Goal: Task Accomplishment & Management: Manage account settings

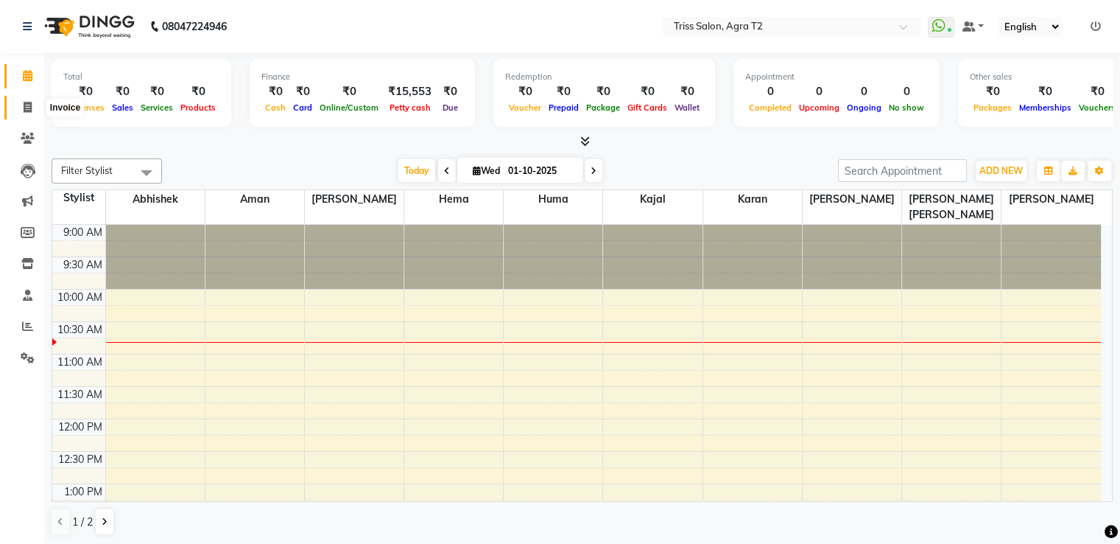
click at [29, 109] on icon at bounding box center [28, 107] width 8 height 11
select select "service"
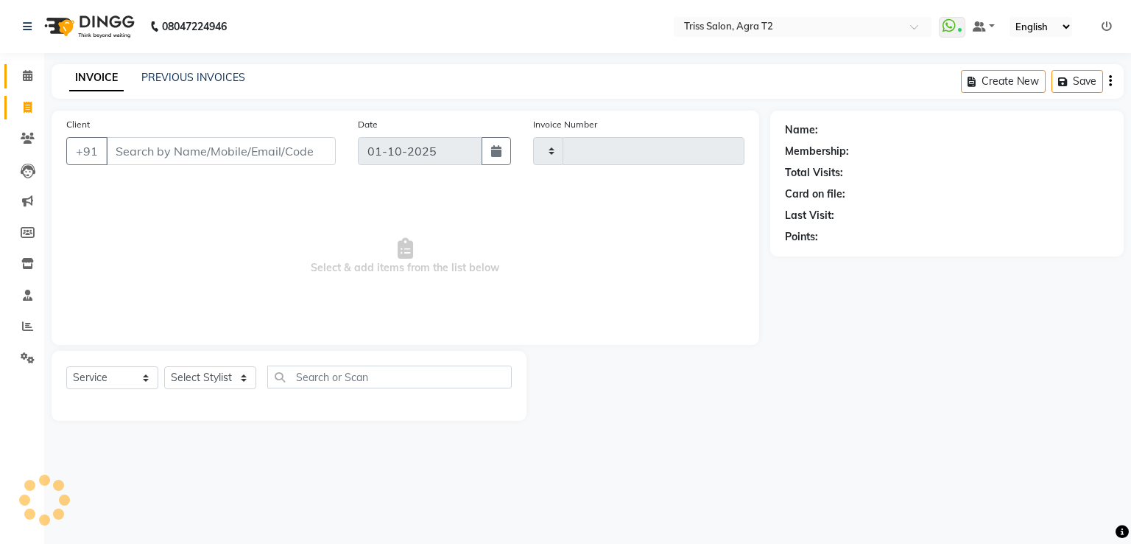
type input "2639"
select select "4301"
drag, startPoint x: 27, startPoint y: 72, endPoint x: 36, endPoint y: 111, distance: 40.2
click at [29, 72] on icon at bounding box center [28, 75] width 10 height 11
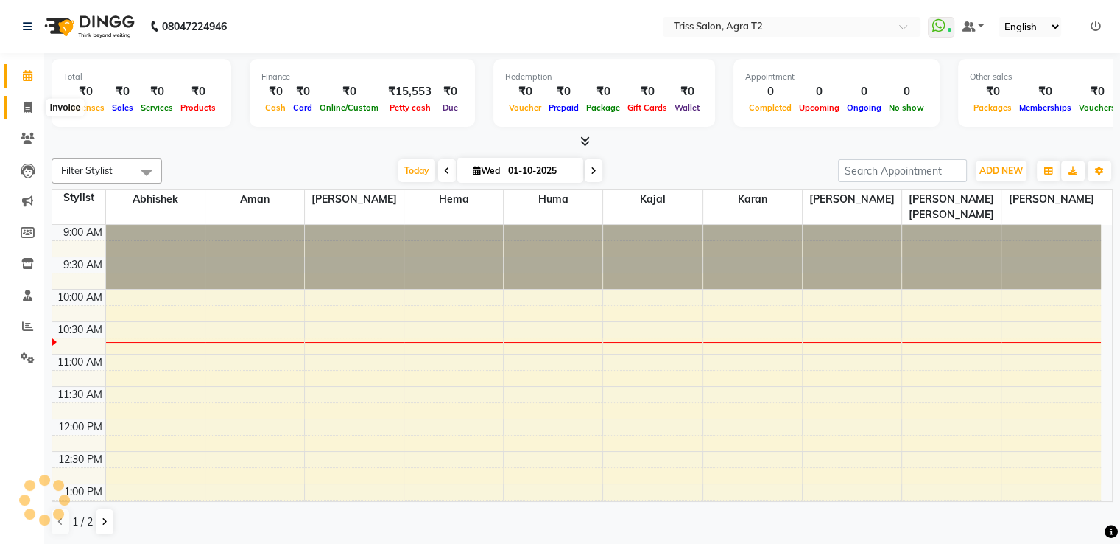
click at [27, 105] on icon at bounding box center [28, 107] width 8 height 11
select select "service"
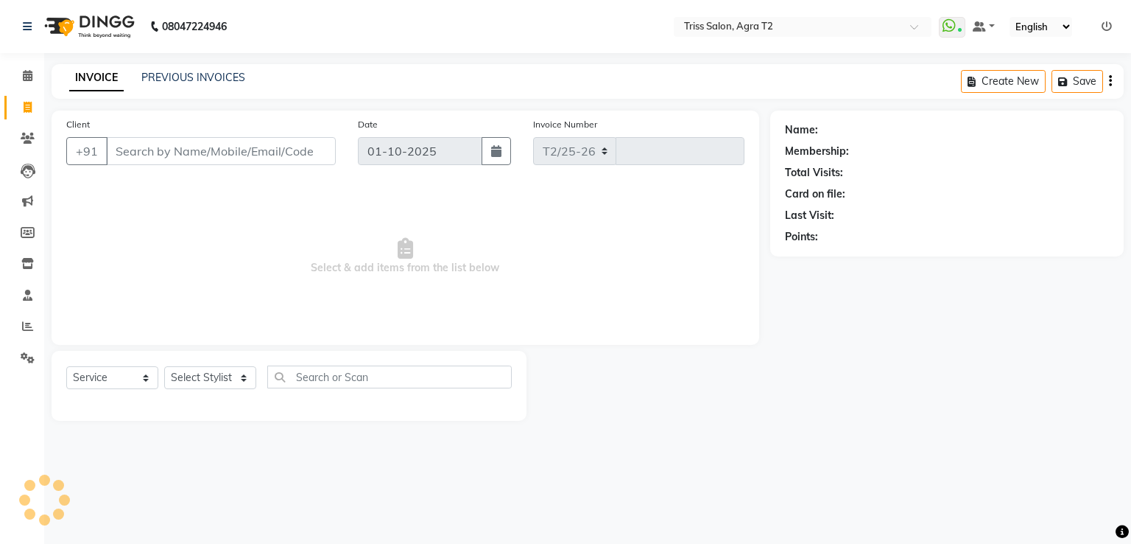
select select "4301"
type input "2639"
click at [32, 113] on span at bounding box center [28, 107] width 26 height 17
select select "service"
type input "2639"
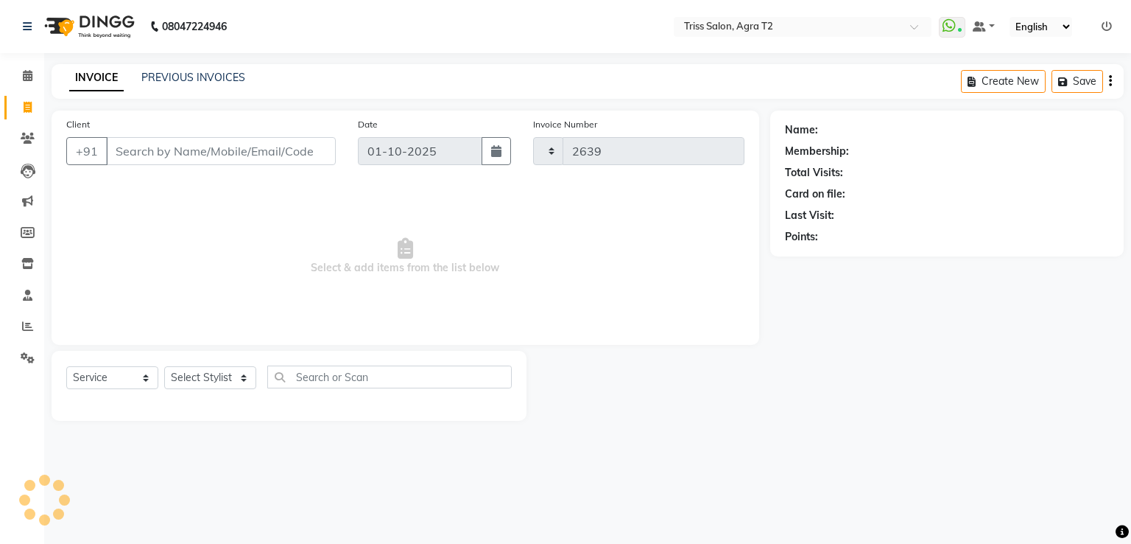
select select "4301"
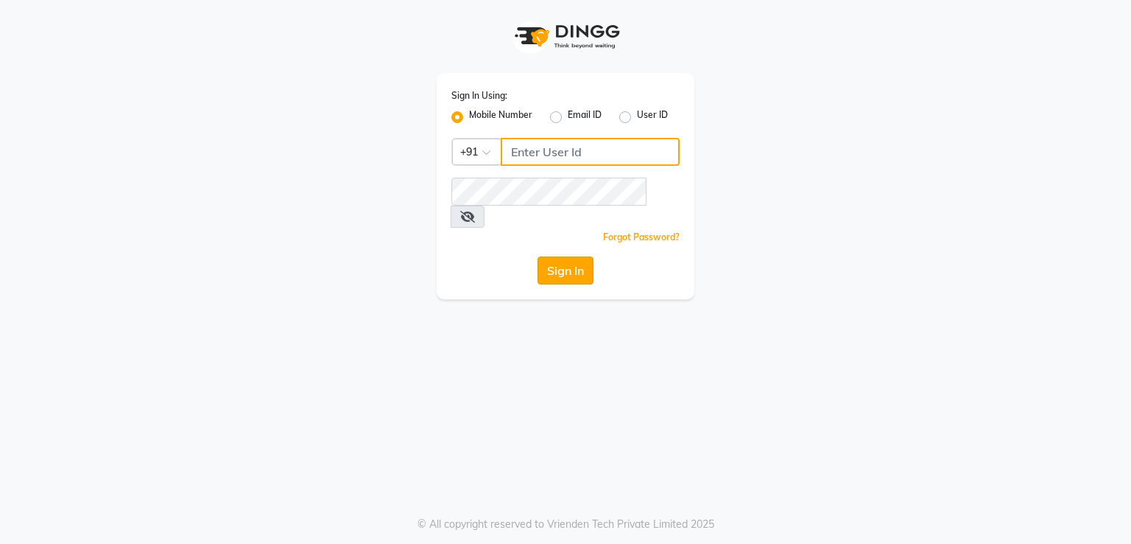
type input "8755998860"
click at [556, 256] on button "Sign In" at bounding box center [566, 270] width 56 height 28
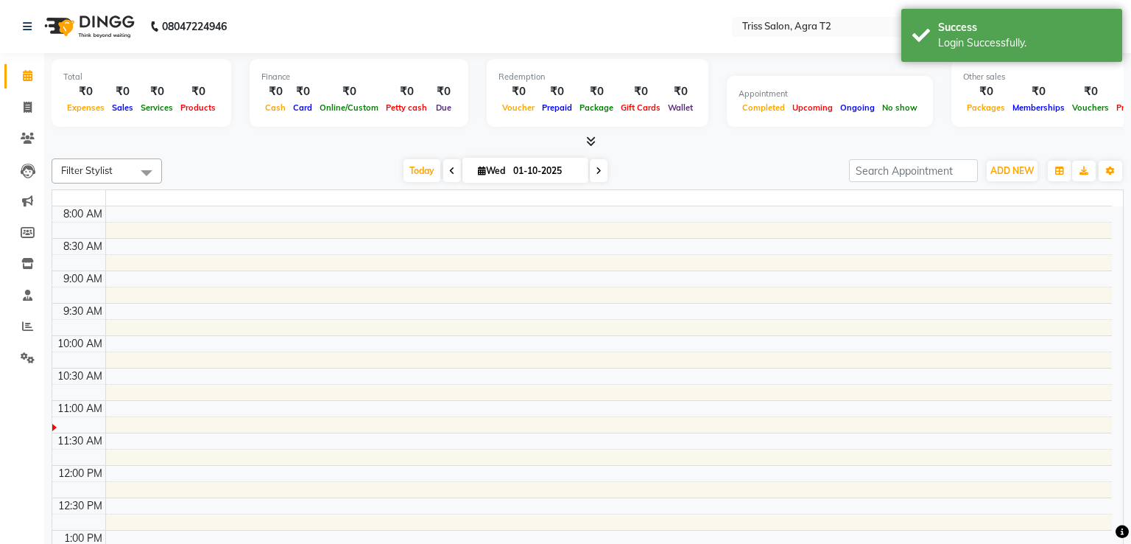
select select "en"
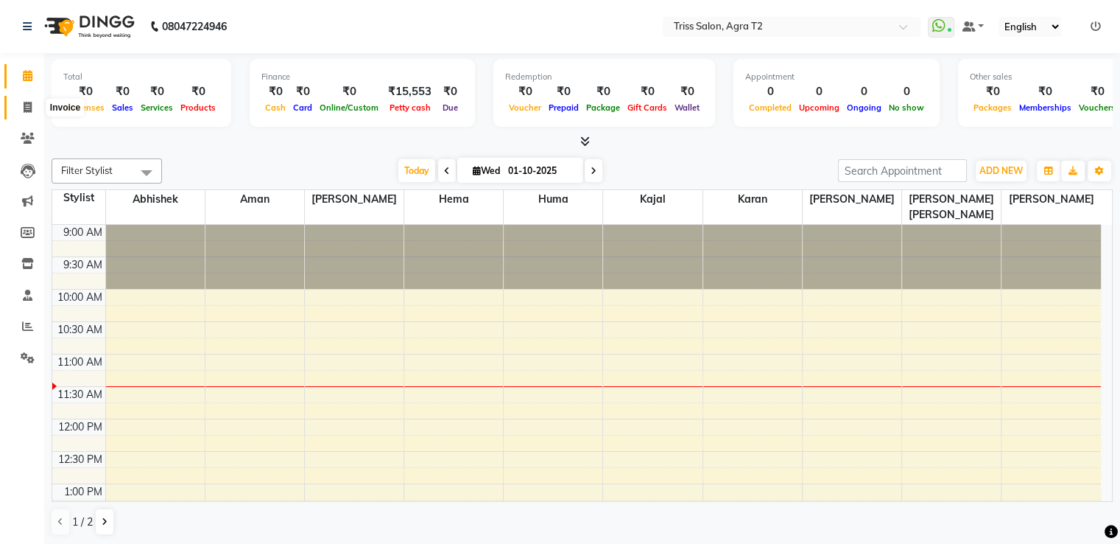
click at [31, 108] on icon at bounding box center [28, 107] width 8 height 11
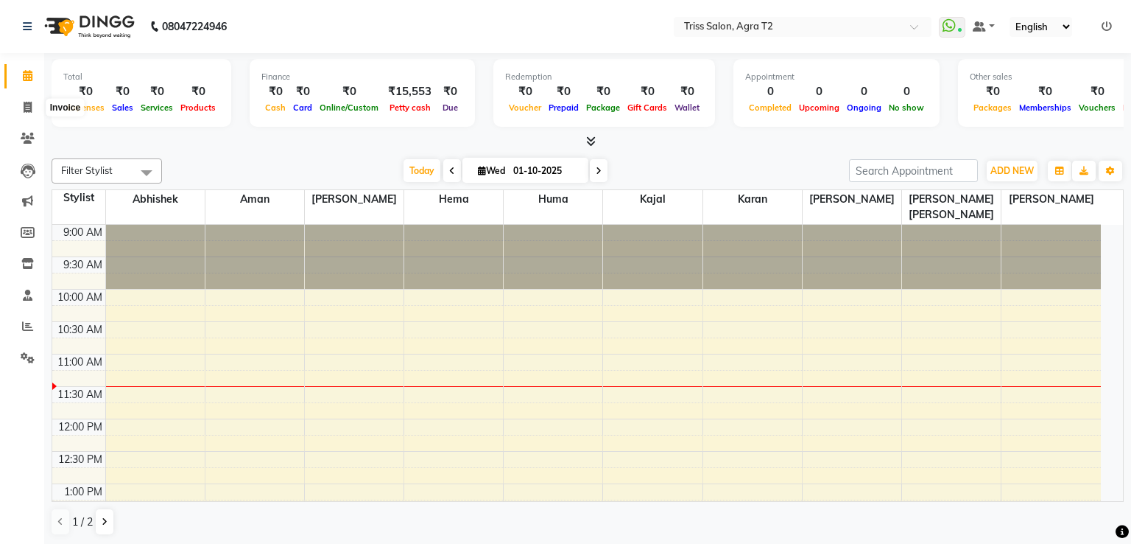
select select "service"
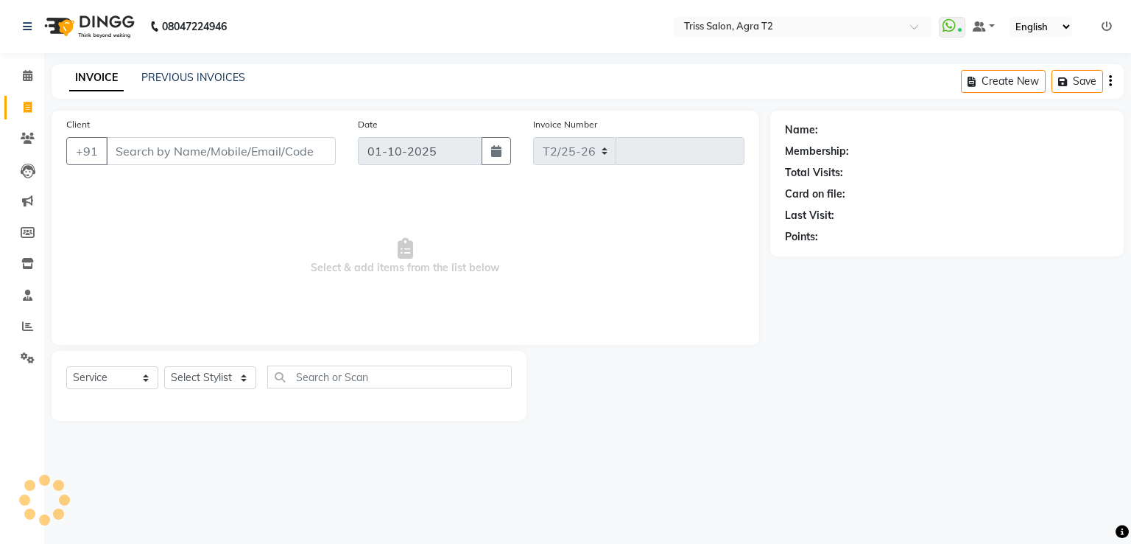
select select "4301"
type input "2639"
click at [24, 102] on icon at bounding box center [28, 107] width 8 height 11
select select "service"
type input "2639"
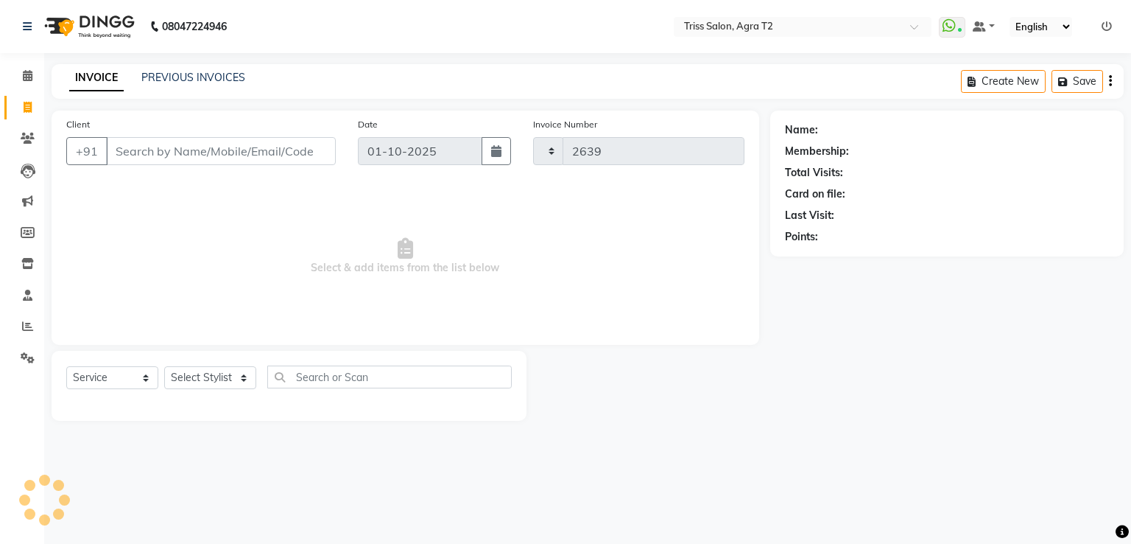
select select "4301"
click at [216, 378] on select "Select Stylist [PERSON_NAME] [PERSON_NAME] Huma Kajal Karan [PERSON_NAME] [PERS…" at bounding box center [215, 377] width 102 height 23
click at [164, 367] on select "Select Stylist [PERSON_NAME] [PERSON_NAME] Huma Kajal Karan [PERSON_NAME] [PERS…" at bounding box center [215, 377] width 102 height 23
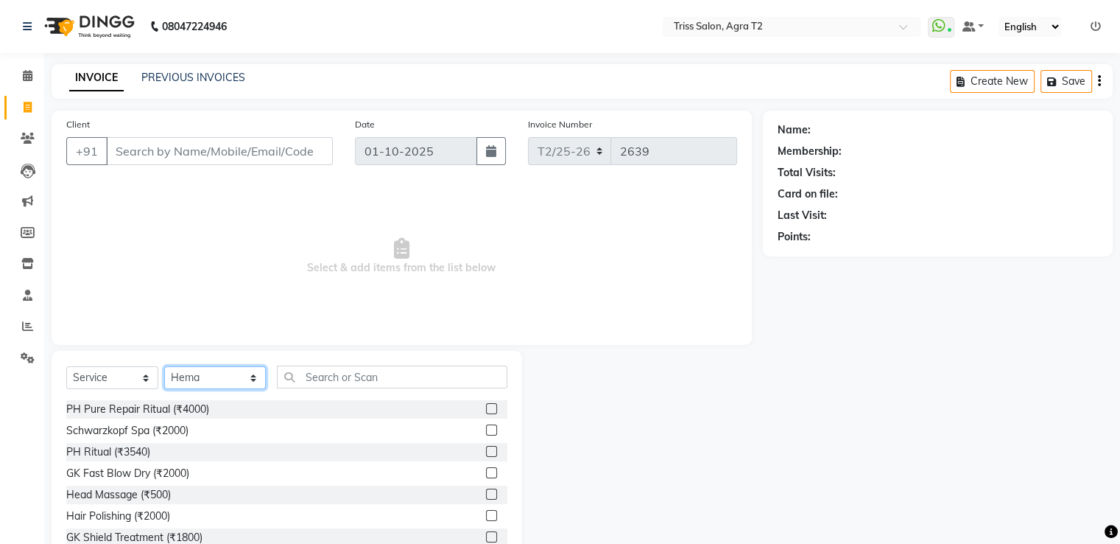
click at [221, 386] on select "Select Stylist [PERSON_NAME] [PERSON_NAME] Huma Kajal Karan [PERSON_NAME] [PERS…" at bounding box center [215, 377] width 102 height 23
select select "14769"
click at [164, 367] on select "Select Stylist [PERSON_NAME] [PERSON_NAME] Huma Kajal Karan [PERSON_NAME] [PERS…" at bounding box center [215, 377] width 102 height 23
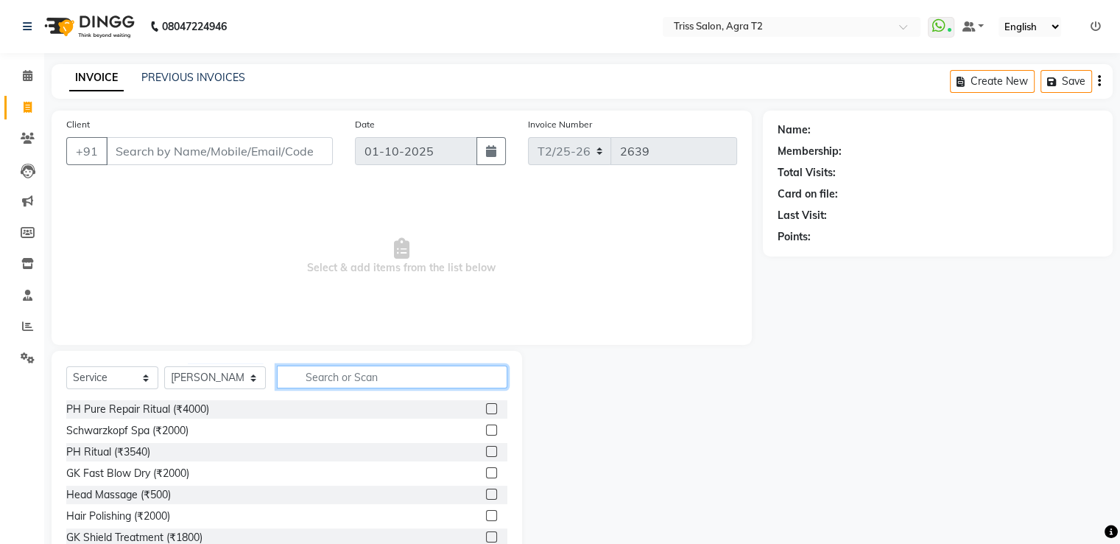
click at [308, 380] on input "text" at bounding box center [392, 376] width 230 height 23
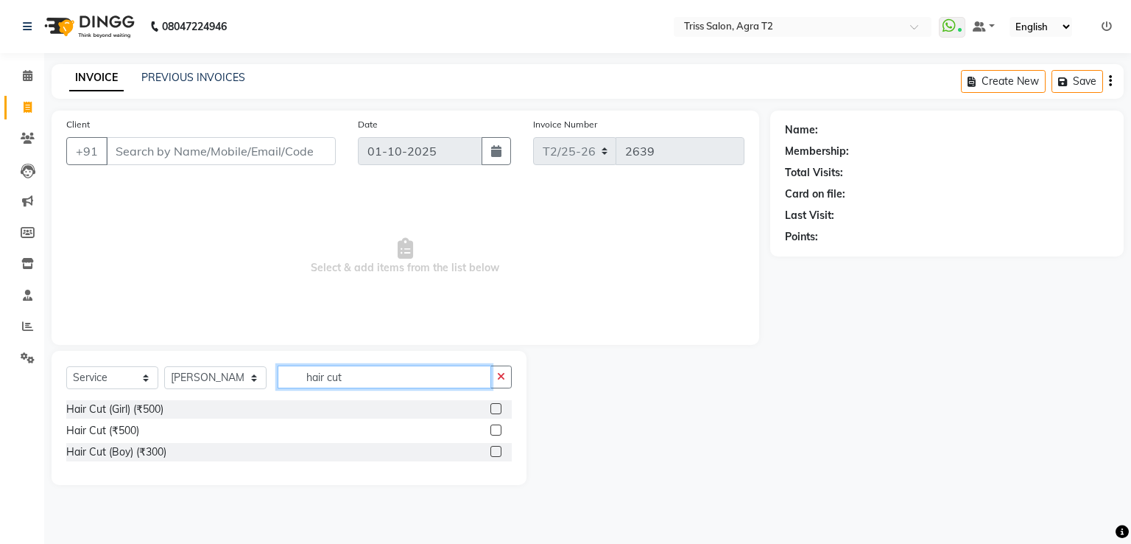
type input "hair cut"
click at [497, 430] on label at bounding box center [496, 429] width 11 height 11
click at [497, 430] on input "checkbox" at bounding box center [496, 431] width 10 height 10
checkbox input "true"
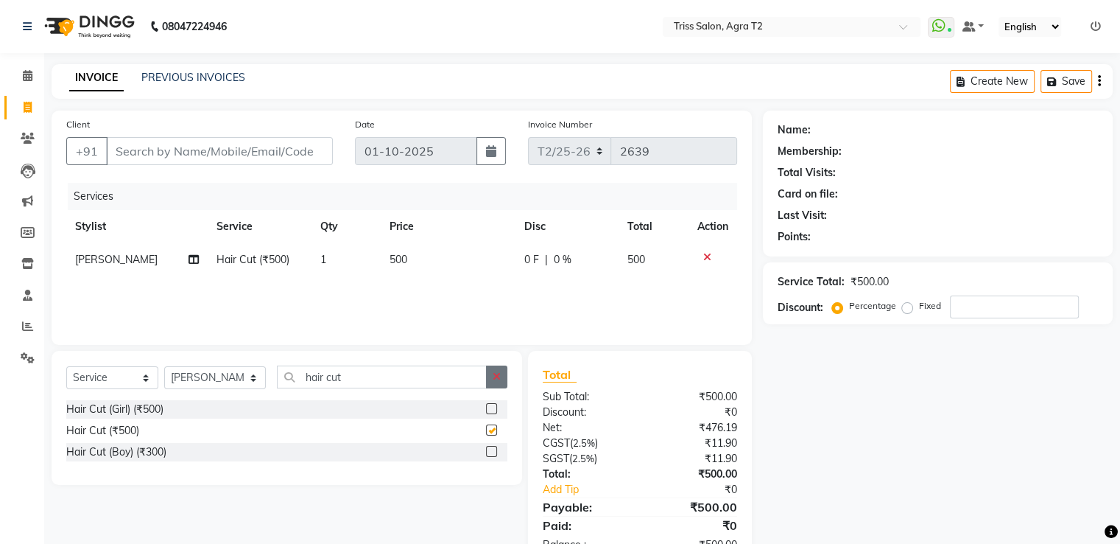
click at [497, 386] on button "button" at bounding box center [496, 376] width 21 height 23
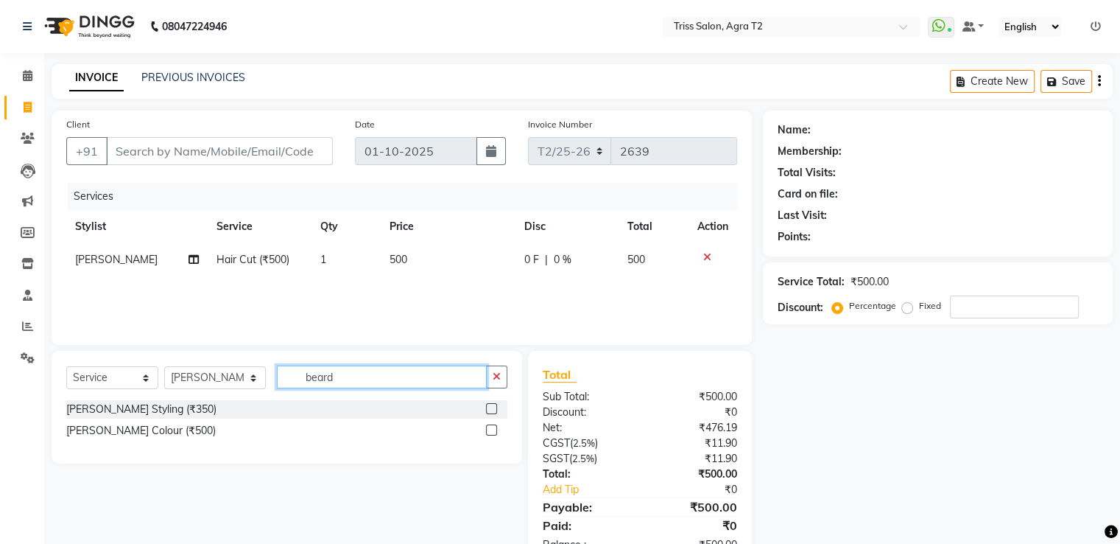
type input "beard"
click at [492, 409] on label at bounding box center [491, 408] width 11 height 11
click at [492, 409] on input "checkbox" at bounding box center [491, 409] width 10 height 10
checkbox input "true"
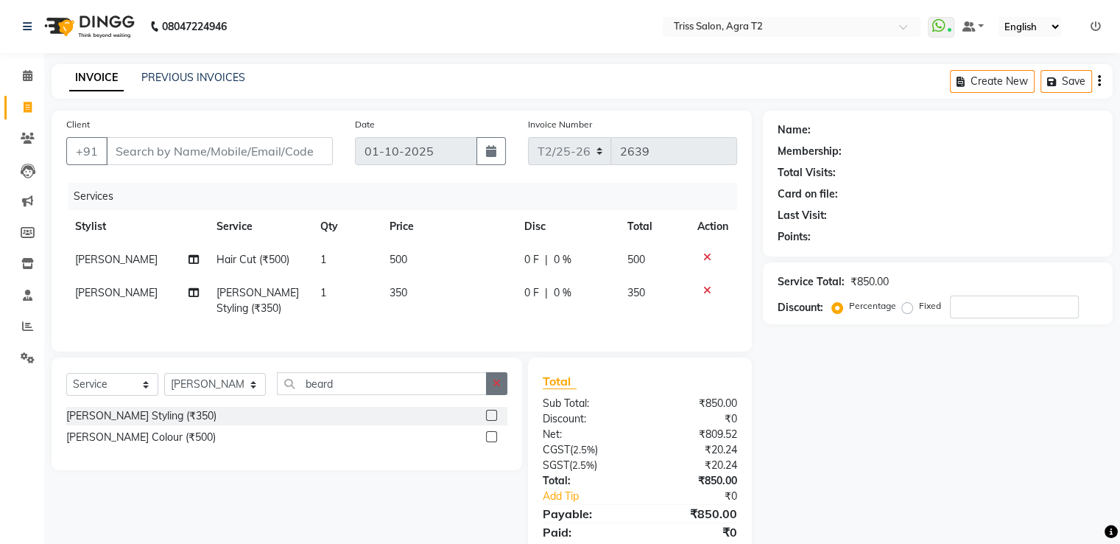
click at [496, 388] on icon "button" at bounding box center [497, 383] width 8 height 10
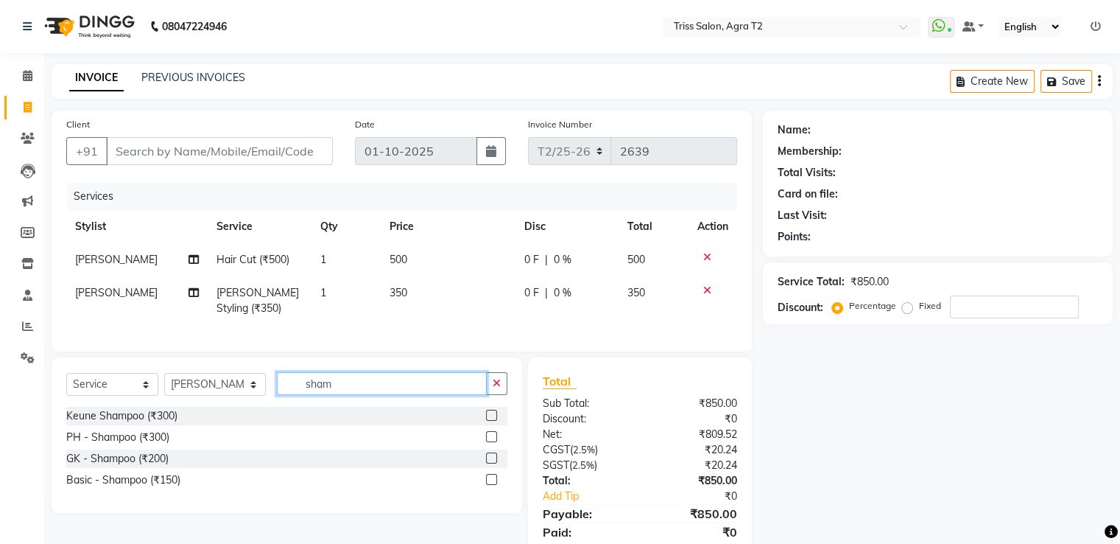
type input "sham"
click at [493, 485] on label at bounding box center [491, 479] width 11 height 11
click at [493, 485] on input "checkbox" at bounding box center [491, 480] width 10 height 10
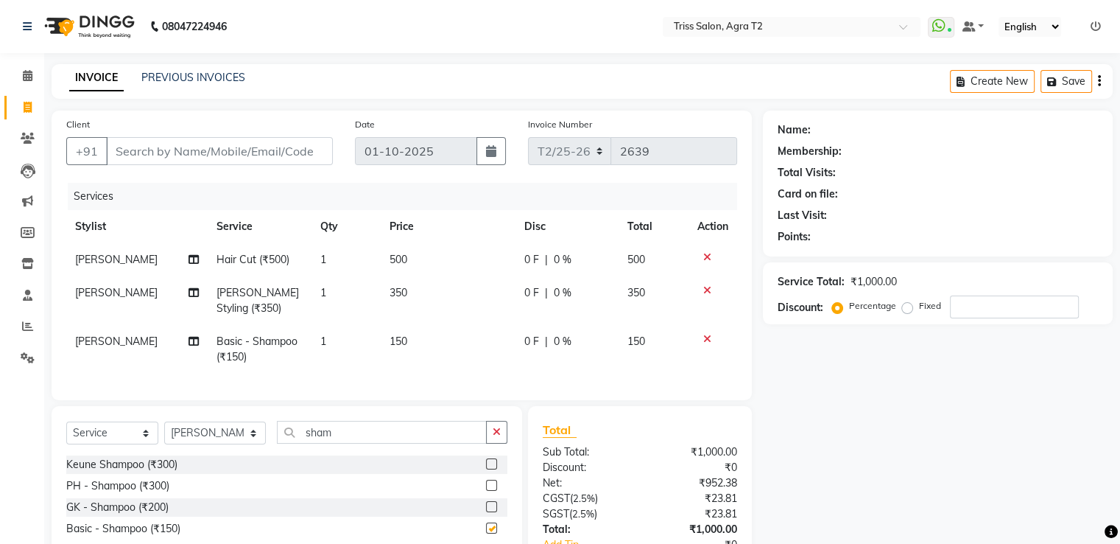
checkbox input "false"
click at [189, 138] on input "Client" at bounding box center [219, 151] width 227 height 28
type input "9"
type input "0"
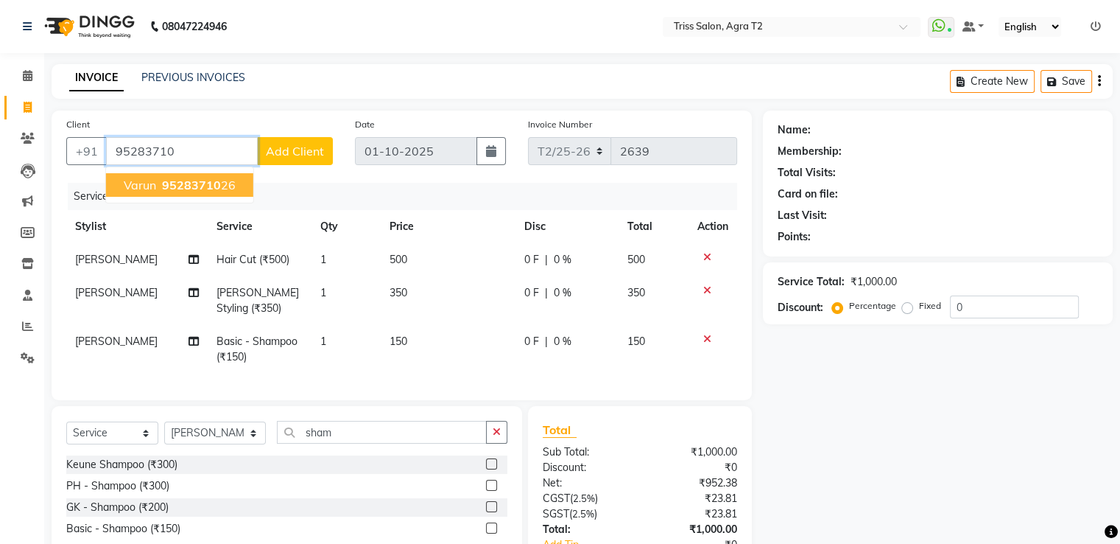
click at [221, 183] on ngb-highlight "95283710 26" at bounding box center [197, 185] width 77 height 15
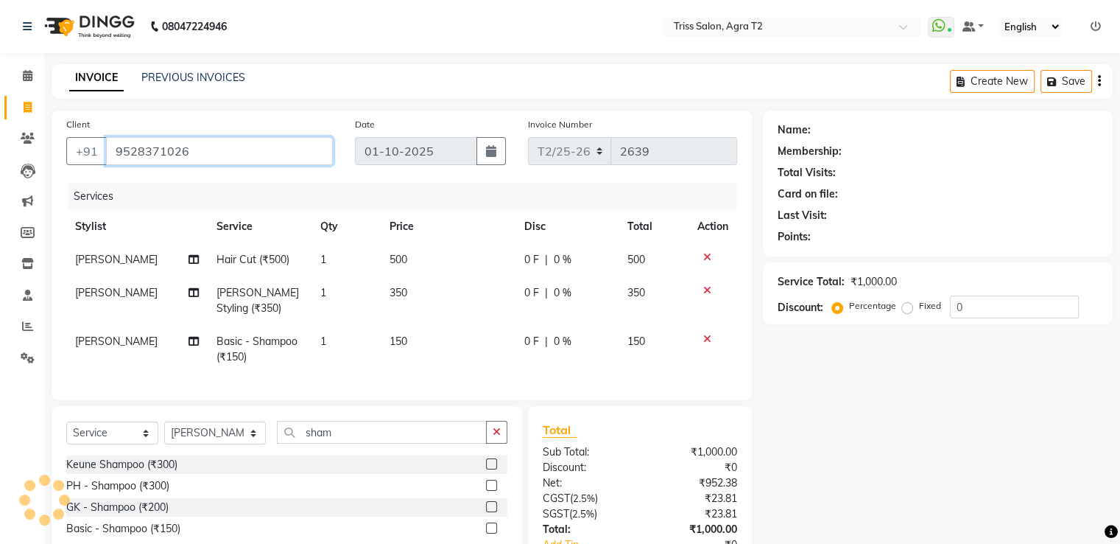
type input "9528371026"
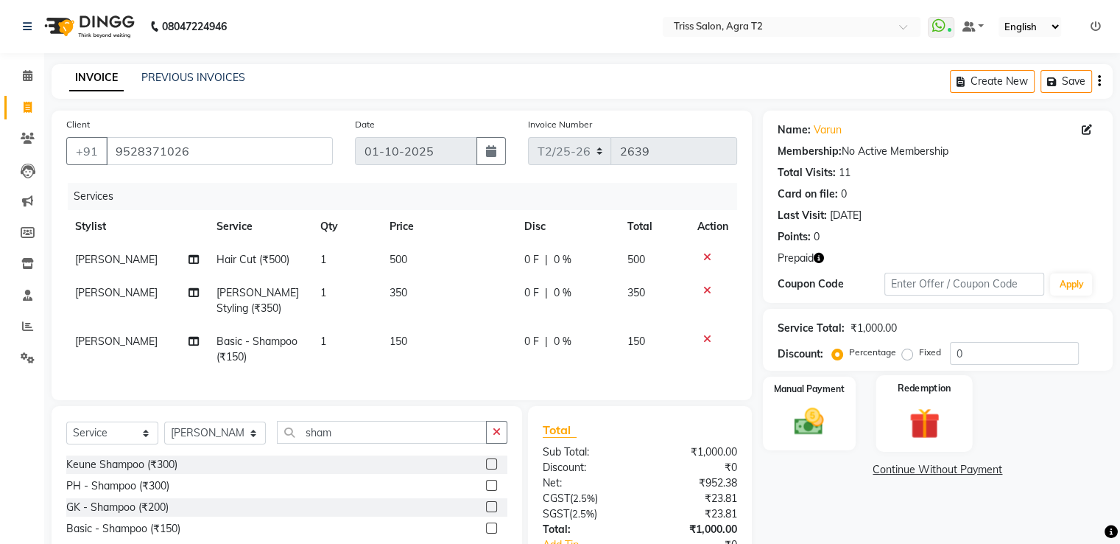
click at [936, 401] on div "Redemption" at bounding box center [924, 413] width 96 height 76
click at [893, 471] on span "Prepaid 1" at bounding box center [894, 471] width 48 height 17
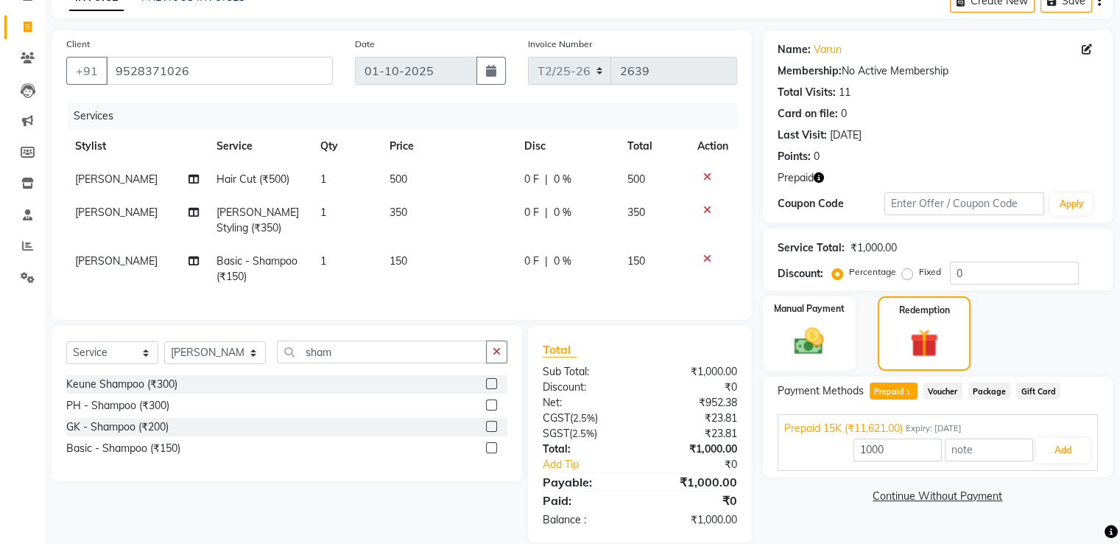
scroll to position [113, 0]
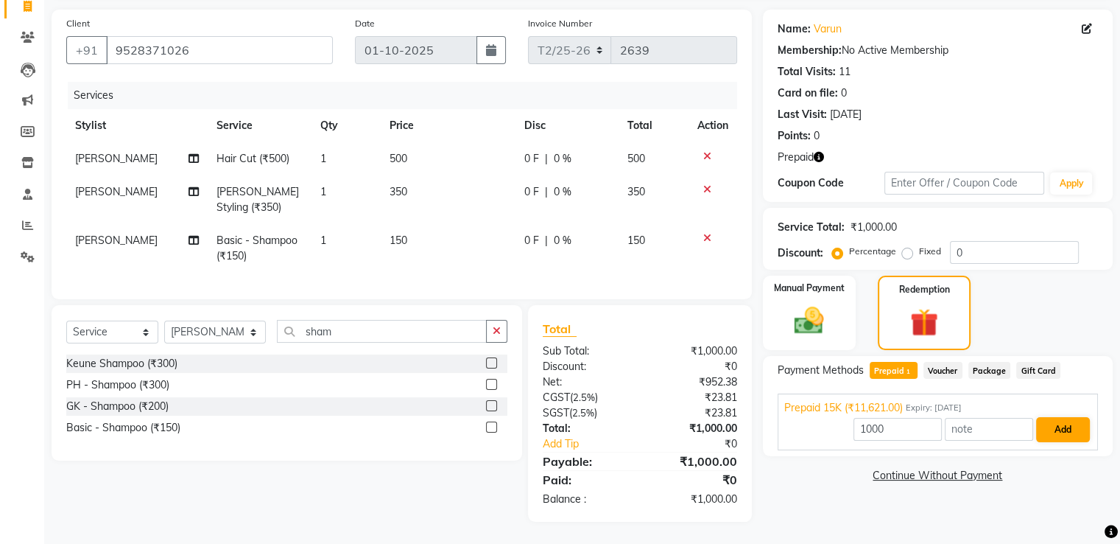
click at [1058, 417] on button "Add" at bounding box center [1063, 429] width 54 height 25
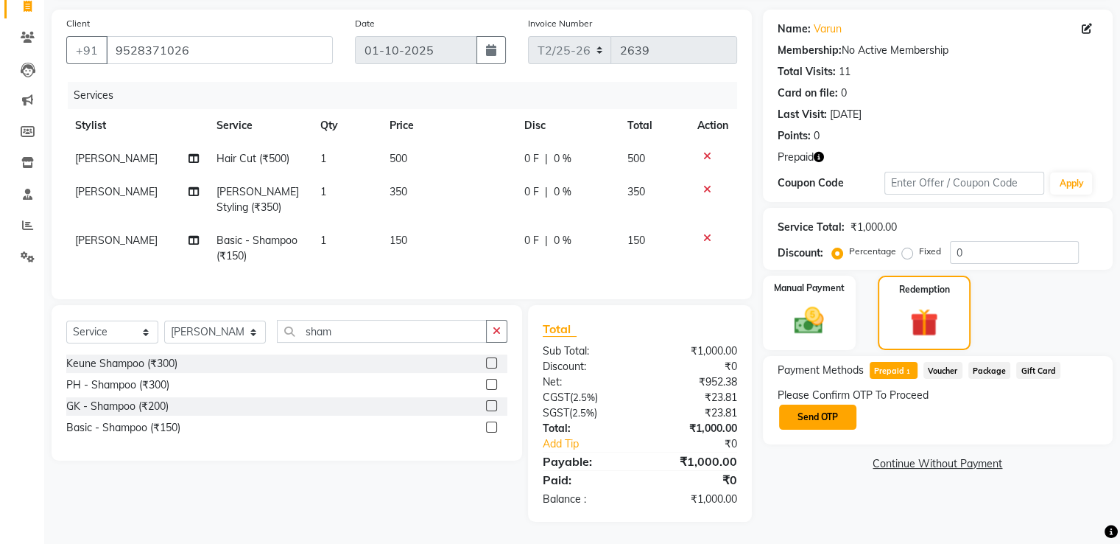
click at [814, 415] on button "Send OTP" at bounding box center [817, 416] width 77 height 25
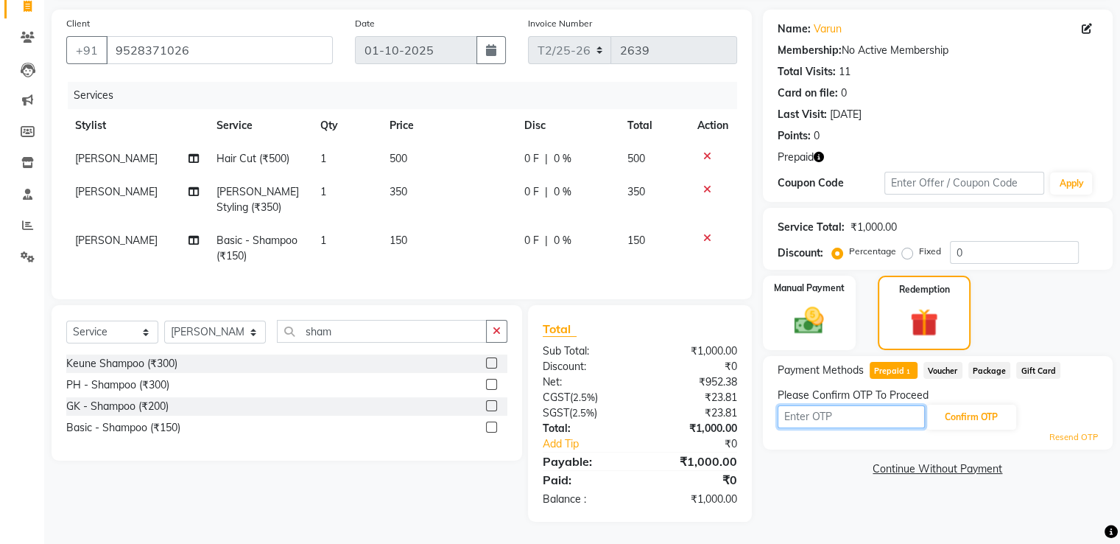
click at [790, 405] on input "text" at bounding box center [851, 416] width 147 height 23
type input "1823"
click at [964, 409] on button "Confirm OTP" at bounding box center [972, 416] width 90 height 25
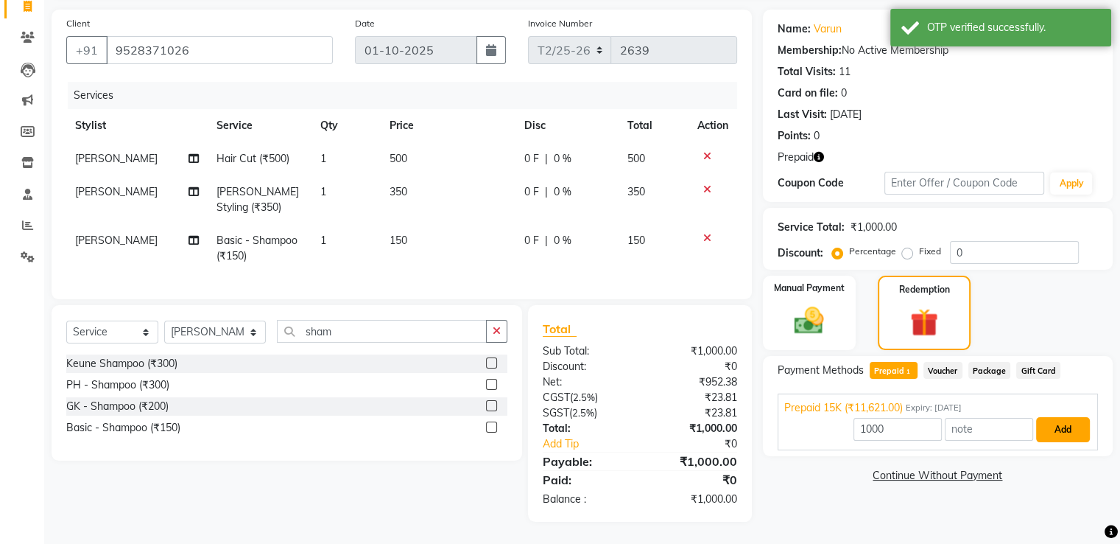
click at [1069, 417] on button "Add" at bounding box center [1063, 429] width 54 height 25
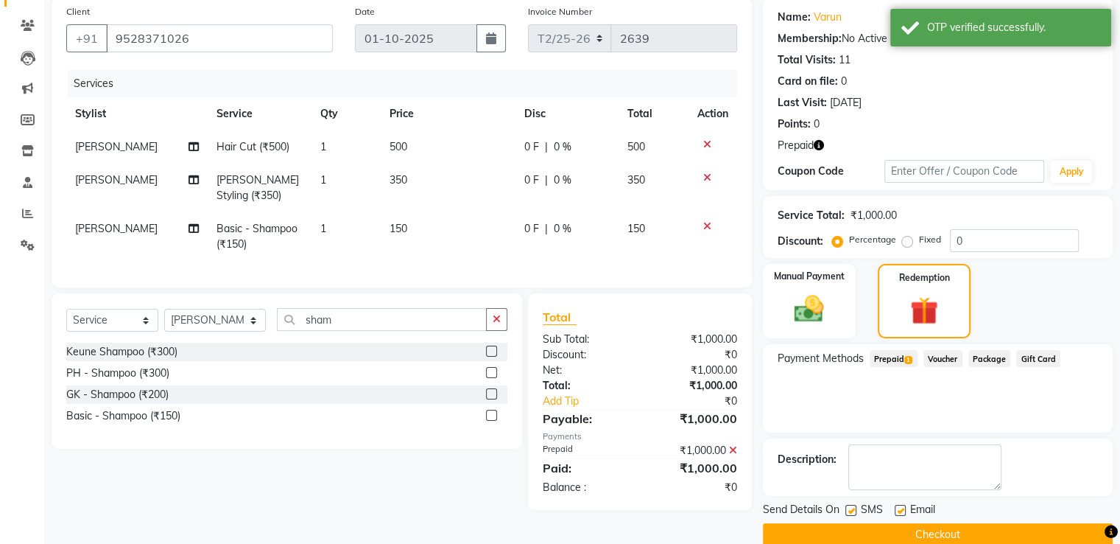
scroll to position [136, 0]
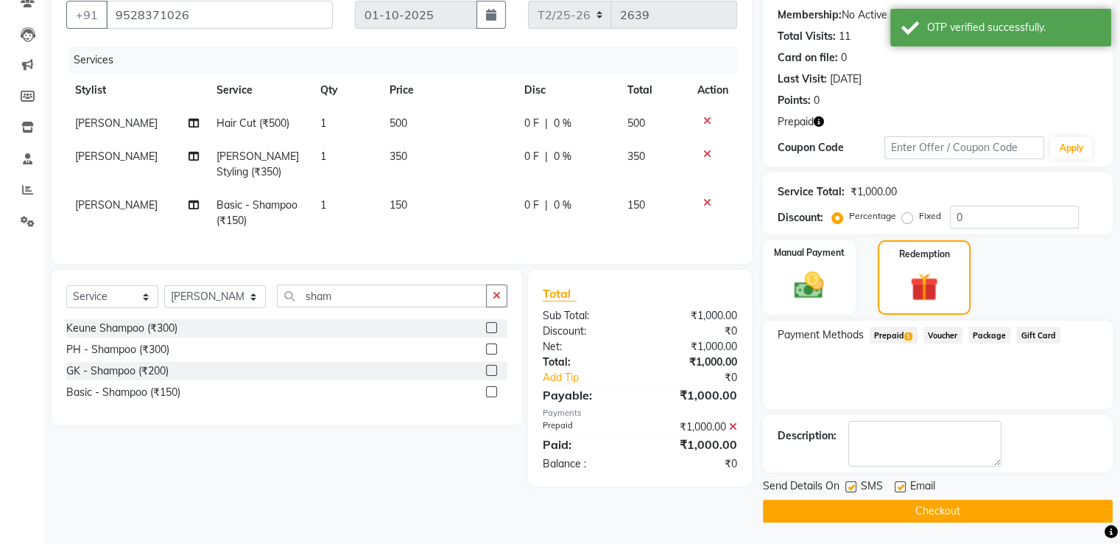
click at [926, 510] on button "Checkout" at bounding box center [938, 510] width 350 height 23
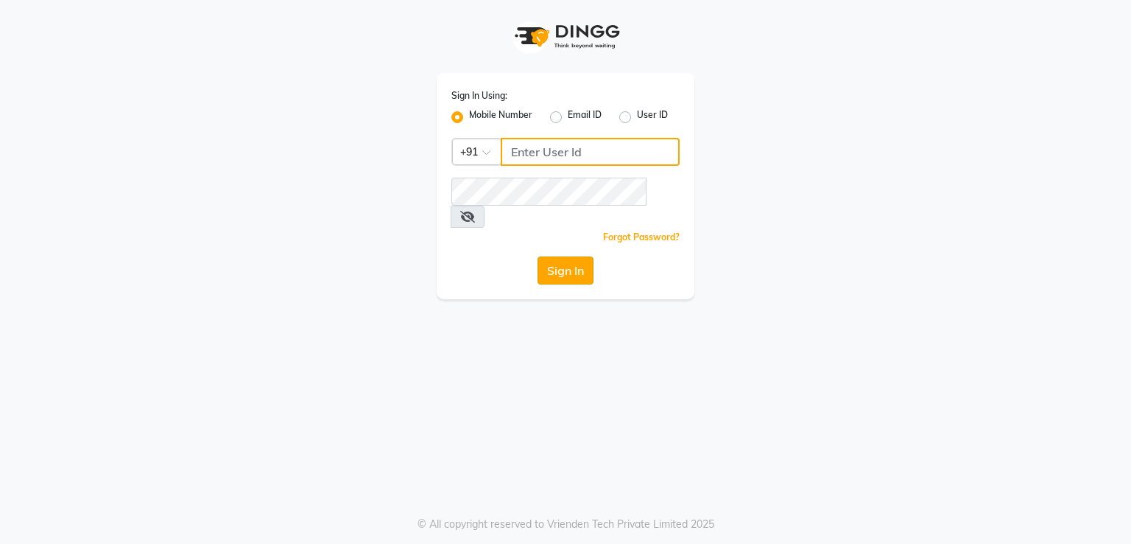
type input "8755998860"
click at [550, 256] on button "Sign In" at bounding box center [566, 270] width 56 height 28
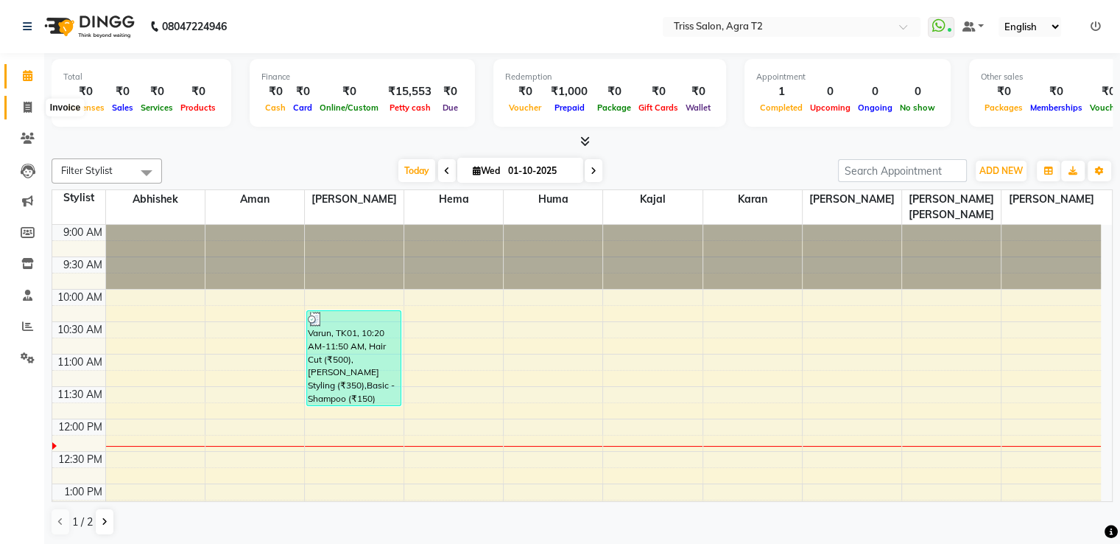
click at [24, 110] on icon at bounding box center [28, 107] width 8 height 11
select select "service"
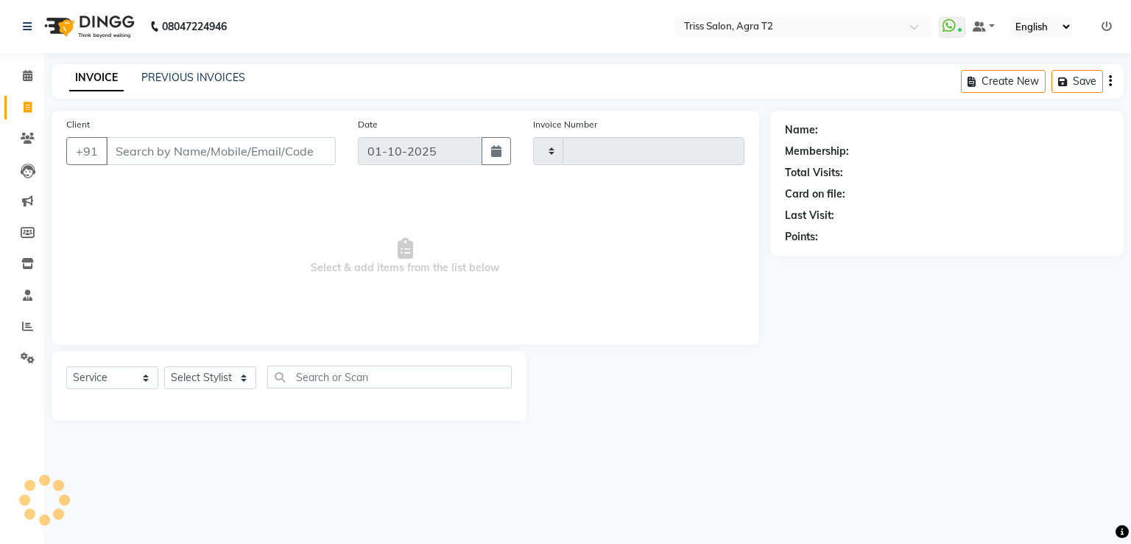
type input "2640"
select select "4301"
click at [28, 104] on icon at bounding box center [28, 107] width 8 height 11
select select "service"
type input "2640"
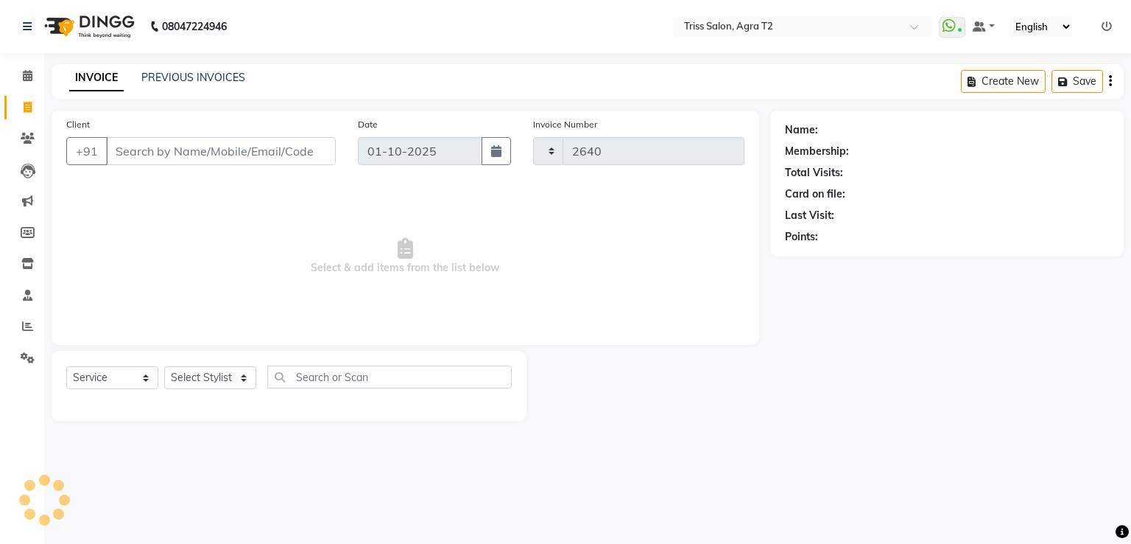
select select "4301"
click at [29, 132] on span at bounding box center [28, 138] width 26 height 17
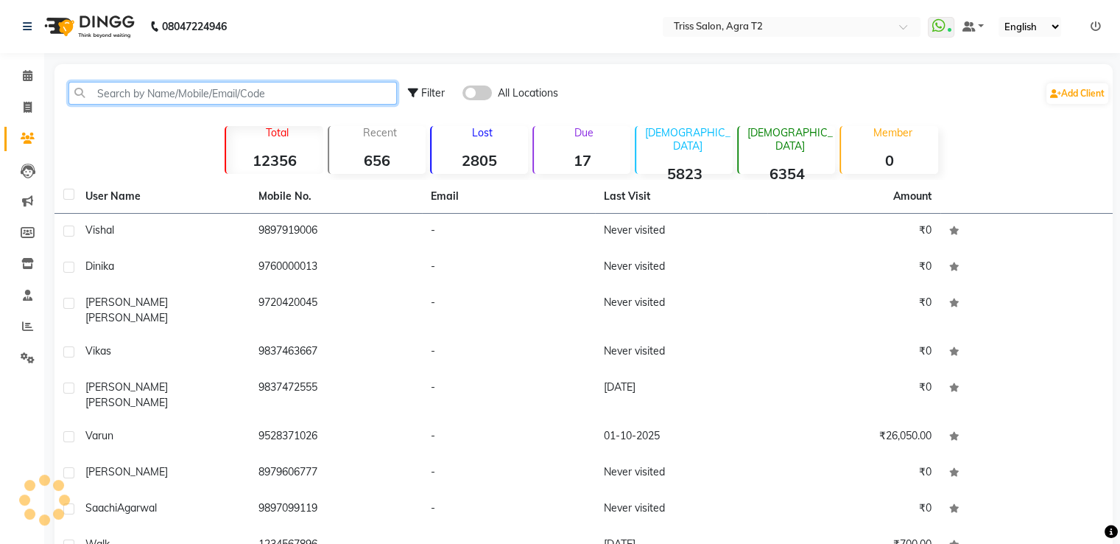
click at [108, 94] on input "text" at bounding box center [233, 93] width 329 height 23
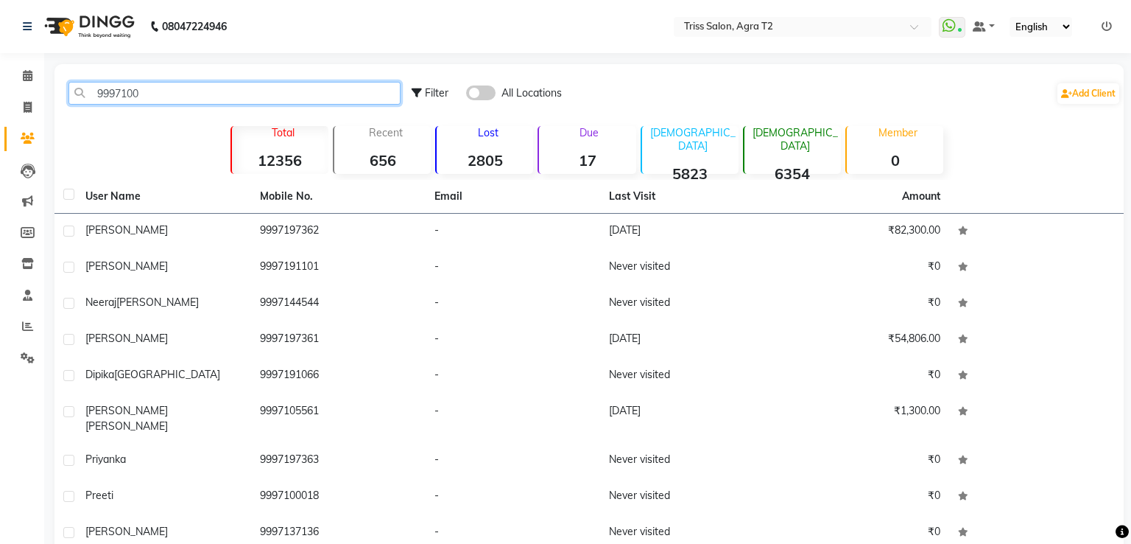
type input "99971000"
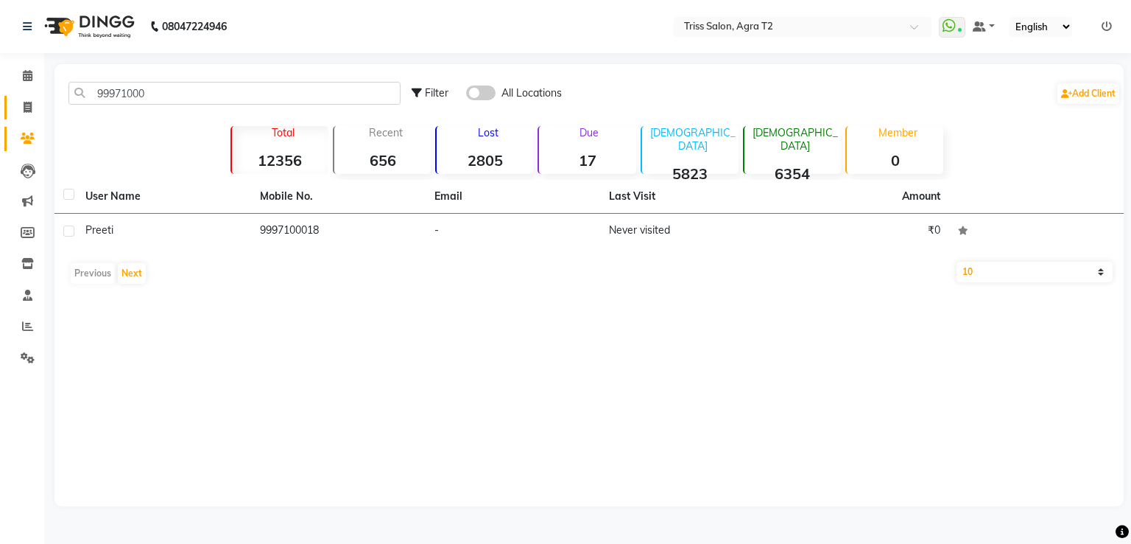
click at [26, 105] on icon at bounding box center [28, 107] width 8 height 11
select select "service"
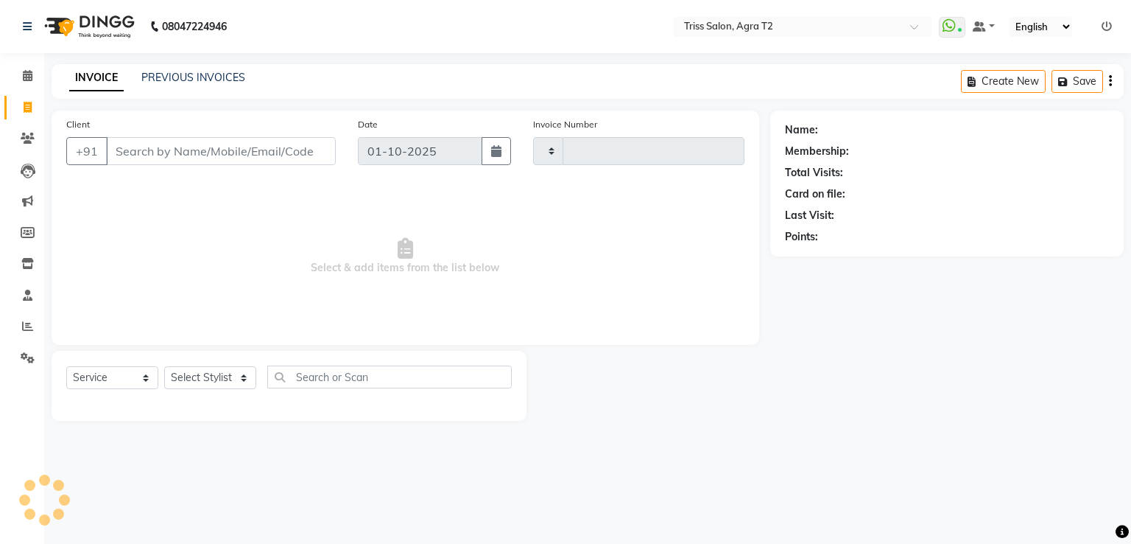
type input "2640"
select select "4301"
click at [247, 381] on select "Select Stylist" at bounding box center [210, 377] width 92 height 23
select select "33013"
click at [164, 367] on select "Select Stylist Abhishek Aman Ayush Hema Huma Kajal Karan Kavya Chauhan Mohd. Ka…" at bounding box center [215, 377] width 102 height 23
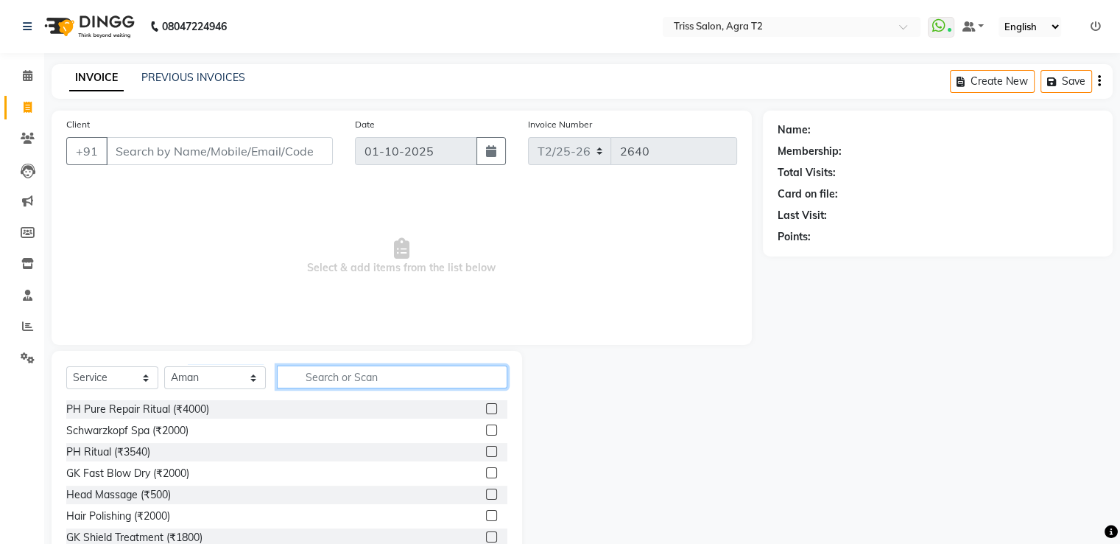
click at [338, 380] on input "text" at bounding box center [392, 376] width 230 height 23
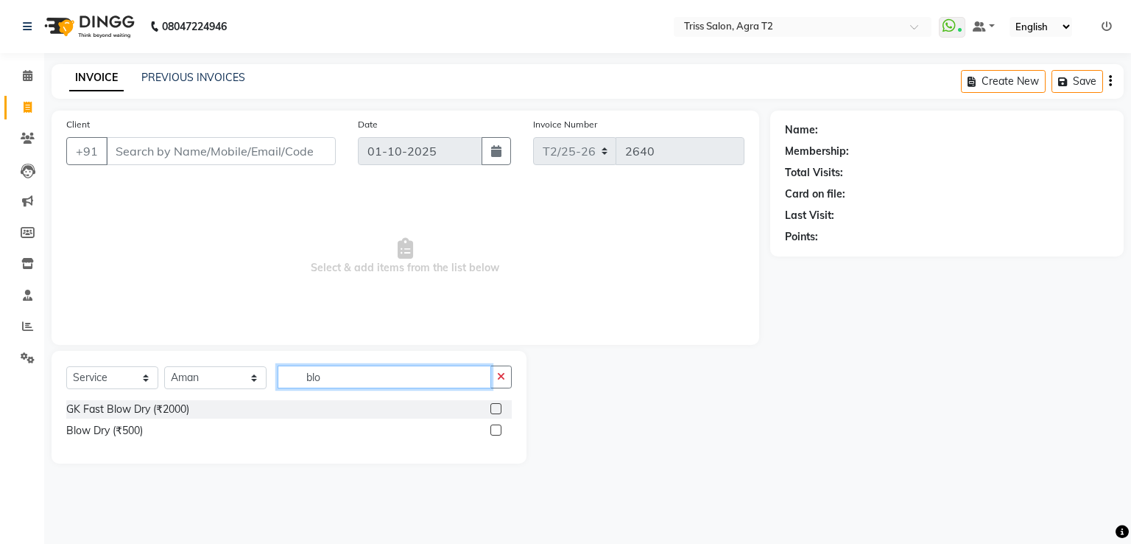
type input "blo"
click at [501, 435] on label at bounding box center [496, 429] width 11 height 11
click at [500, 435] on input "checkbox" at bounding box center [496, 431] width 10 height 10
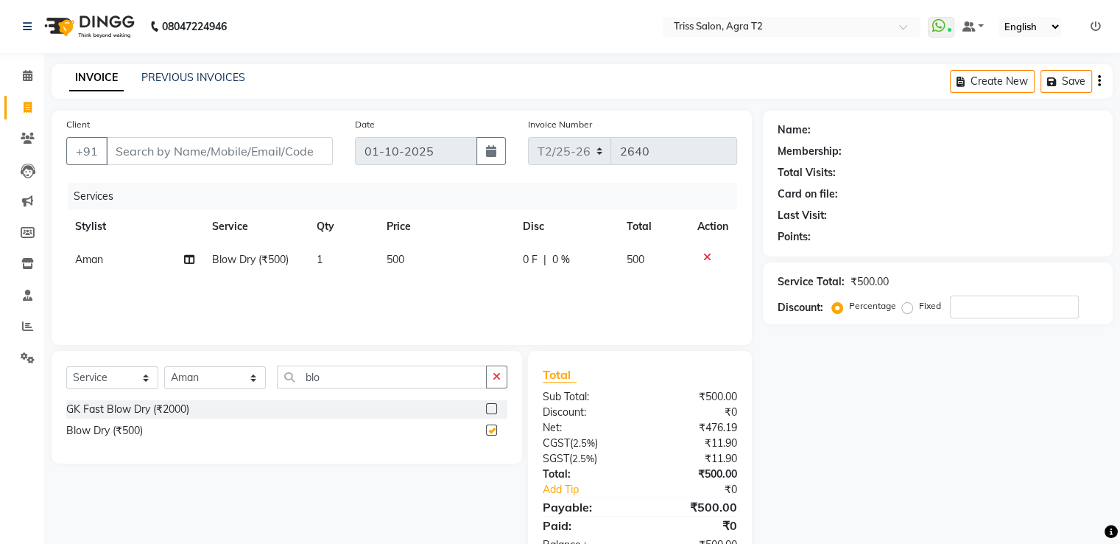
checkbox input "false"
click at [142, 144] on input "Client" at bounding box center [219, 151] width 227 height 28
type input "r"
type input "0"
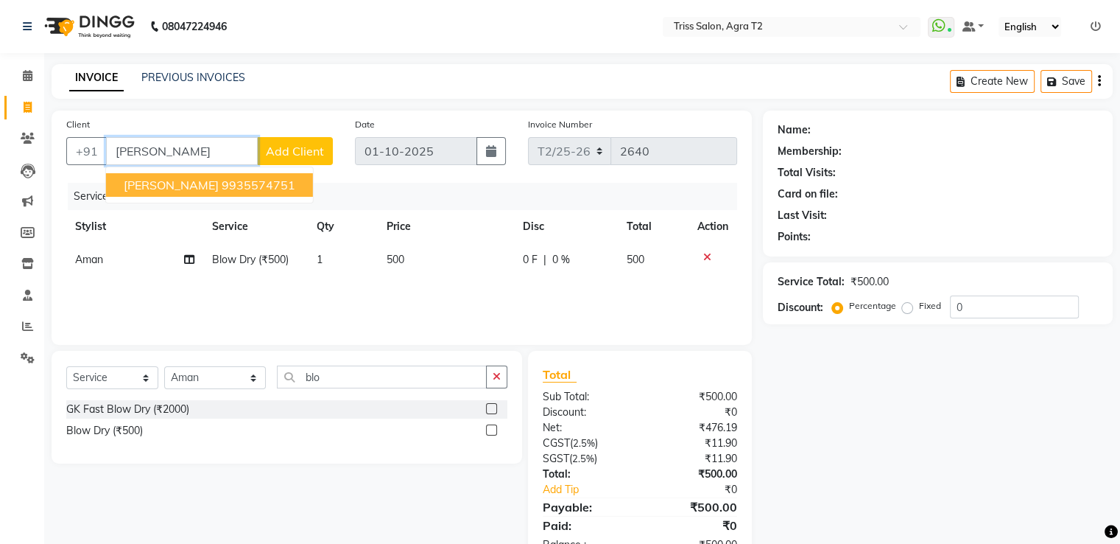
click at [167, 175] on button "Ridhi Magan 9935574751" at bounding box center [209, 185] width 207 height 24
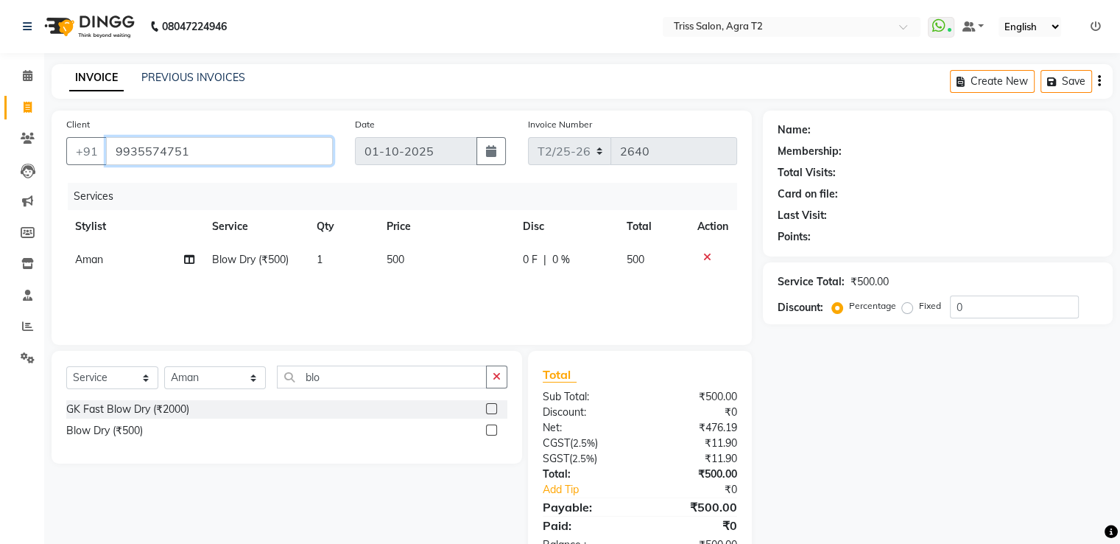
type input "9935574751"
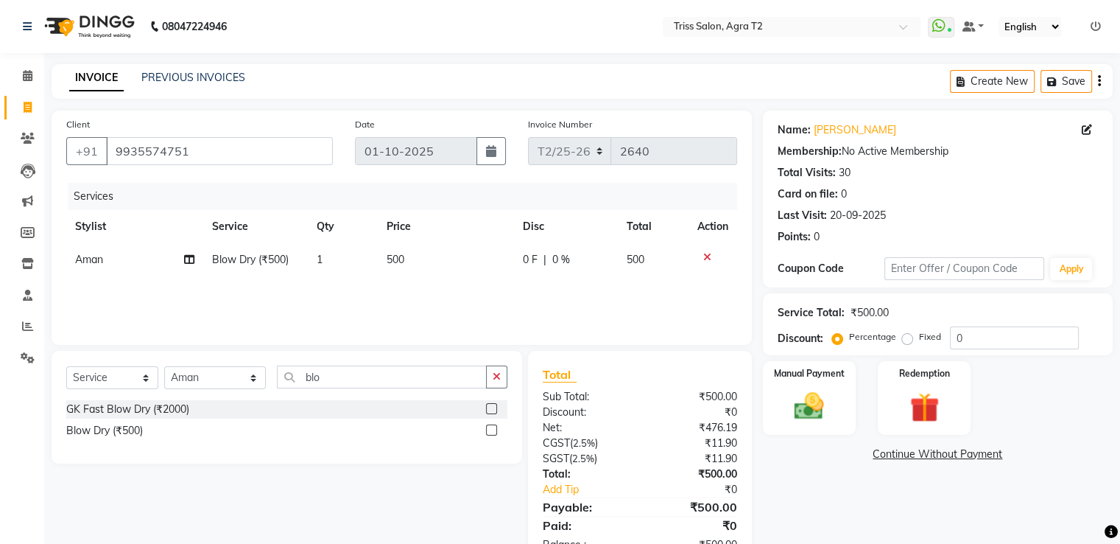
click at [801, 402] on img at bounding box center [809, 406] width 48 height 34
click at [998, 456] on span "UPI" at bounding box center [997, 454] width 23 height 17
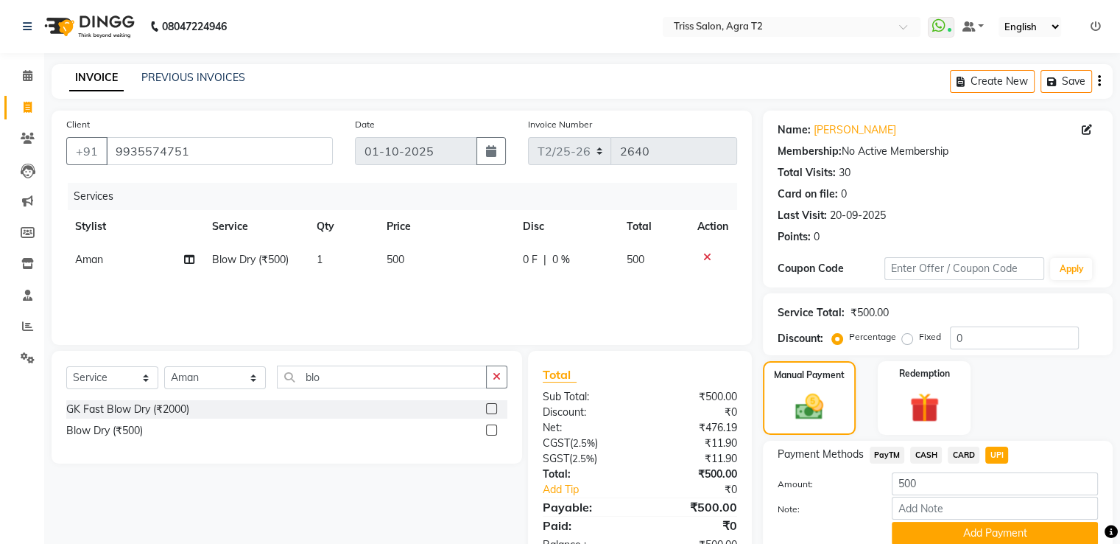
scroll to position [60, 0]
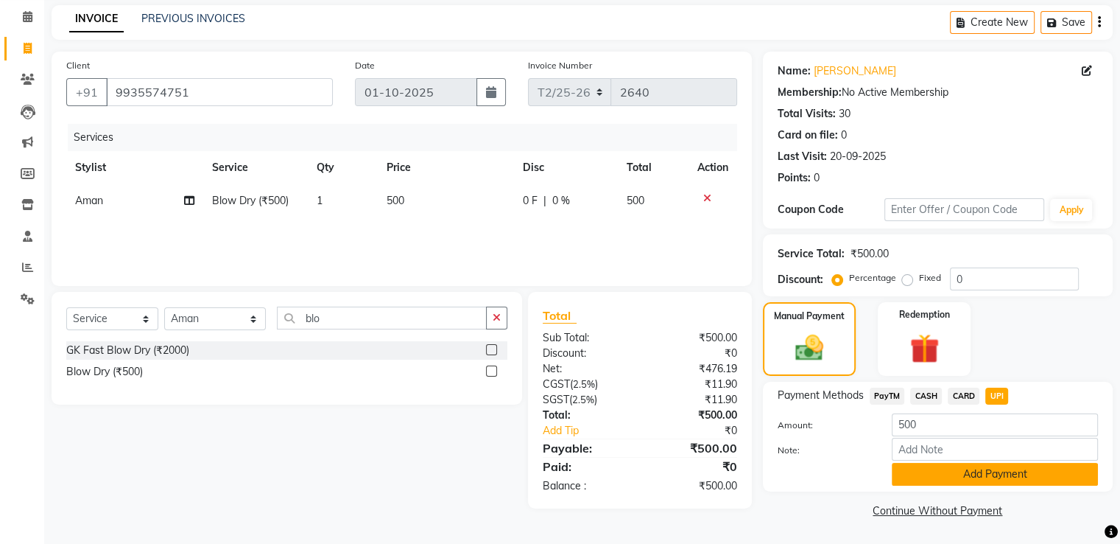
click at [988, 477] on button "Add Payment" at bounding box center [995, 474] width 206 height 23
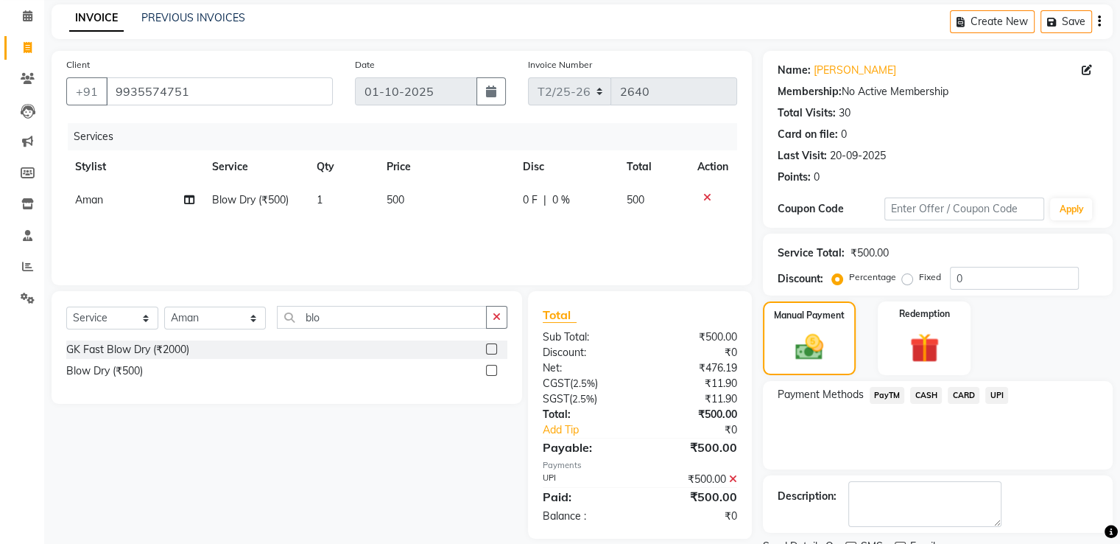
scroll to position [120, 0]
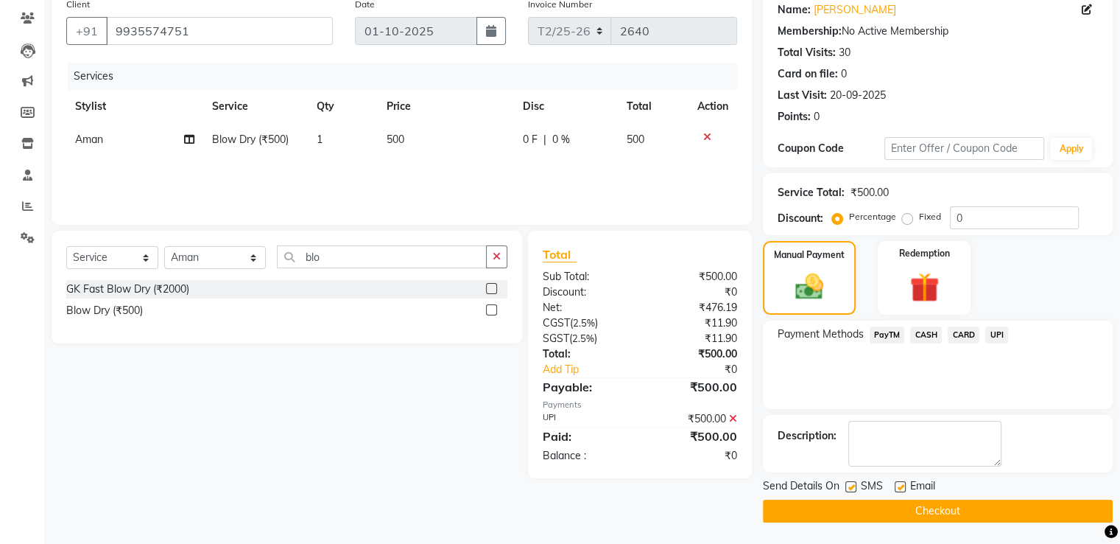
click at [983, 513] on button "Checkout" at bounding box center [938, 510] width 350 height 23
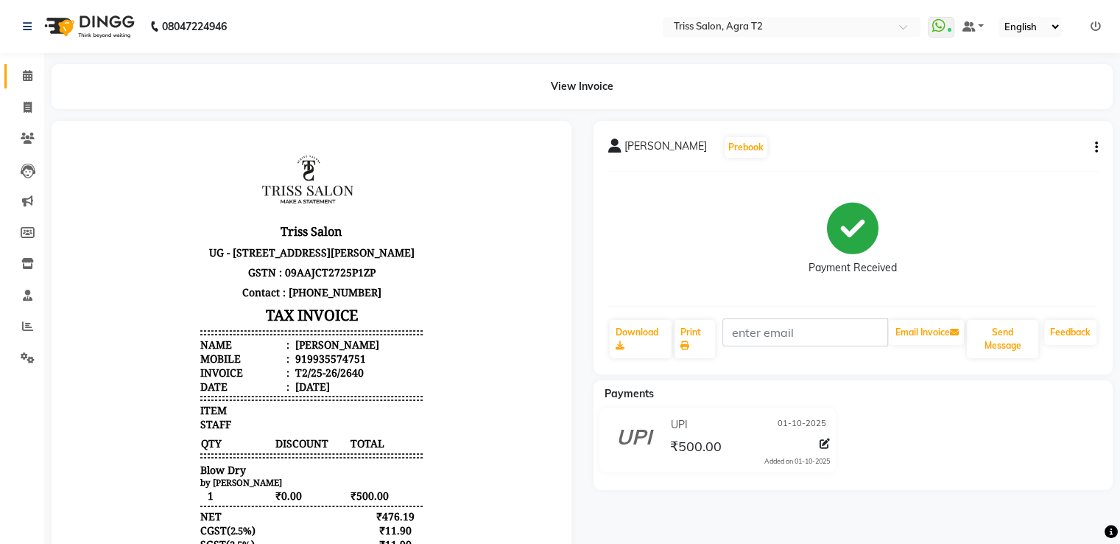
click at [23, 80] on icon at bounding box center [28, 75] width 10 height 11
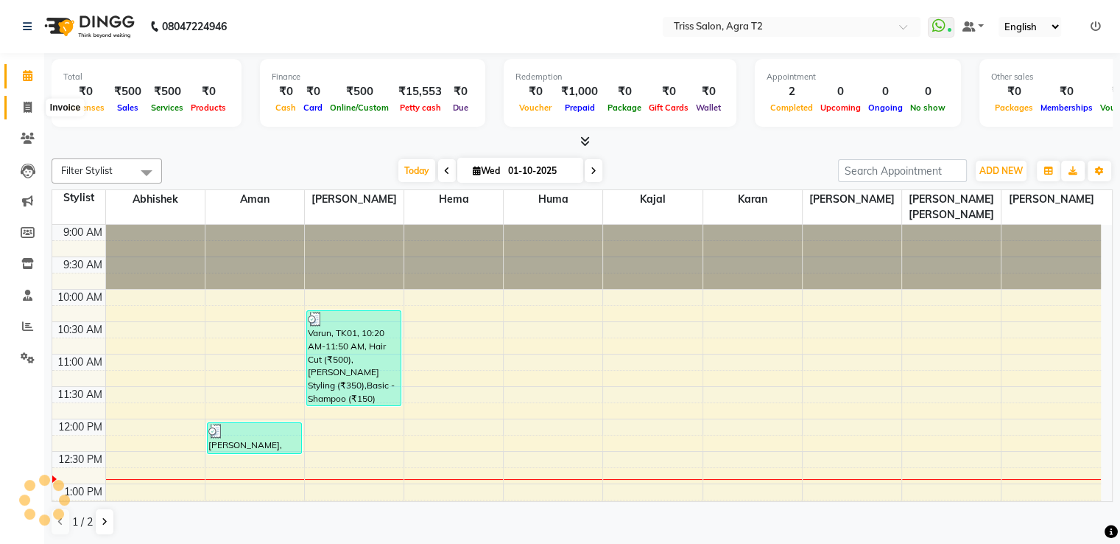
click at [26, 103] on icon at bounding box center [28, 107] width 8 height 11
select select "service"
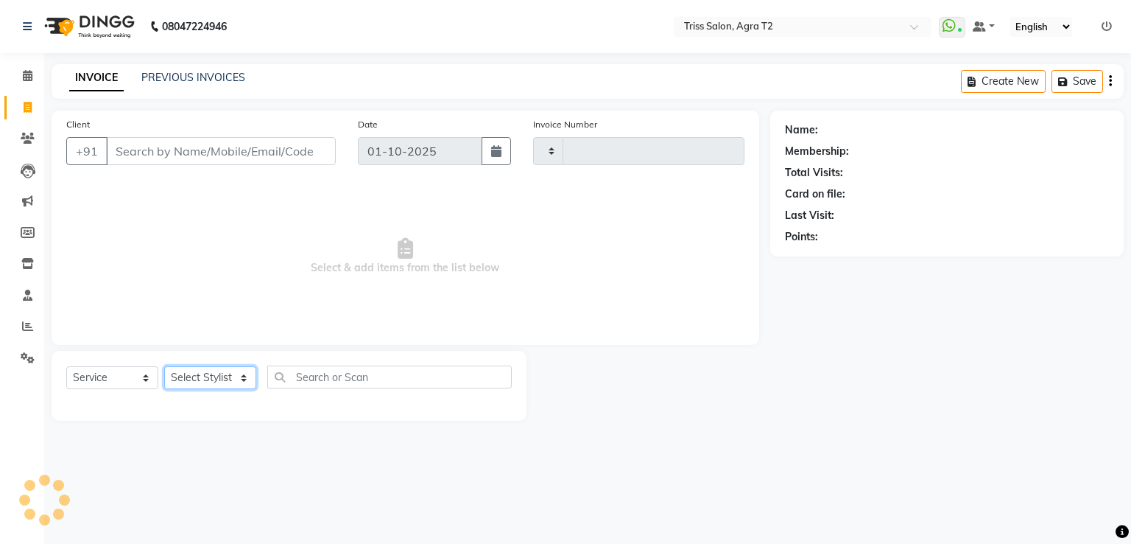
click at [202, 382] on select "Select Stylist" at bounding box center [210, 377] width 92 height 23
type input "2641"
select select "4301"
select select "14769"
click at [164, 367] on select "Select Stylist [PERSON_NAME] [PERSON_NAME] Huma Kajal Karan [PERSON_NAME] [PERS…" at bounding box center [215, 377] width 102 height 23
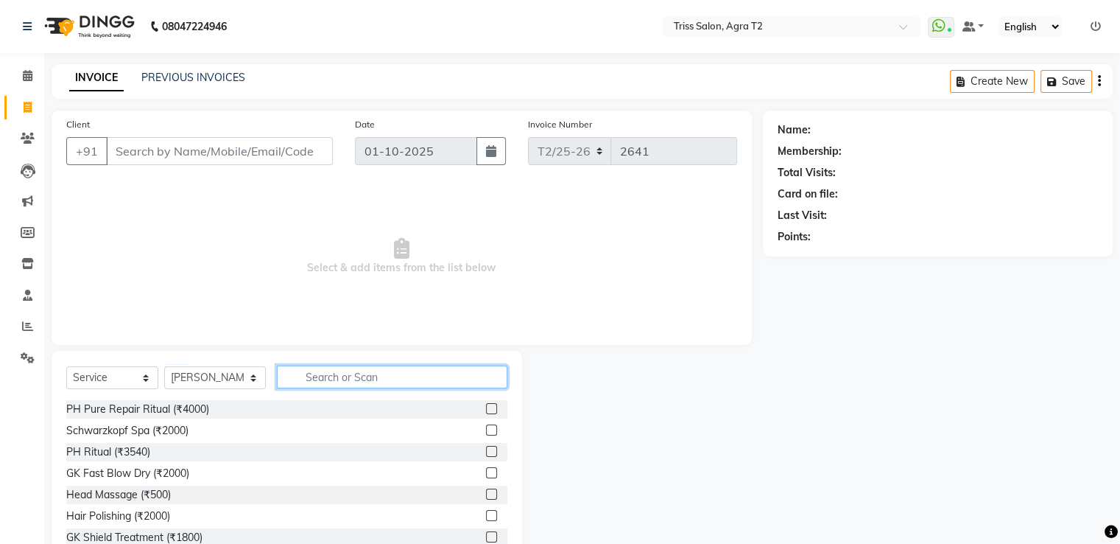
click at [333, 382] on input "text" at bounding box center [392, 376] width 230 height 23
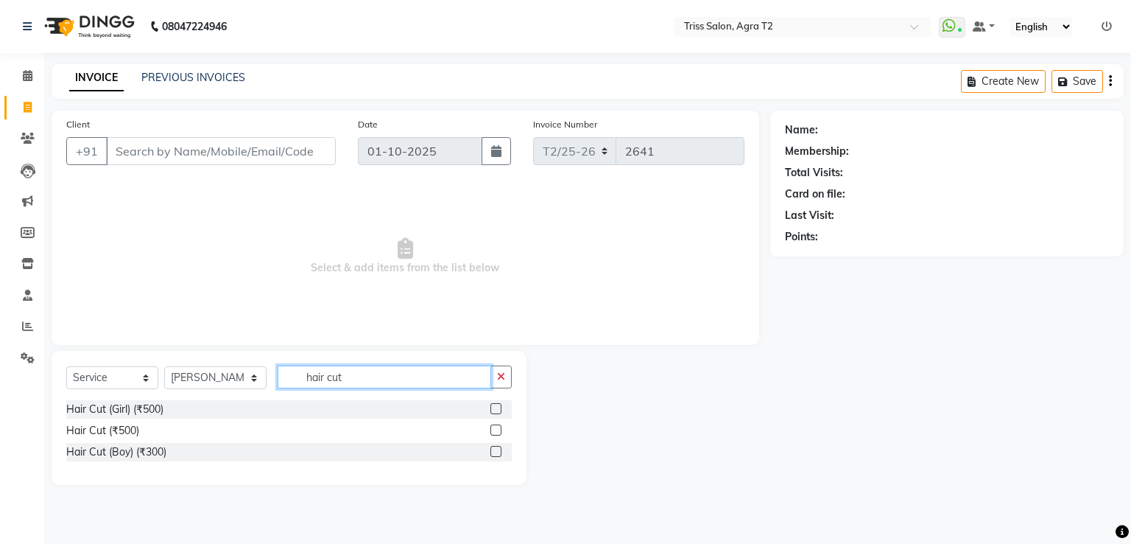
type input "hair cut"
click at [498, 433] on label at bounding box center [496, 429] width 11 height 11
click at [498, 433] on input "checkbox" at bounding box center [496, 431] width 10 height 10
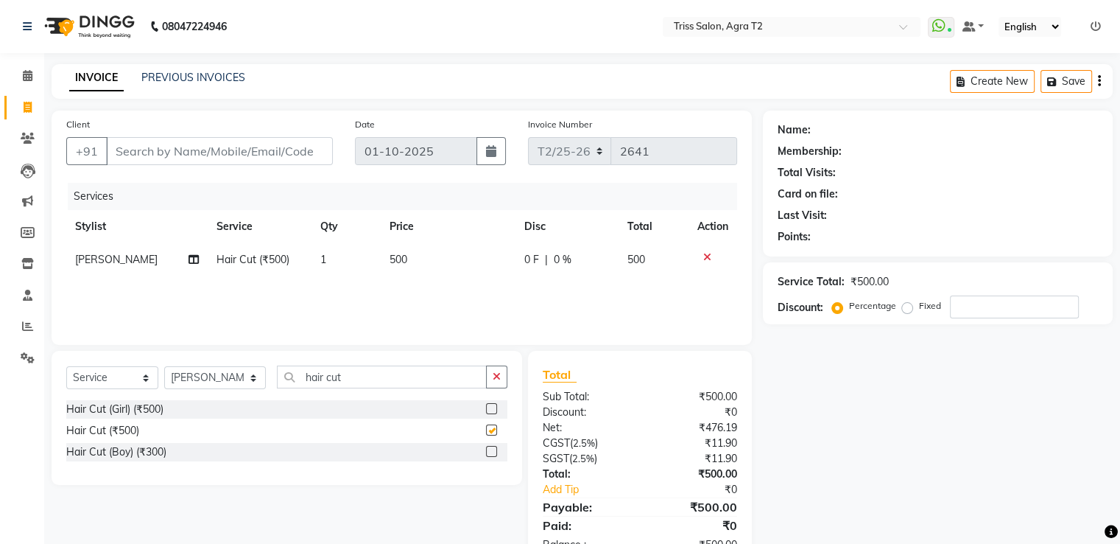
checkbox input "false"
click at [499, 377] on icon "button" at bounding box center [497, 376] width 8 height 10
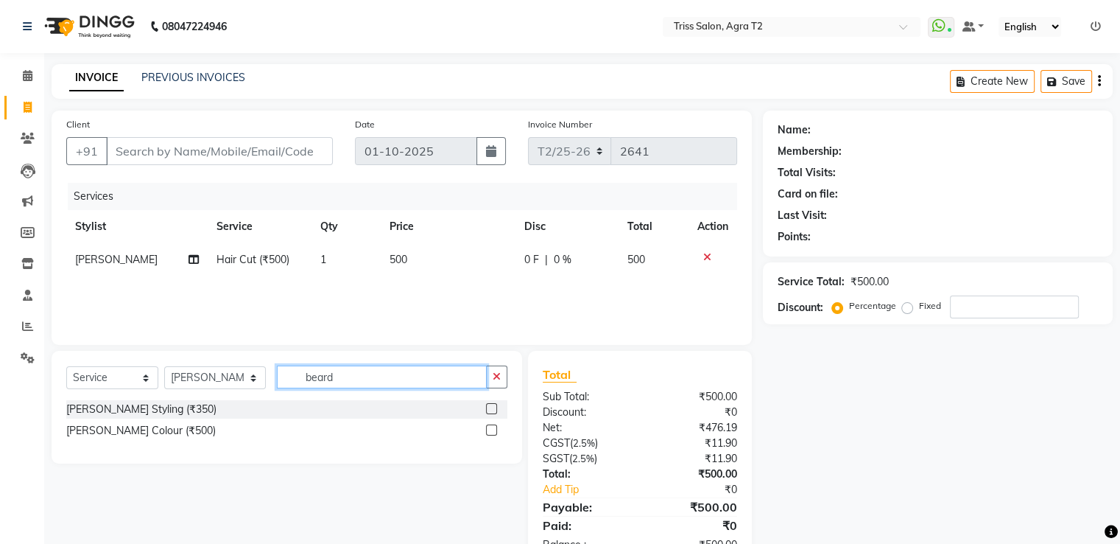
type input "beard"
click at [492, 409] on label at bounding box center [491, 408] width 11 height 11
click at [492, 409] on input "checkbox" at bounding box center [491, 409] width 10 height 10
checkbox input "true"
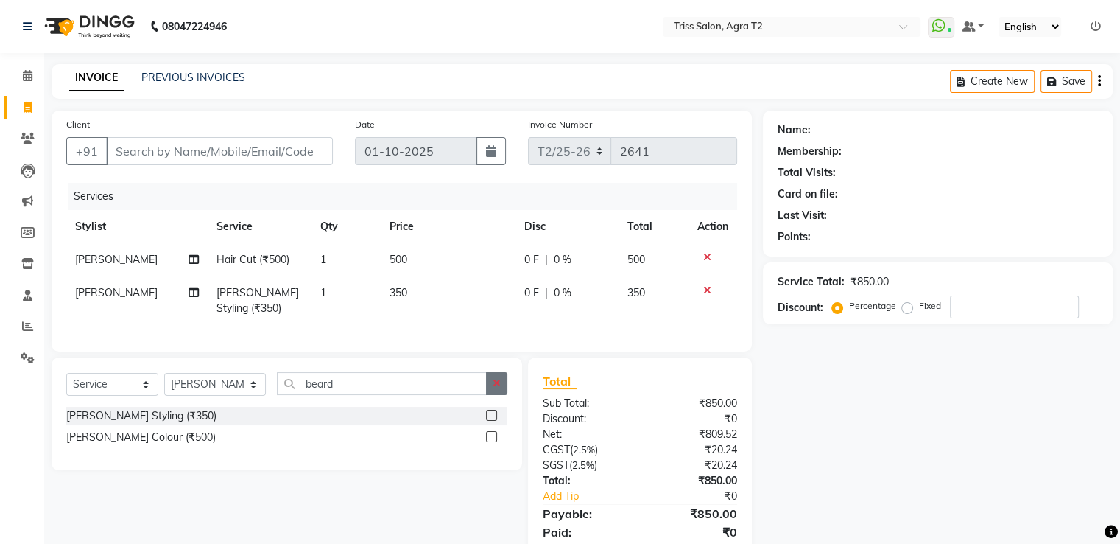
click at [499, 388] on icon "button" at bounding box center [497, 383] width 8 height 10
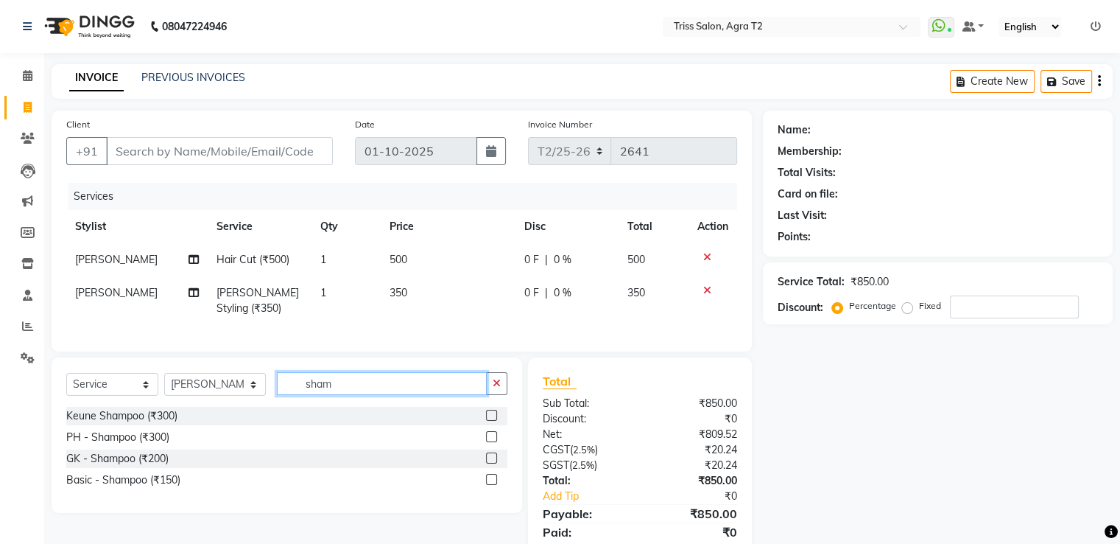
type input "sham"
click at [492, 485] on label at bounding box center [491, 479] width 11 height 11
click at [492, 485] on input "checkbox" at bounding box center [491, 480] width 10 height 10
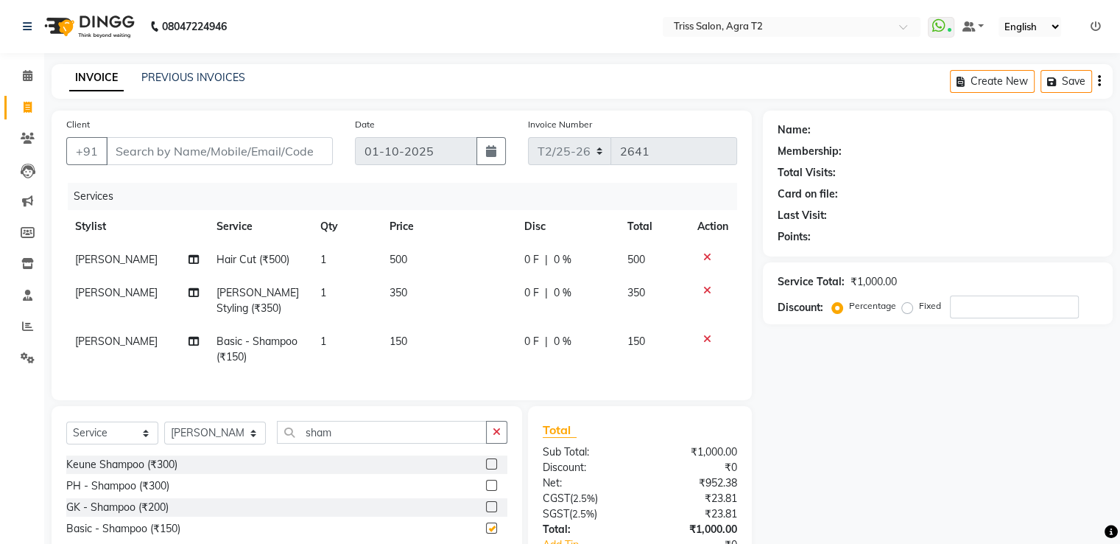
checkbox input "false"
click at [228, 444] on select "Select Stylist [PERSON_NAME] [PERSON_NAME] Huma Kajal Karan [PERSON_NAME] [PERS…" at bounding box center [215, 432] width 102 height 23
select select "49344"
click at [164, 434] on select "Select Stylist [PERSON_NAME] [PERSON_NAME] Huma Kajal Karan [PERSON_NAME] [PERS…" at bounding box center [215, 432] width 102 height 23
click at [490, 443] on button "button" at bounding box center [496, 432] width 21 height 23
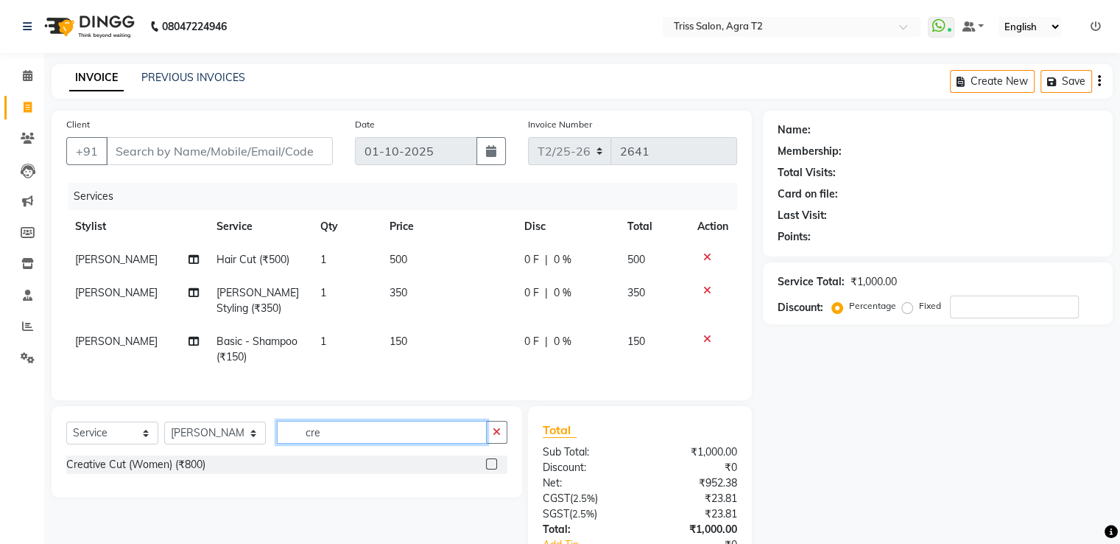
type input "cre"
click at [492, 469] on label at bounding box center [491, 463] width 11 height 11
click at [492, 469] on input "checkbox" at bounding box center [491, 465] width 10 height 10
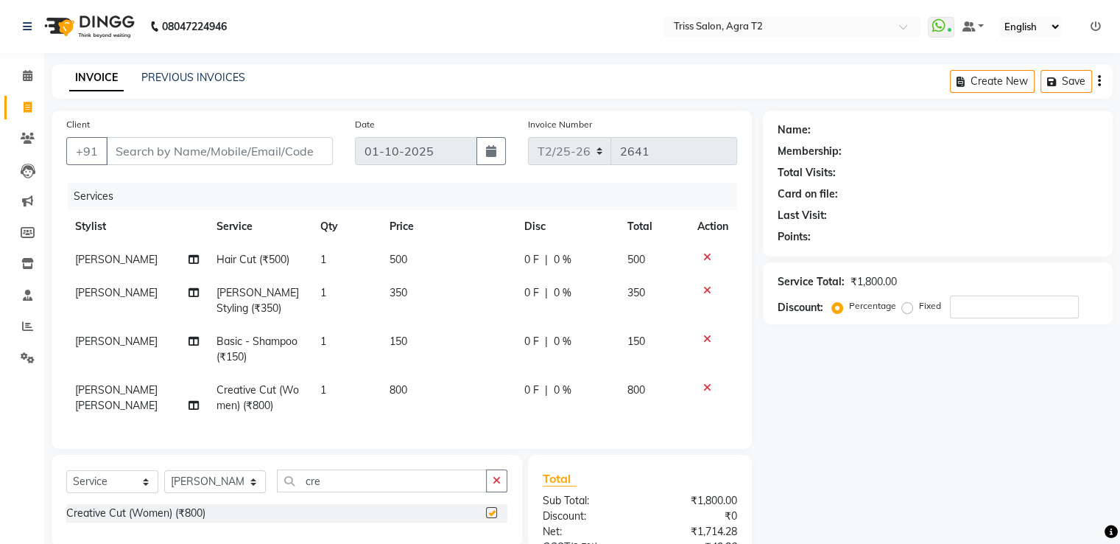
checkbox input "false"
click at [504, 492] on button "button" at bounding box center [496, 480] width 21 height 23
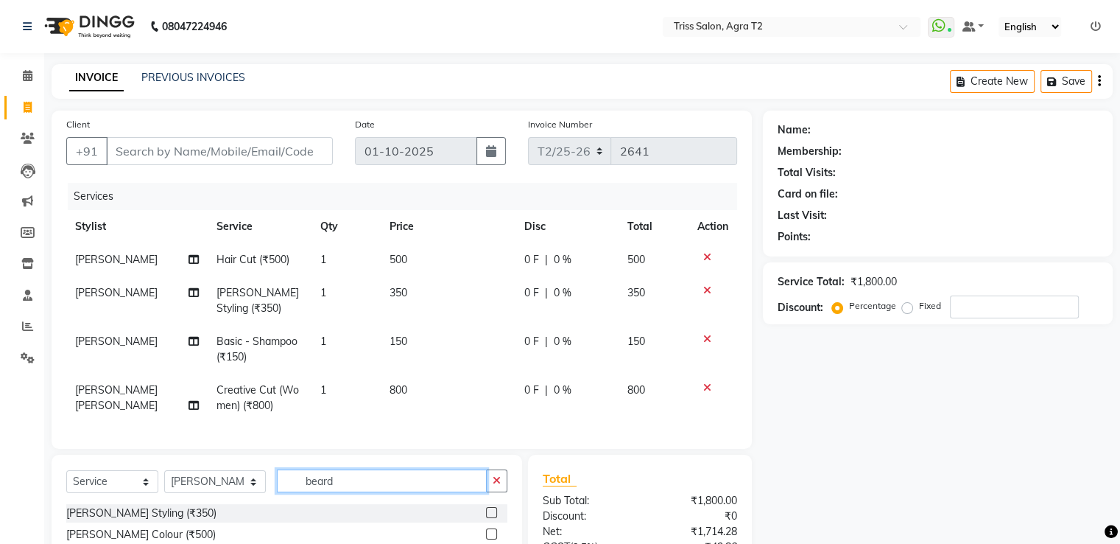
type input "beard"
click at [492, 518] on label at bounding box center [491, 512] width 11 height 11
click at [492, 518] on input "checkbox" at bounding box center [491, 513] width 10 height 10
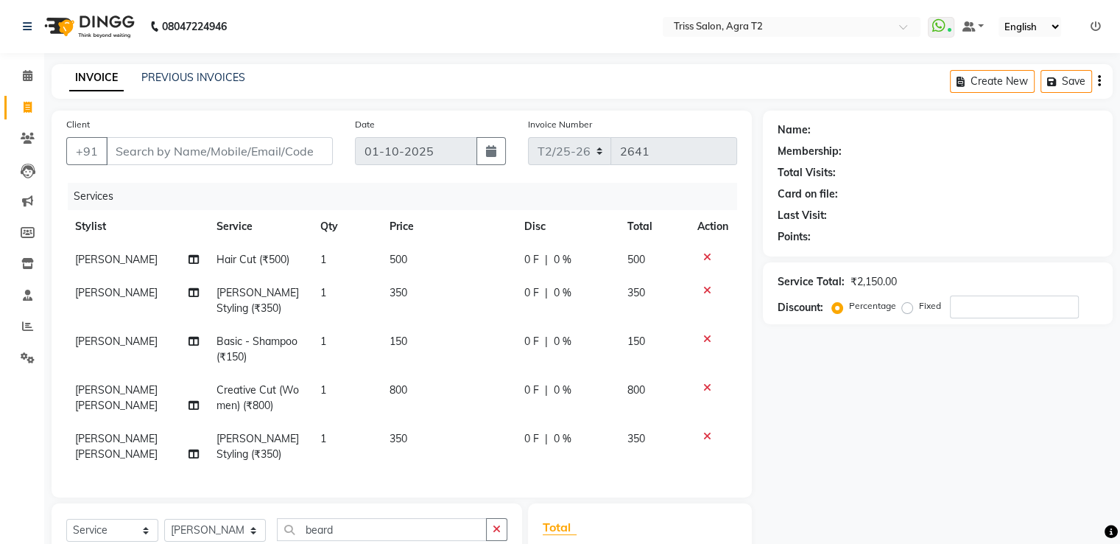
checkbox input "false"
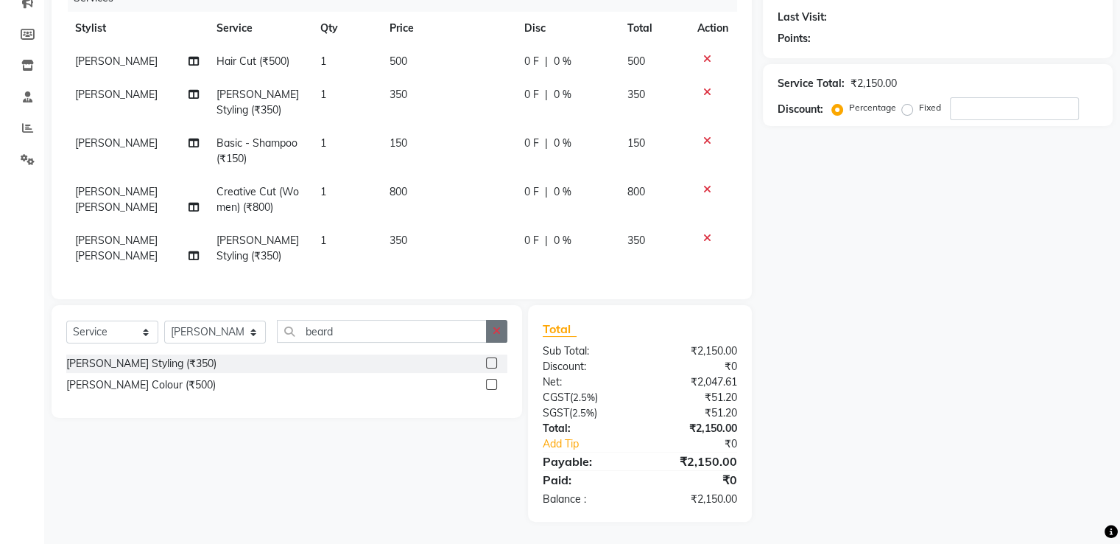
click at [498, 326] on icon "button" at bounding box center [497, 331] width 8 height 10
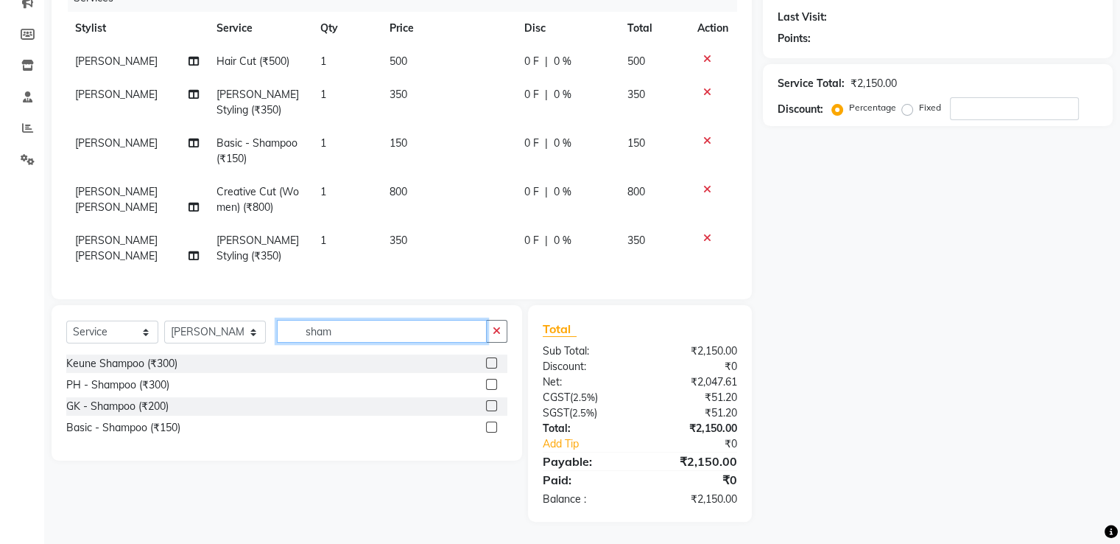
type input "sham"
click at [491, 428] on label at bounding box center [491, 426] width 11 height 11
click at [491, 428] on input "checkbox" at bounding box center [491, 428] width 10 height 10
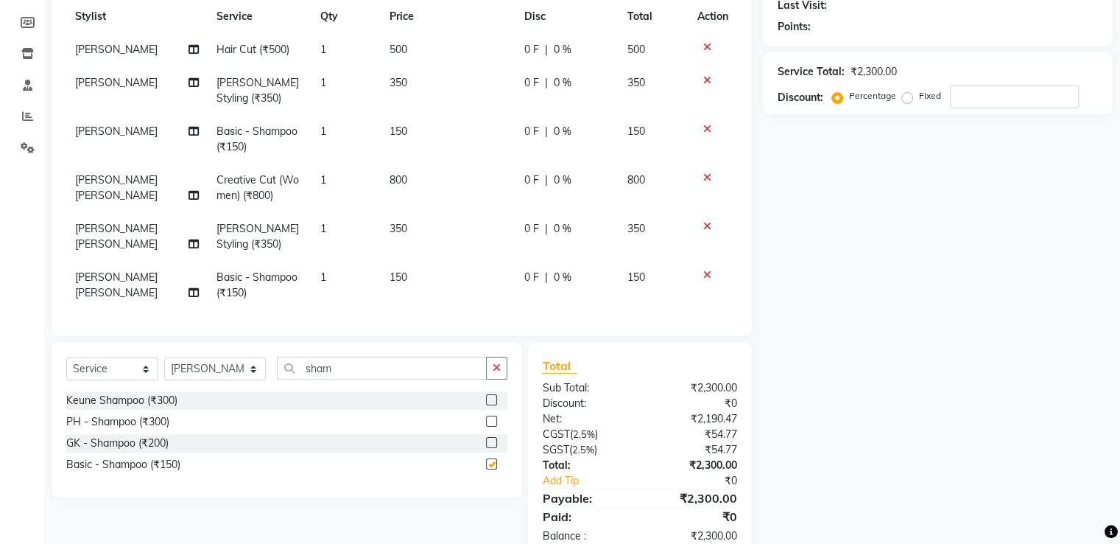
checkbox input "false"
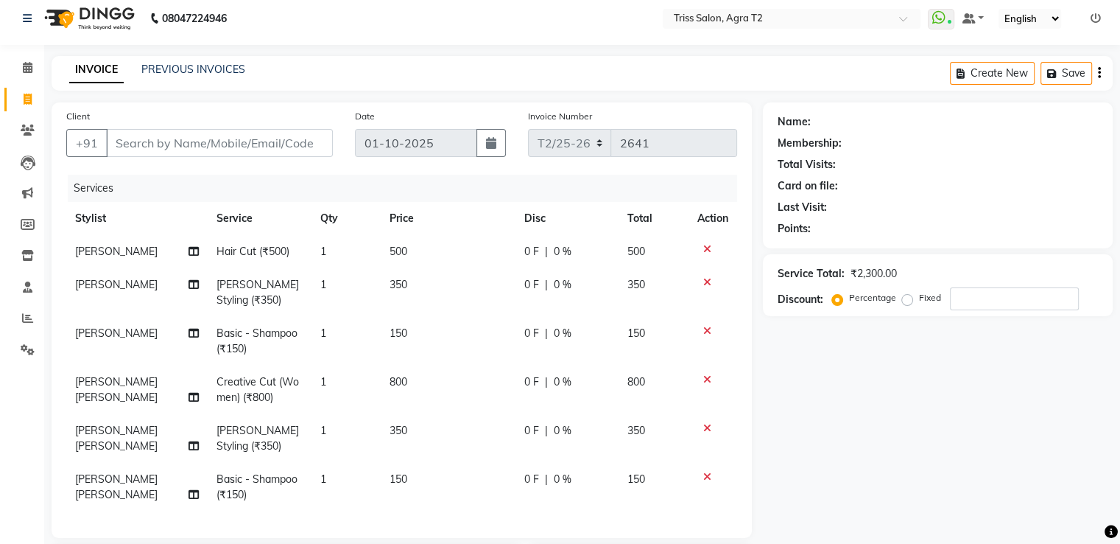
scroll to position [0, 0]
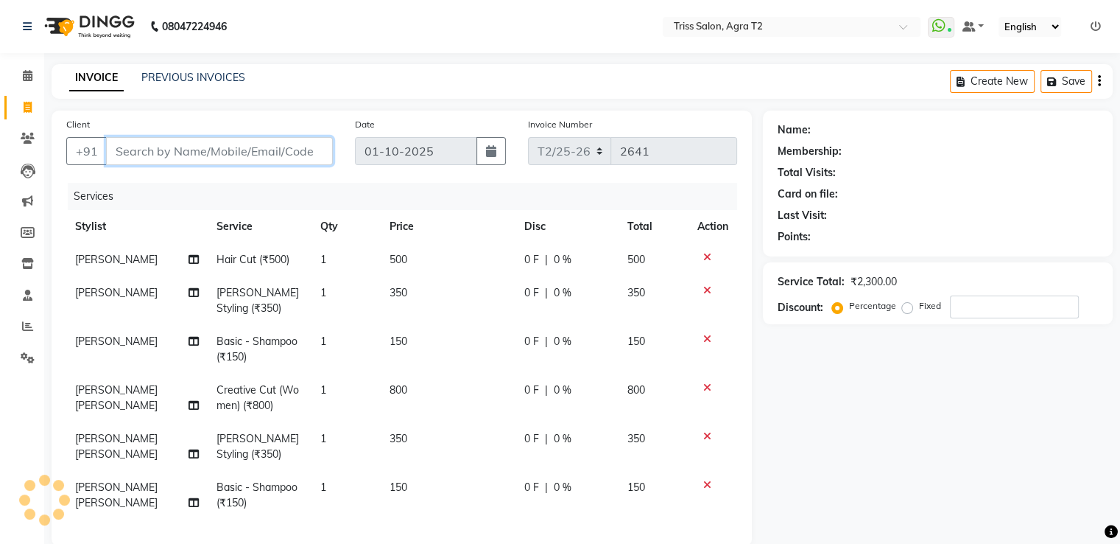
click at [241, 148] on input "Client" at bounding box center [219, 151] width 227 height 28
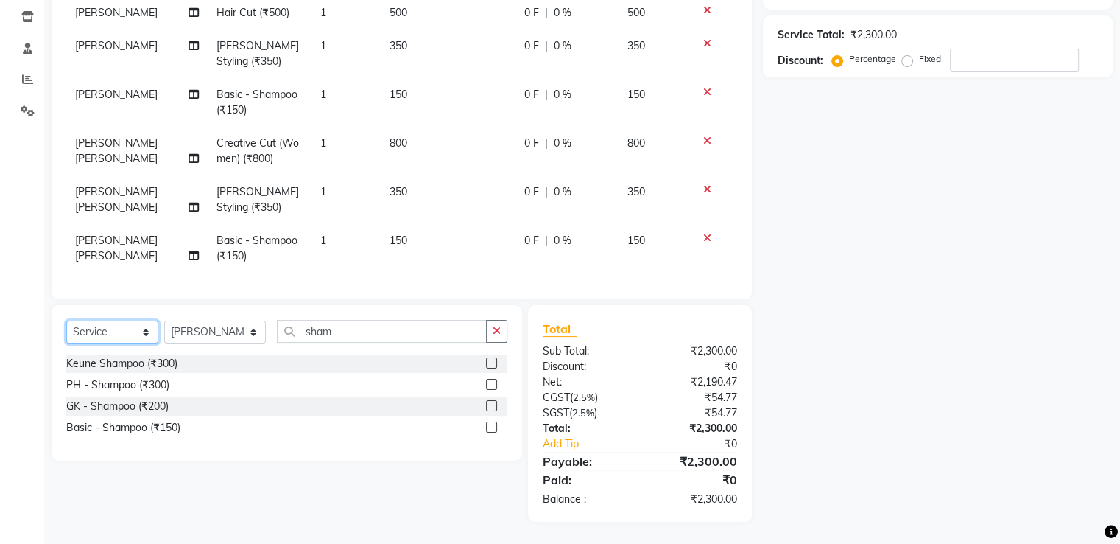
click at [131, 325] on select "Select Service Product Membership Package Voucher Prepaid Gift Card" at bounding box center [112, 331] width 92 height 23
click at [66, 320] on select "Select Service Product Membership Package Voucher Prepaid Gift Card" at bounding box center [112, 331] width 92 height 23
click at [133, 337] on select "Select Service Product Membership Package Voucher Prepaid Gift Card" at bounding box center [112, 331] width 92 height 23
click at [66, 320] on select "Select Service Product Membership Package Voucher Prepaid Gift Card" at bounding box center [112, 331] width 92 height 23
click at [143, 336] on select "Select Service Product Membership Package Voucher Prepaid Gift Card" at bounding box center [112, 331] width 92 height 23
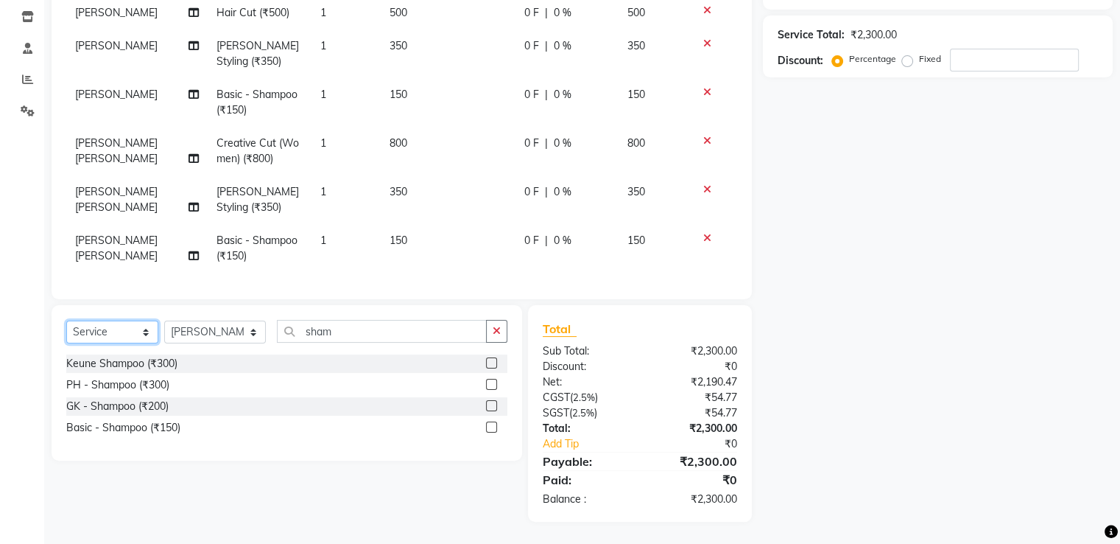
select select "product"
click at [66, 320] on select "Select Service Product Membership Package Voucher Prepaid Gift Card" at bounding box center [112, 331] width 92 height 23
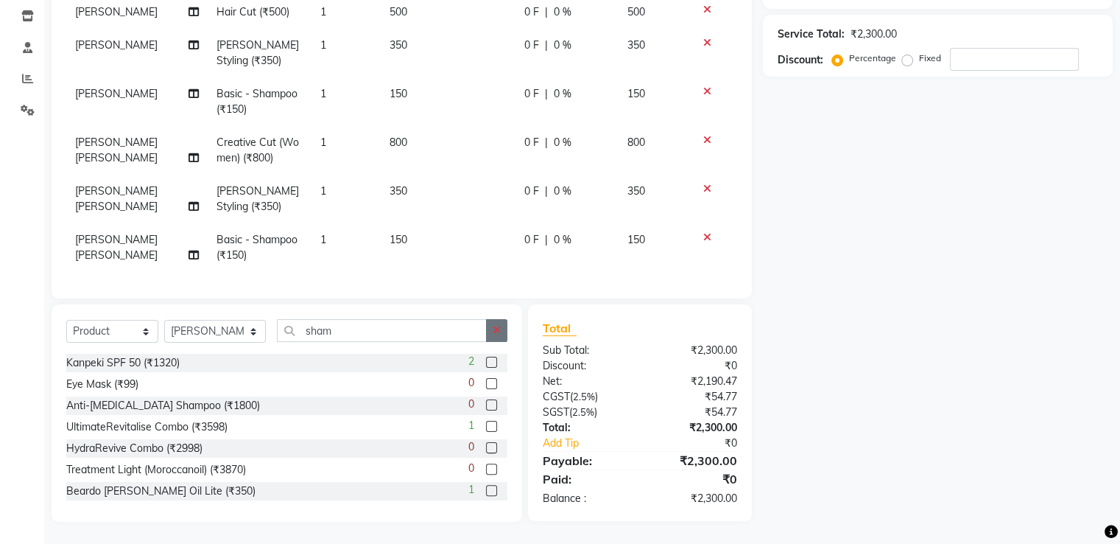
click at [503, 331] on button "button" at bounding box center [496, 330] width 21 height 23
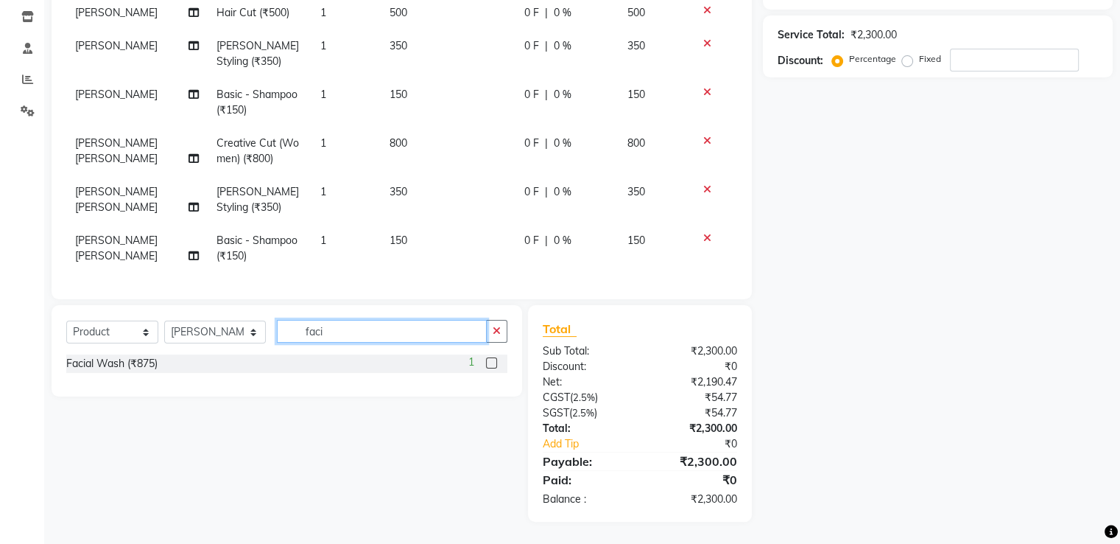
type input "faci"
click at [495, 362] on label at bounding box center [491, 362] width 11 height 11
click at [495, 362] on input "checkbox" at bounding box center [491, 364] width 10 height 10
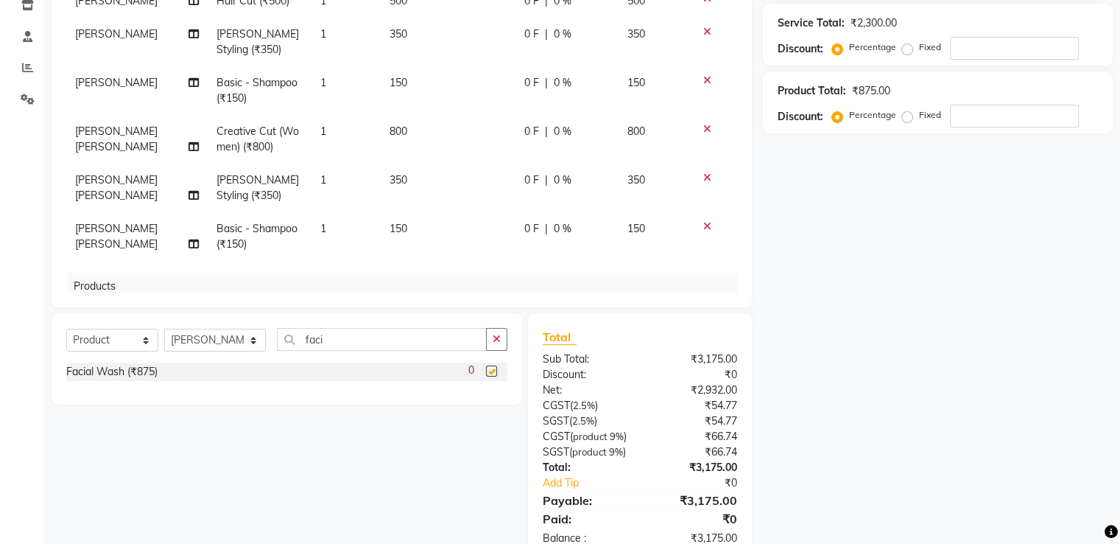
checkbox input "false"
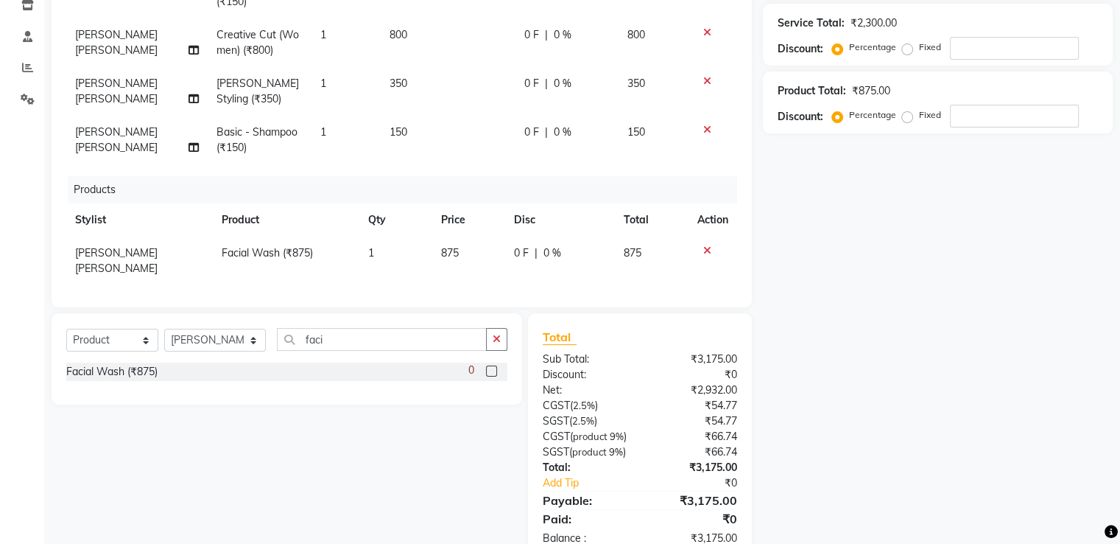
click at [462, 254] on td "875" at bounding box center [468, 260] width 73 height 49
select select "49344"
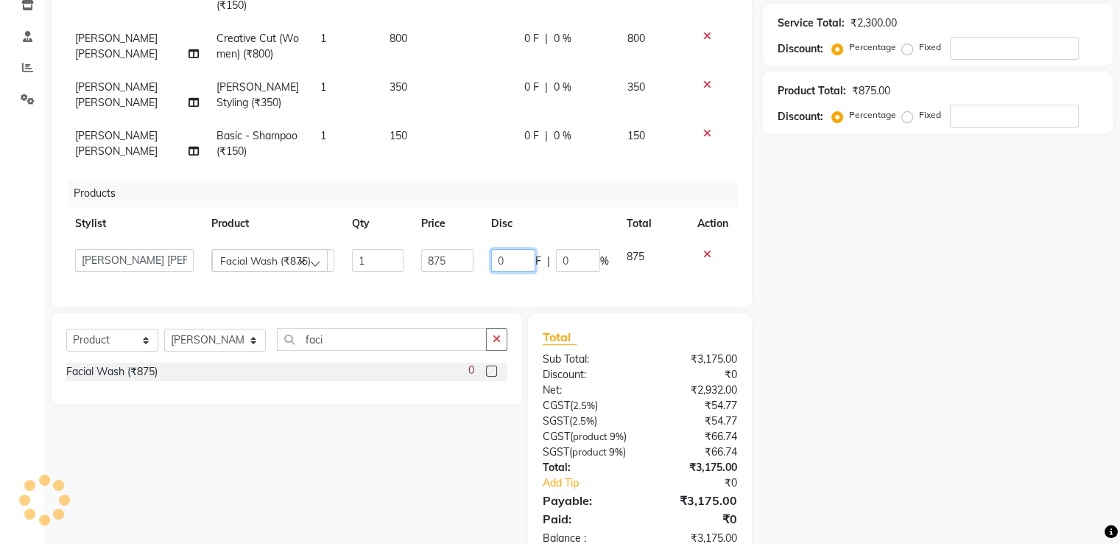
click at [491, 259] on input "0" at bounding box center [513, 260] width 44 height 23
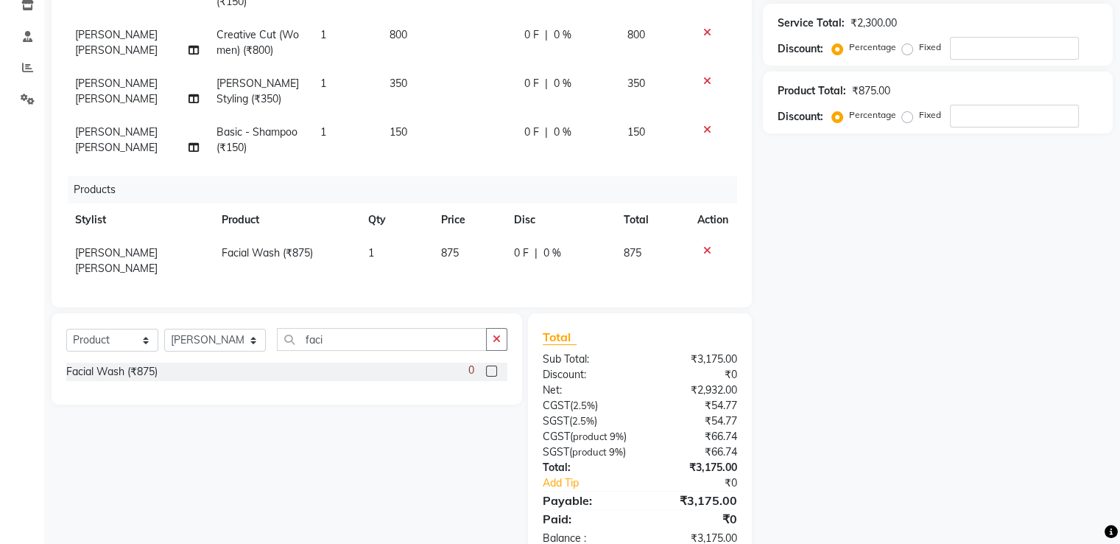
click at [442, 250] on span "875" at bounding box center [450, 252] width 18 height 13
select select "49344"
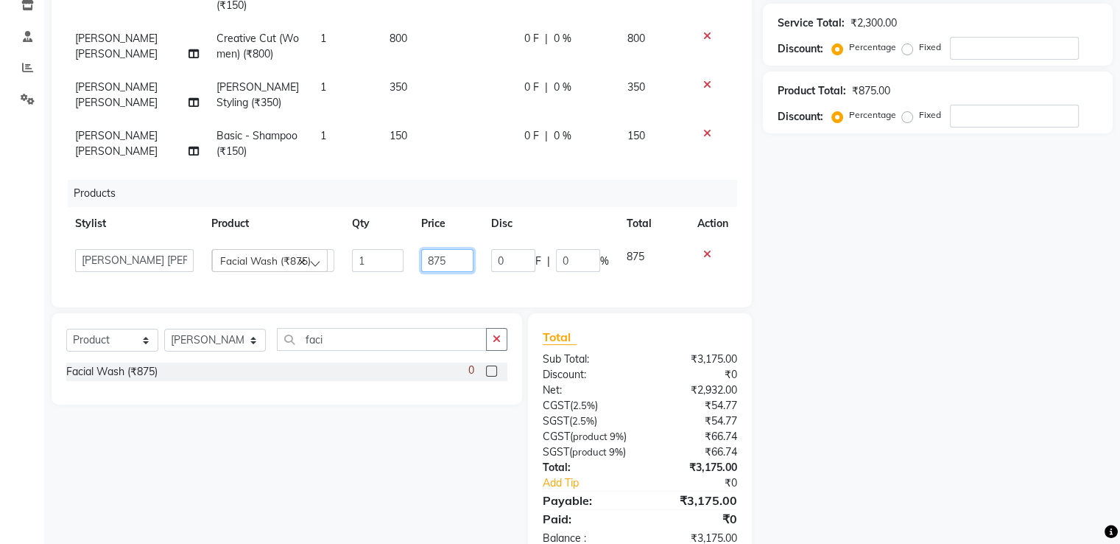
click at [443, 263] on input "875" at bounding box center [447, 260] width 52 height 23
type input "8"
type input "960"
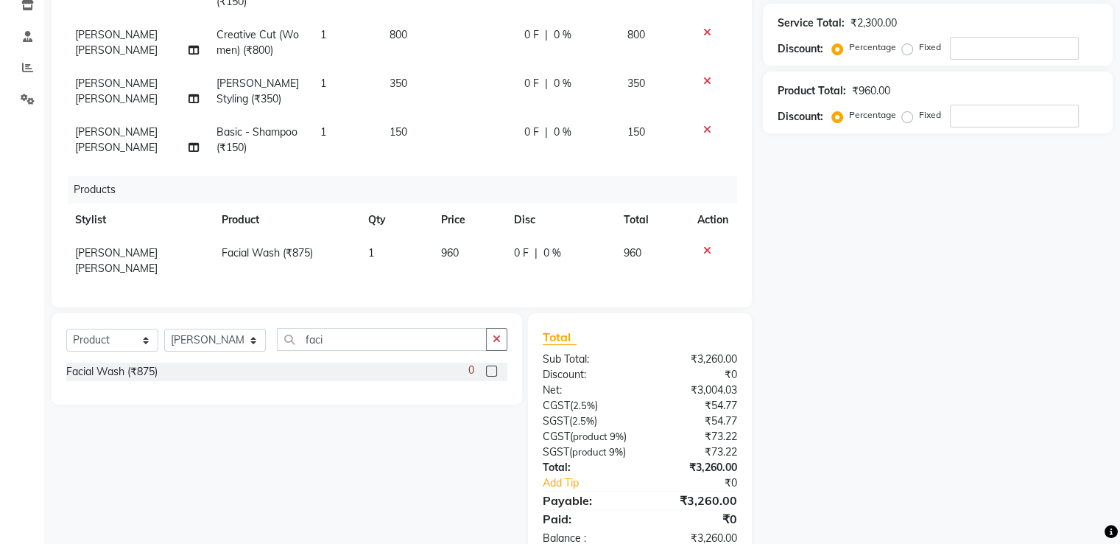
click at [547, 253] on span "0 %" at bounding box center [553, 252] width 18 height 15
select select "49344"
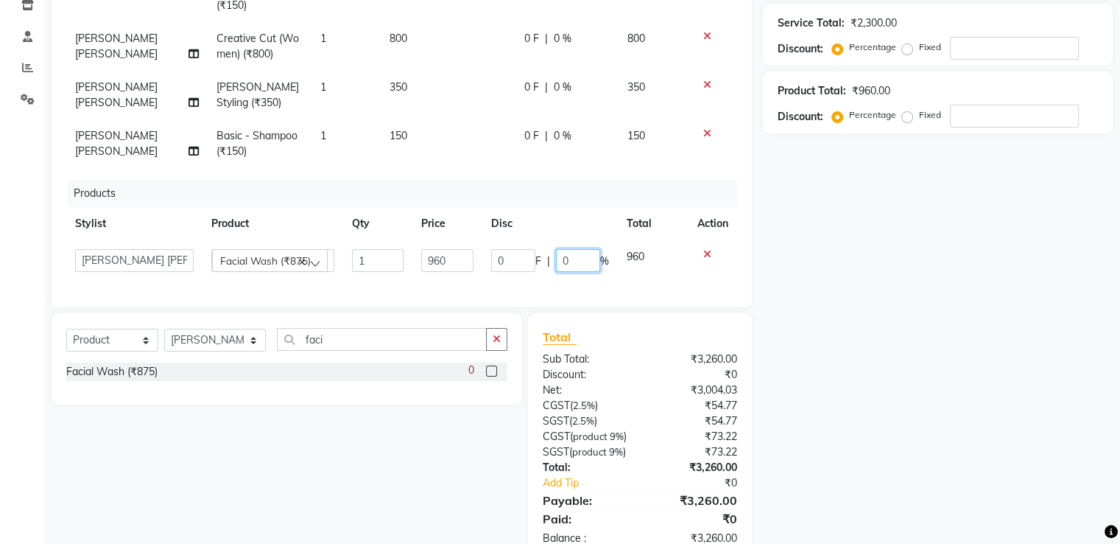
click at [563, 259] on input "0" at bounding box center [578, 260] width 44 height 23
type input "5"
click at [619, 275] on div "Services Stylist Service Qty Price Disc Total Action Ayush Hair Cut (₹500) 1 50…" at bounding box center [401, 108] width 671 height 368
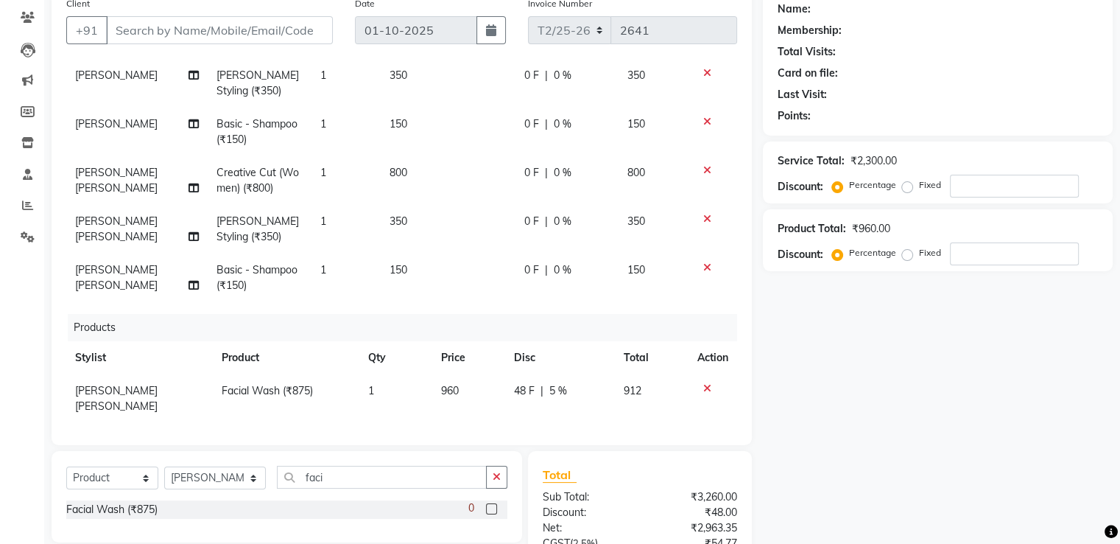
scroll to position [0, 0]
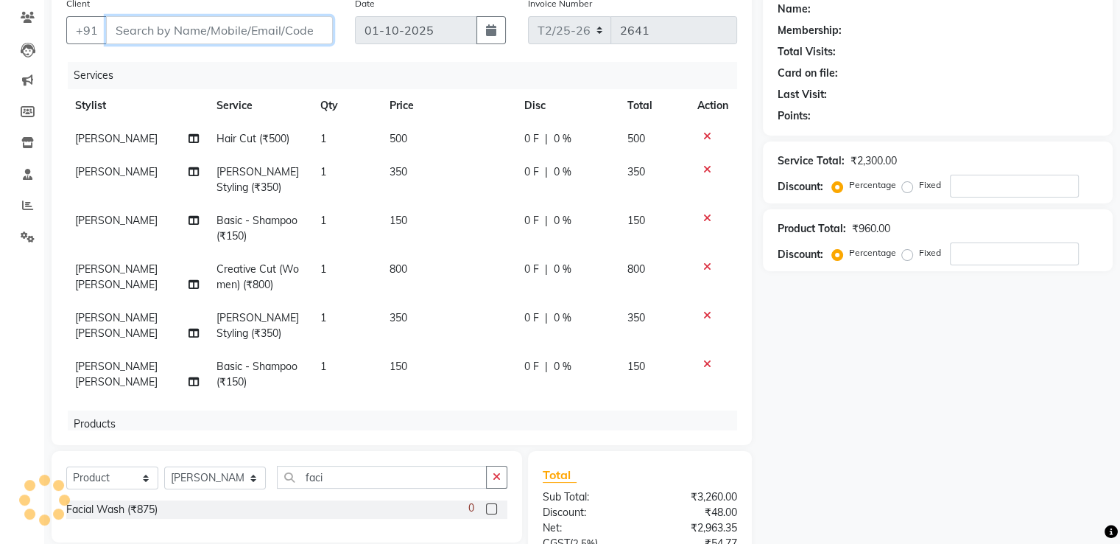
click at [156, 32] on input "Client" at bounding box center [219, 30] width 227 height 28
click at [703, 363] on icon at bounding box center [707, 364] width 8 height 10
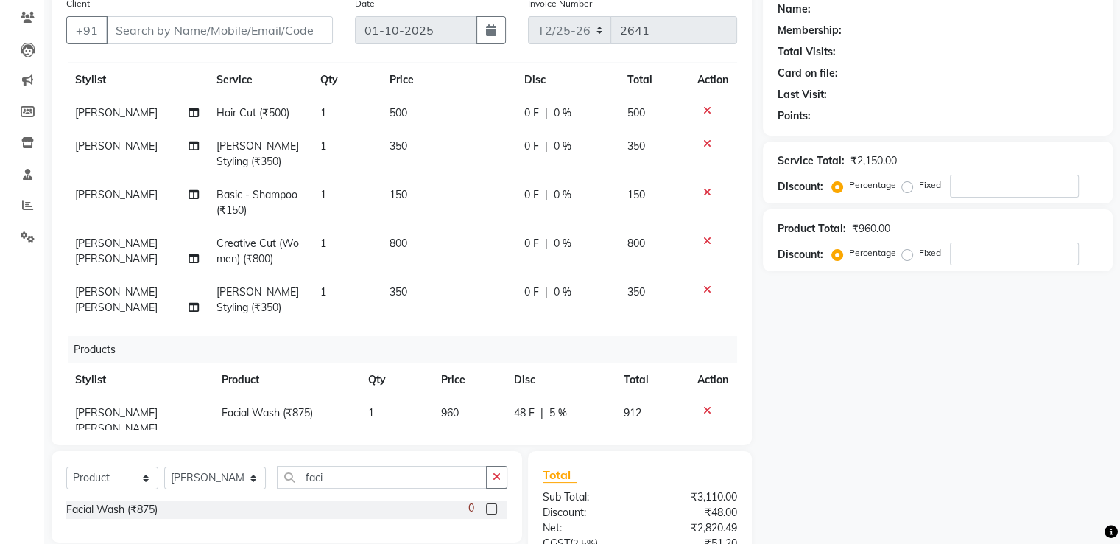
scroll to position [48, 0]
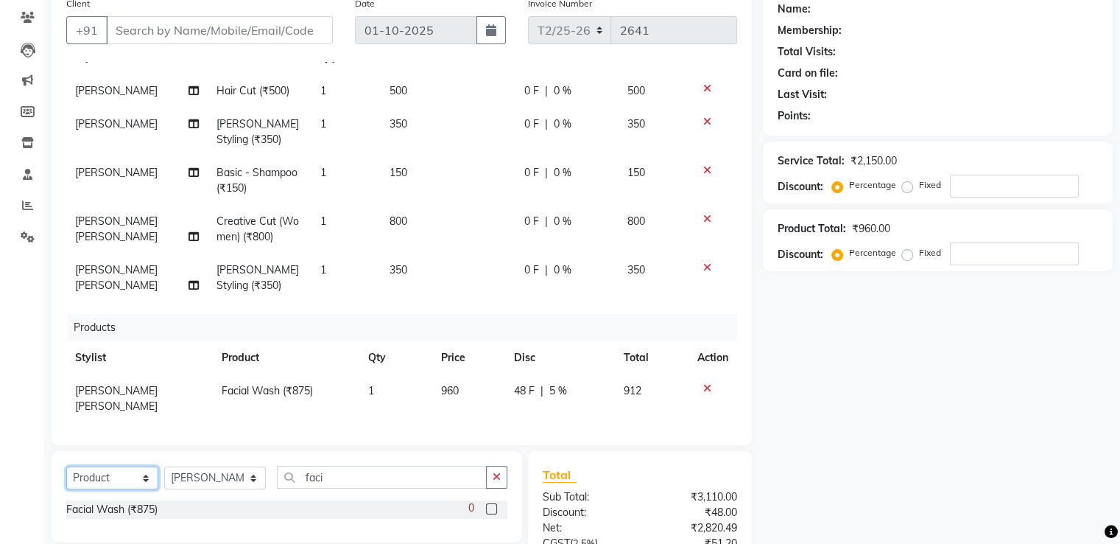
click at [104, 474] on select "Select Service Product Membership Package Voucher Prepaid Gift Card" at bounding box center [112, 477] width 92 height 23
select select "service"
click at [66, 467] on select "Select Service Product Membership Package Voucher Prepaid Gift Card" at bounding box center [112, 477] width 92 height 23
click at [496, 475] on icon "button" at bounding box center [497, 476] width 8 height 10
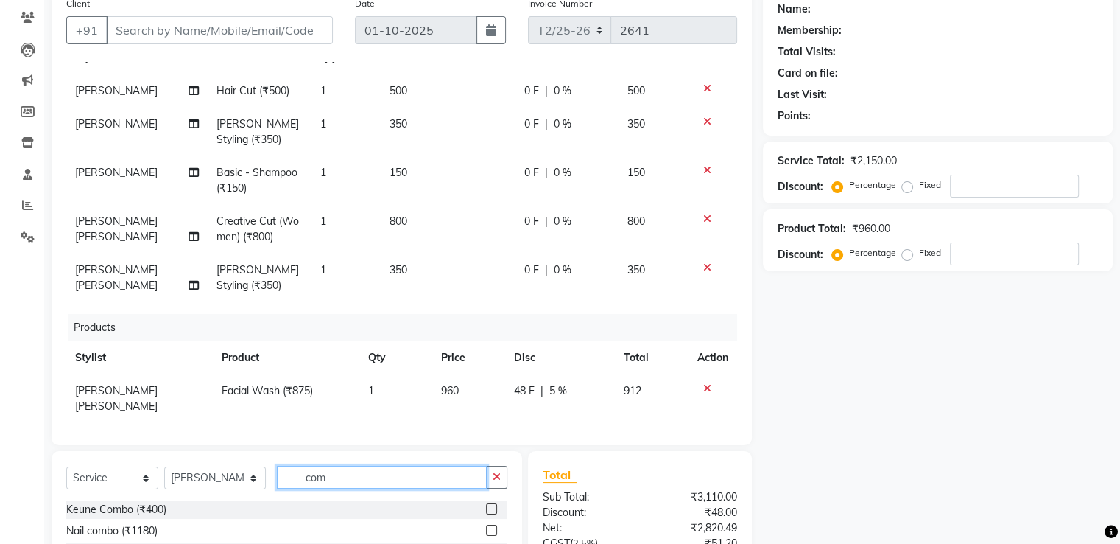
scroll to position [314, 0]
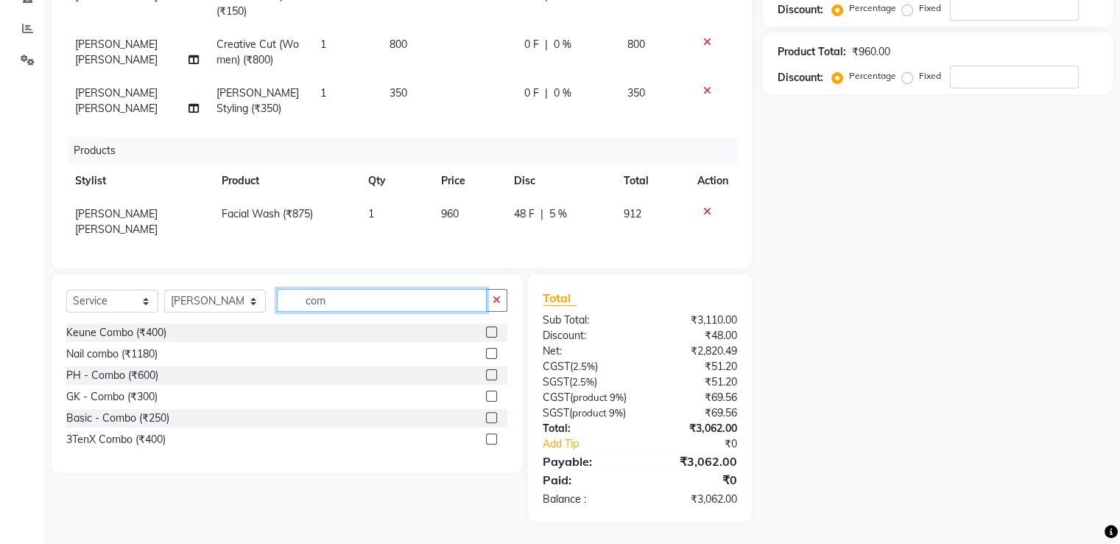
type input "com"
click at [492, 412] on label at bounding box center [491, 417] width 11 height 11
click at [492, 413] on input "checkbox" at bounding box center [491, 418] width 10 height 10
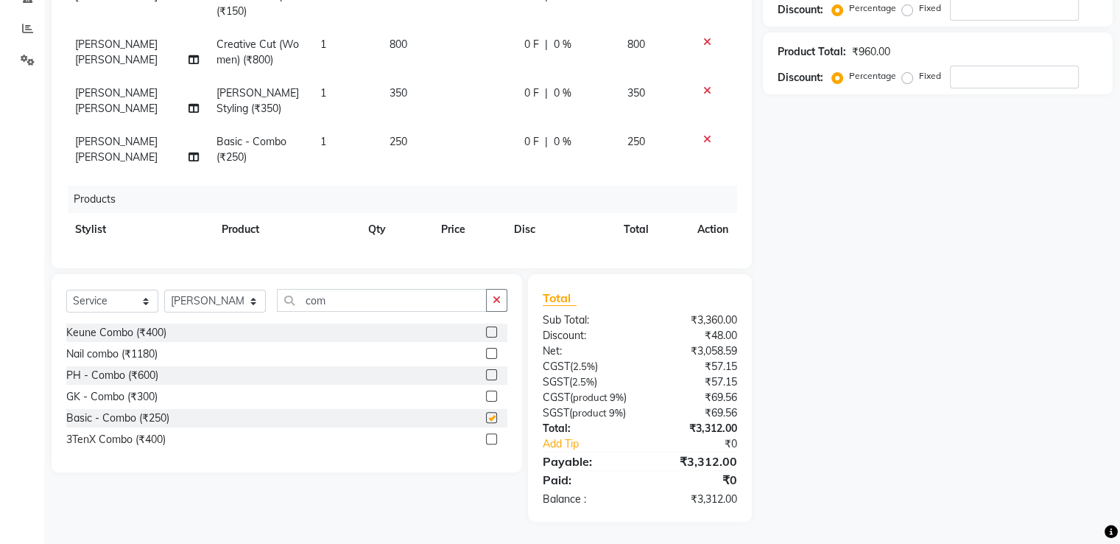
checkbox input "false"
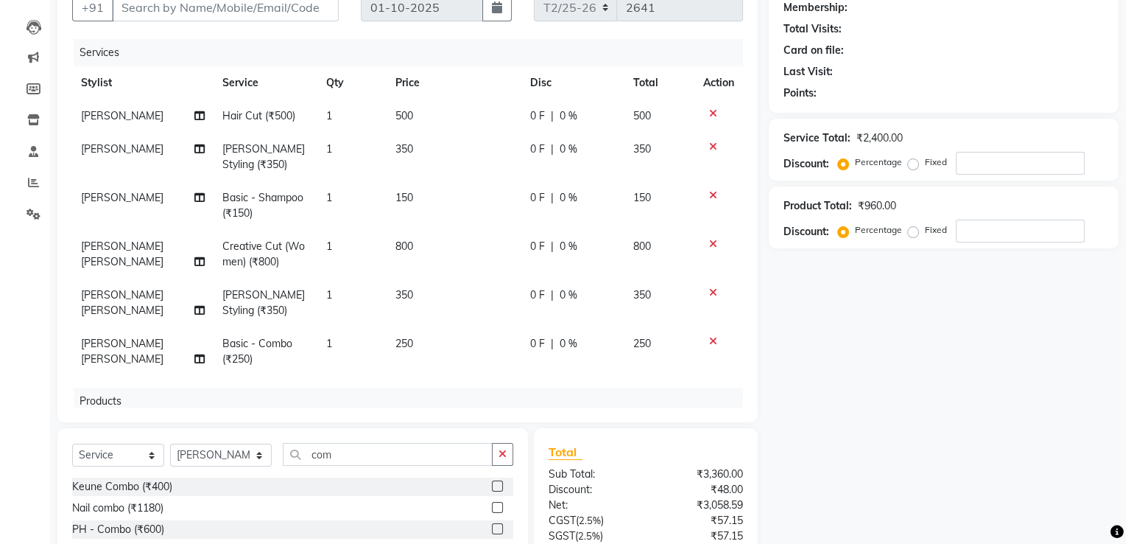
scroll to position [0, 0]
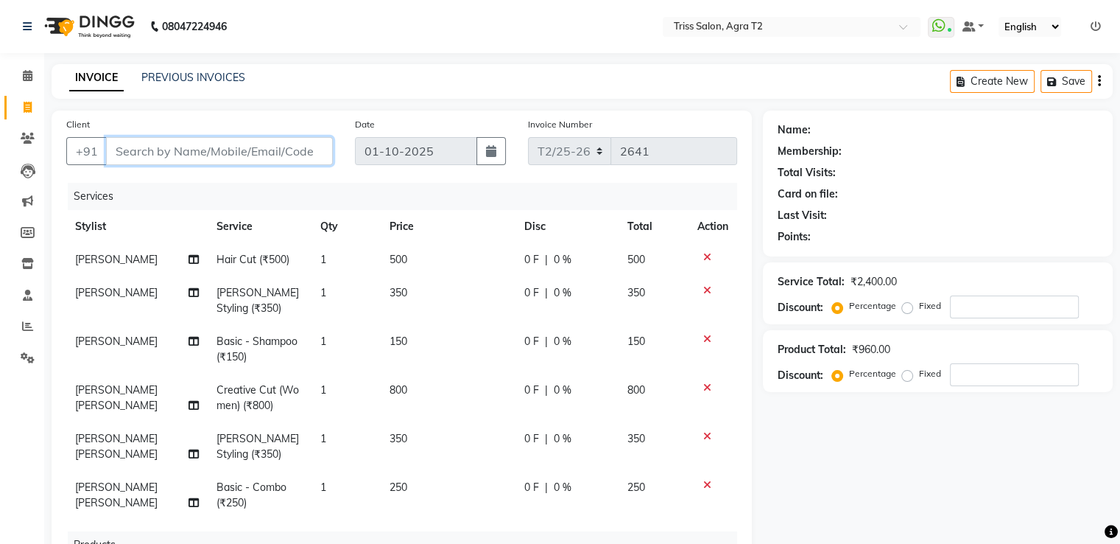
click at [203, 157] on input "Client" at bounding box center [219, 151] width 227 height 28
type input "9"
type input "0"
type input "9368247829"
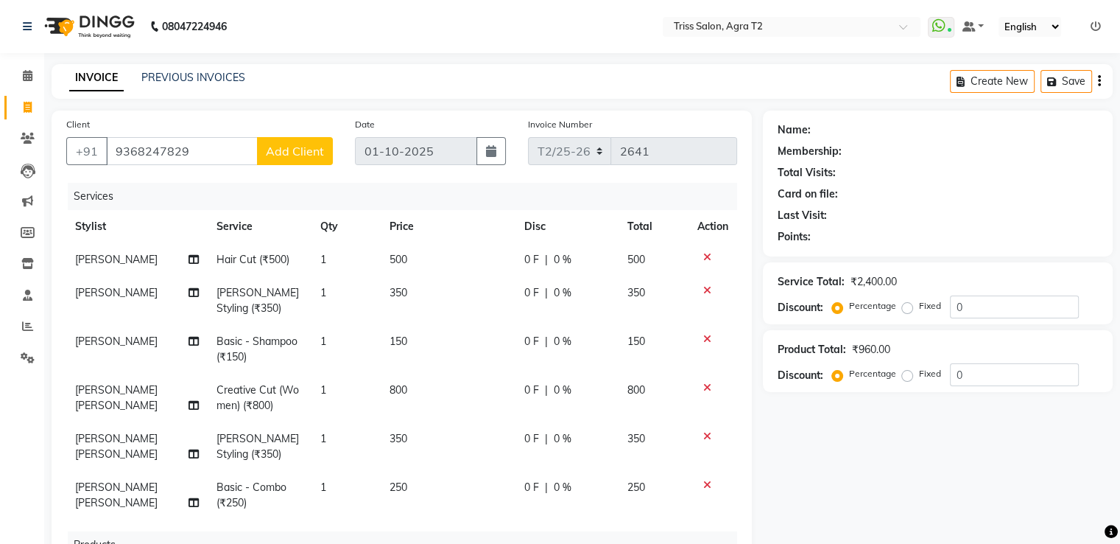
click at [295, 155] on span "Add Client" at bounding box center [295, 151] width 58 height 15
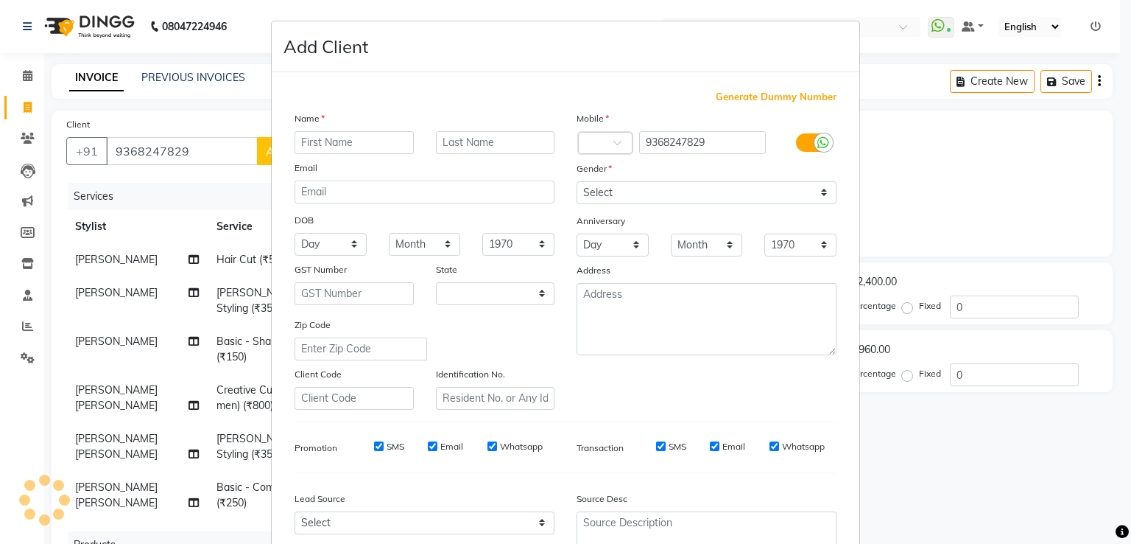
select select "38"
type input "[PERSON_NAME]"
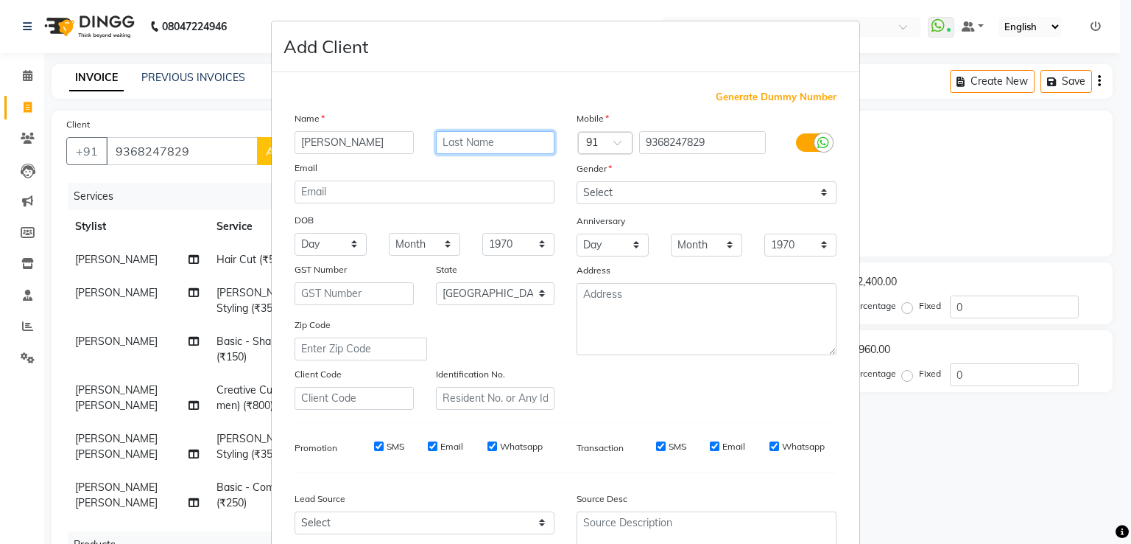
click at [496, 138] on input "text" at bounding box center [495, 142] width 119 height 23
type input "T"
type input "Rawat"
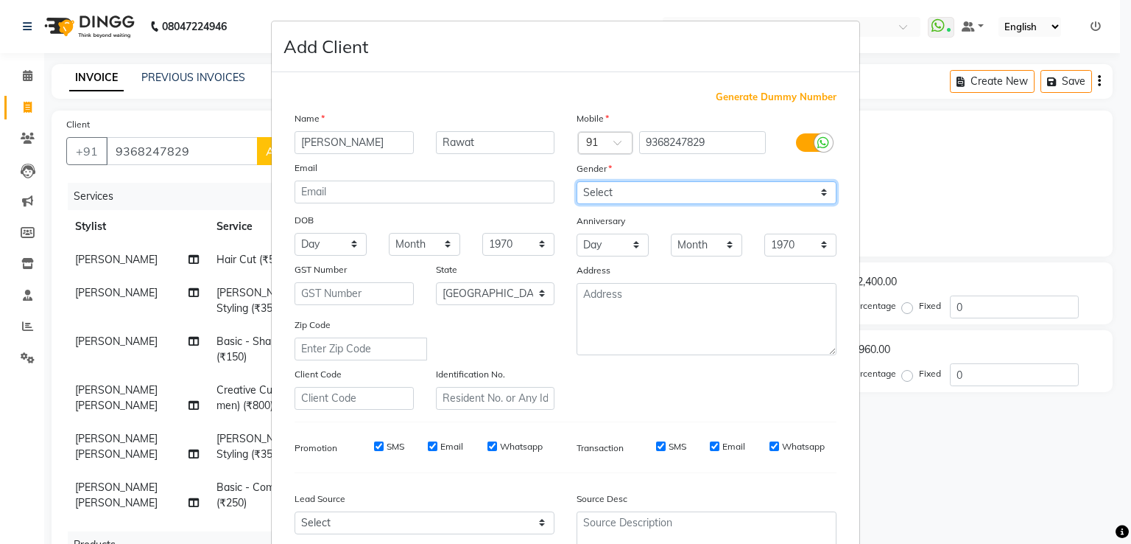
click at [787, 194] on select "Select Male Female Other Prefer Not To Say" at bounding box center [707, 192] width 260 height 23
click at [577, 182] on select "Select Male Female Other Prefer Not To Say" at bounding box center [707, 192] width 260 height 23
click at [649, 186] on select "Select Male Female Other Prefer Not To Say" at bounding box center [707, 192] width 260 height 23
select select "male"
click at [577, 182] on select "Select Male Female Other Prefer Not To Say" at bounding box center [707, 192] width 260 height 23
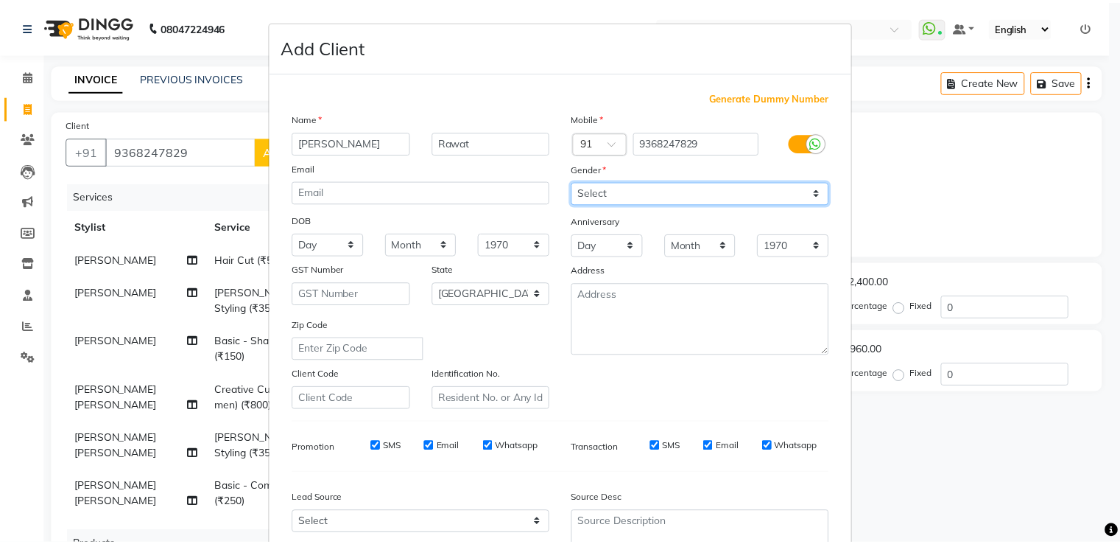
scroll to position [144, 0]
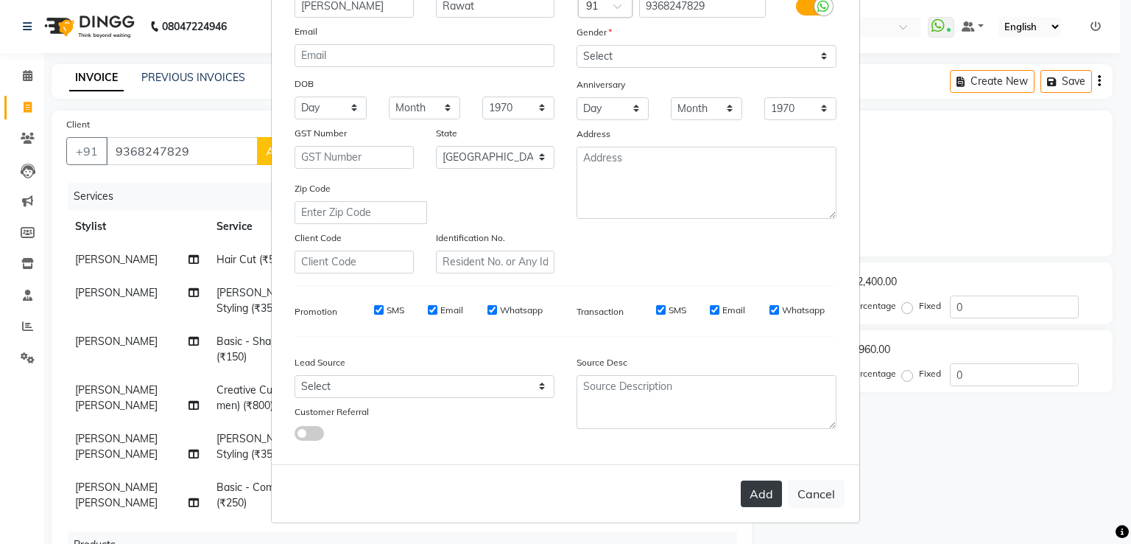
click at [754, 499] on button "Add" at bounding box center [761, 493] width 41 height 27
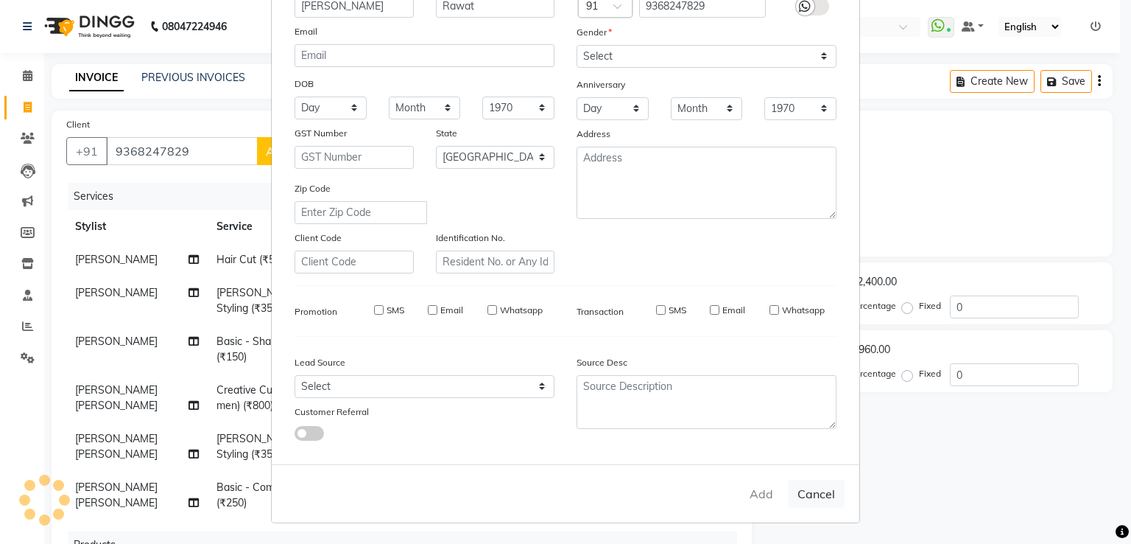
select select
select select "null"
select select
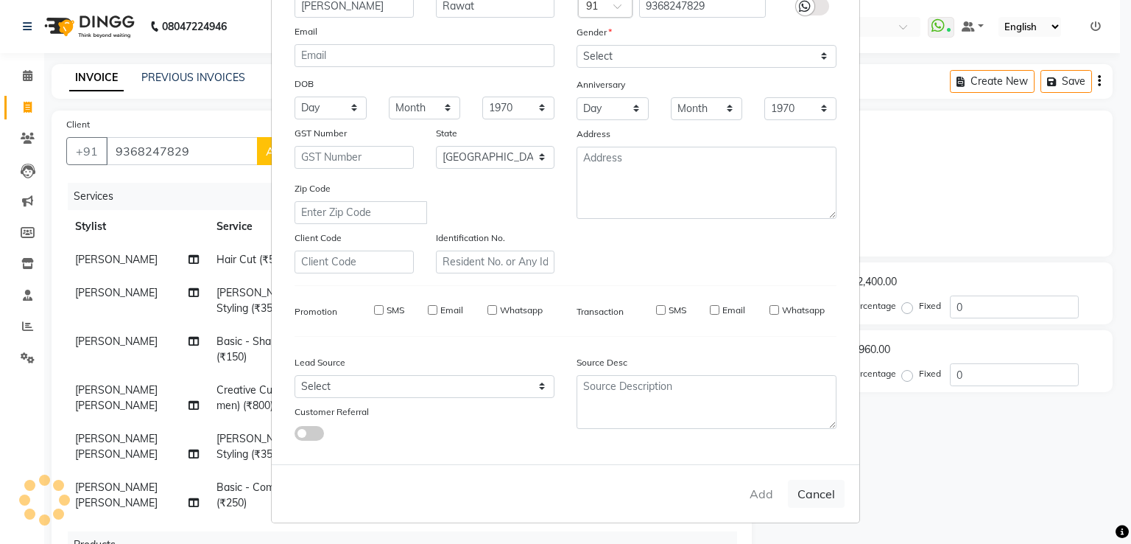
select select
checkbox input "false"
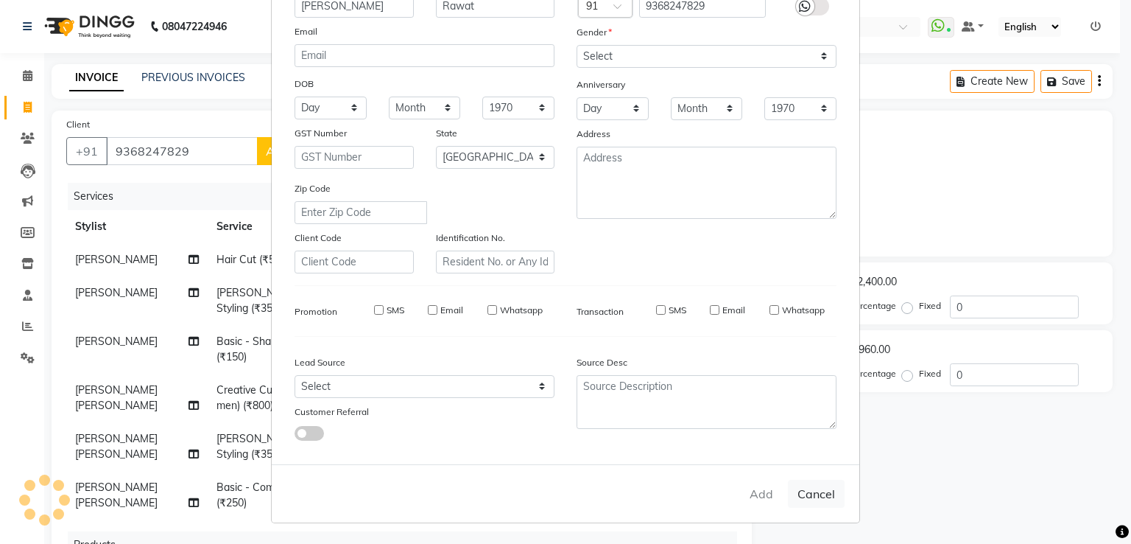
checkbox input "false"
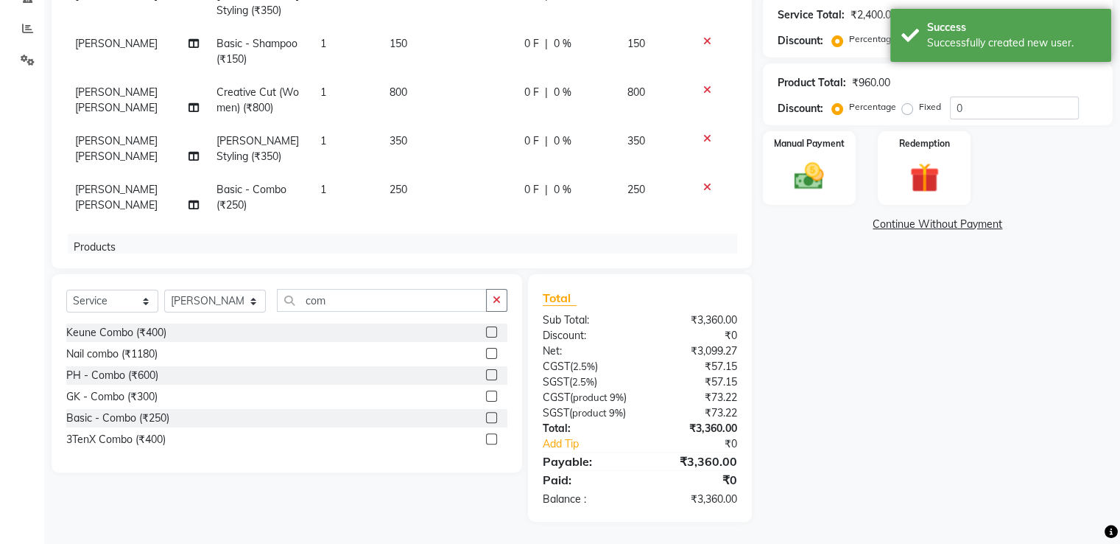
scroll to position [96, 0]
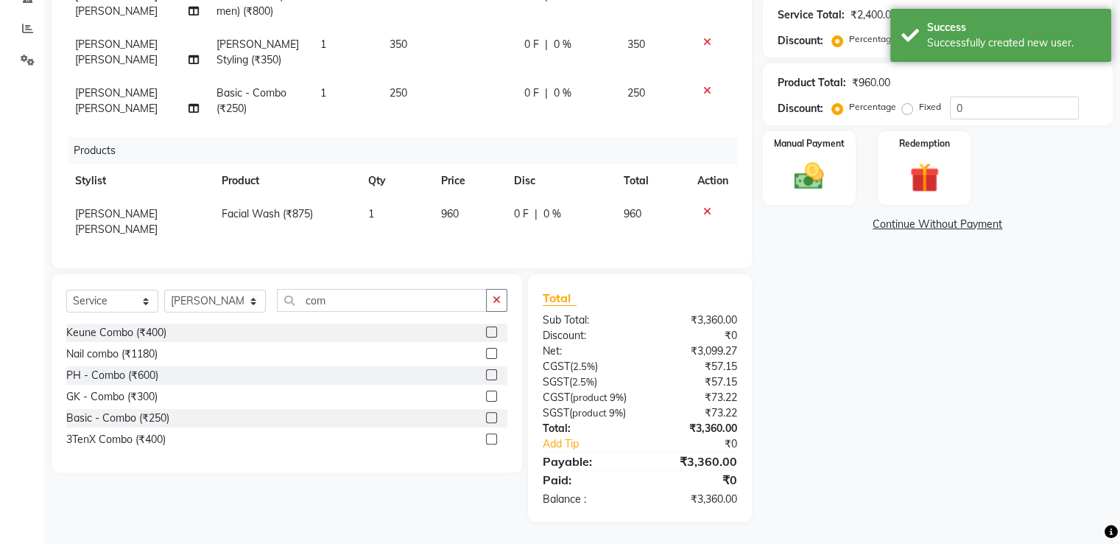
click at [538, 206] on td "0 F | 0 %" at bounding box center [560, 221] width 110 height 49
select select "49344"
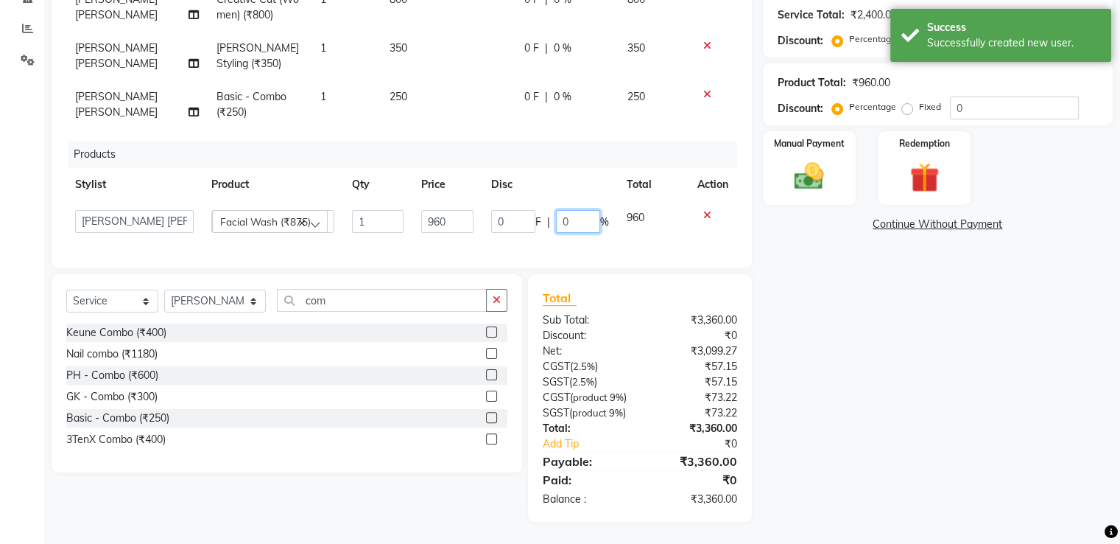
click at [556, 210] on input "0" at bounding box center [578, 221] width 44 height 23
click at [563, 210] on input "0" at bounding box center [578, 221] width 44 height 23
type input "5"
click at [651, 218] on div "Services Stylist Service Qty Price Disc Total Action Ayush Hair Cut (₹500) 1 50…" at bounding box center [401, 69] width 671 height 368
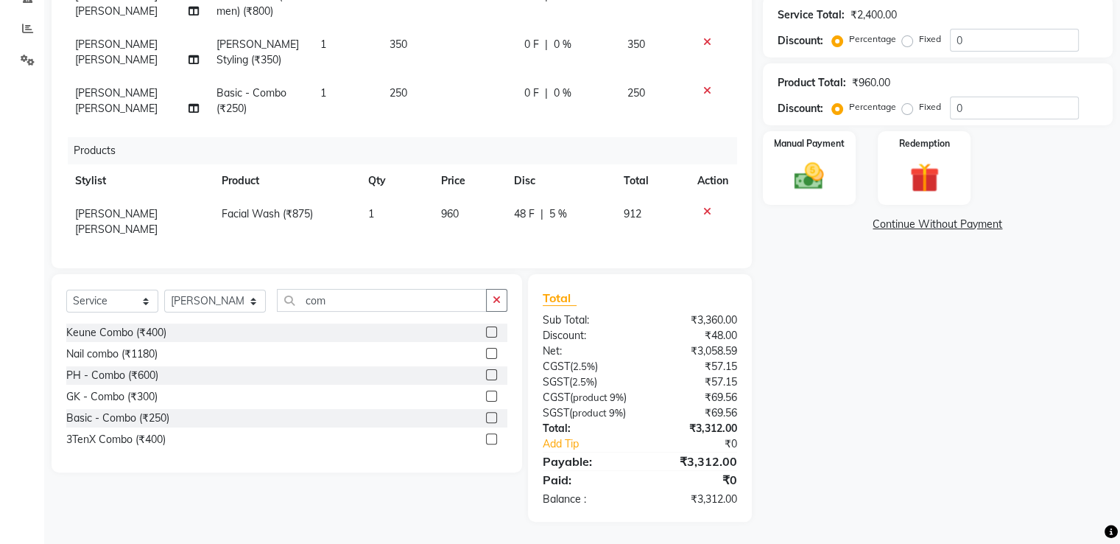
click at [703, 206] on icon at bounding box center [707, 211] width 8 height 10
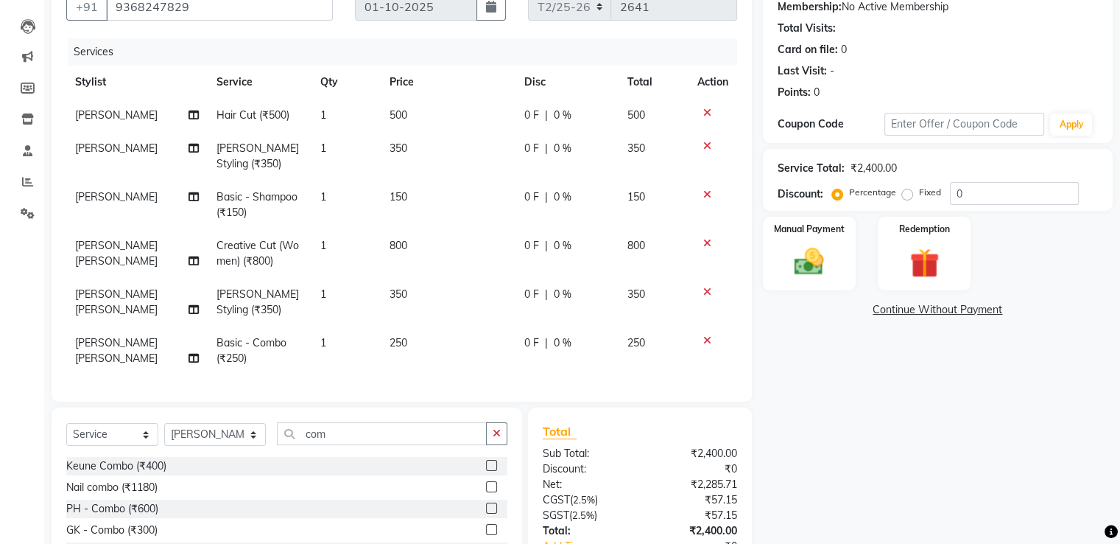
scroll to position [247, 0]
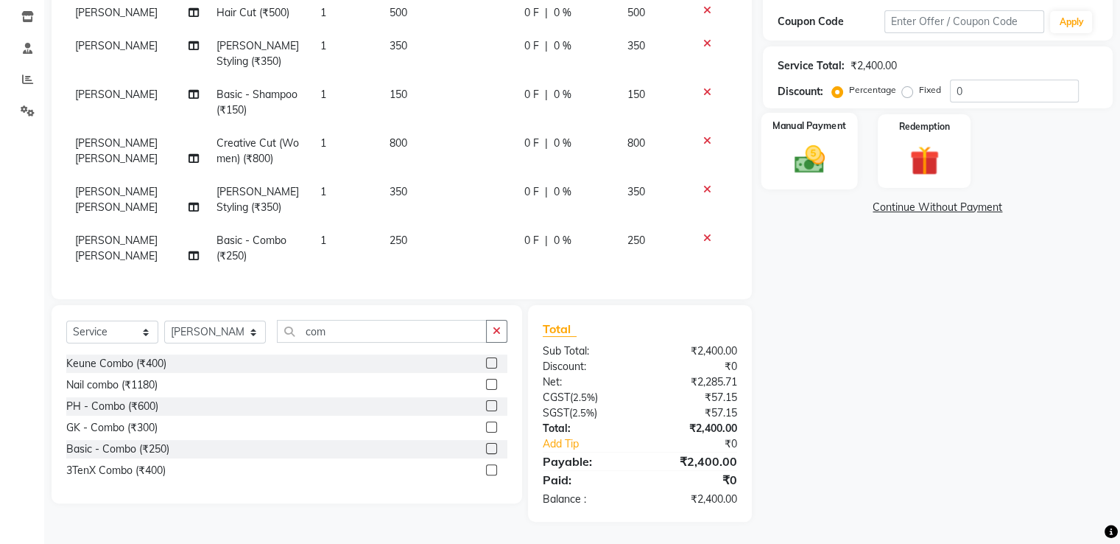
click at [808, 137] on div "Manual Payment" at bounding box center [809, 151] width 96 height 76
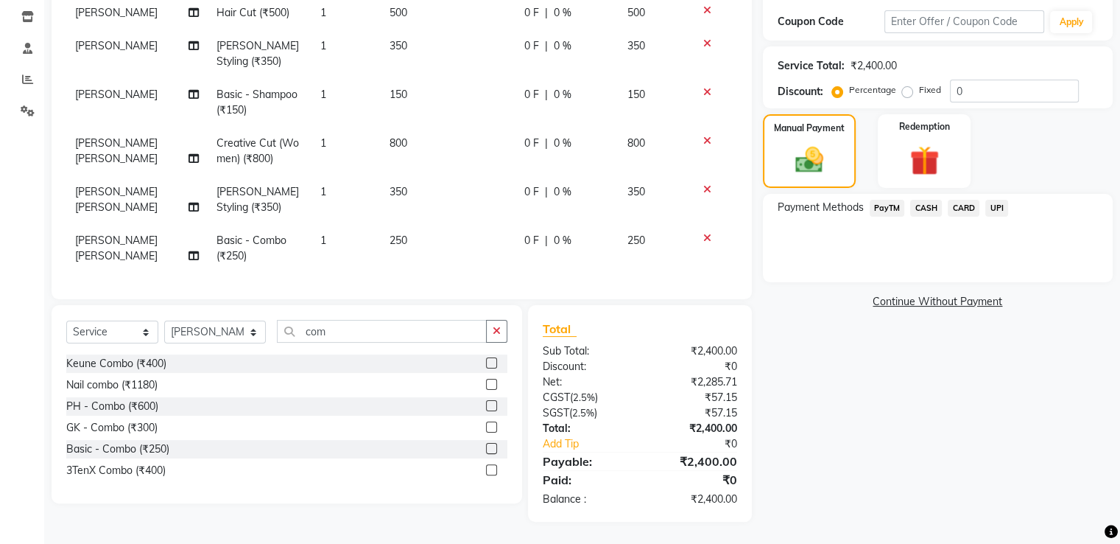
click at [1002, 215] on span "UPI" at bounding box center [997, 208] width 23 height 17
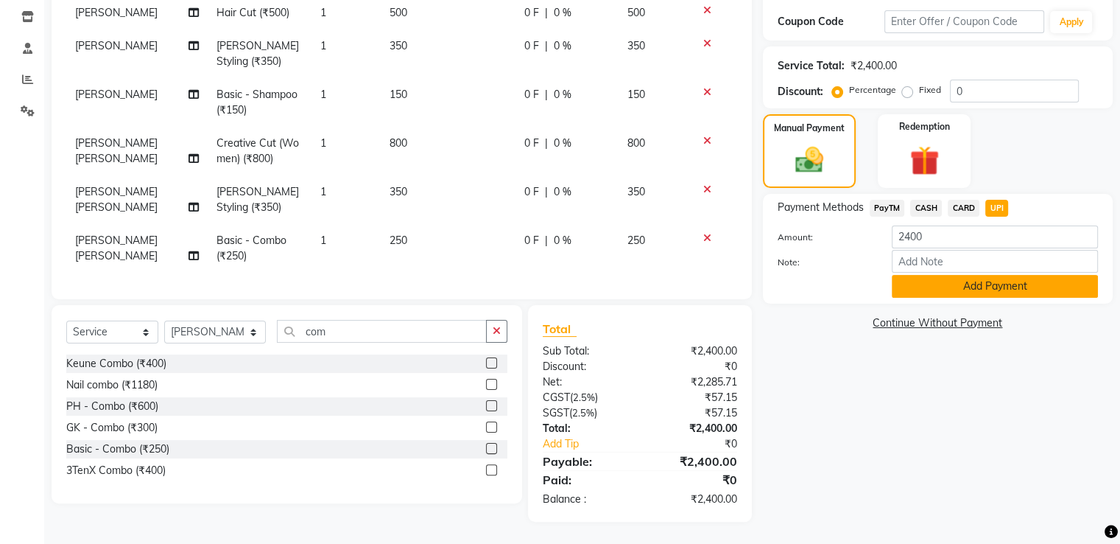
click at [992, 295] on button "Add Payment" at bounding box center [995, 286] width 206 height 23
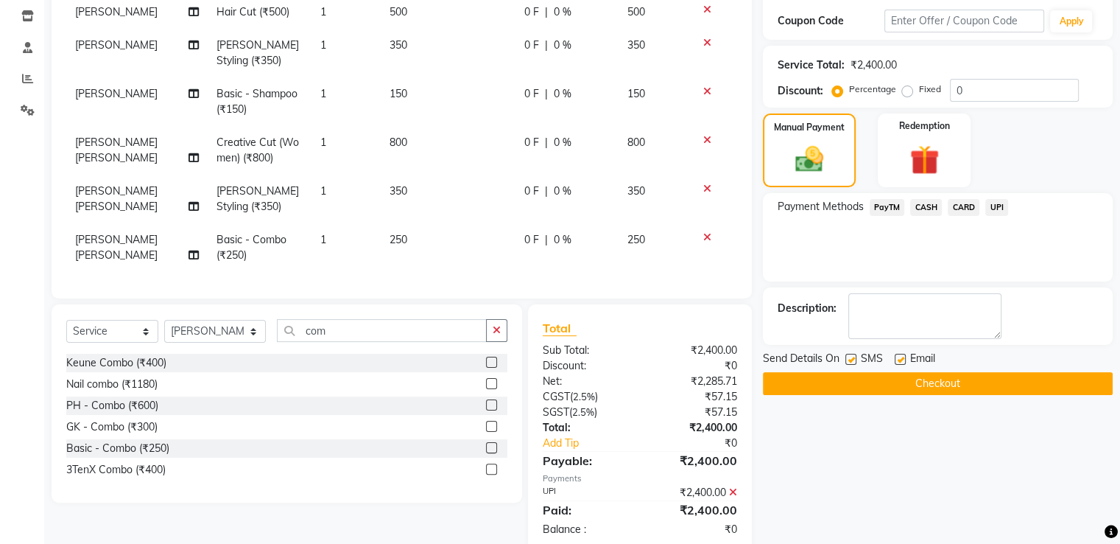
click at [958, 384] on button "Checkout" at bounding box center [938, 383] width 350 height 23
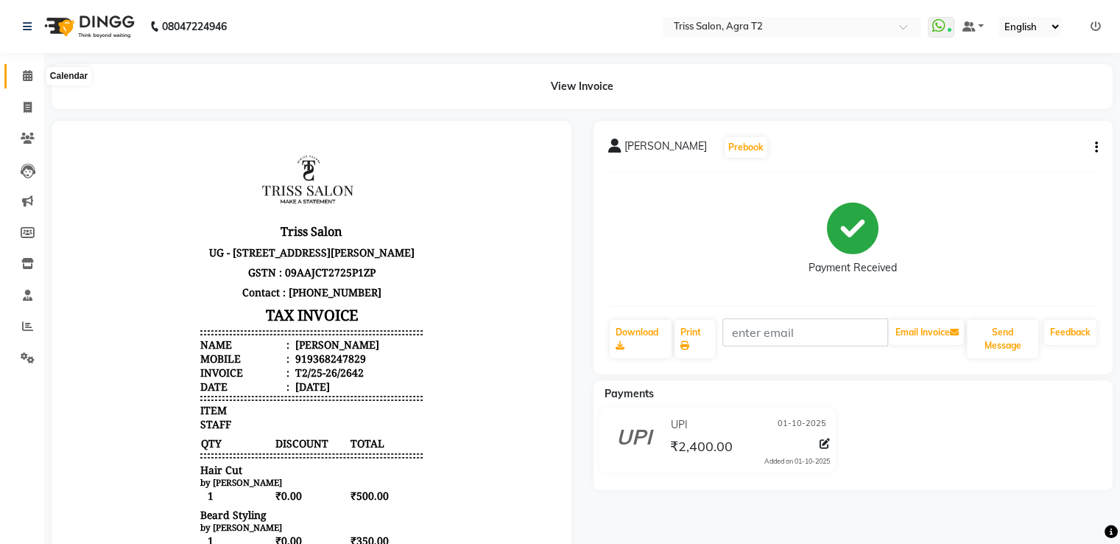
click at [23, 73] on icon at bounding box center [28, 75] width 10 height 11
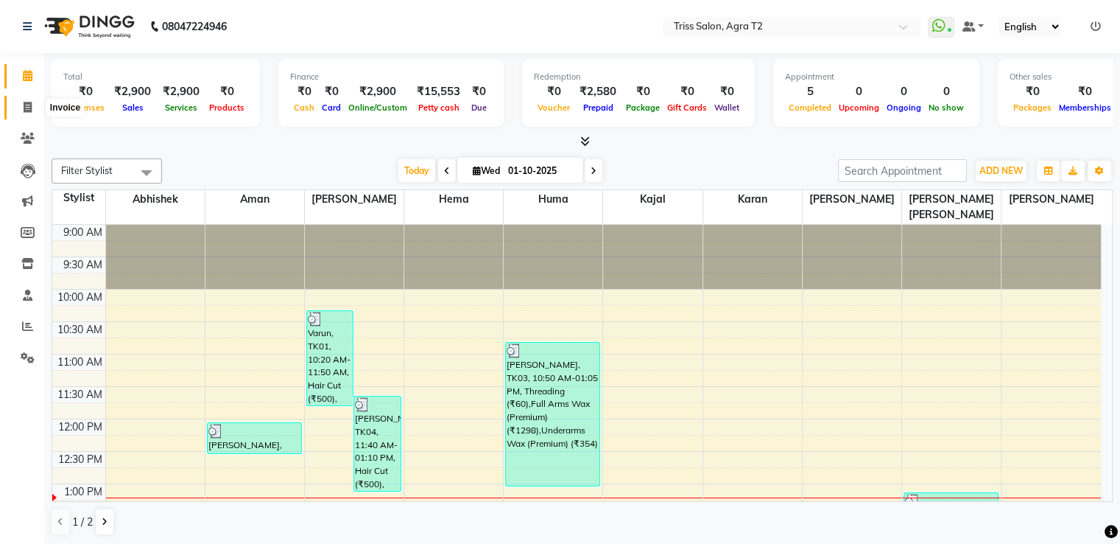
click at [24, 112] on icon at bounding box center [28, 107] width 8 height 11
select select "service"
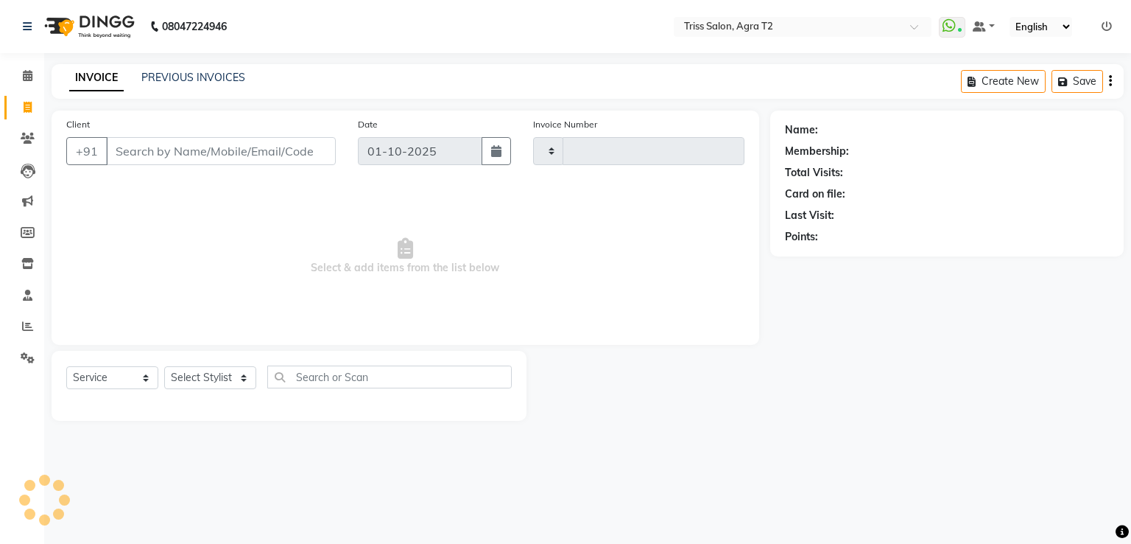
type input "2643"
select select "4301"
click at [198, 374] on select "Select Stylist [PERSON_NAME] [PERSON_NAME] Huma Kajal Karan [PERSON_NAME] [PERS…" at bounding box center [215, 377] width 102 height 23
select select "61633"
click at [164, 367] on select "Select Stylist [PERSON_NAME] [PERSON_NAME] Huma Kajal Karan [PERSON_NAME] [PERS…" at bounding box center [215, 377] width 102 height 23
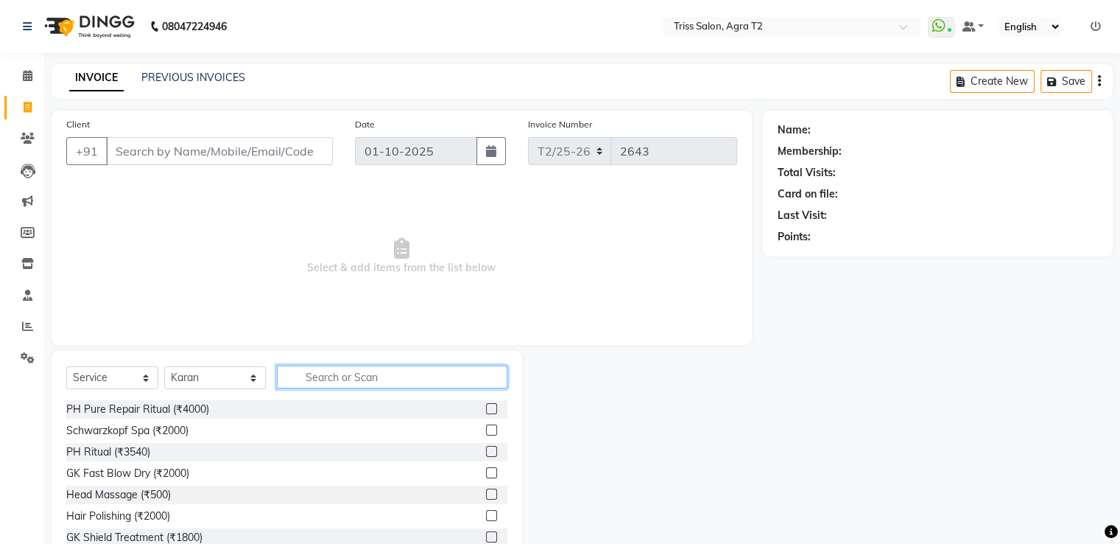
click at [303, 379] on input "text" at bounding box center [392, 376] width 230 height 23
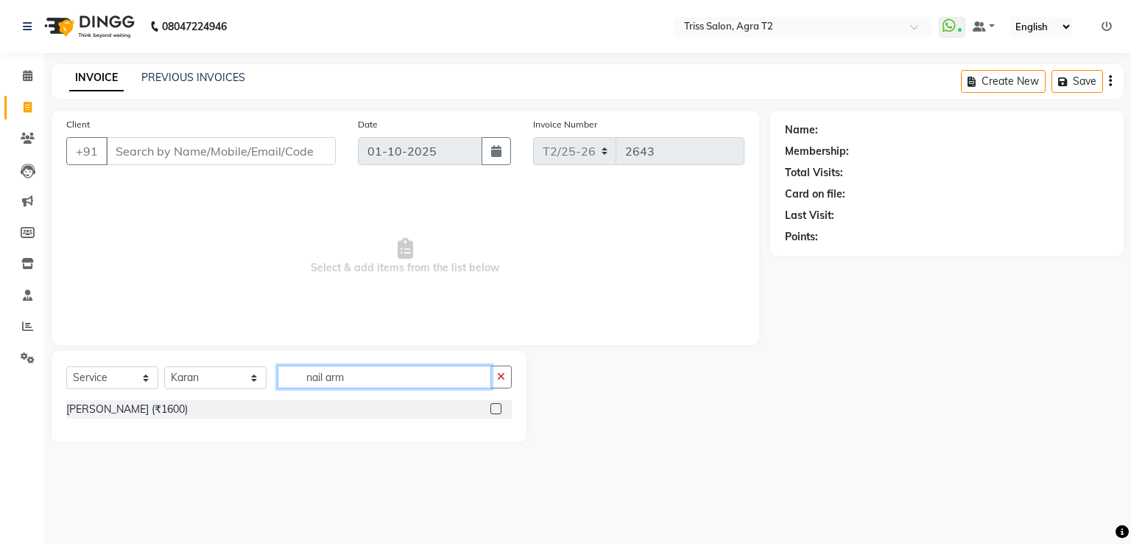
type input "nail arm"
click at [498, 407] on label at bounding box center [496, 408] width 11 height 11
click at [498, 407] on input "checkbox" at bounding box center [496, 409] width 10 height 10
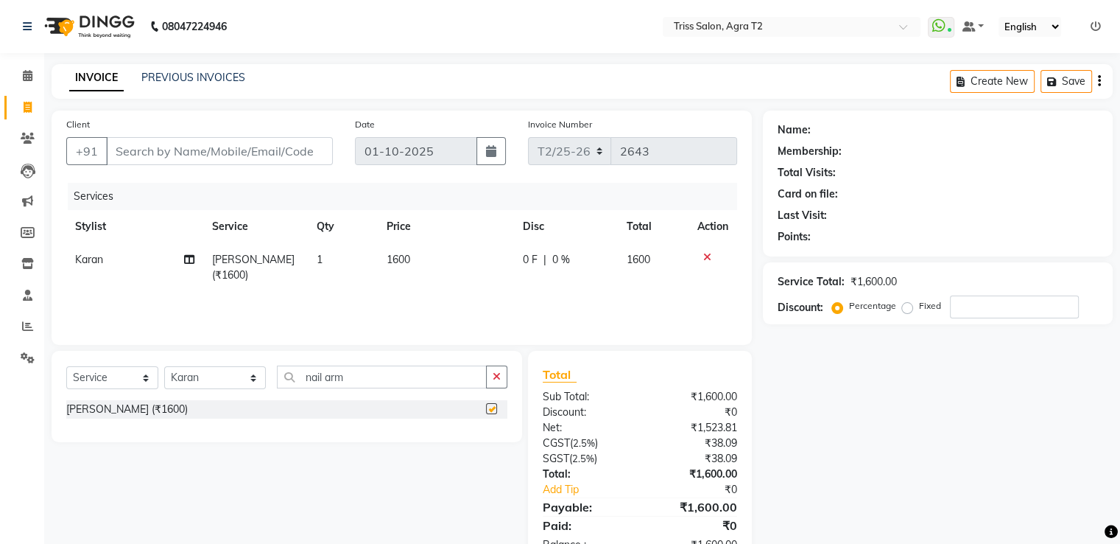
checkbox input "false"
click at [351, 250] on td "1" at bounding box center [343, 267] width 70 height 49
select select "61633"
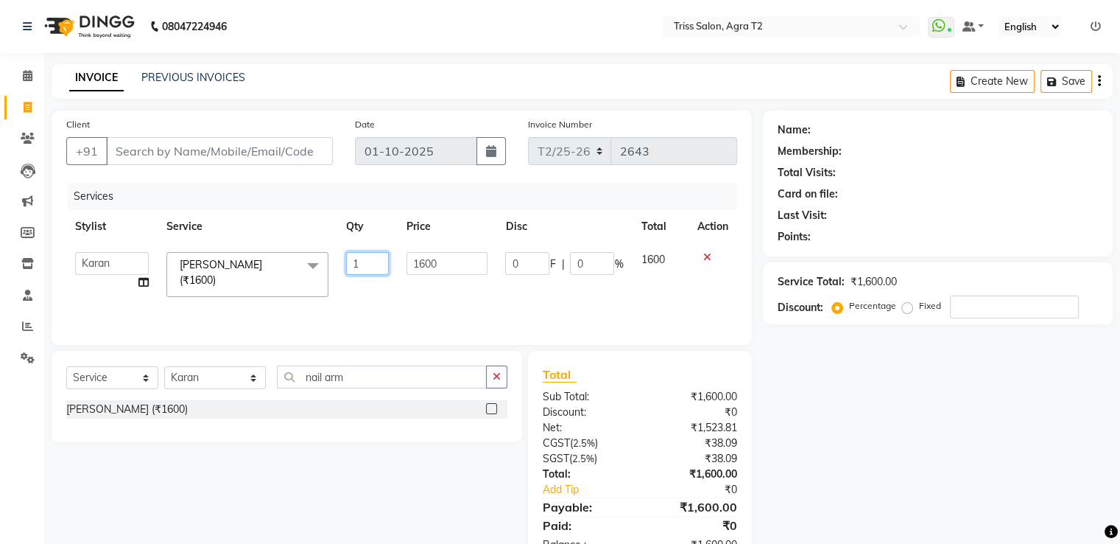
click at [359, 258] on input "1" at bounding box center [367, 263] width 43 height 23
type input "2"
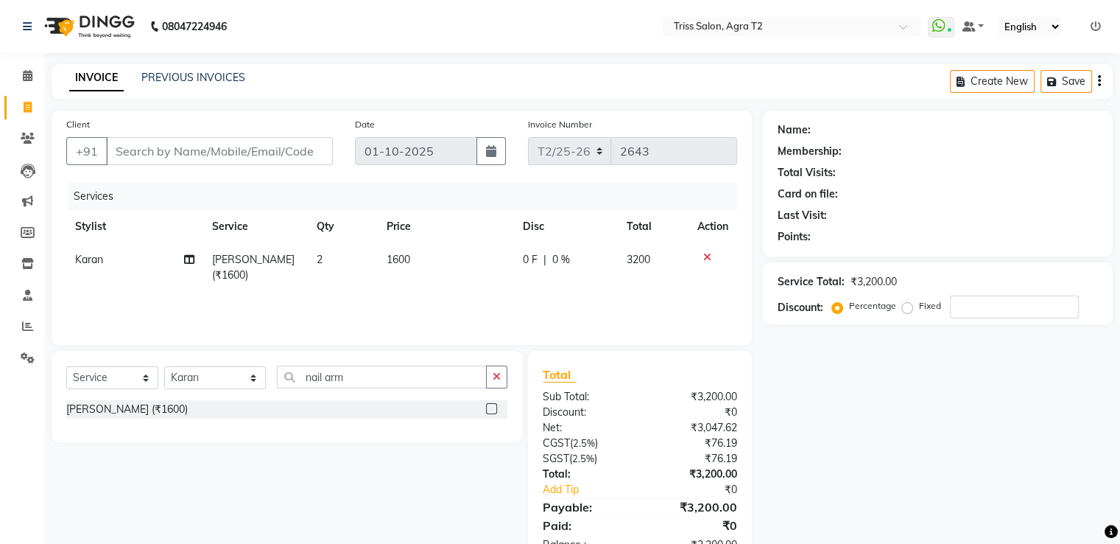
click at [365, 304] on div "Services Stylist Service Qty Price Disc Total Action Karan Nail Armstrong (₹160…" at bounding box center [401, 256] width 671 height 147
click at [130, 152] on input "Client" at bounding box center [219, 151] width 227 height 28
type input "9"
type input "0"
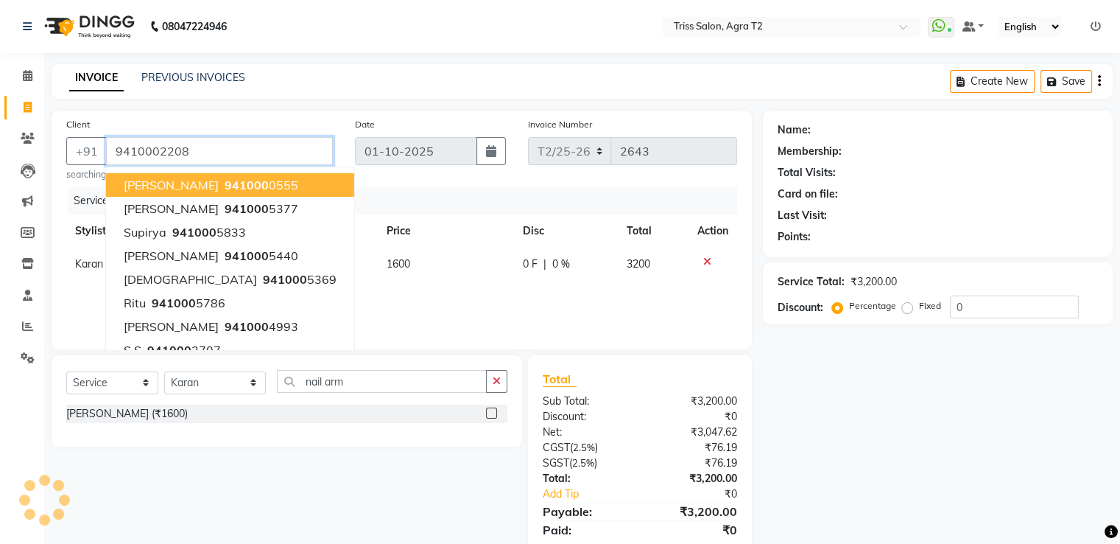
type input "9410002208"
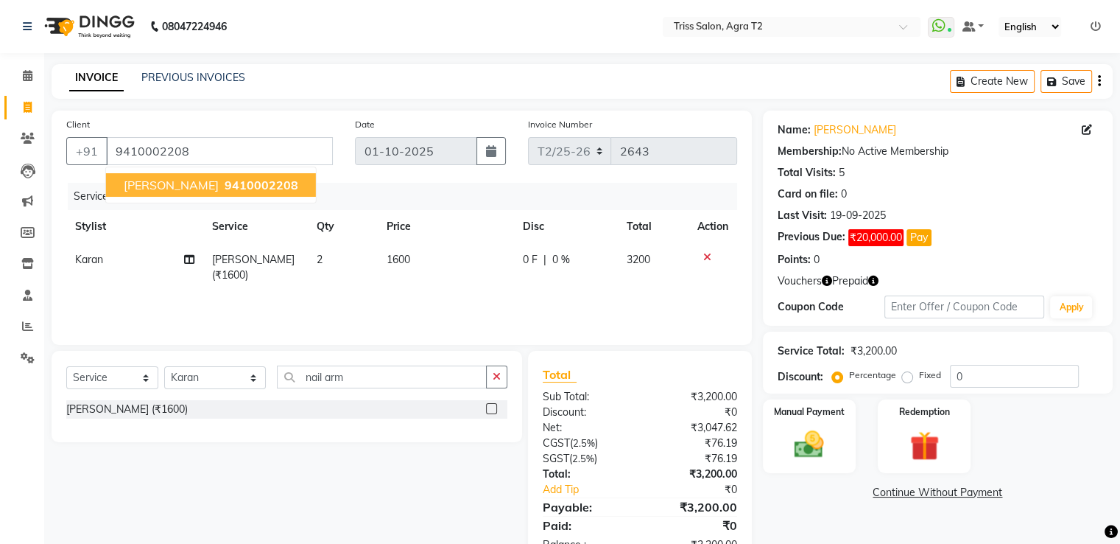
click at [162, 193] on button "Gunjan 9410002208" at bounding box center [211, 185] width 210 height 24
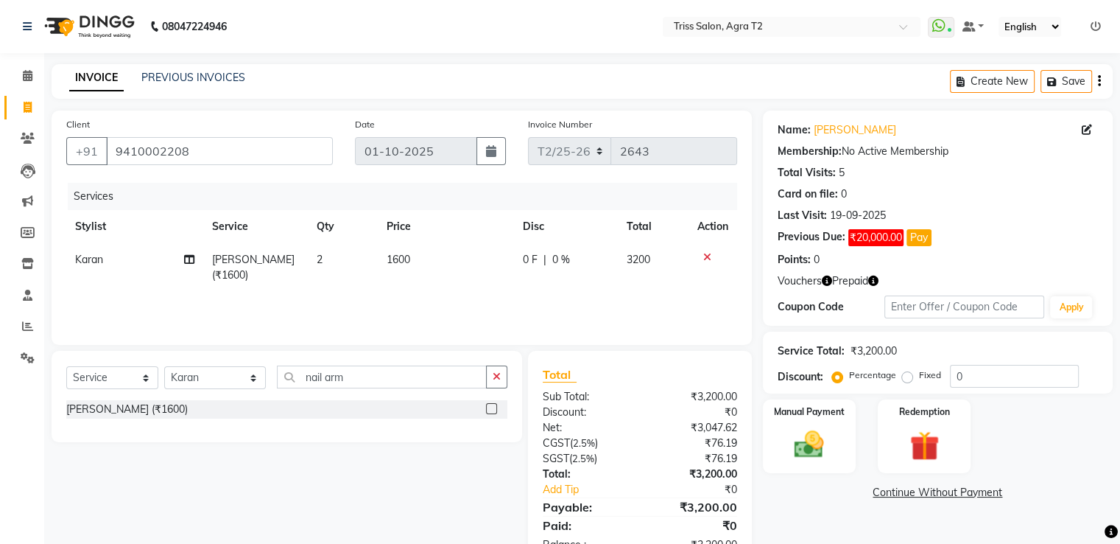
click at [828, 282] on icon "button" at bounding box center [827, 280] width 10 height 10
click at [930, 434] on img at bounding box center [923, 446] width 49 height 38
click at [938, 491] on span "Voucher 1" at bounding box center [947, 493] width 47 height 17
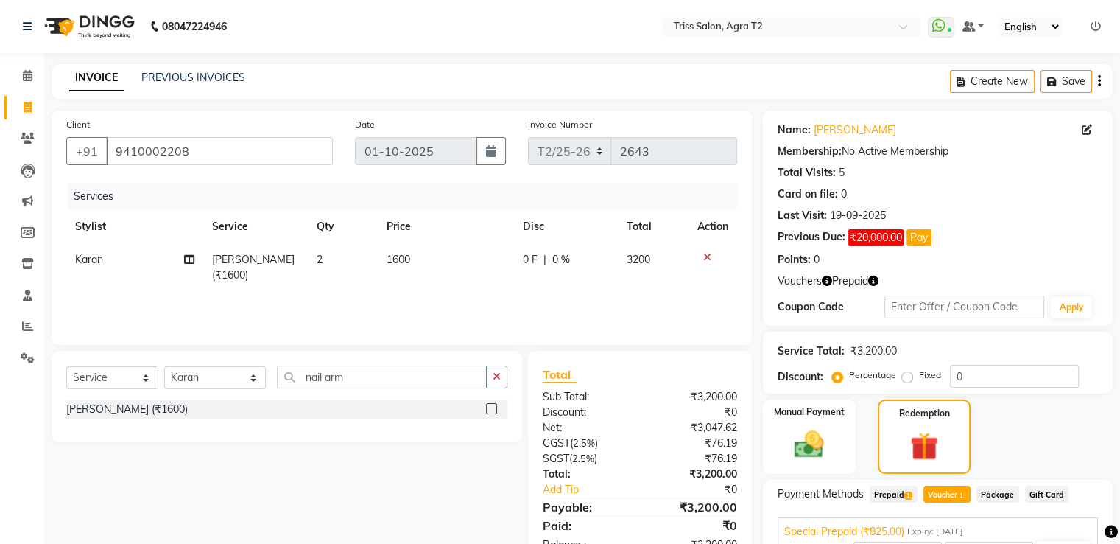
scroll to position [88, 0]
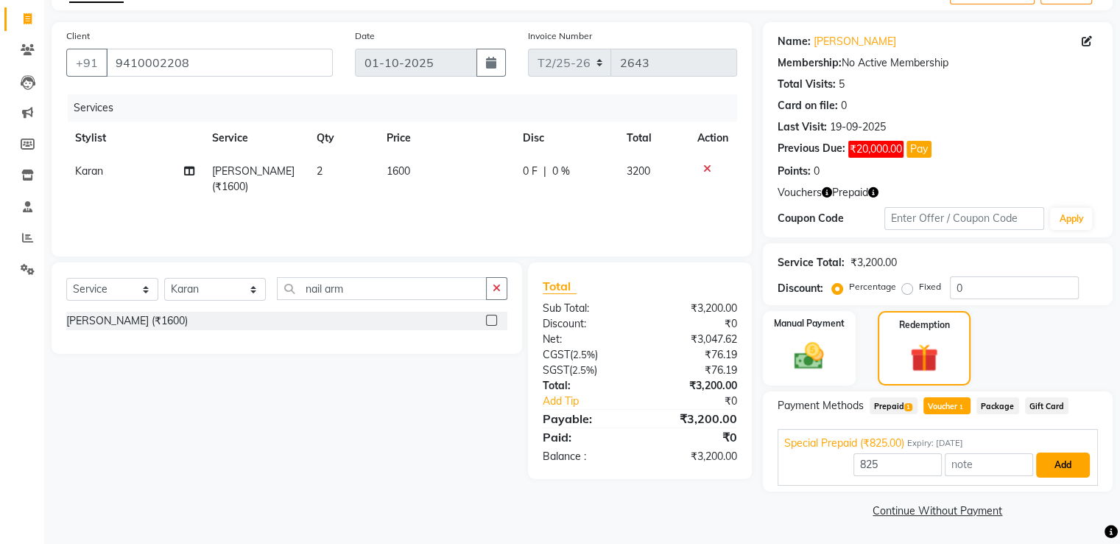
click at [1058, 463] on button "Add" at bounding box center [1063, 464] width 54 height 25
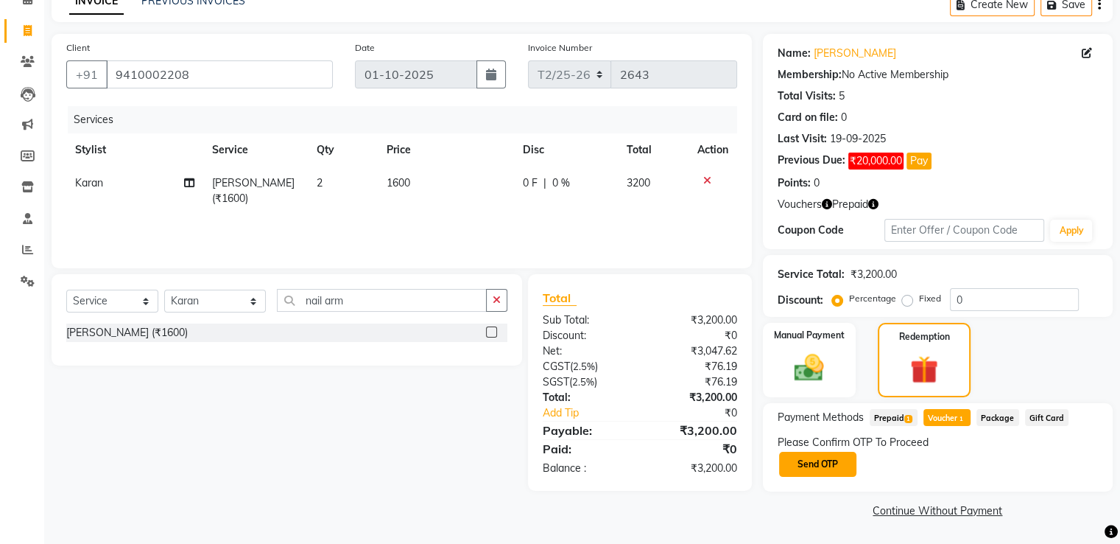
click at [807, 465] on button "Send OTP" at bounding box center [817, 464] width 77 height 25
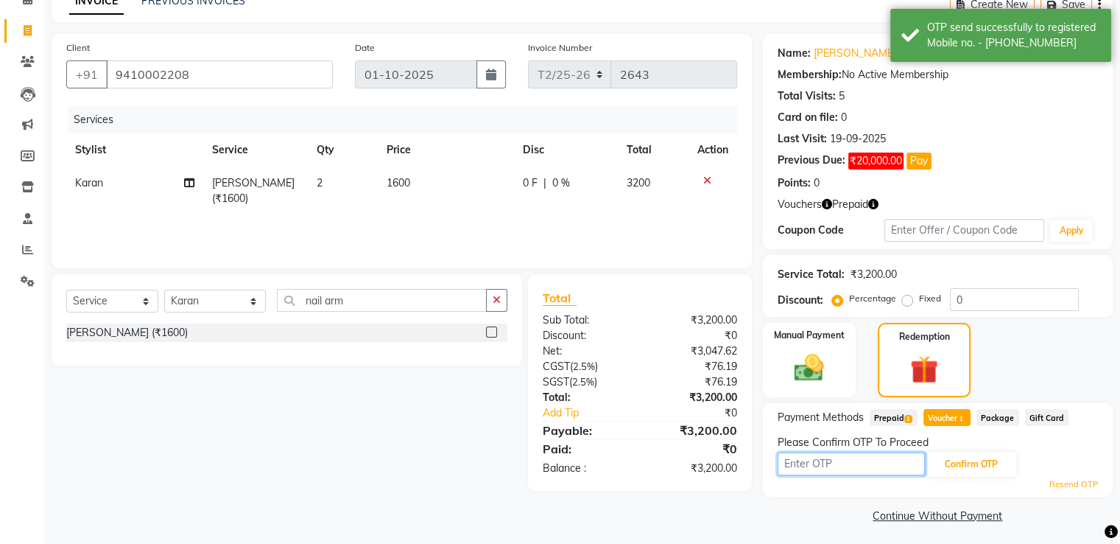
click at [807, 465] on input "text" at bounding box center [851, 463] width 147 height 23
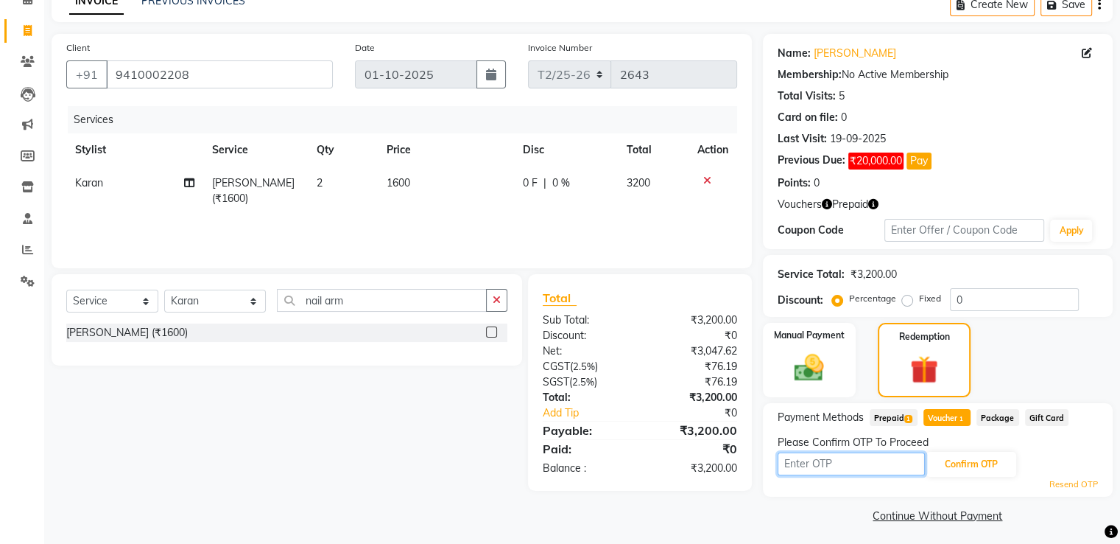
click at [810, 463] on input "text" at bounding box center [851, 463] width 147 height 23
type input "8138"
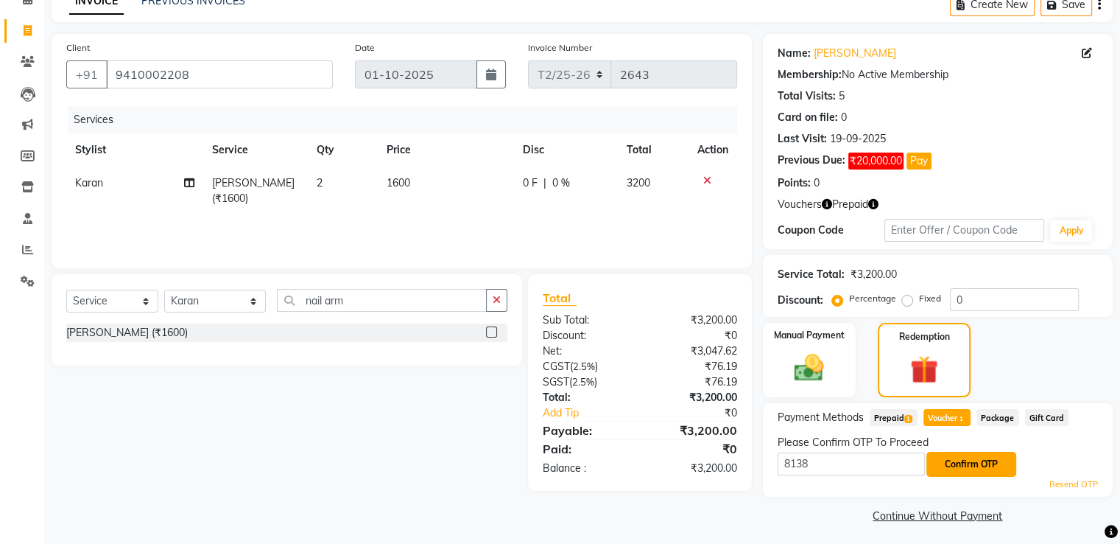
click at [966, 470] on button "Confirm OTP" at bounding box center [972, 464] width 90 height 25
click at [966, 462] on button "Confirm OTP" at bounding box center [972, 464] width 90 height 25
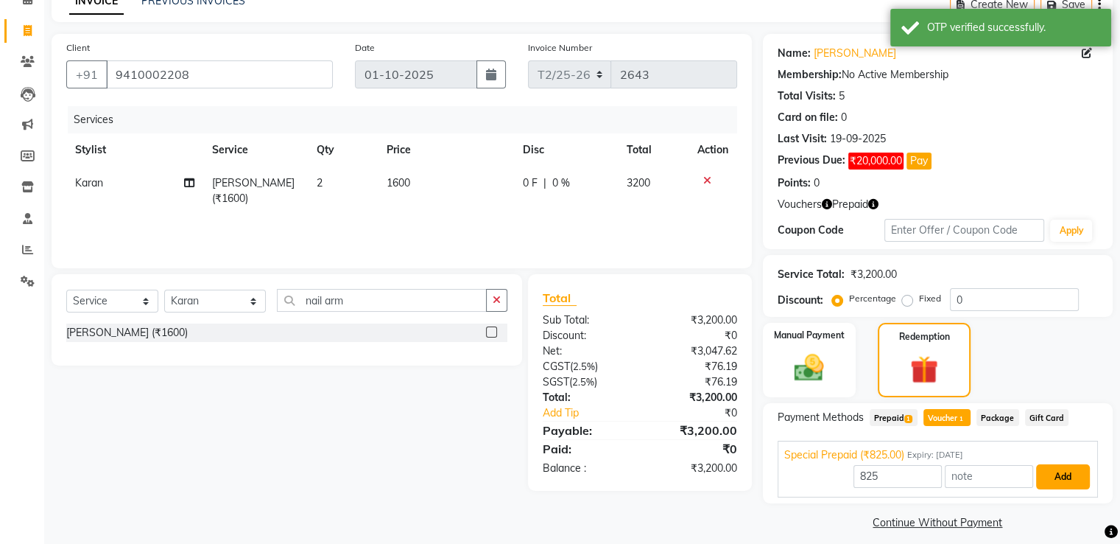
click at [1060, 477] on button "Add" at bounding box center [1063, 476] width 54 height 25
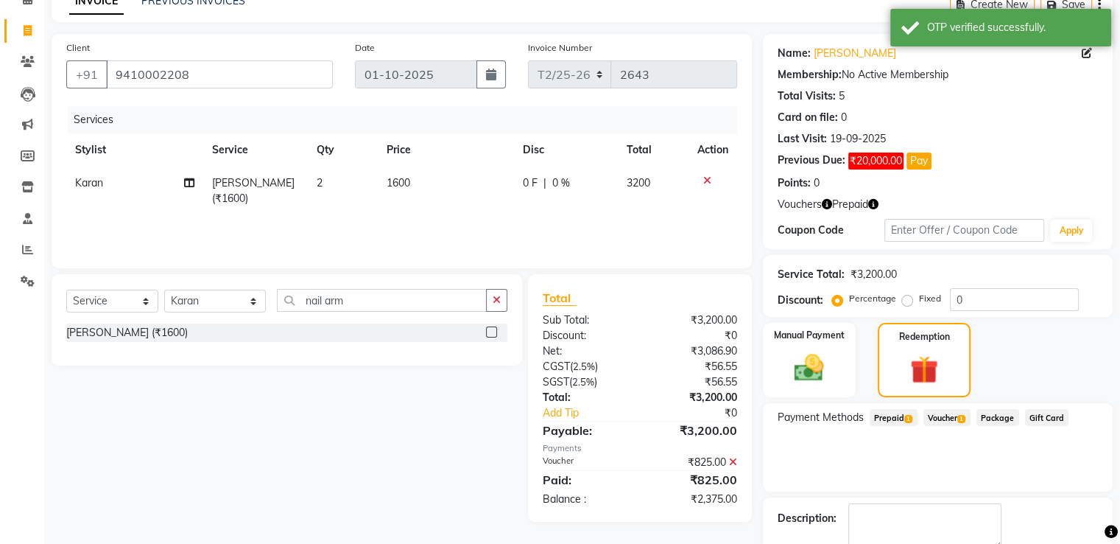
click at [888, 421] on span "Prepaid 1" at bounding box center [894, 417] width 48 height 17
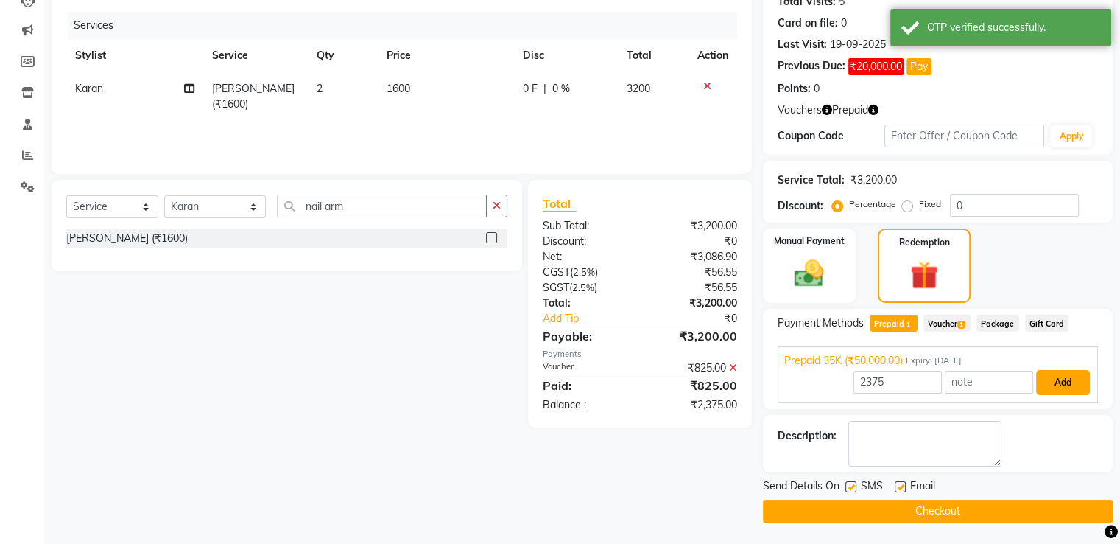
click at [1061, 381] on button "Add" at bounding box center [1063, 382] width 54 height 25
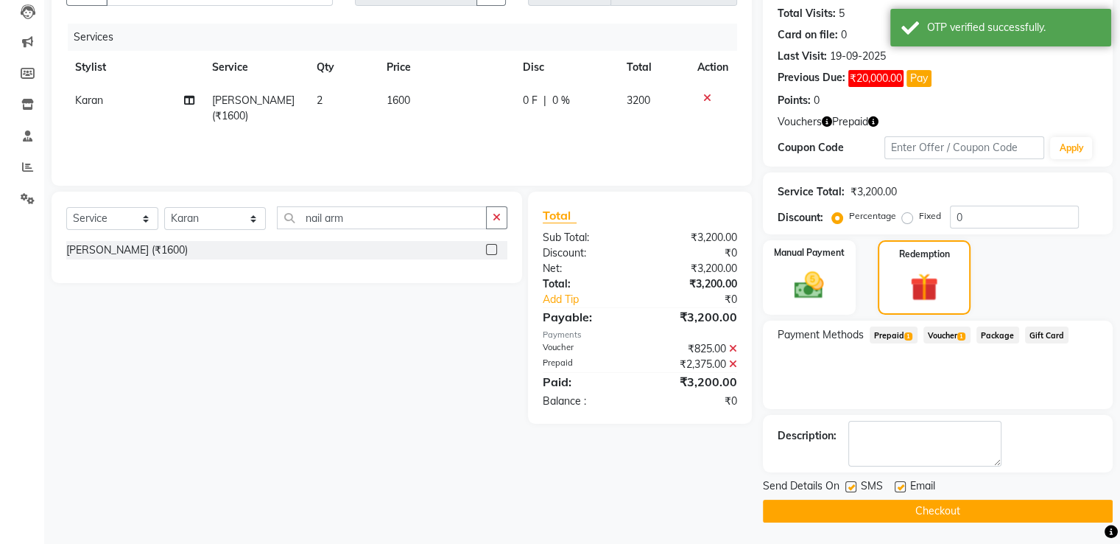
click at [927, 513] on button "Checkout" at bounding box center [938, 510] width 350 height 23
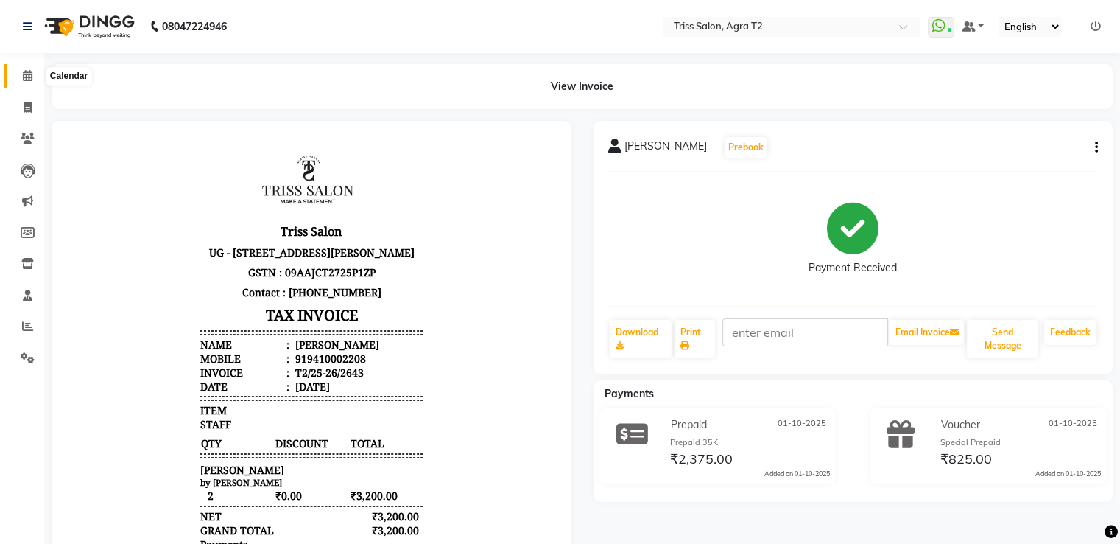
click at [21, 69] on span at bounding box center [28, 76] width 26 height 17
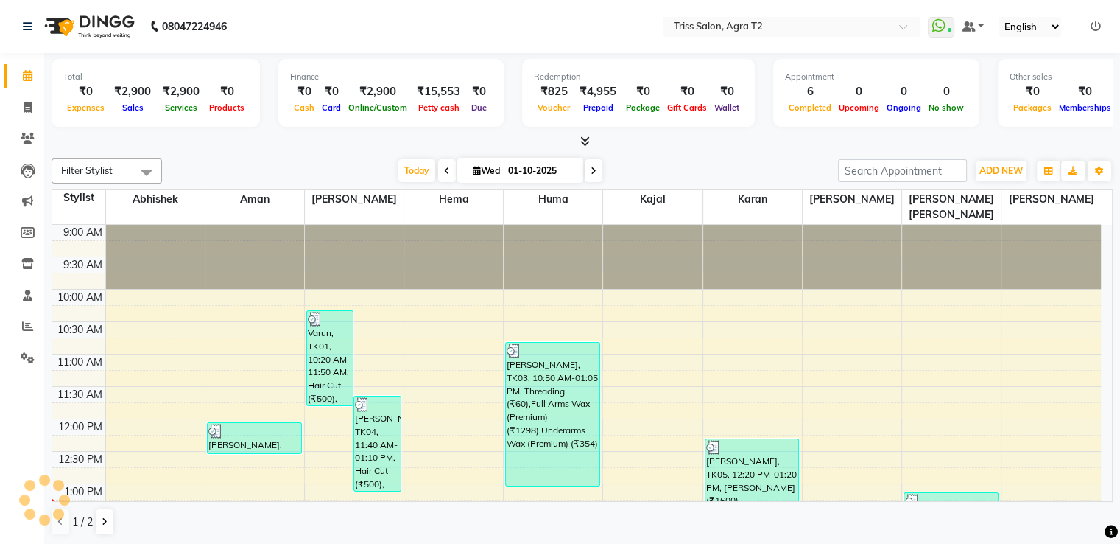
scroll to position [258, 0]
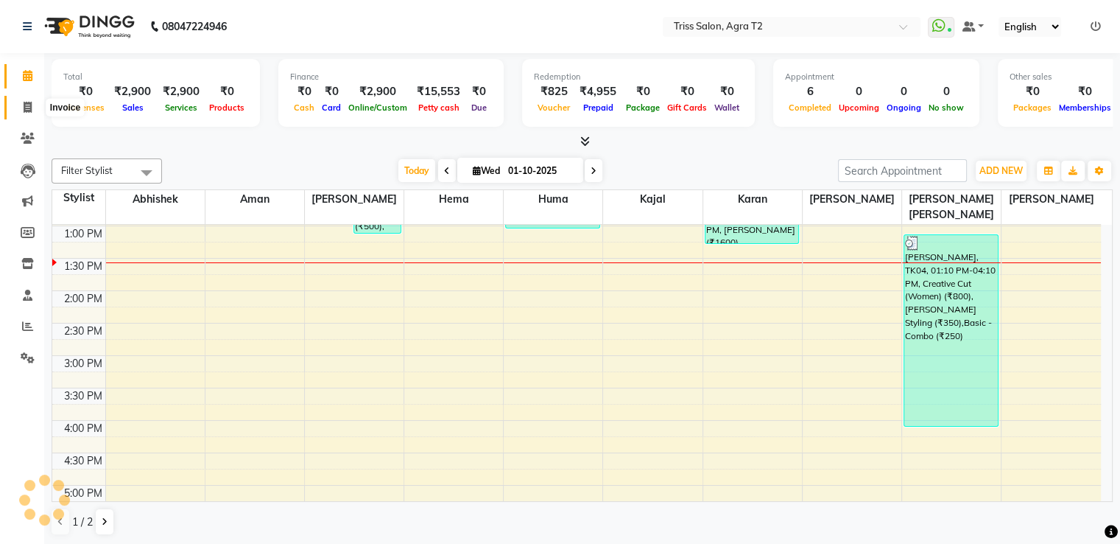
click at [29, 109] on icon at bounding box center [28, 107] width 8 height 11
select select "service"
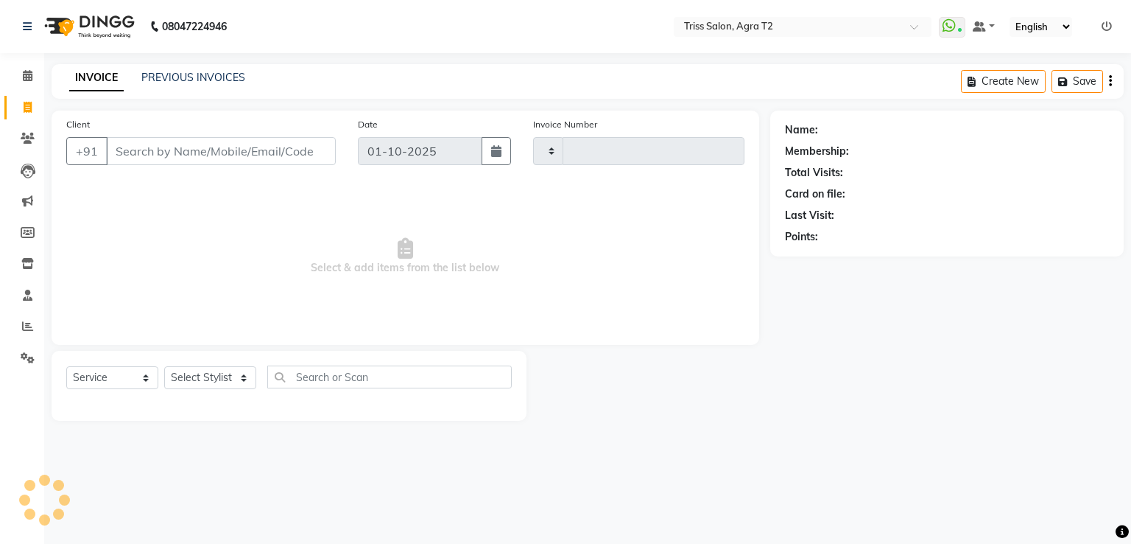
type input "2644"
select select "4301"
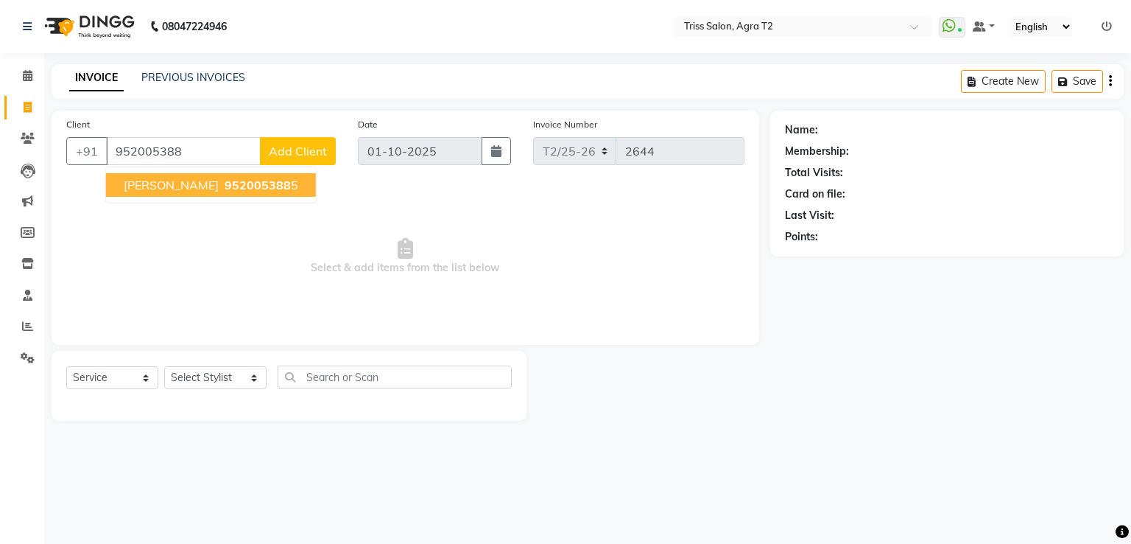
click at [225, 185] on span "952005388" at bounding box center [258, 185] width 66 height 15
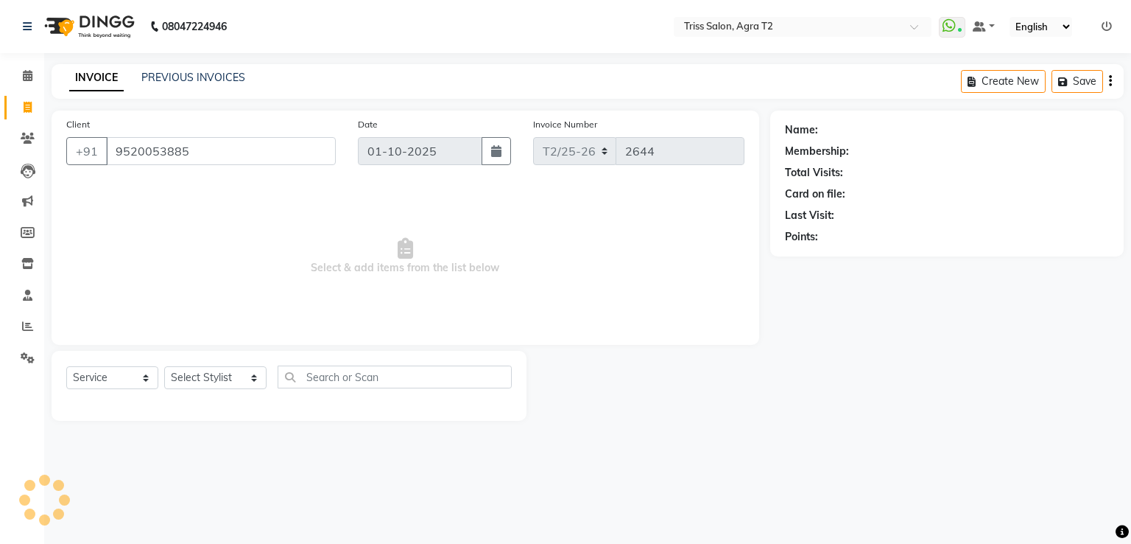
type input "9520053885"
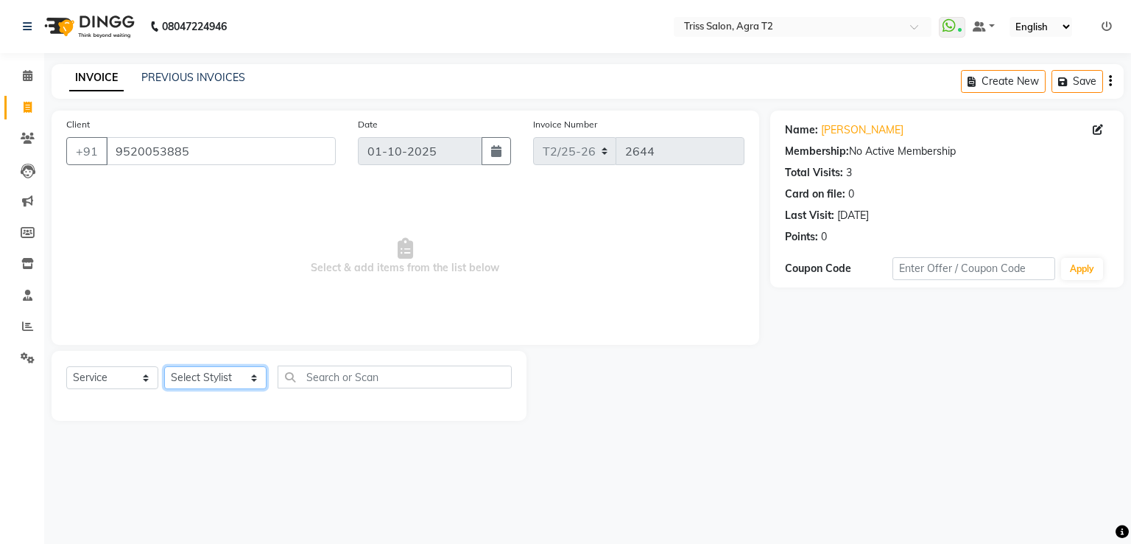
click at [225, 376] on select "Select Stylist [PERSON_NAME] [PERSON_NAME] Huma Kajal Karan [PERSON_NAME] [PERS…" at bounding box center [215, 377] width 102 height 23
select select "49344"
click at [164, 367] on select "Select Stylist [PERSON_NAME] [PERSON_NAME] Huma Kajal Karan [PERSON_NAME] [PERS…" at bounding box center [215, 377] width 102 height 23
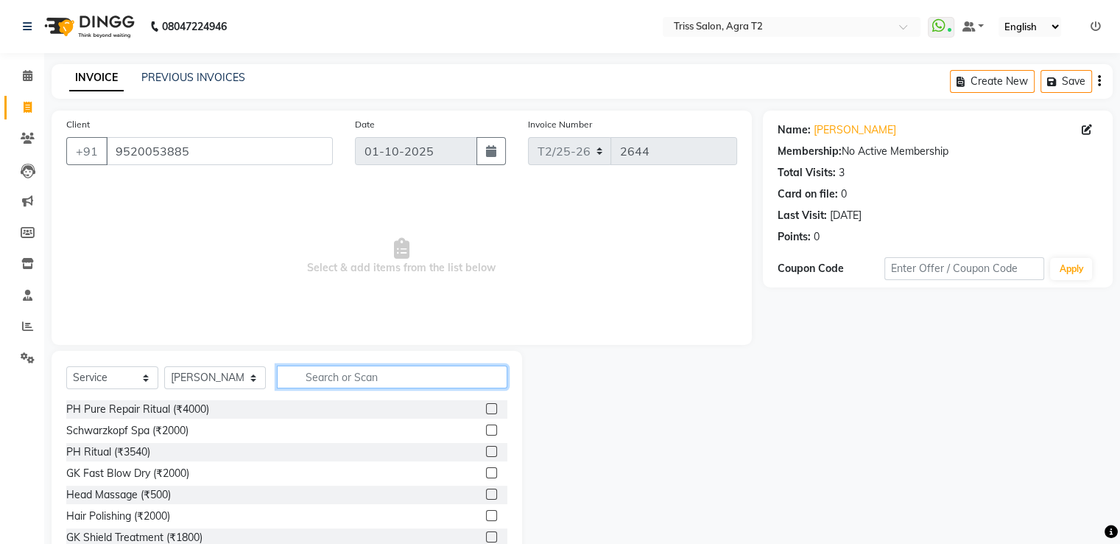
click at [297, 375] on input "text" at bounding box center [392, 376] width 230 height 23
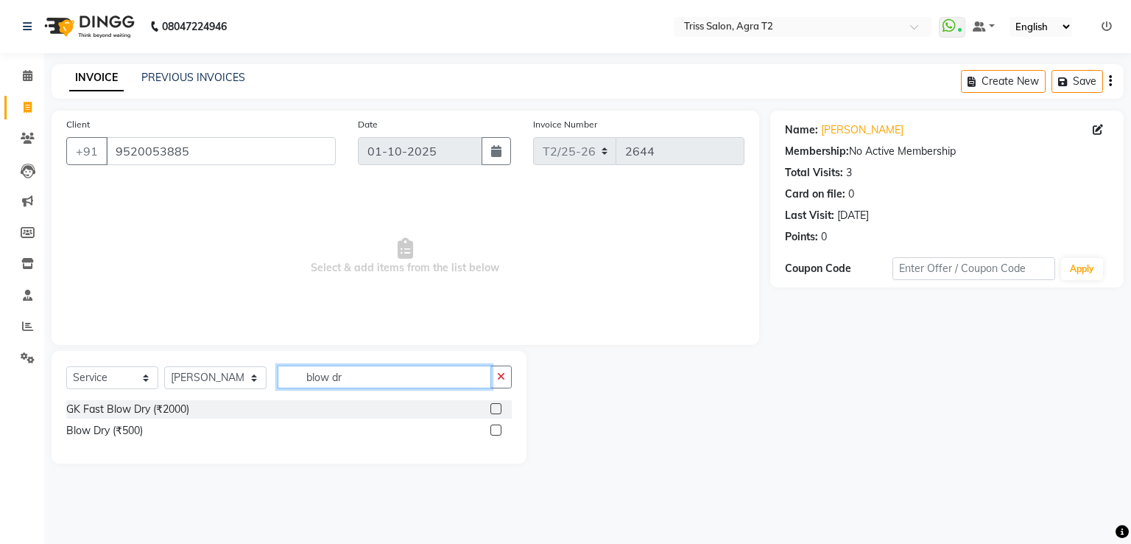
type input "blow dr"
click at [497, 430] on label at bounding box center [496, 429] width 11 height 11
click at [497, 430] on input "checkbox" at bounding box center [496, 431] width 10 height 10
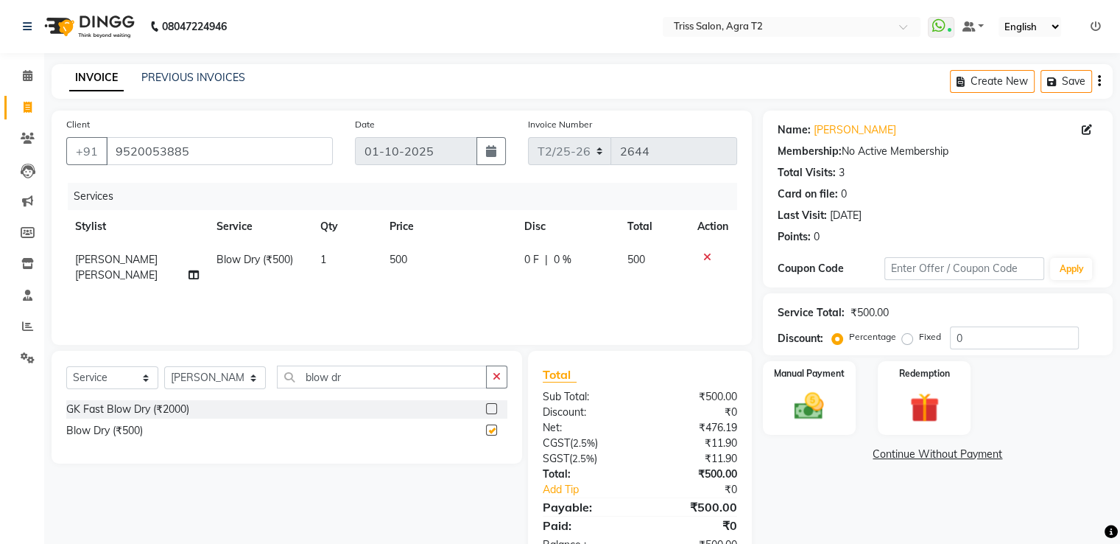
checkbox input "false"
click at [807, 380] on div "Manual Payment" at bounding box center [809, 397] width 96 height 76
click at [1001, 460] on span "UPI" at bounding box center [997, 454] width 23 height 17
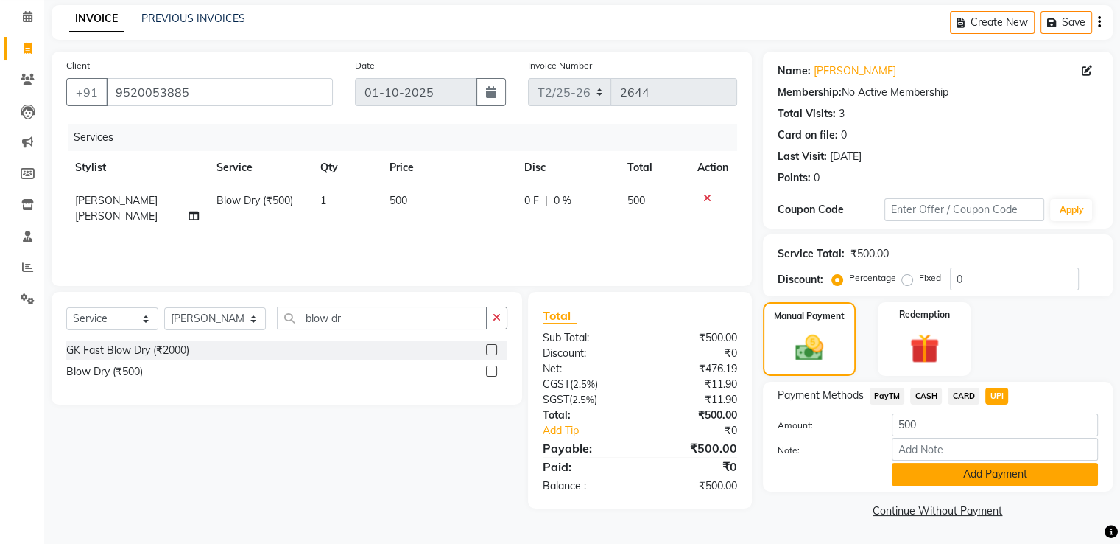
click at [988, 474] on button "Add Payment" at bounding box center [995, 474] width 206 height 23
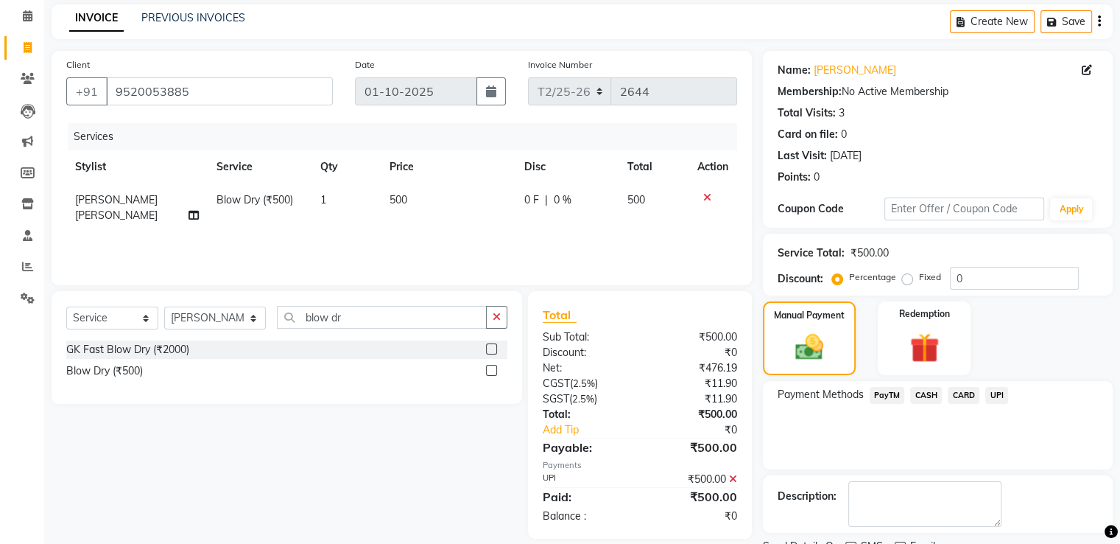
scroll to position [120, 0]
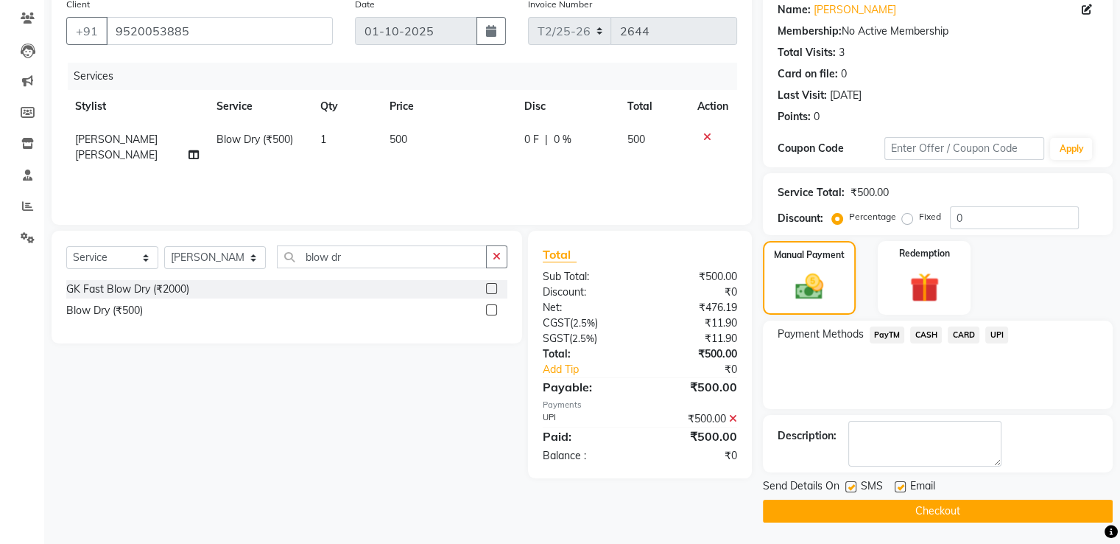
click at [795, 508] on button "Checkout" at bounding box center [938, 510] width 350 height 23
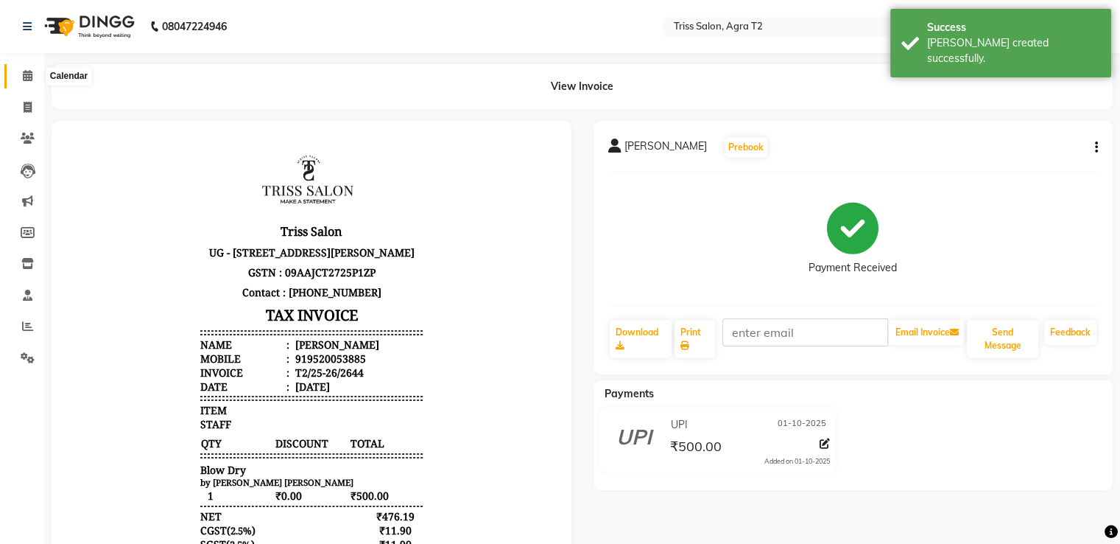
click at [24, 77] on icon at bounding box center [28, 75] width 10 height 11
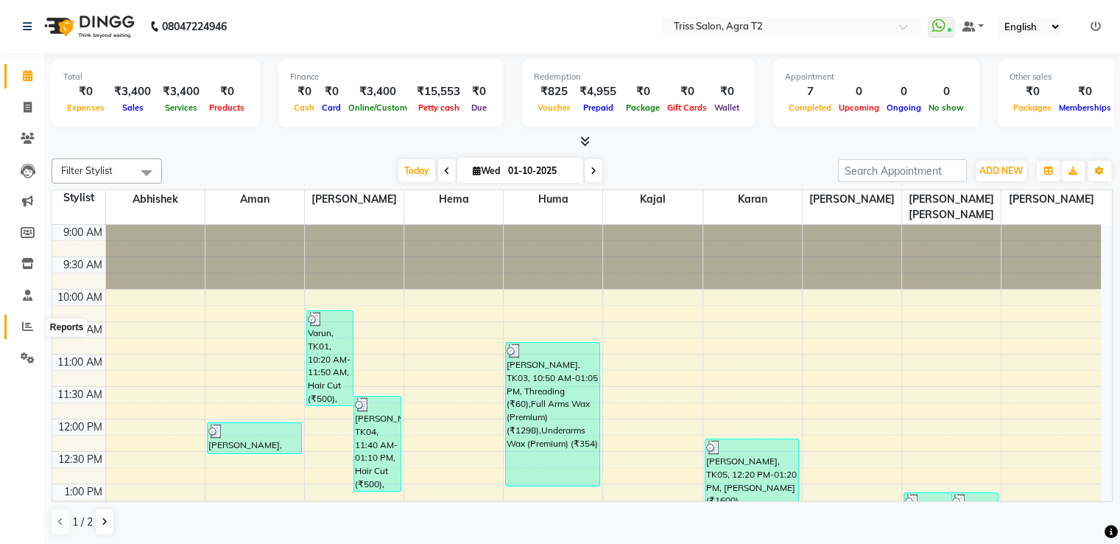
click at [24, 329] on icon at bounding box center [27, 325] width 11 height 11
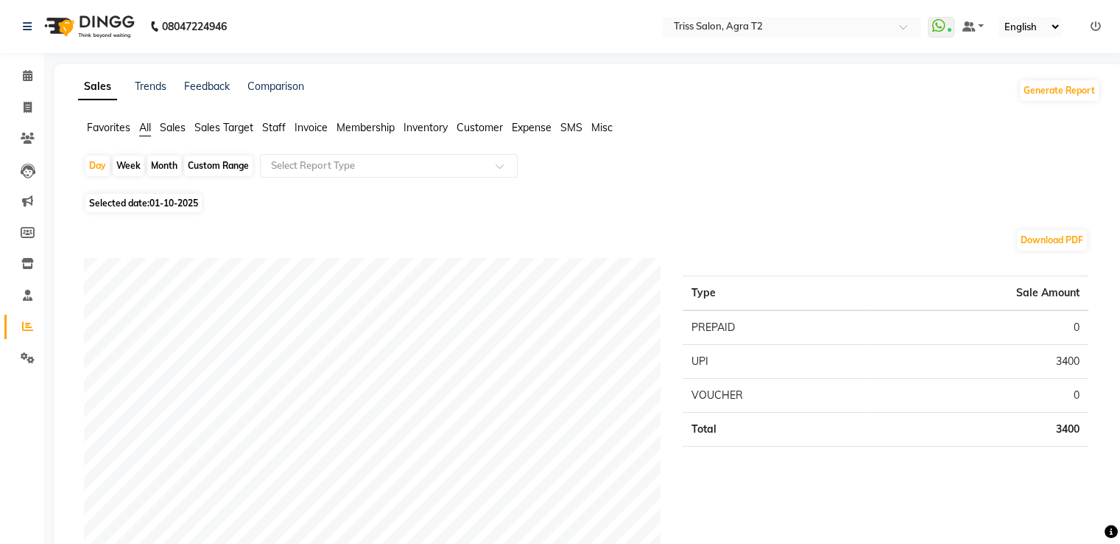
click at [195, 169] on div "Custom Range" at bounding box center [218, 165] width 69 height 21
select select "10"
select select "2025"
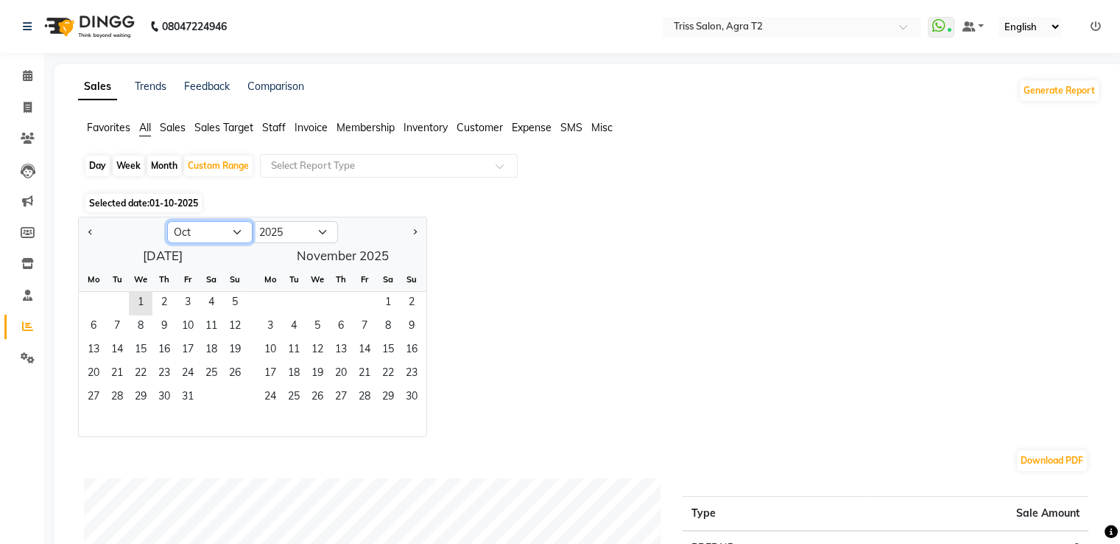
click at [215, 238] on select "Jan Feb Mar Apr May Jun Jul Aug Sep Oct Nov Dec" at bounding box center [209, 232] width 85 height 22
click at [167, 221] on select "Jan Feb Mar Apr May Jun Jul Aug Sep Oct Nov Dec" at bounding box center [209, 232] width 85 height 22
click at [121, 300] on span "1" at bounding box center [117, 304] width 24 height 24
click at [236, 236] on select "Jan Feb Mar Apr May Jun Jul Aug Sep Oct Nov Dec" at bounding box center [209, 232] width 85 height 22
select select "9"
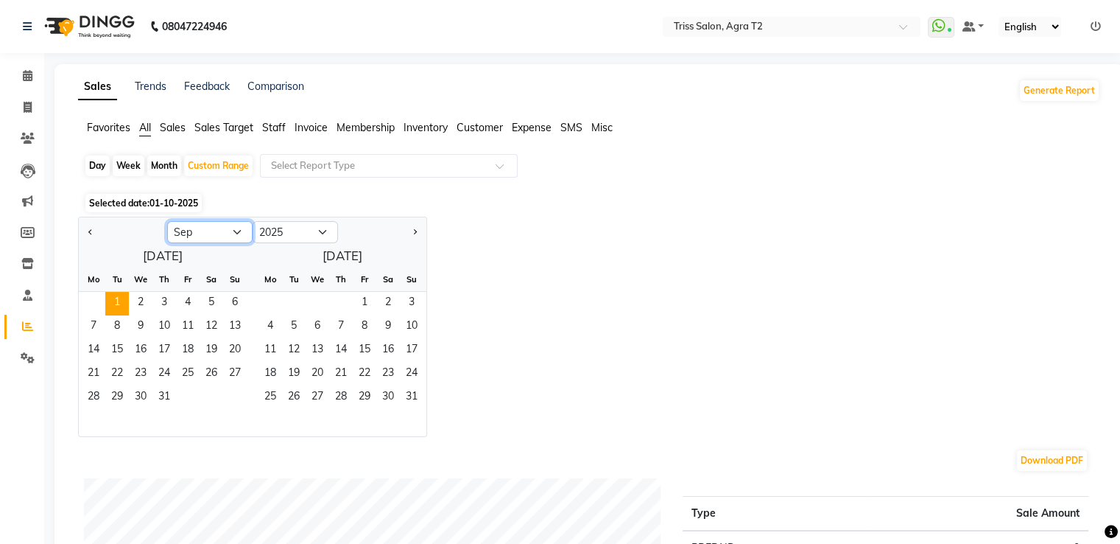
click at [167, 221] on select "Jan Feb Mar Apr May Jun Jul Aug Sep Oct Nov Dec" at bounding box center [209, 232] width 85 height 22
click at [119, 398] on span "30" at bounding box center [117, 398] width 24 height 24
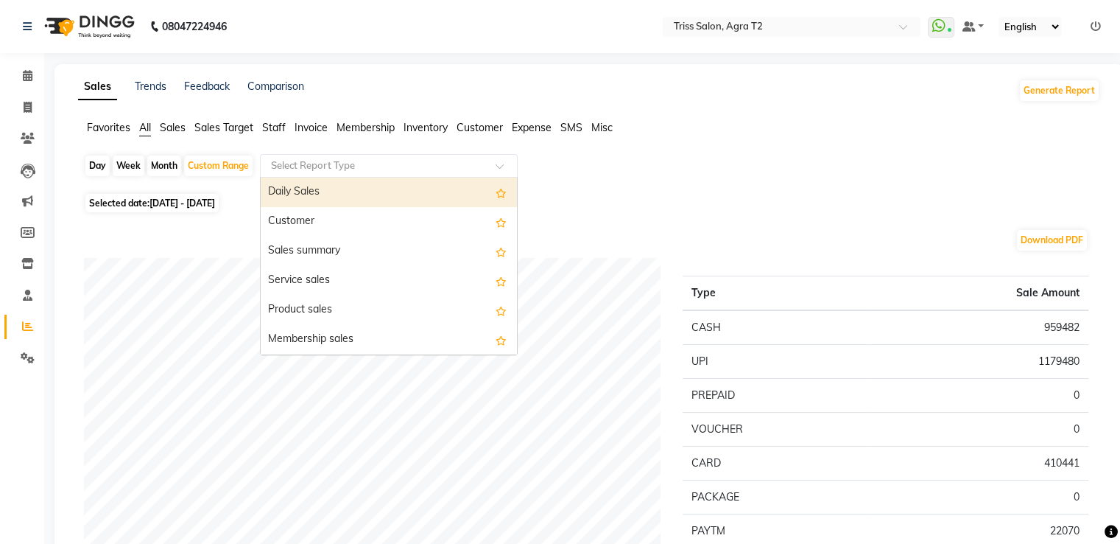
click at [432, 155] on div "Select Report Type" at bounding box center [389, 166] width 258 height 24
click at [422, 183] on div "Daily Sales" at bounding box center [389, 192] width 256 height 29
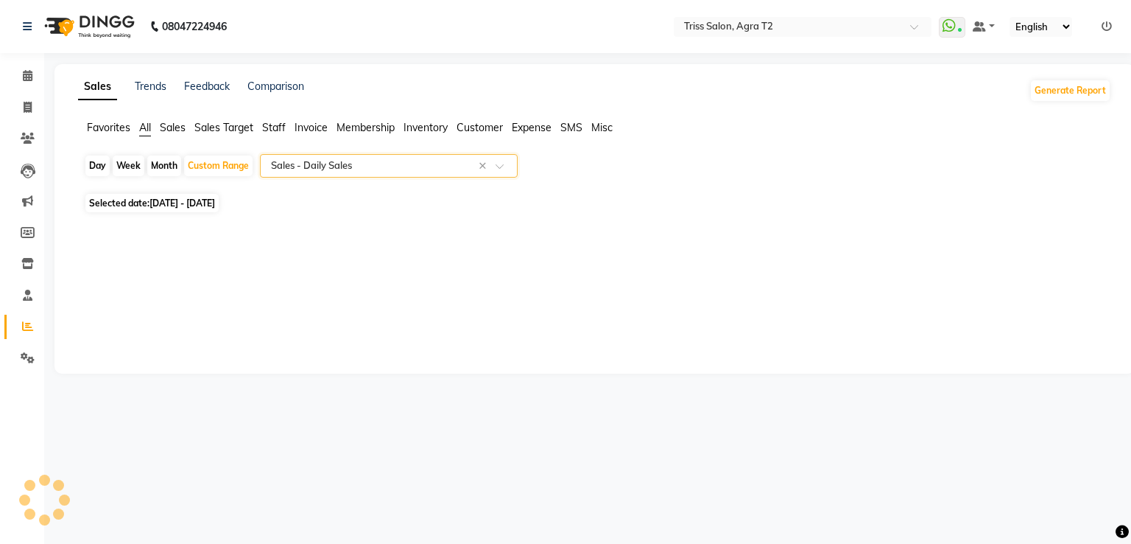
select select "full_report"
select select "csv"
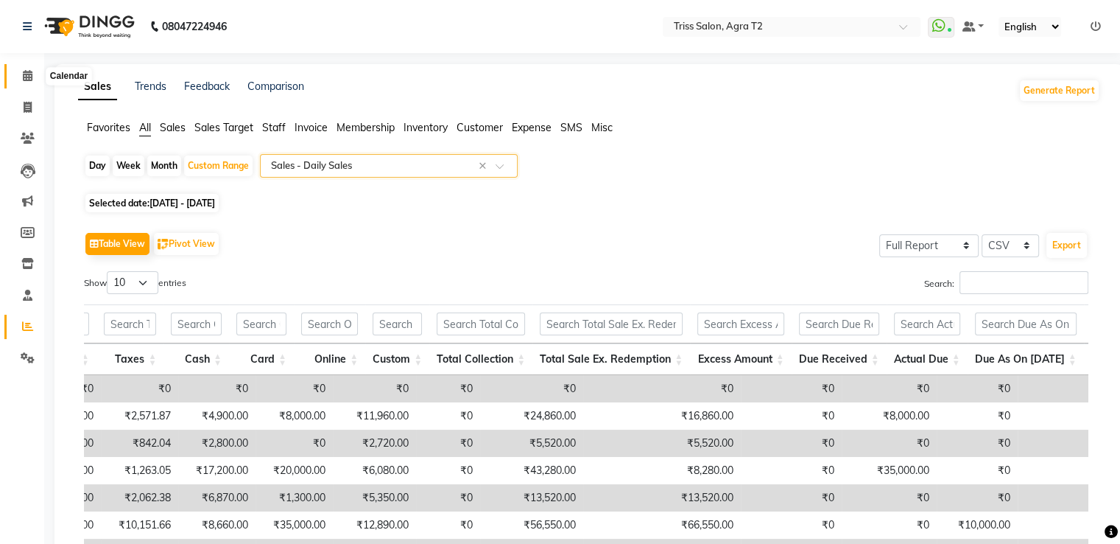
click at [32, 82] on span at bounding box center [28, 76] width 26 height 17
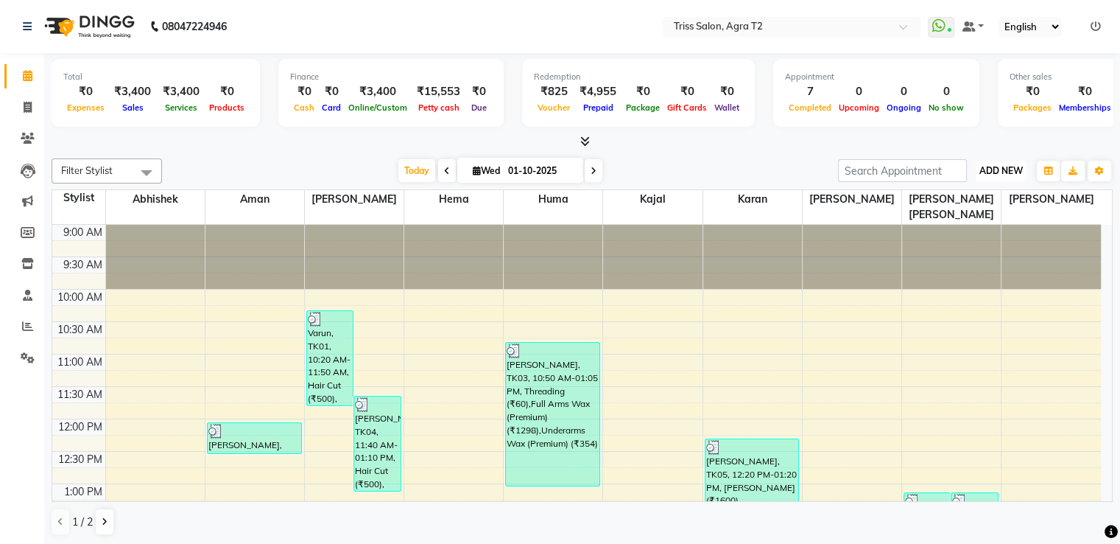
click at [1003, 166] on span "ADD NEW" at bounding box center [1001, 170] width 43 height 11
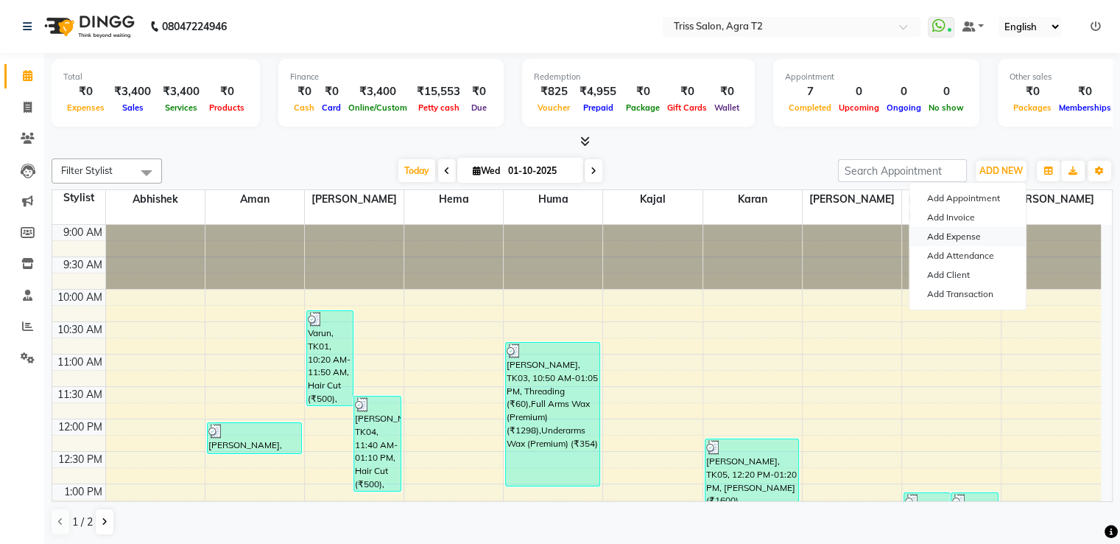
click at [974, 239] on link "Add Expense" at bounding box center [968, 236] width 116 height 19
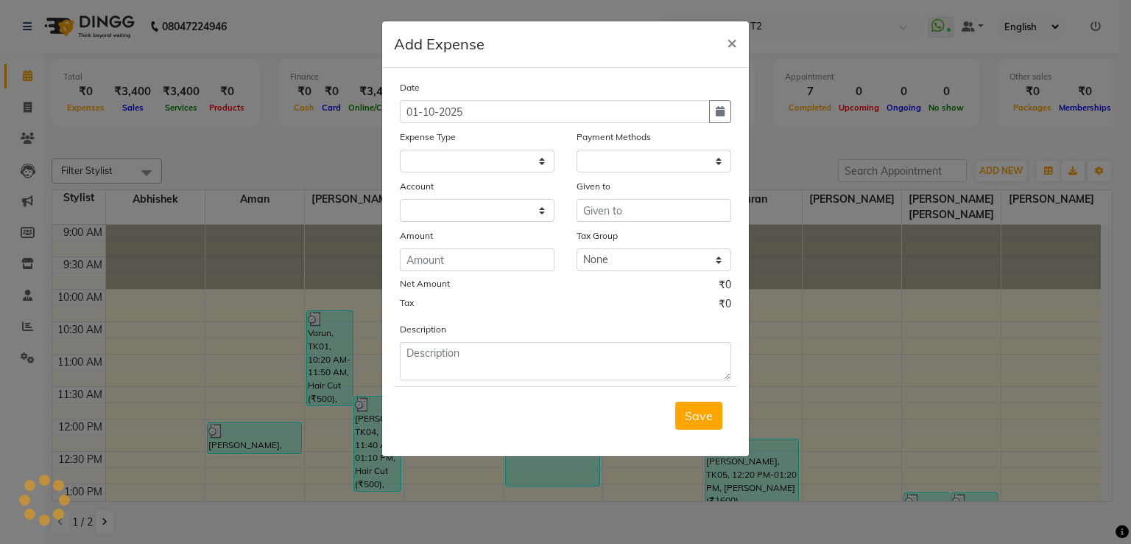
select select
select select "1"
select select "2533"
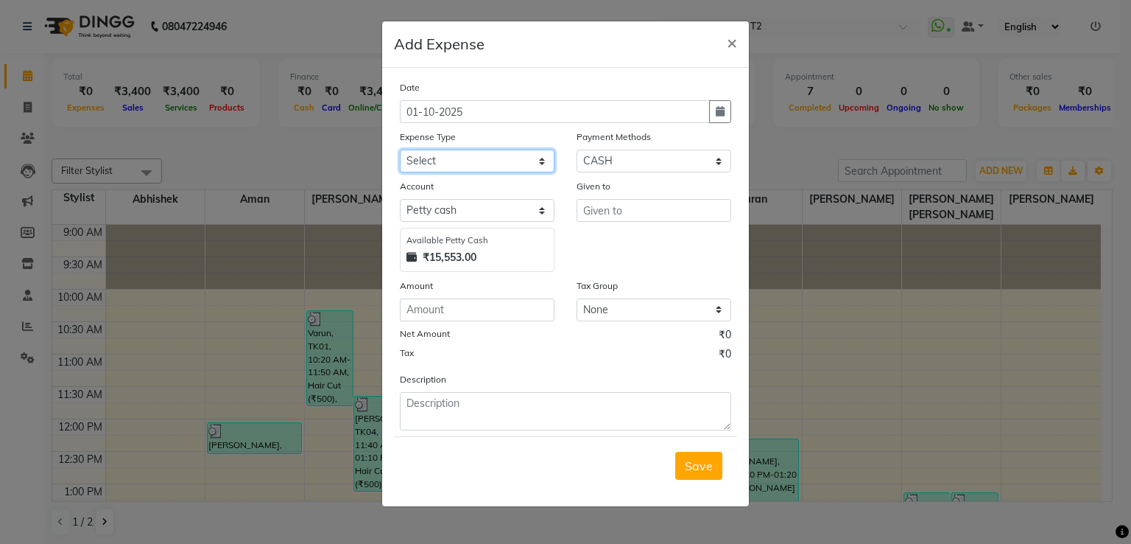
click at [430, 162] on select "Select Bank Deposit Cash Handover CLIENT TIP TO STAFF Client Welfare Conveyance…" at bounding box center [477, 161] width 155 height 23
select select "1120"
click at [400, 151] on select "Select Bank Deposit Cash Handover CLIENT TIP TO STAFF Client Welfare Conveyance…" at bounding box center [477, 161] width 155 height 23
click at [438, 312] on input "number" at bounding box center [477, 309] width 155 height 23
type input "70"
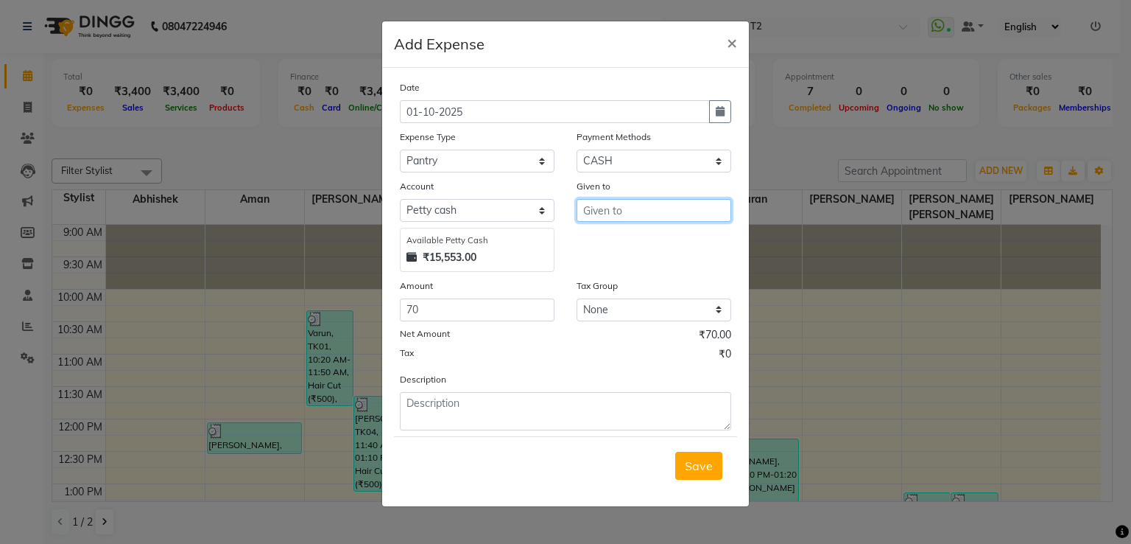
click at [616, 217] on input "text" at bounding box center [654, 210] width 155 height 23
type input "Shankar"
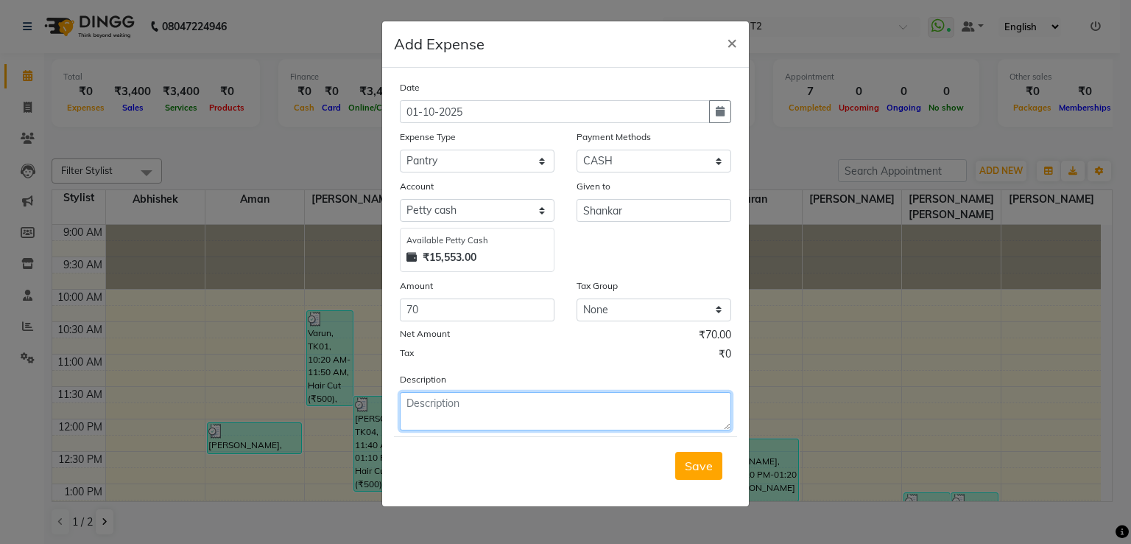
click at [559, 430] on textarea at bounding box center [565, 411] width 331 height 38
type textarea "milk"
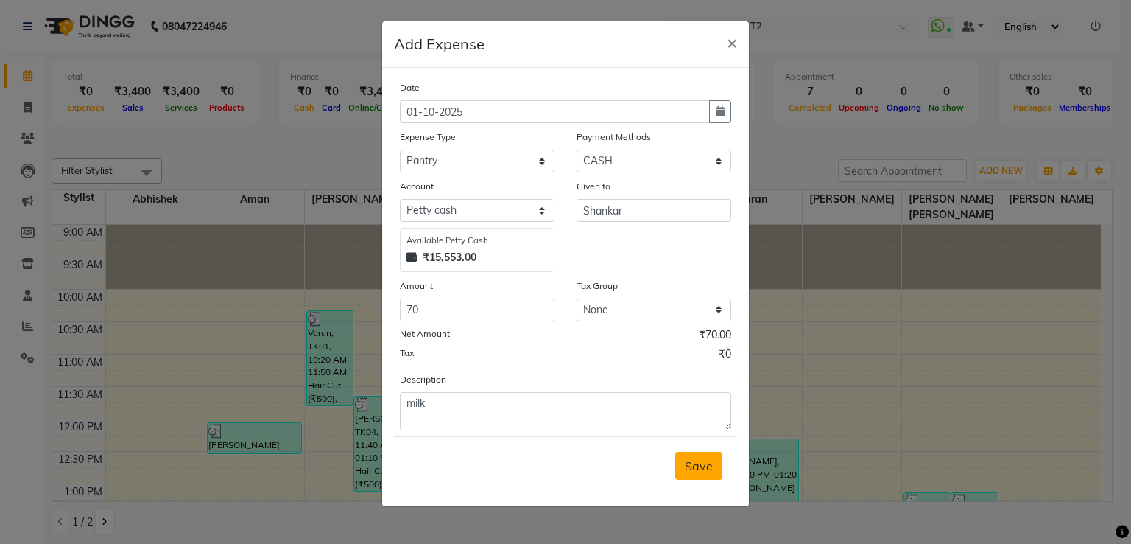
click at [712, 472] on span "Save" at bounding box center [699, 465] width 28 height 15
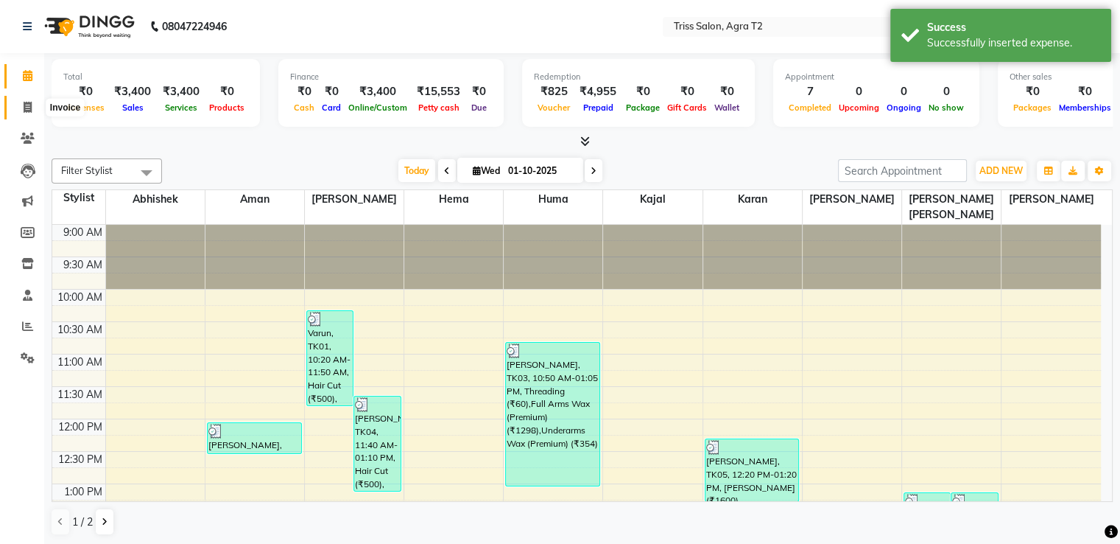
click at [35, 104] on span at bounding box center [28, 107] width 26 height 17
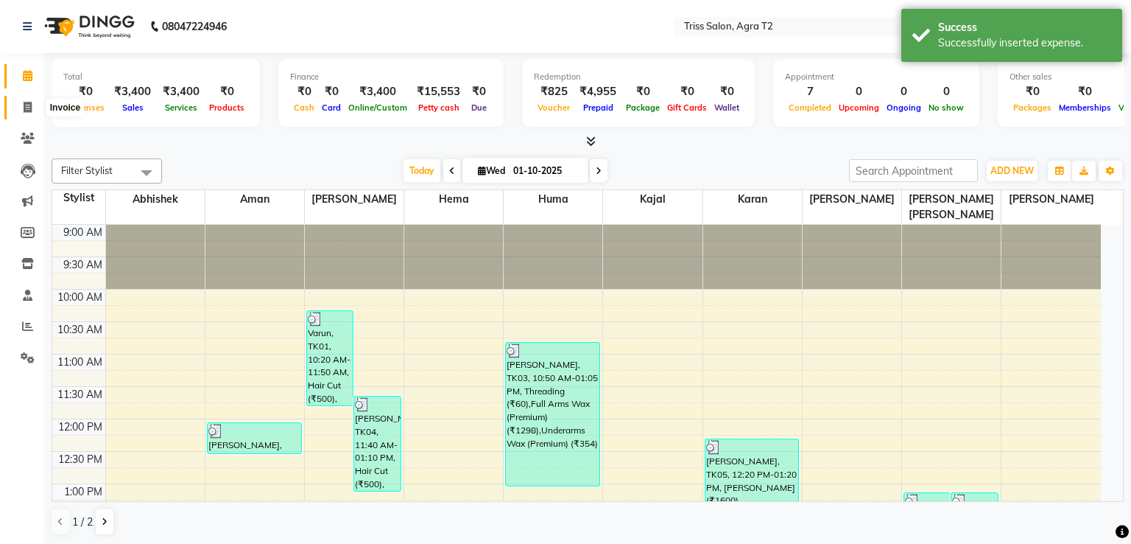
select select "service"
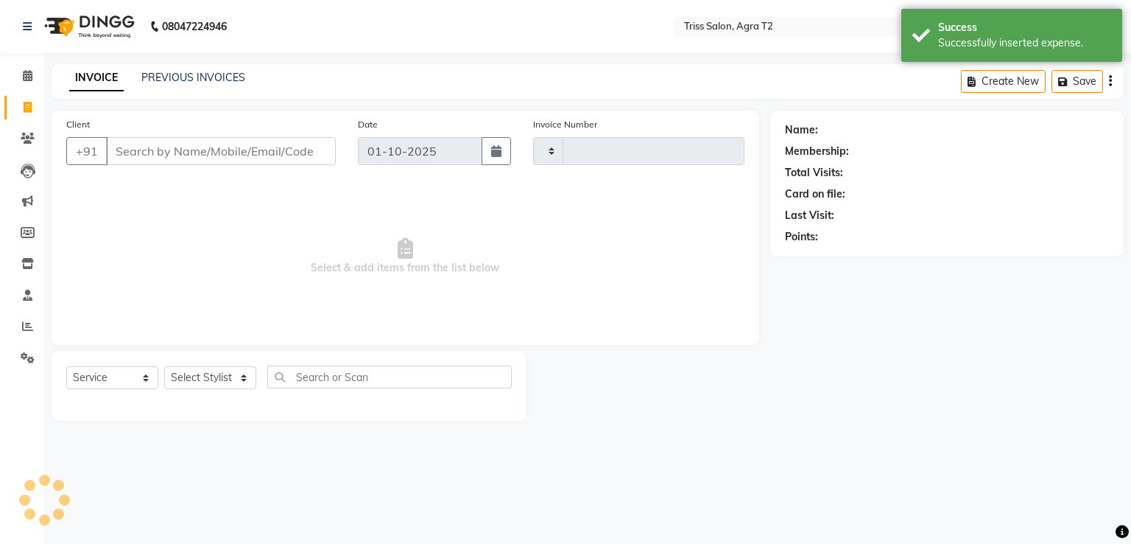
type input "2645"
select select "4301"
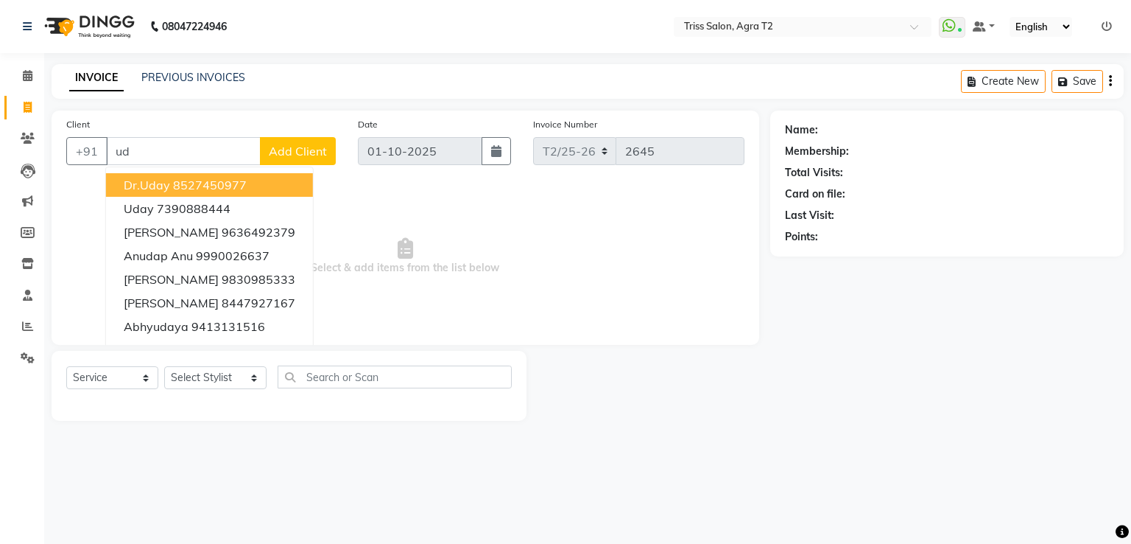
type input "u"
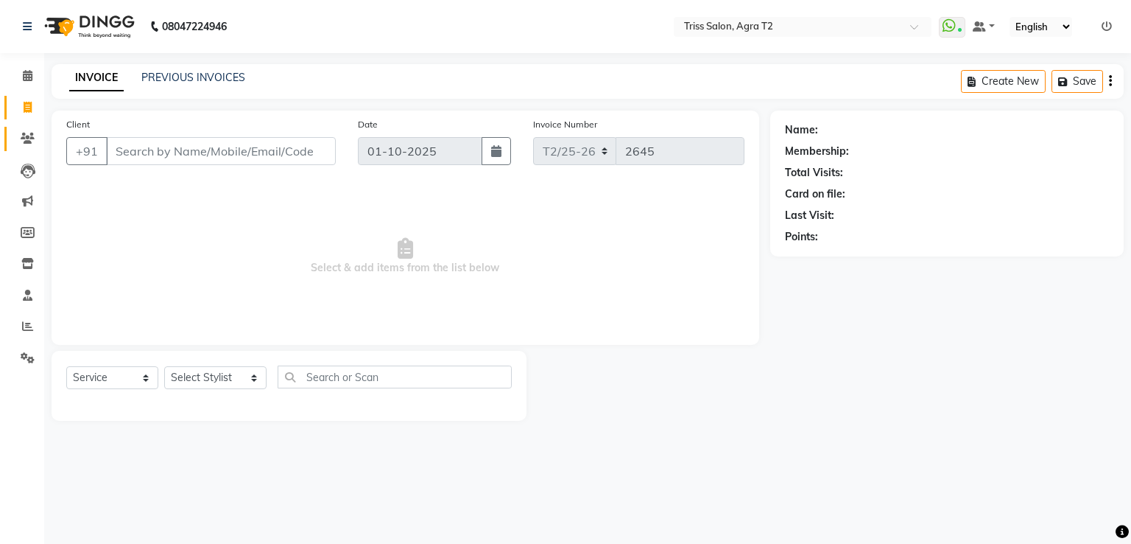
click at [18, 130] on link "Clients" at bounding box center [21, 139] width 35 height 24
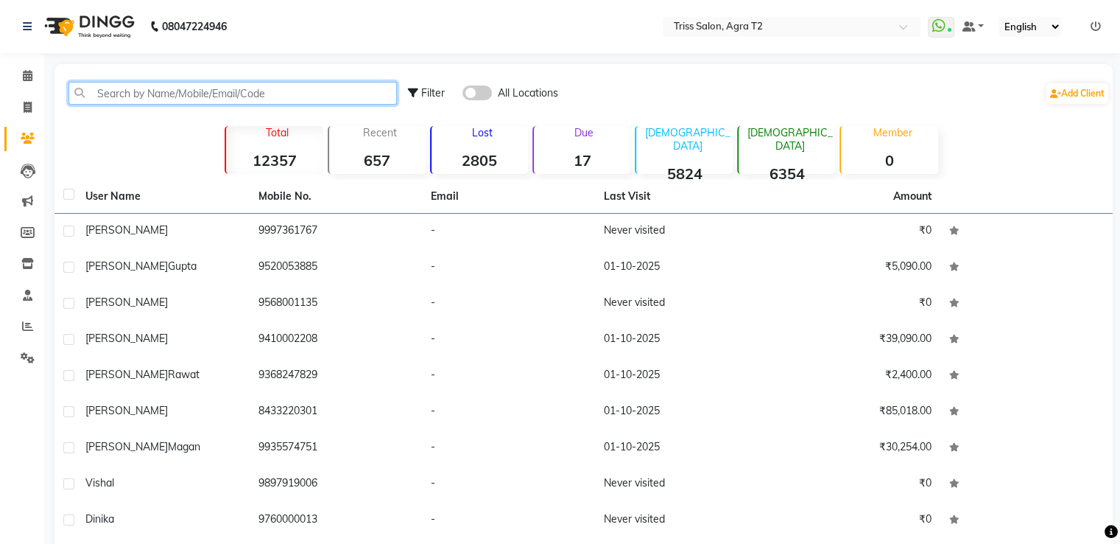
click at [109, 96] on input "text" at bounding box center [233, 93] width 329 height 23
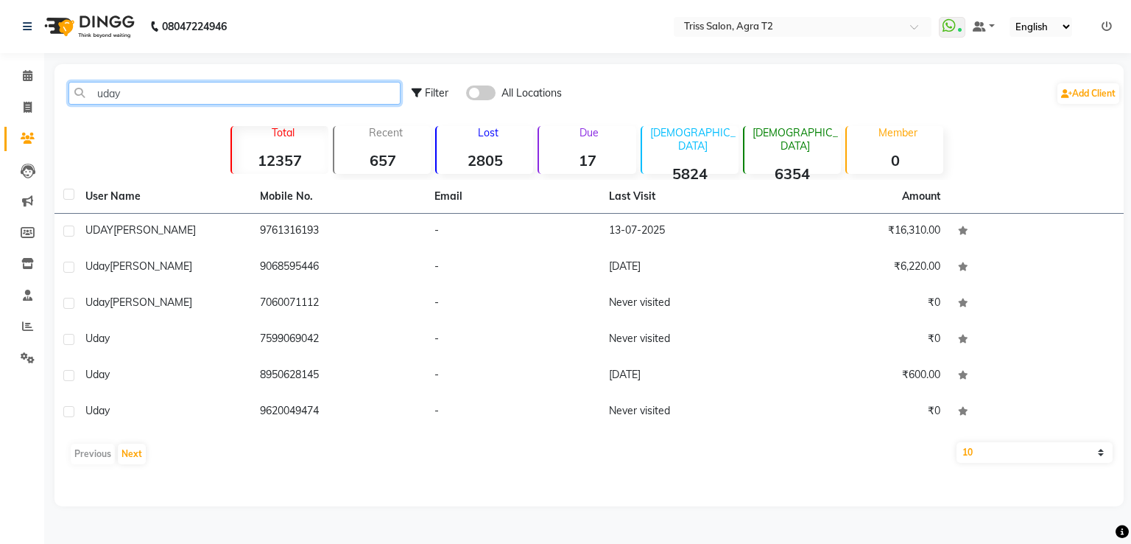
type input "uday"
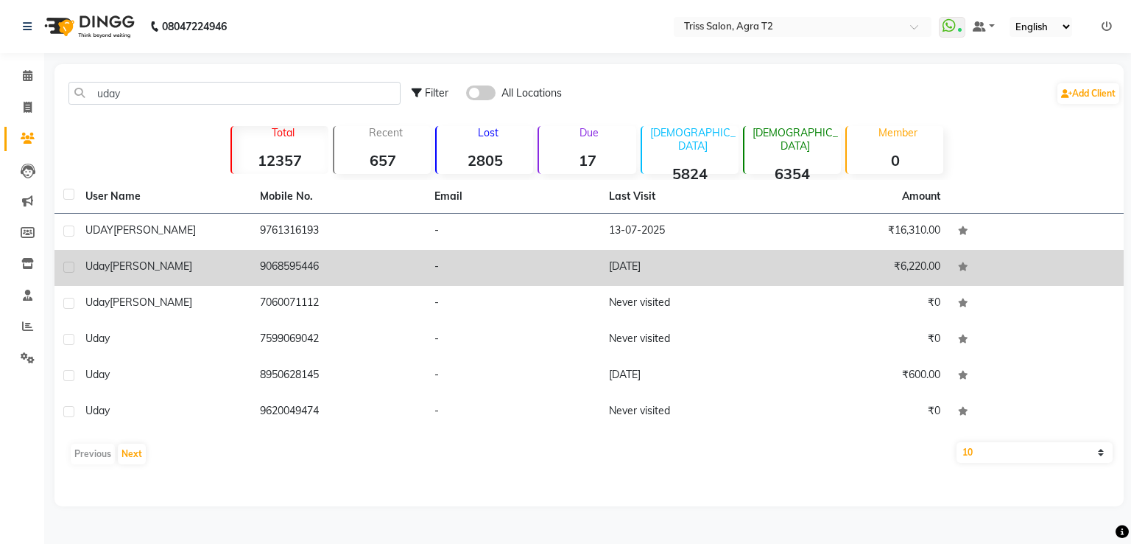
copy td "9068595446"
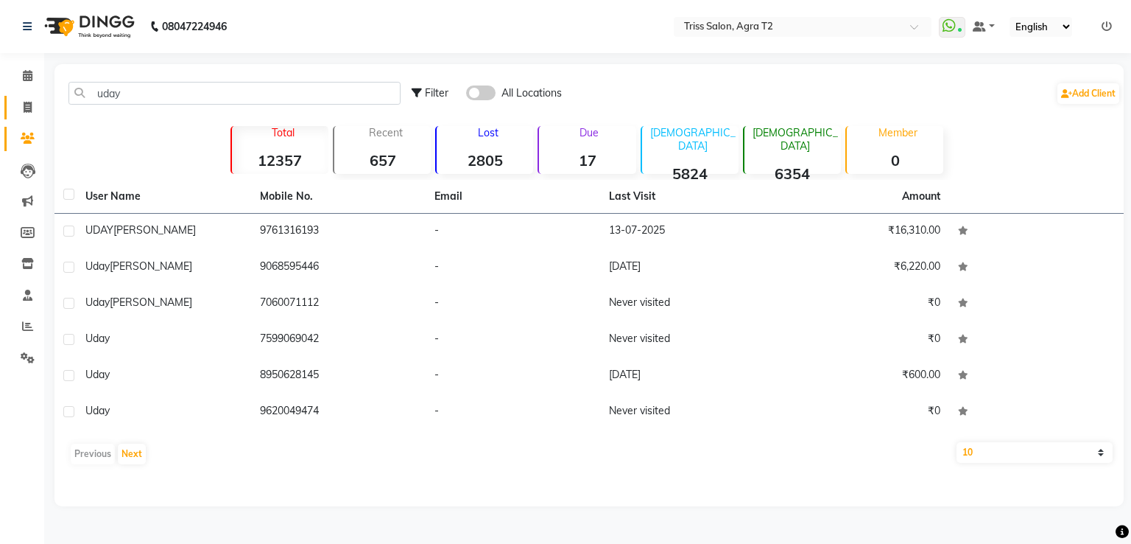
click at [32, 108] on span at bounding box center [28, 107] width 26 height 17
select select "service"
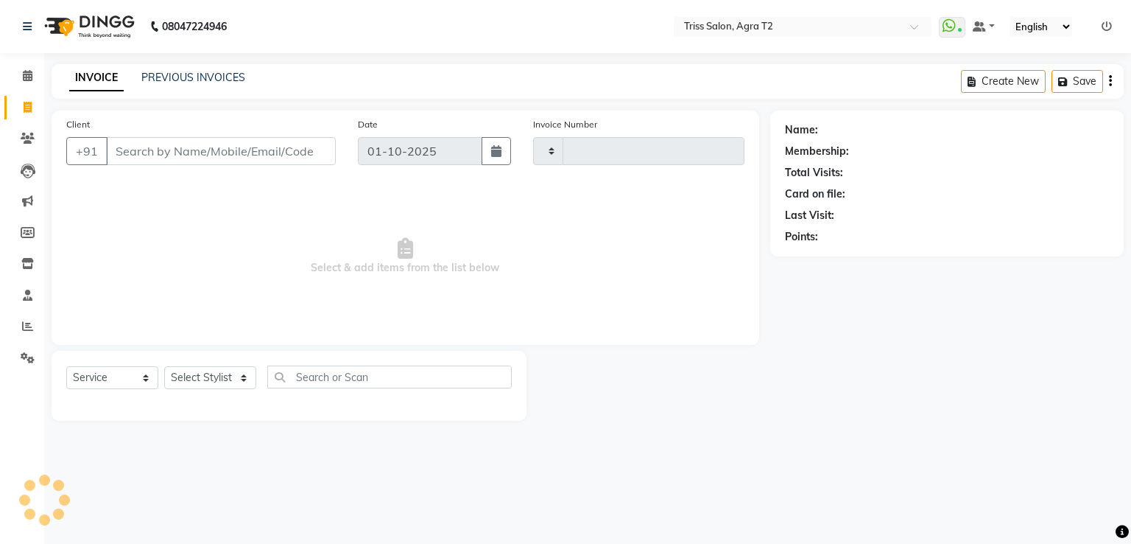
type input "2645"
select select "4301"
type input "9068595446"
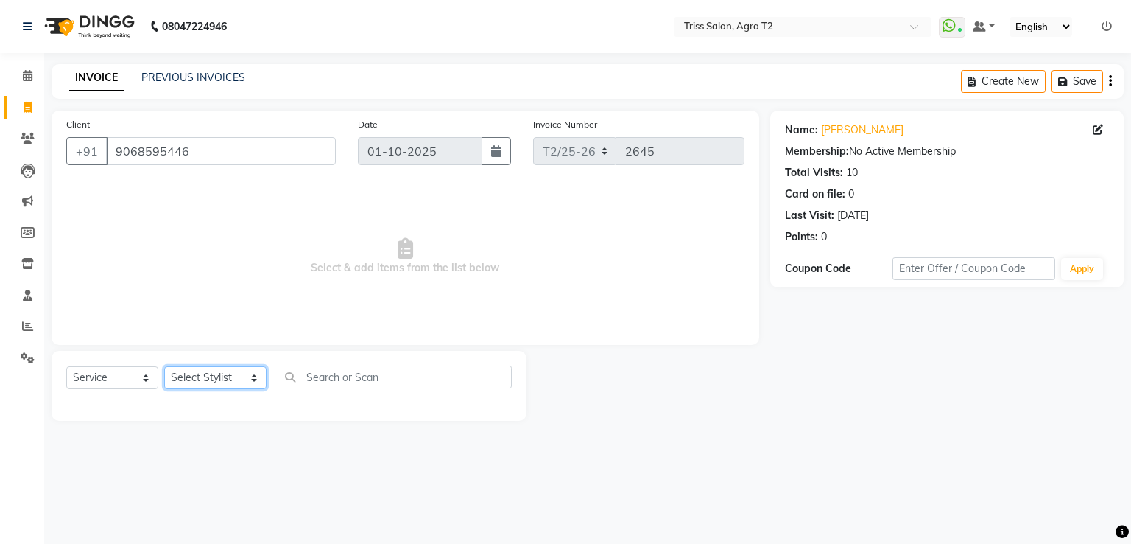
click at [212, 383] on select "Select Stylist [PERSON_NAME] [PERSON_NAME] Huma Kajal Karan [PERSON_NAME] [PERS…" at bounding box center [215, 377] width 102 height 23
select select "14769"
click at [164, 367] on select "Select Stylist [PERSON_NAME] [PERSON_NAME] Huma Kajal Karan [PERSON_NAME] [PERS…" at bounding box center [215, 377] width 102 height 23
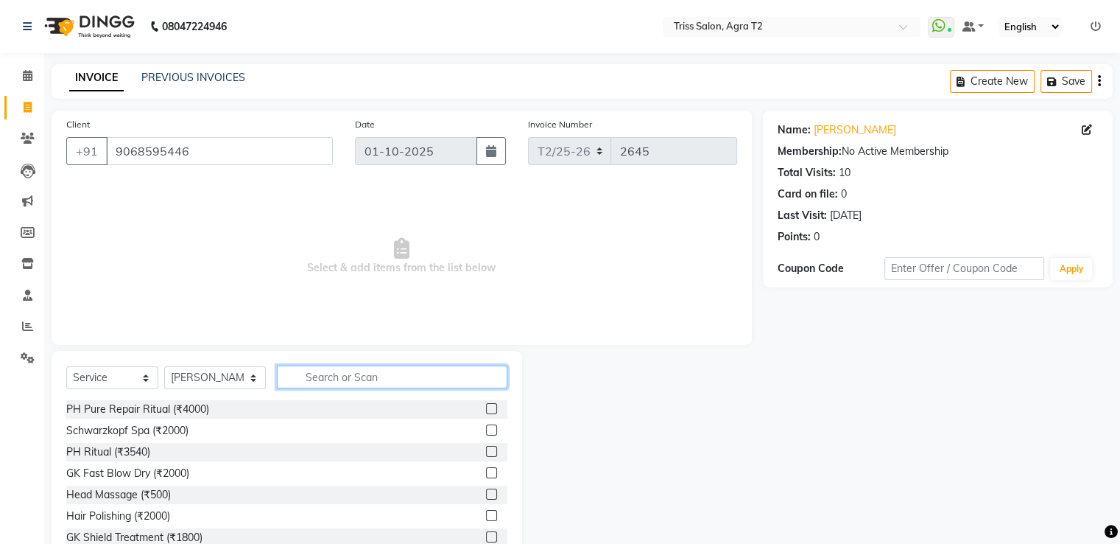
click at [277, 380] on input "text" at bounding box center [392, 376] width 230 height 23
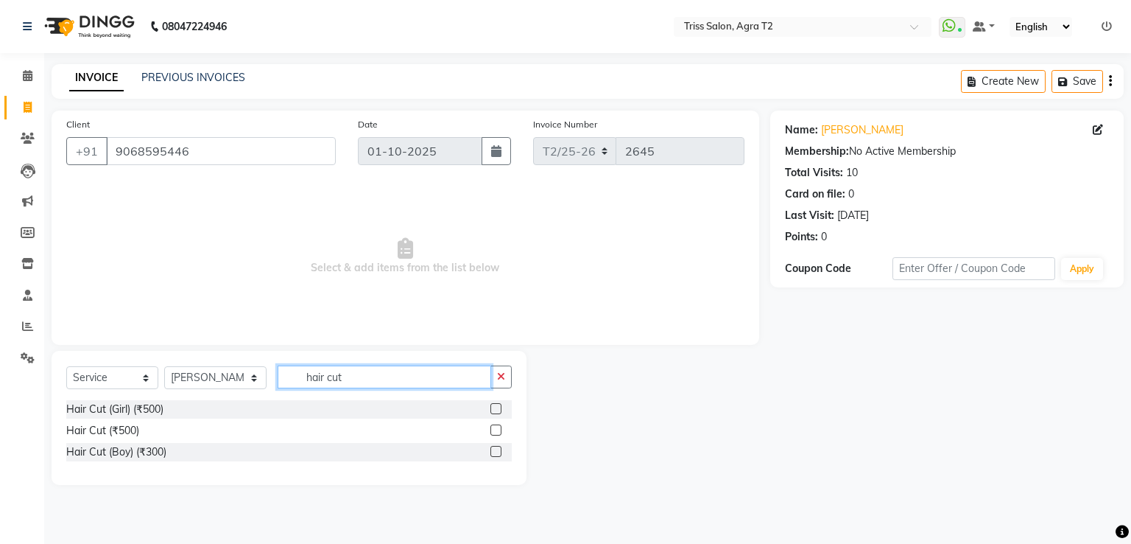
type input "hair cut"
click at [498, 429] on label at bounding box center [496, 429] width 11 height 11
click at [498, 429] on input "checkbox" at bounding box center [496, 431] width 10 height 10
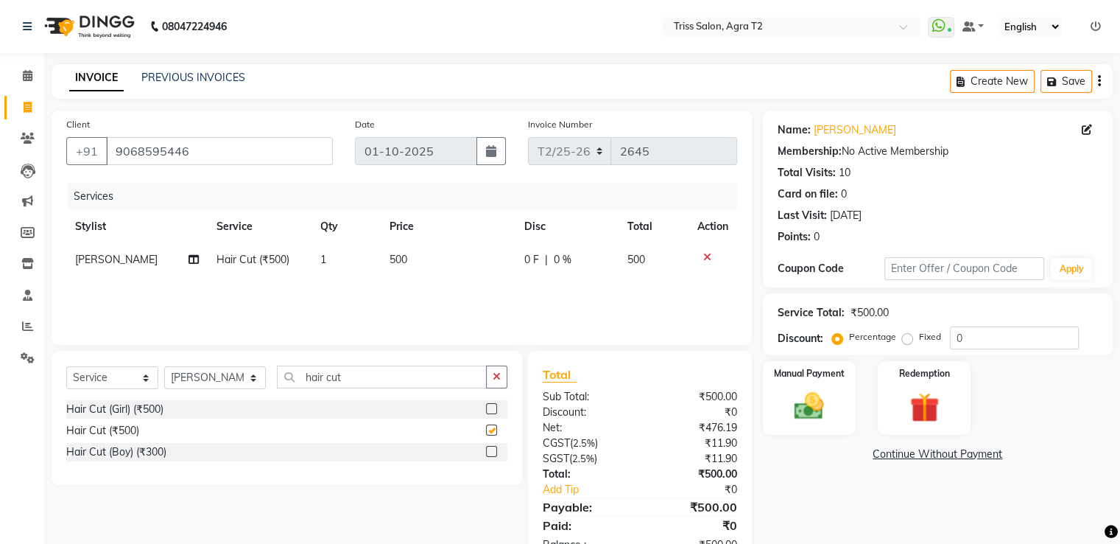
checkbox input "false"
click at [505, 383] on button "button" at bounding box center [496, 376] width 21 height 23
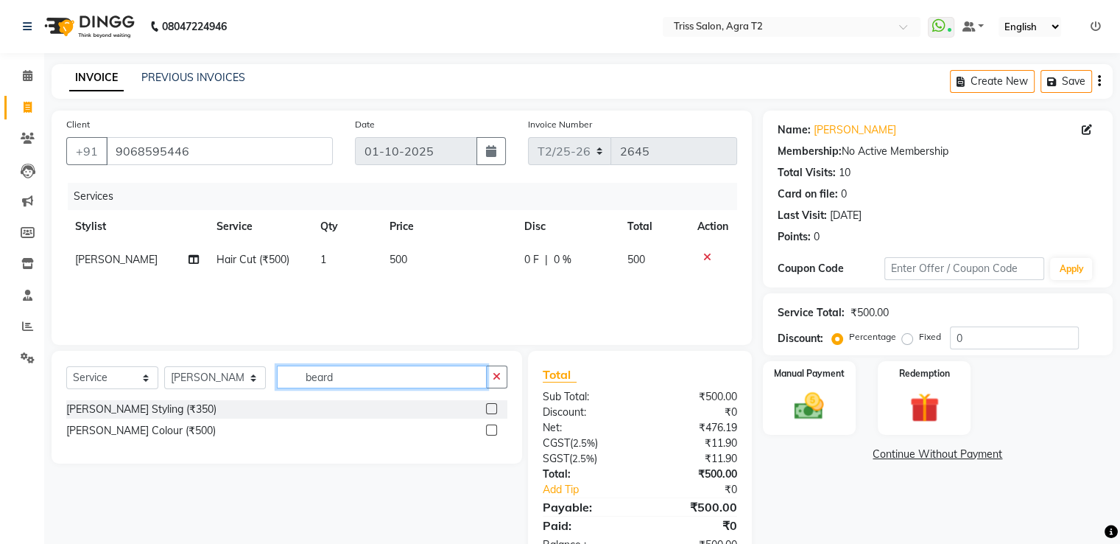
type input "beard"
click at [492, 409] on label at bounding box center [491, 408] width 11 height 11
click at [492, 409] on input "checkbox" at bounding box center [491, 409] width 10 height 10
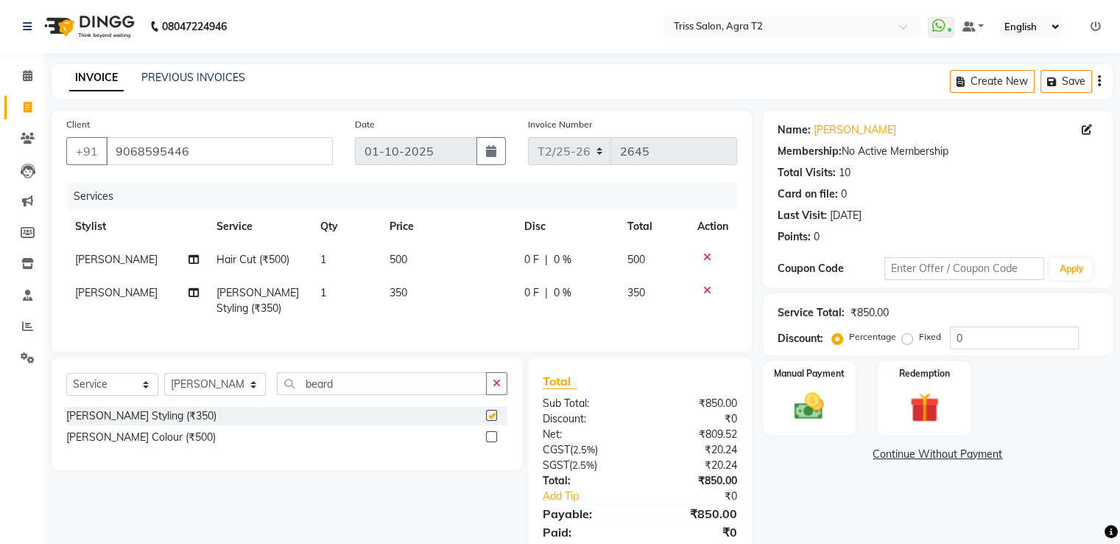
checkbox input "false"
click at [816, 407] on img at bounding box center [809, 406] width 48 height 34
click at [927, 460] on span "CASH" at bounding box center [926, 454] width 32 height 17
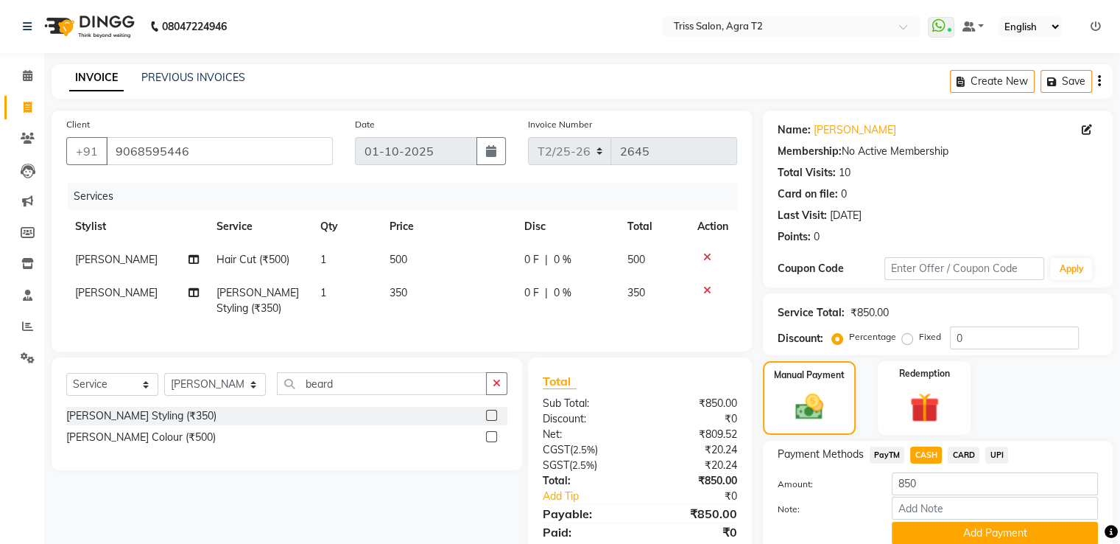
scroll to position [64, 0]
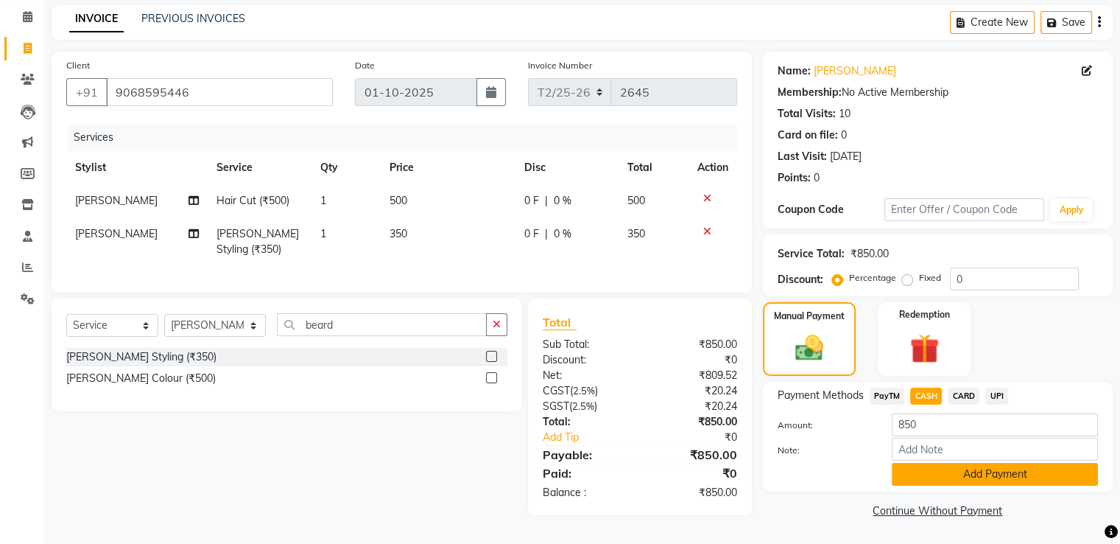
click at [980, 474] on button "Add Payment" at bounding box center [995, 474] width 206 height 23
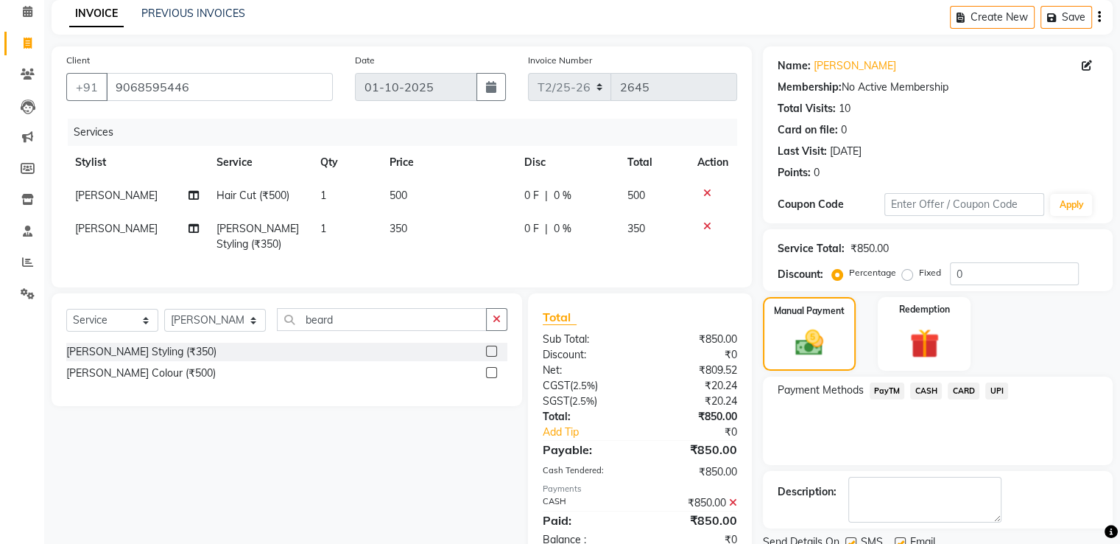
scroll to position [120, 0]
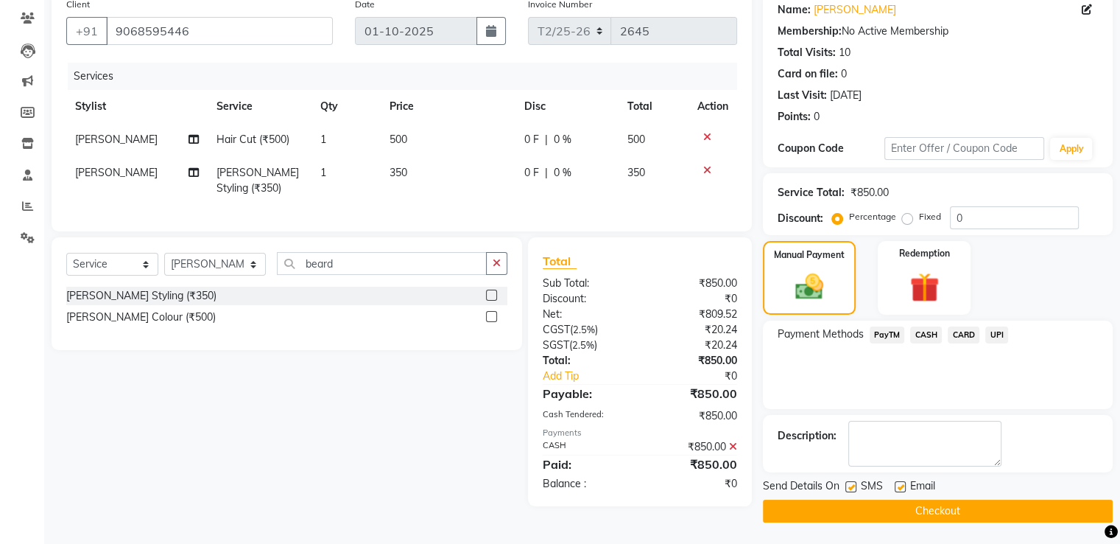
click at [945, 518] on button "Checkout" at bounding box center [938, 510] width 350 height 23
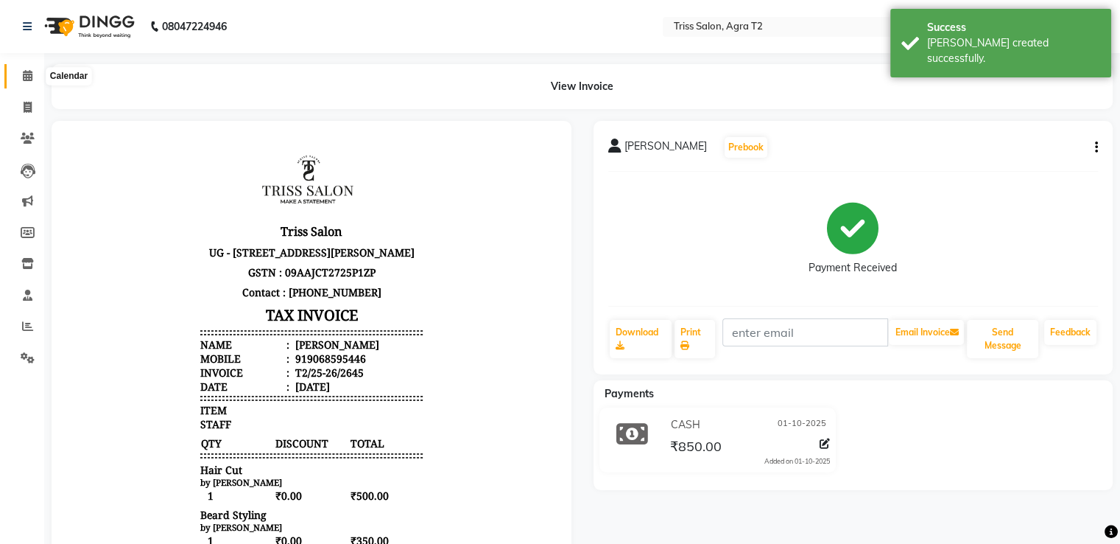
click at [36, 77] on span at bounding box center [28, 76] width 26 height 17
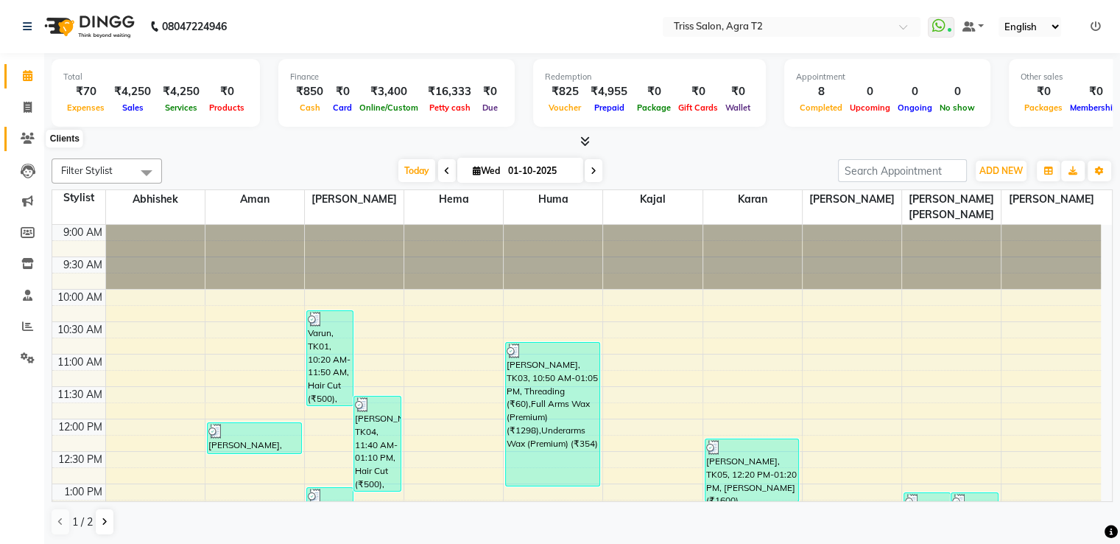
click at [18, 139] on span at bounding box center [28, 138] width 26 height 17
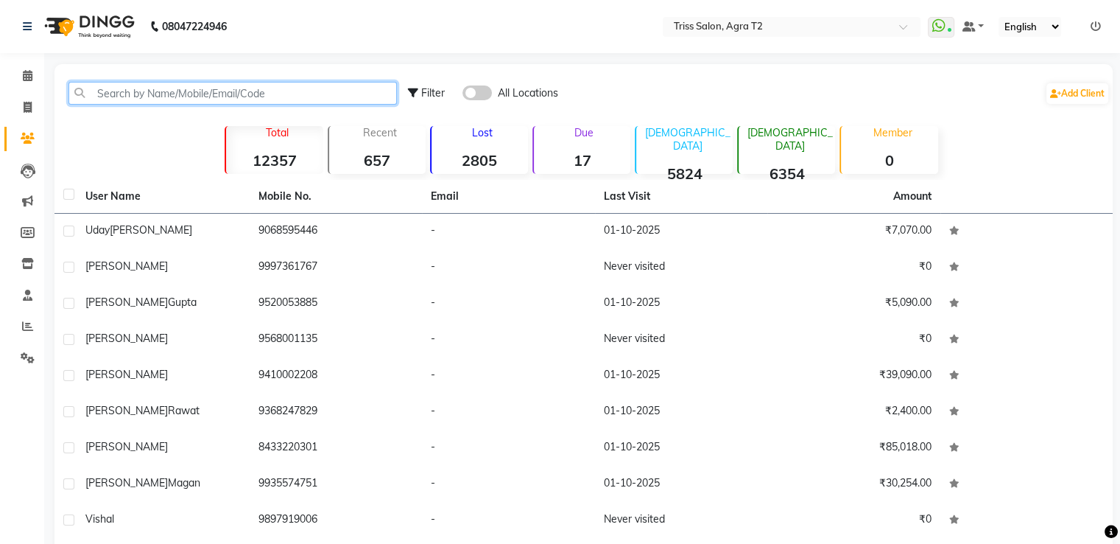
click at [95, 93] on input "text" at bounding box center [233, 93] width 329 height 23
paste input "9368424712"
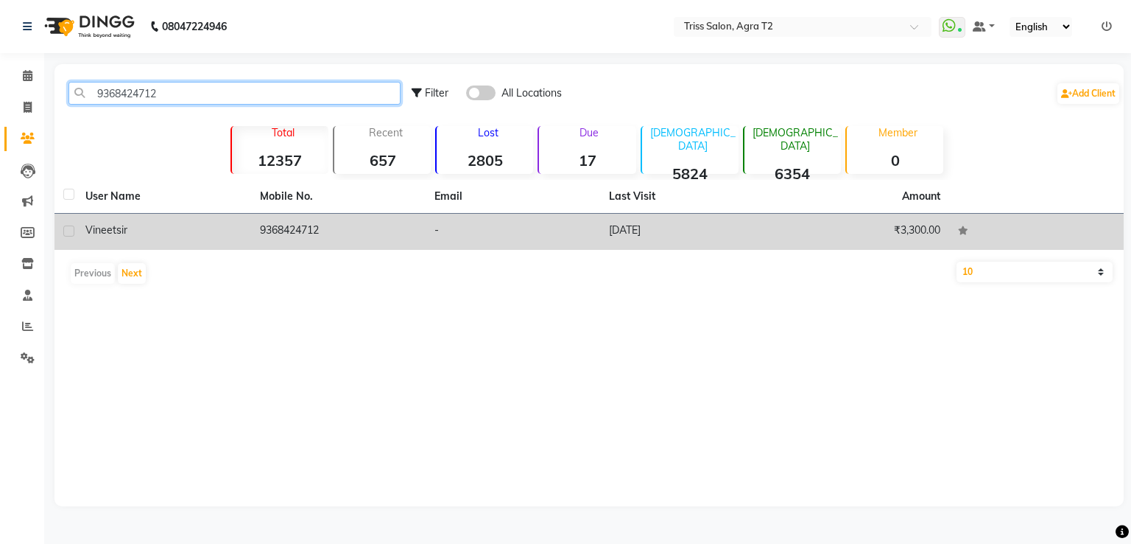
type input "9368424712"
click at [274, 227] on td "9368424712" at bounding box center [338, 232] width 175 height 36
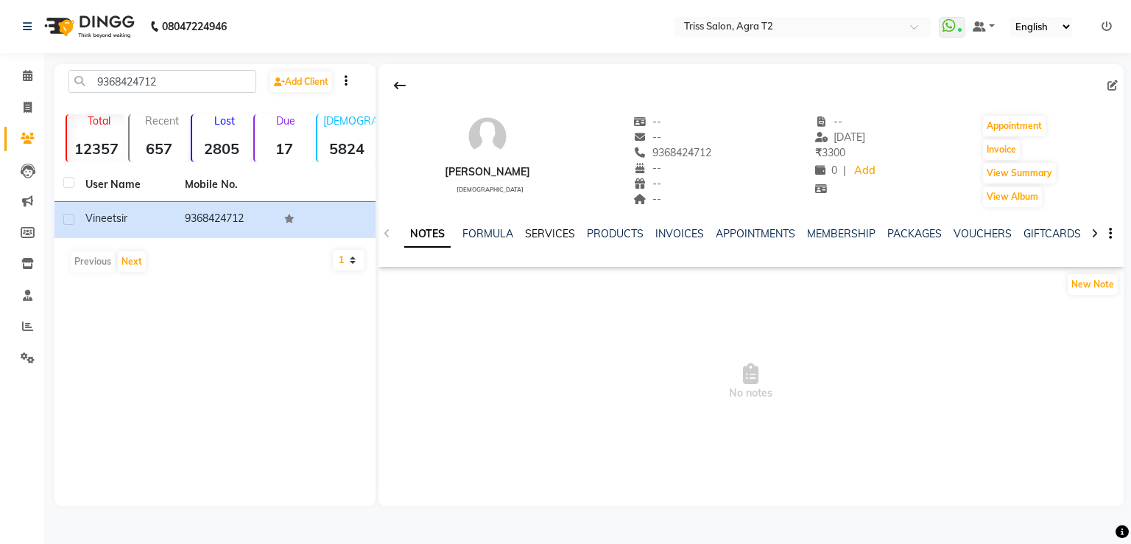
click at [567, 231] on link "SERVICES" at bounding box center [550, 233] width 50 height 13
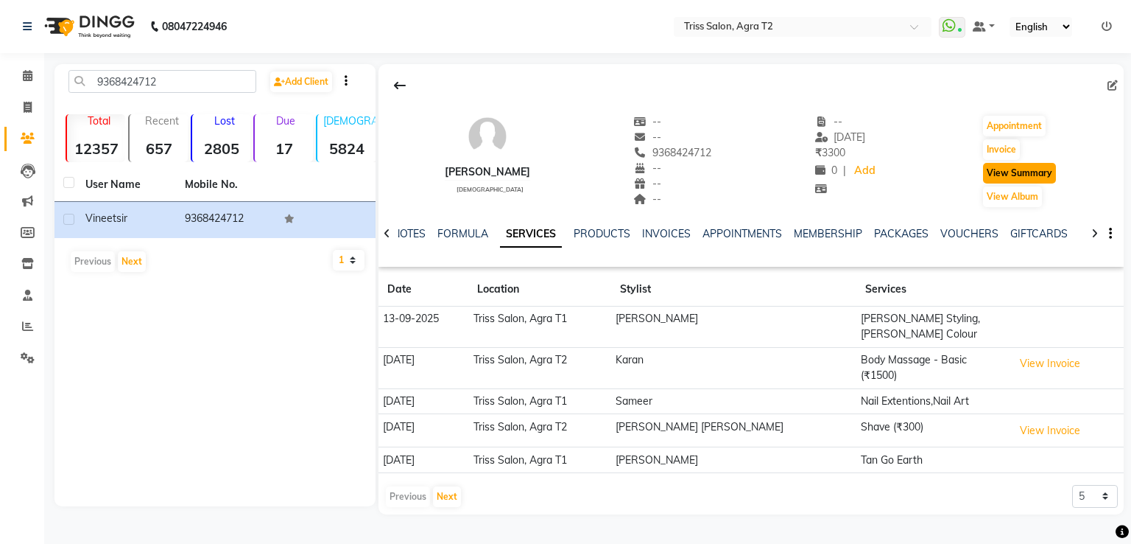
click at [1011, 177] on button "View Summary" at bounding box center [1019, 173] width 73 height 21
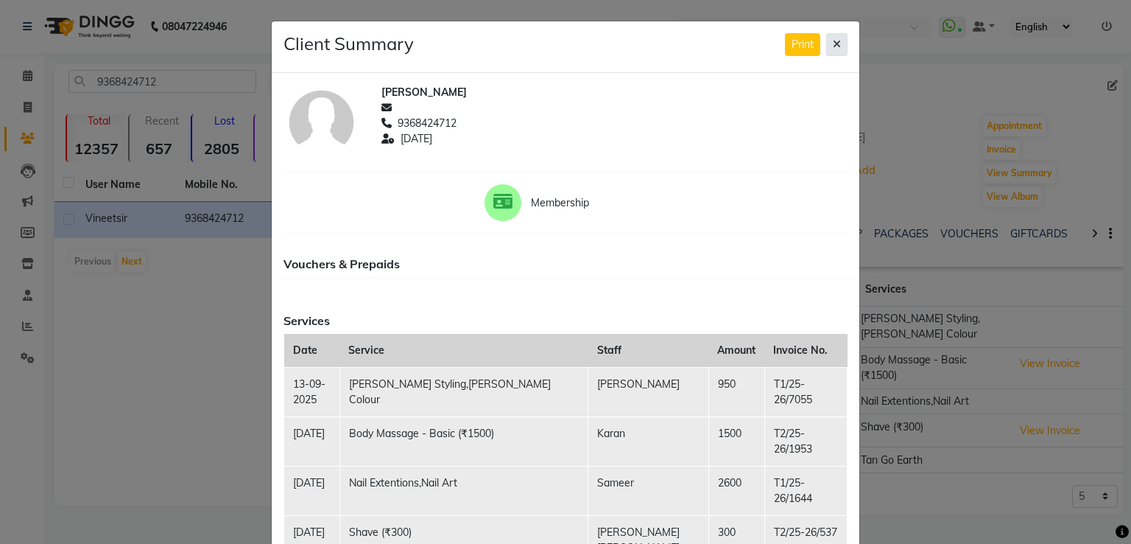
click at [833, 39] on icon at bounding box center [837, 44] width 8 height 10
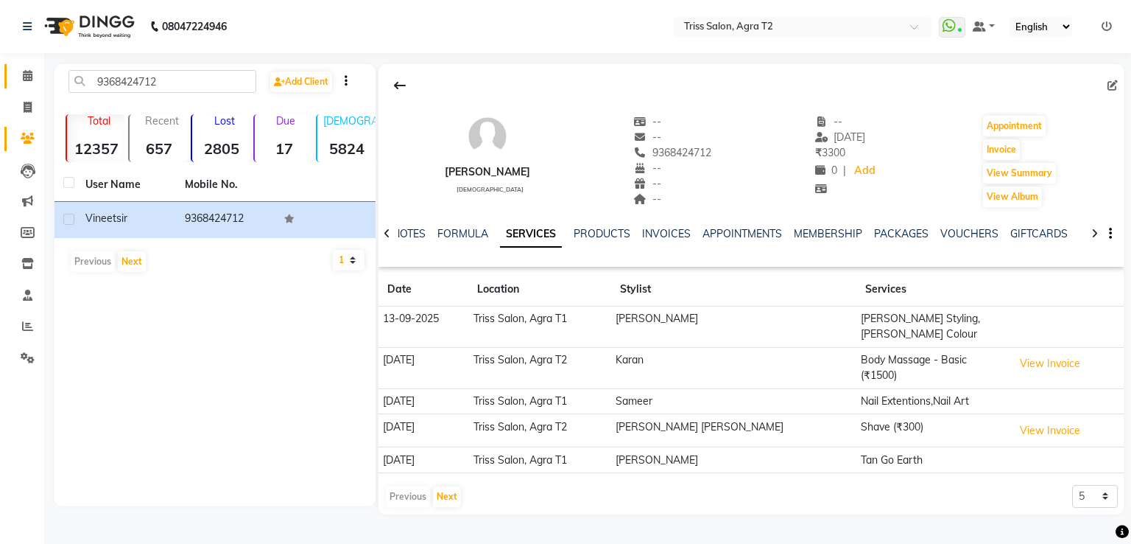
click at [32, 71] on span at bounding box center [28, 76] width 26 height 17
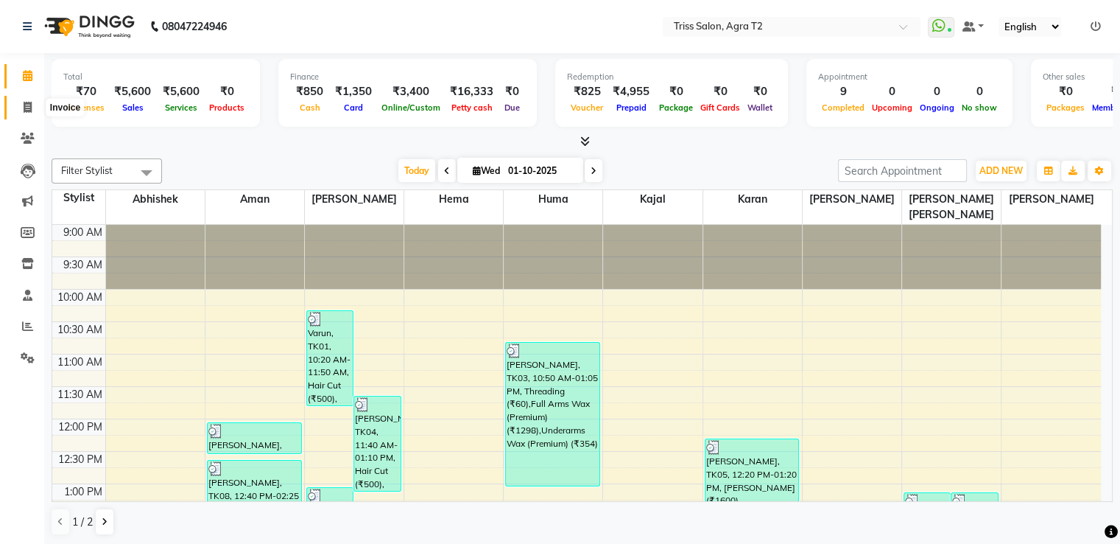
click at [29, 110] on icon at bounding box center [28, 107] width 8 height 11
select select "service"
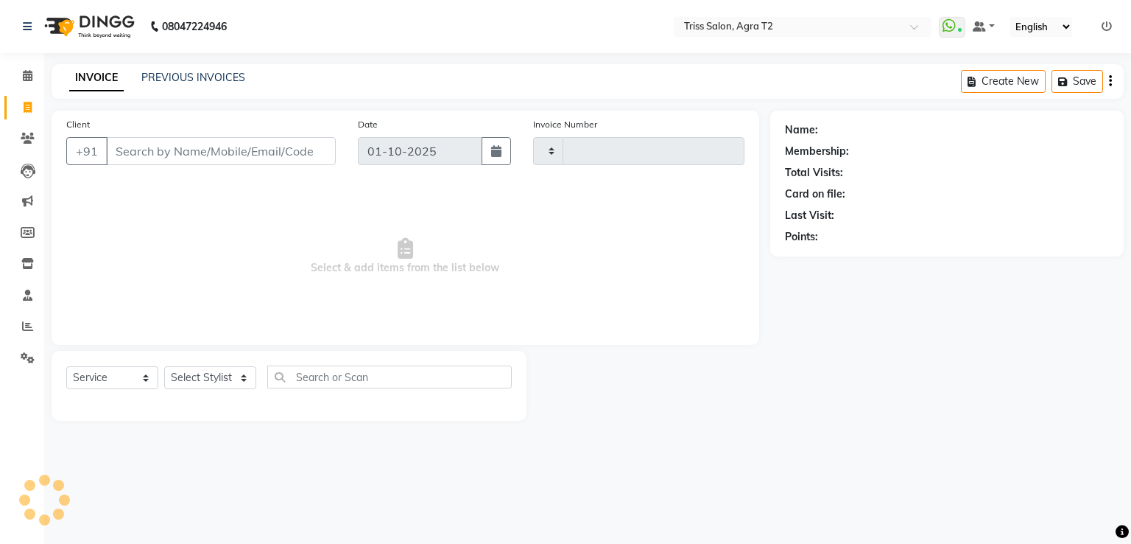
type input "2647"
select select "4301"
click at [196, 376] on select "Select Stylist" at bounding box center [210, 377] width 92 height 23
select select "14769"
click at [164, 367] on select "Select Stylist [PERSON_NAME] [PERSON_NAME] Huma Kajal Karan [PERSON_NAME] [PERS…" at bounding box center [215, 377] width 102 height 23
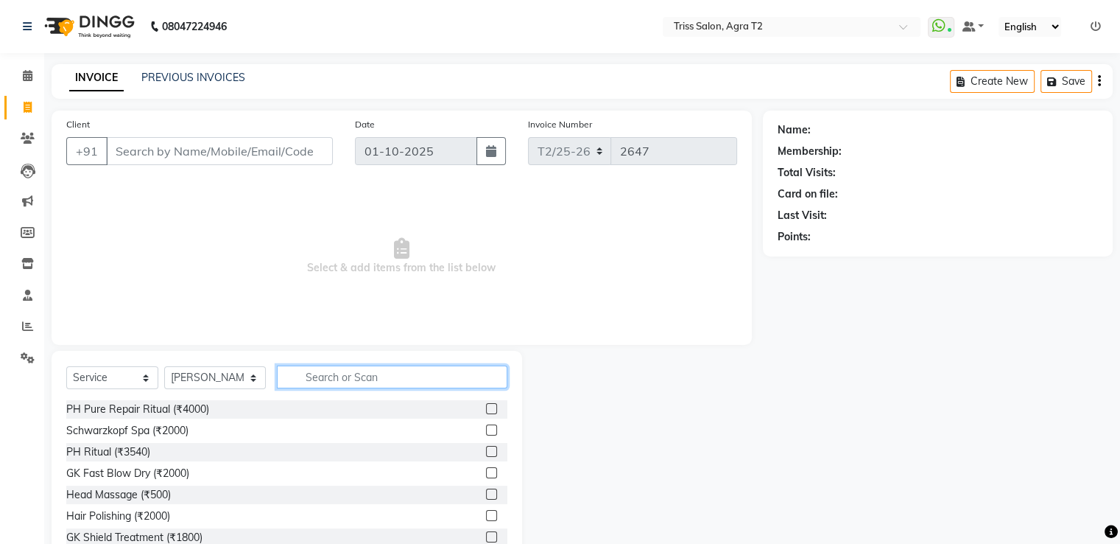
click at [315, 384] on input "text" at bounding box center [392, 376] width 230 height 23
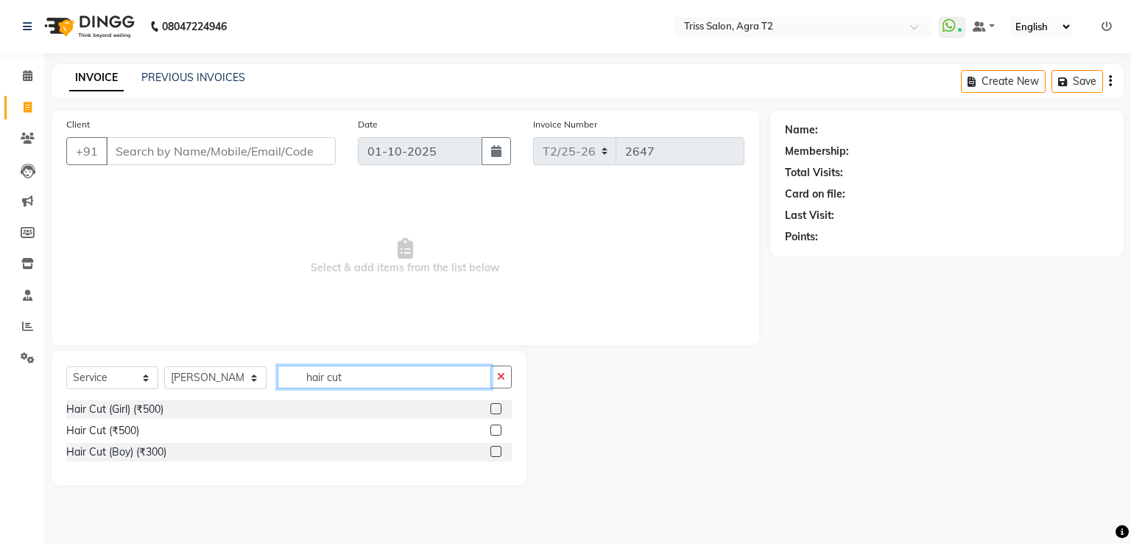
type input "hair cut"
click at [497, 430] on label at bounding box center [496, 429] width 11 height 11
click at [497, 430] on input "checkbox" at bounding box center [496, 431] width 10 height 10
checkbox input "true"
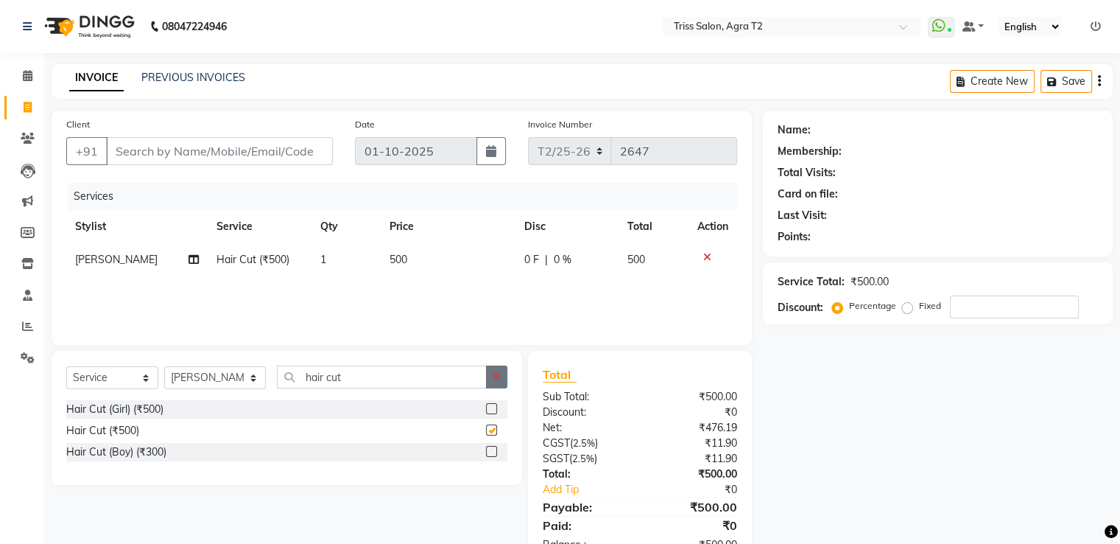
click at [502, 371] on button "button" at bounding box center [496, 376] width 21 height 23
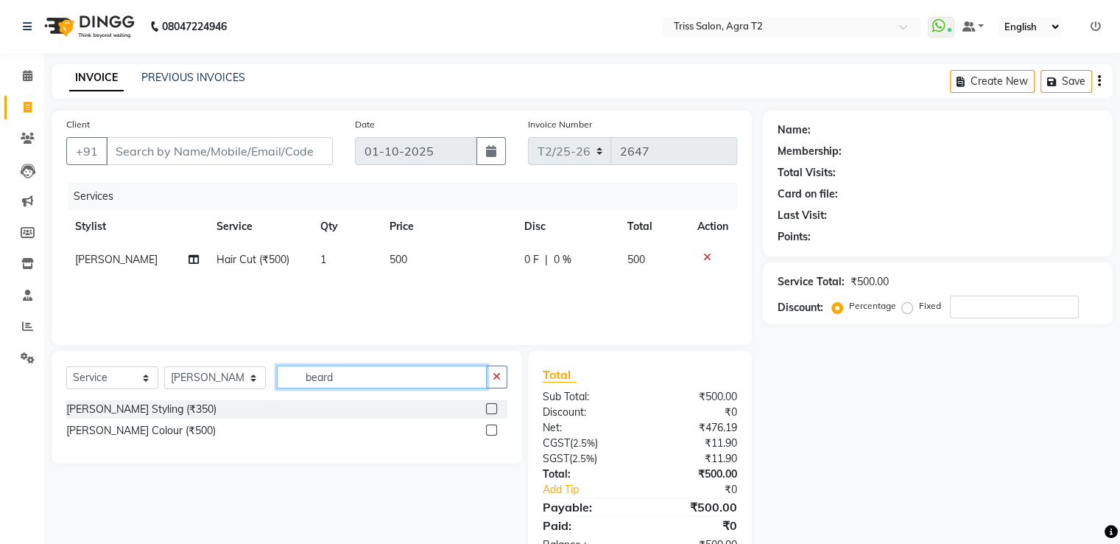
type input "beard"
click at [496, 412] on label at bounding box center [491, 408] width 11 height 11
click at [496, 412] on input "checkbox" at bounding box center [491, 409] width 10 height 10
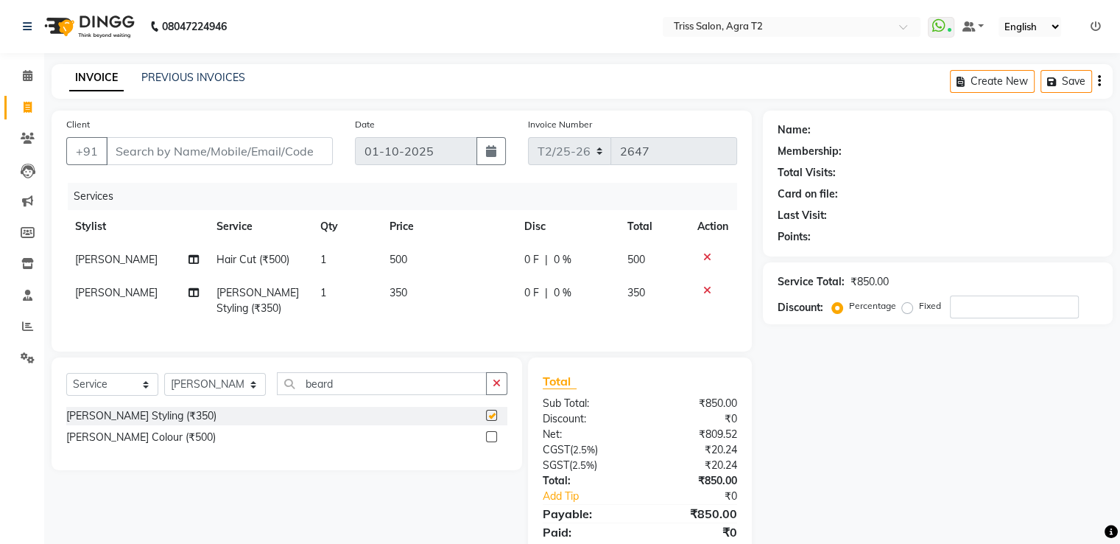
checkbox input "false"
click at [155, 156] on input "Client" at bounding box center [219, 151] width 227 height 28
type input "A"
type input "0"
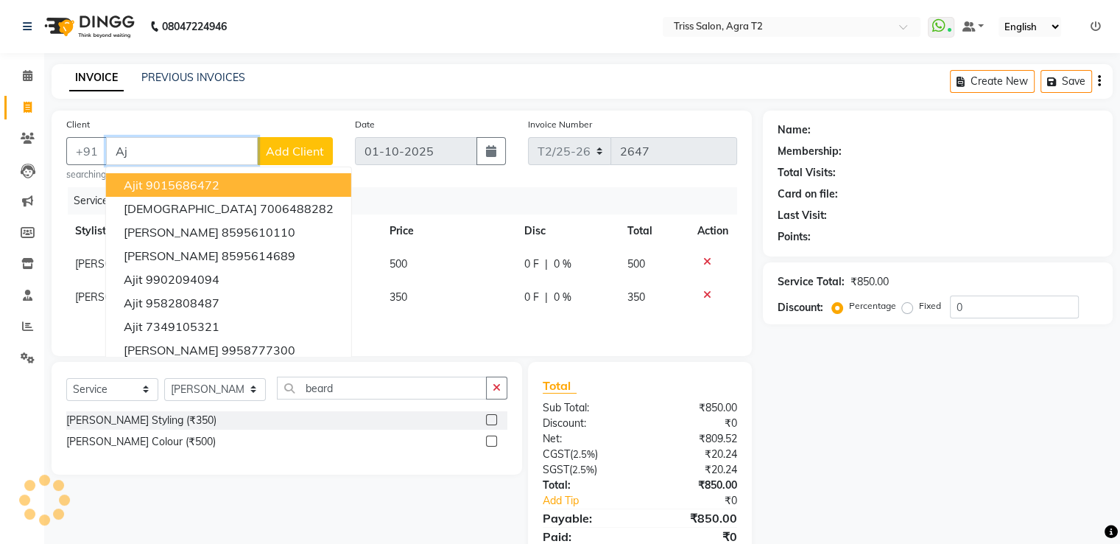
type input "A"
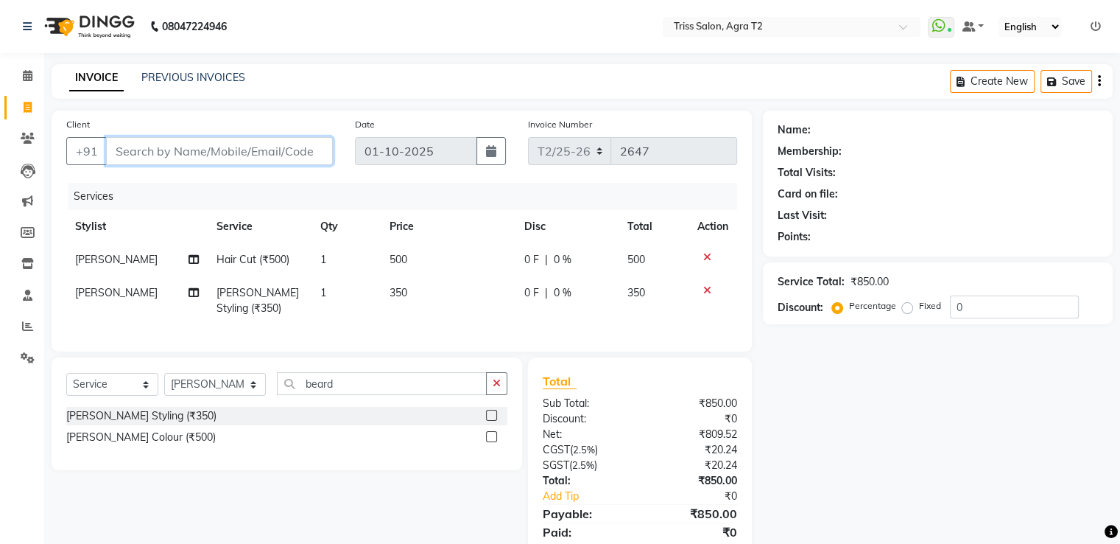
paste input "9811808697"
type input "9811808697"
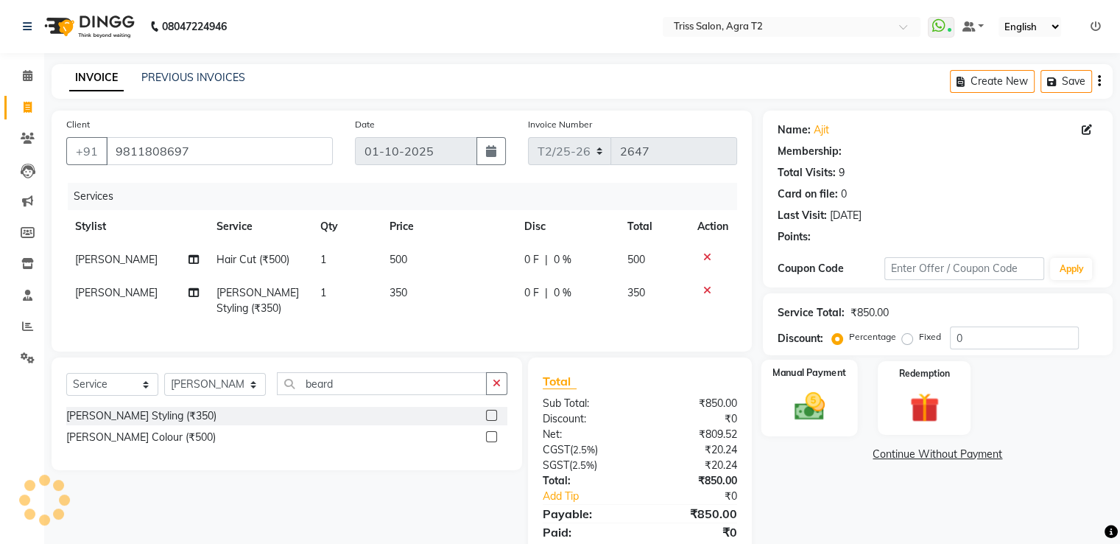
click at [815, 393] on img at bounding box center [808, 406] width 49 height 35
click at [963, 457] on span "CARD" at bounding box center [964, 454] width 32 height 17
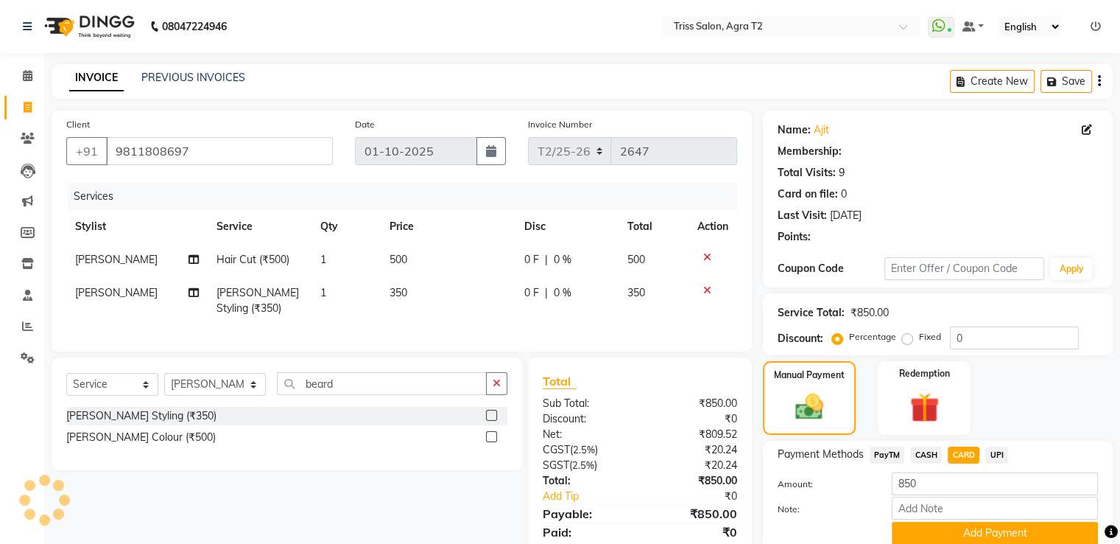
scroll to position [64, 0]
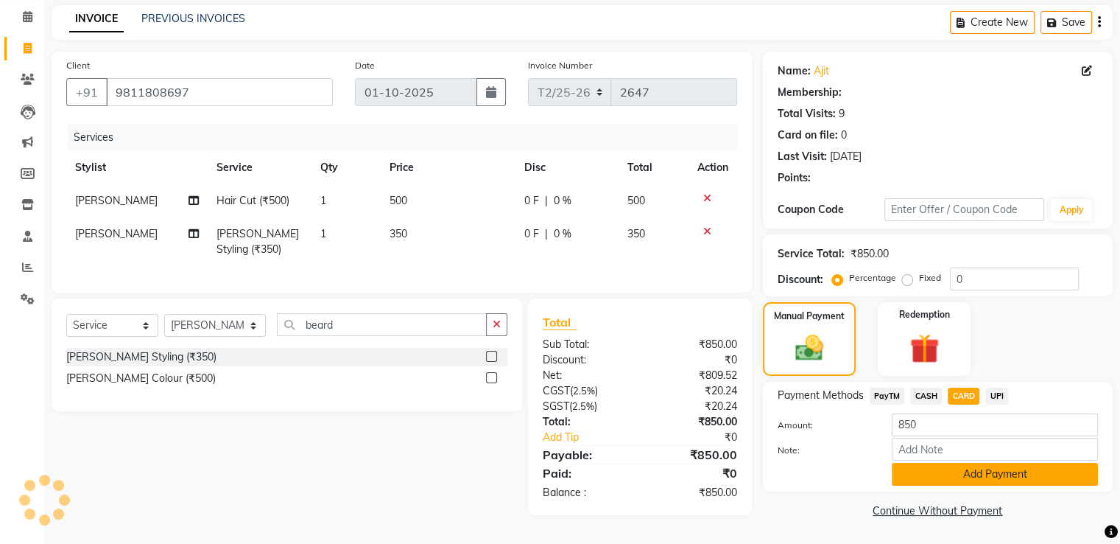
click at [988, 474] on button "Add Payment" at bounding box center [995, 474] width 206 height 23
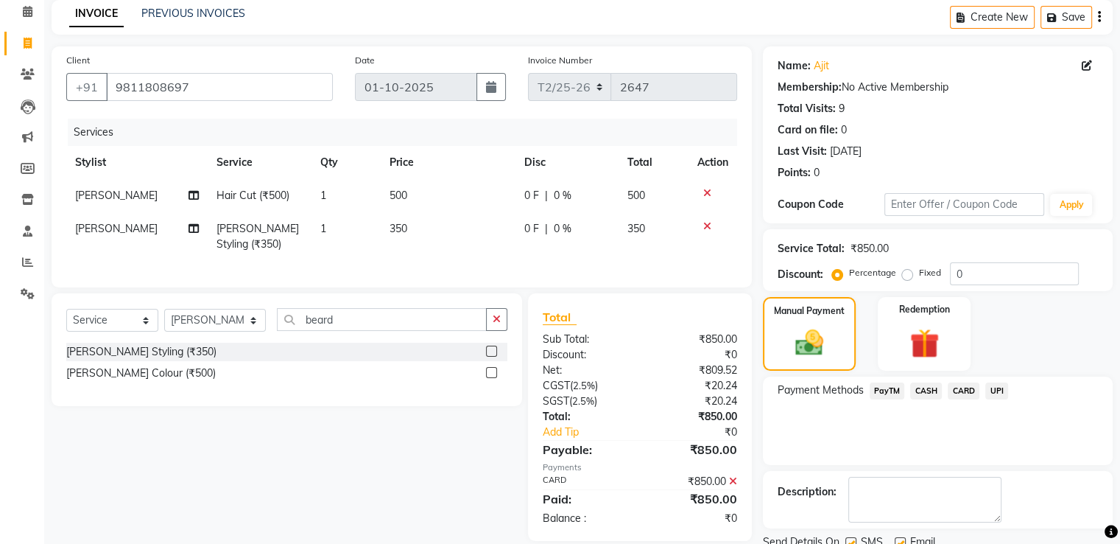
scroll to position [120, 0]
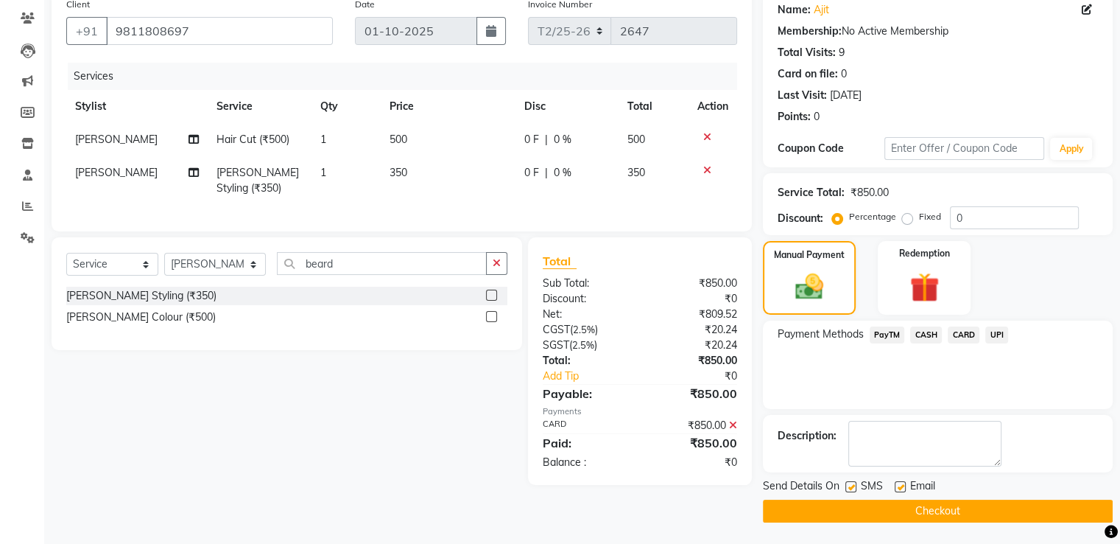
click at [946, 519] on button "Checkout" at bounding box center [938, 510] width 350 height 23
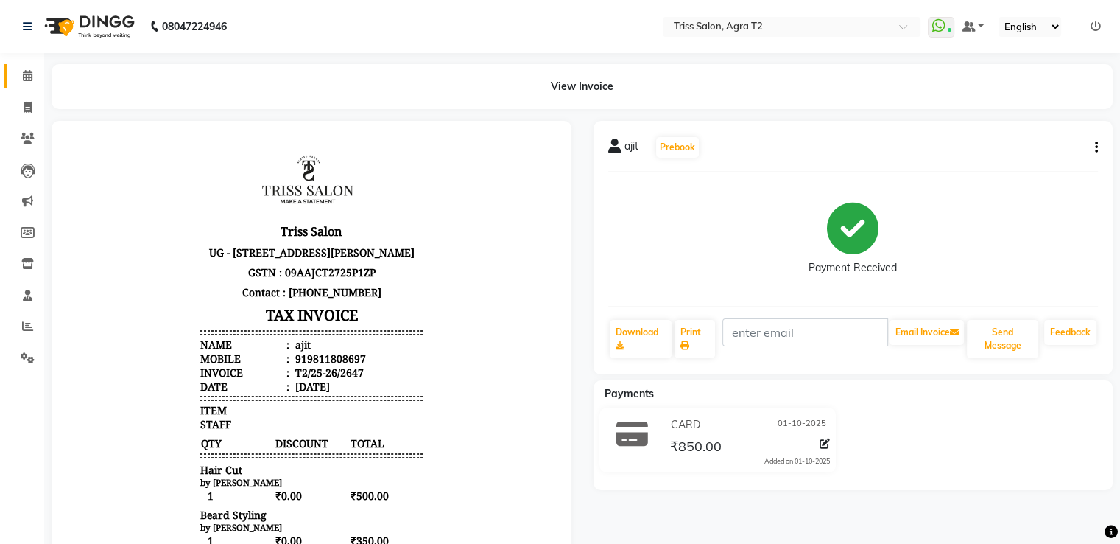
click at [25, 82] on span at bounding box center [28, 76] width 26 height 17
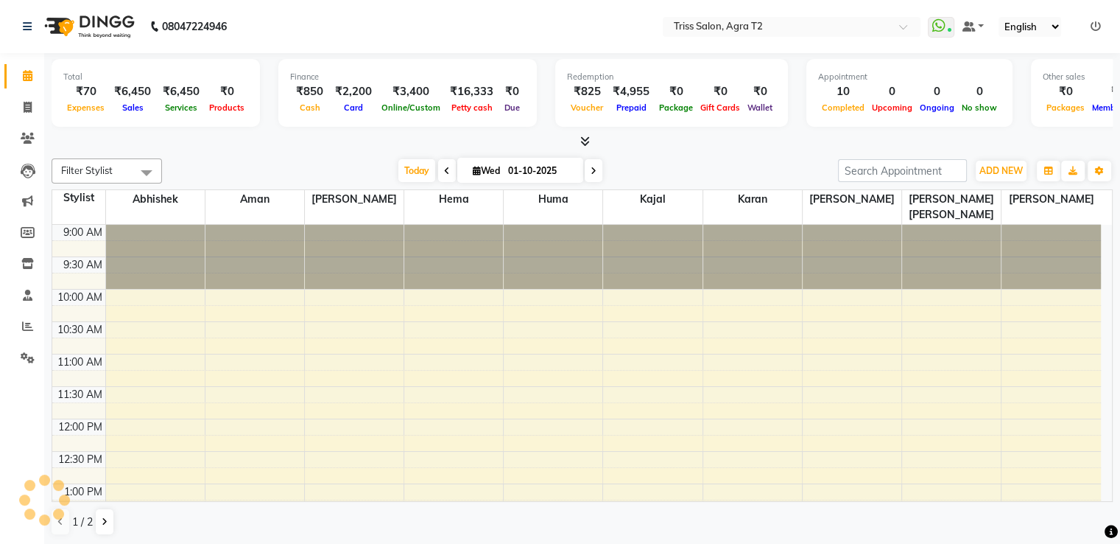
scroll to position [321, 0]
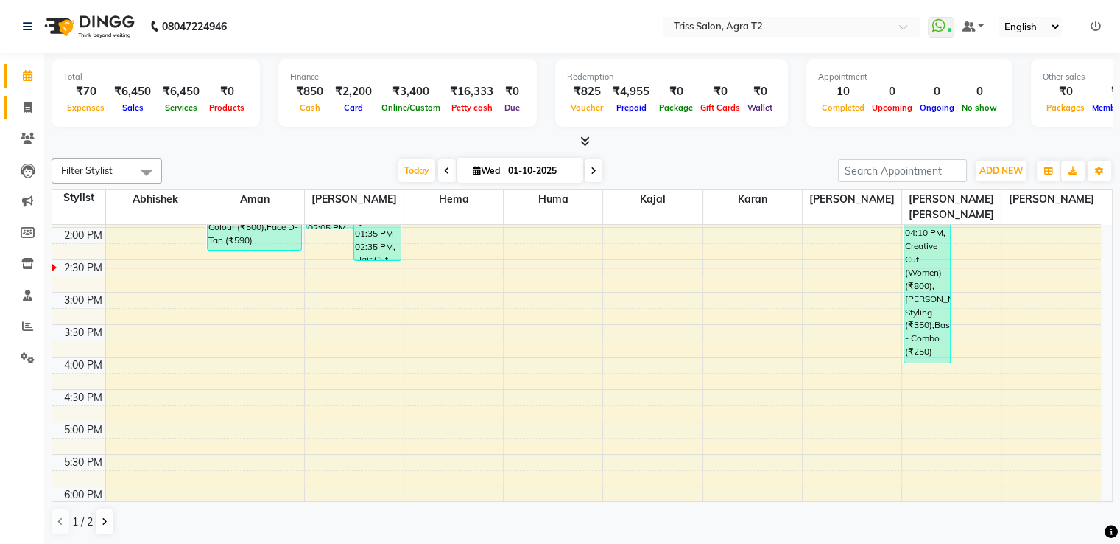
click at [27, 115] on span at bounding box center [28, 107] width 26 height 17
select select "service"
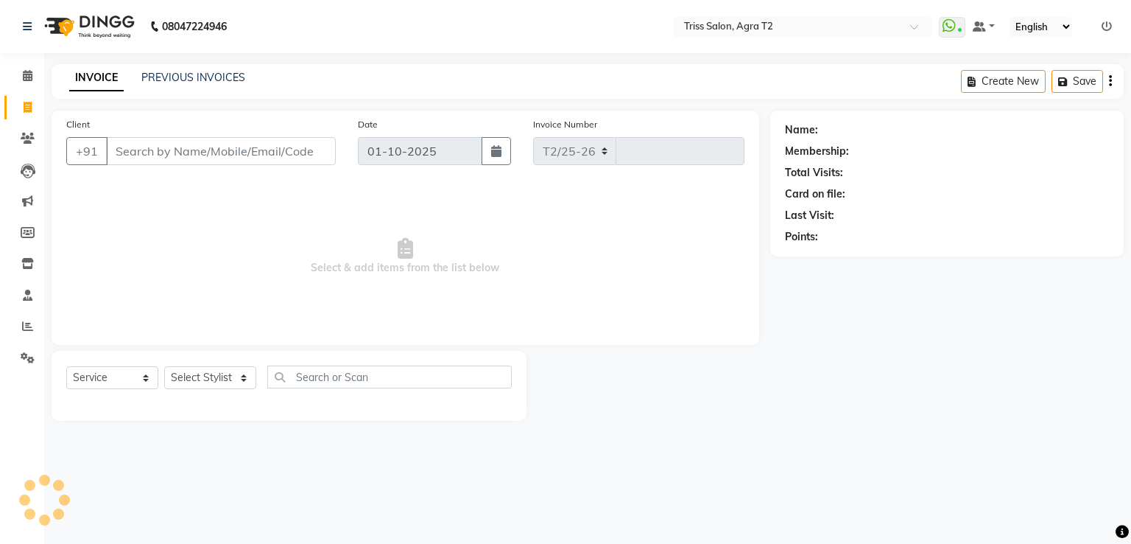
select select "4301"
type input "2648"
click at [194, 74] on link "PREVIOUS INVOICES" at bounding box center [193, 77] width 104 height 13
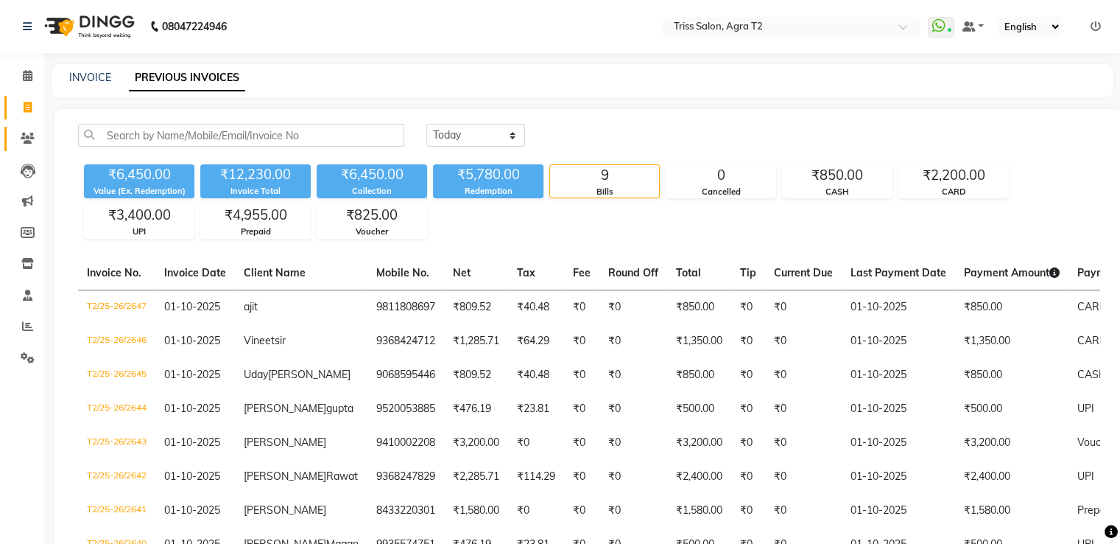
click at [16, 135] on span at bounding box center [28, 138] width 26 height 17
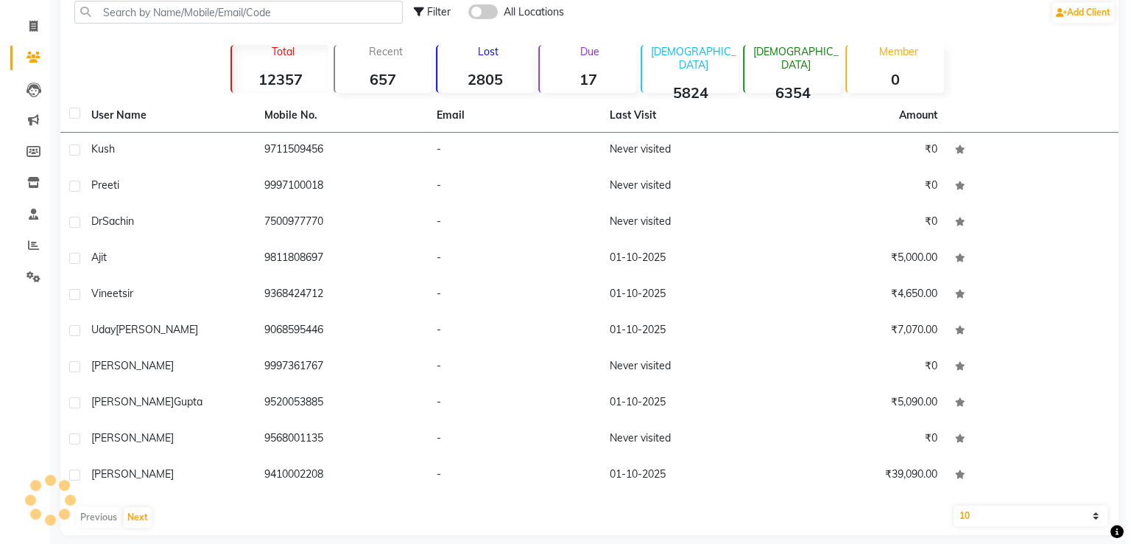
scroll to position [94, 0]
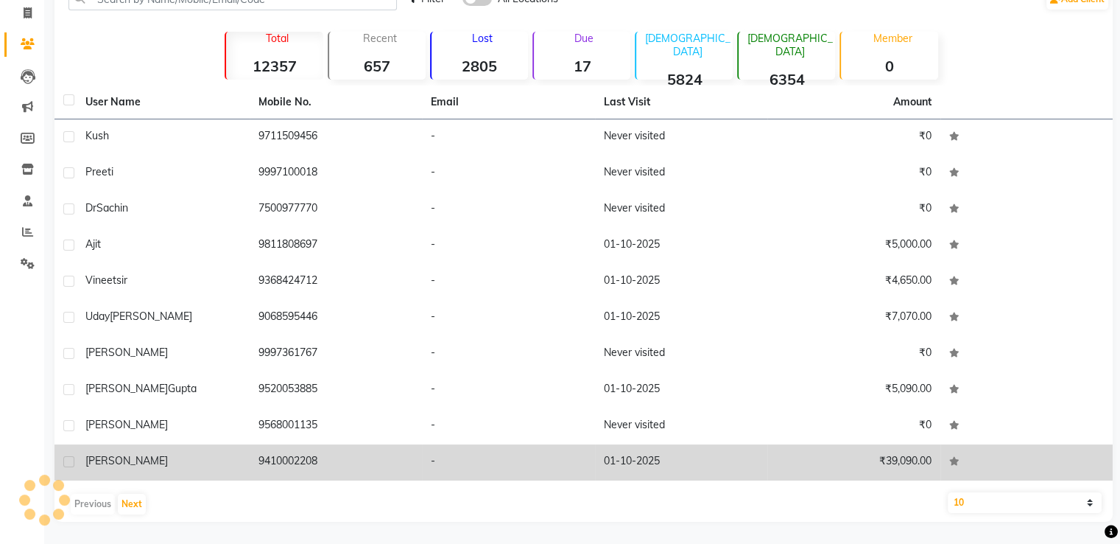
click at [294, 460] on td "9410002208" at bounding box center [336, 462] width 173 height 36
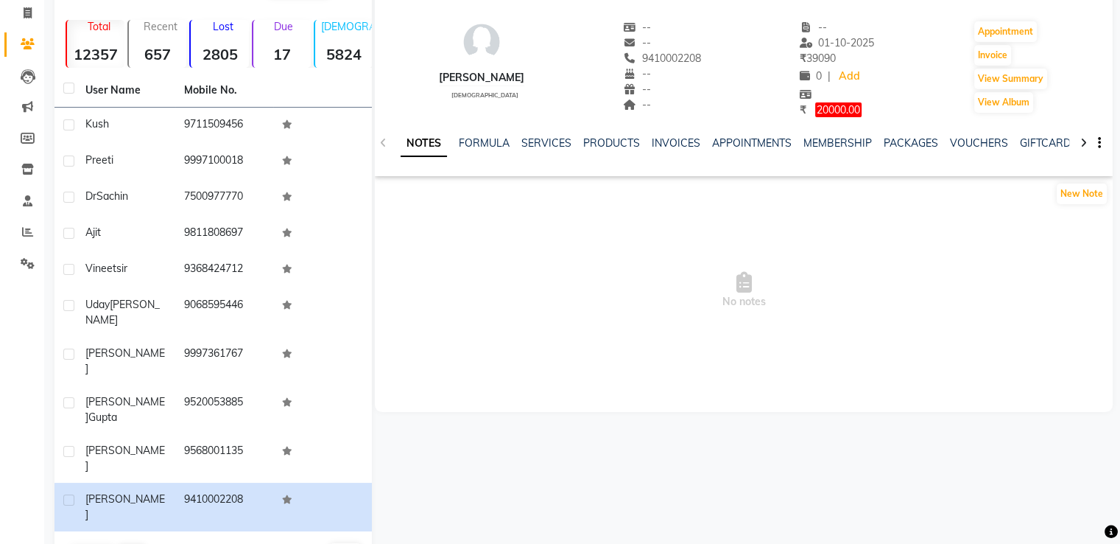
click at [825, 110] on span "20000.00" at bounding box center [838, 109] width 46 height 15
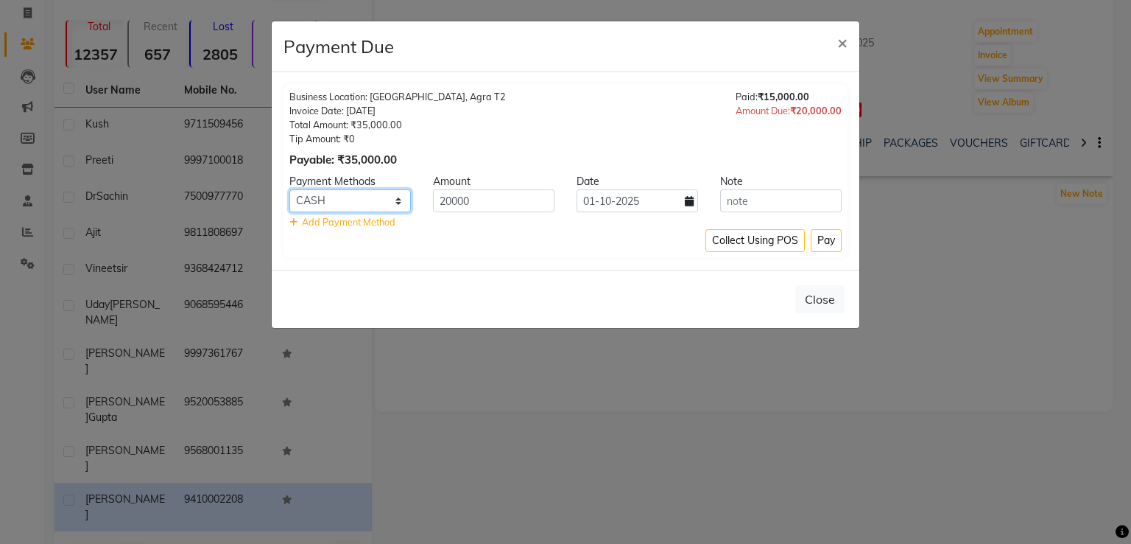
click at [358, 200] on select "PayTM CASH CARD UPI" at bounding box center [350, 200] width 122 height 23
select select "2"
click at [289, 189] on select "PayTM CASH CARD UPI" at bounding box center [350, 200] width 122 height 23
click at [823, 234] on button "Pay" at bounding box center [826, 240] width 31 height 23
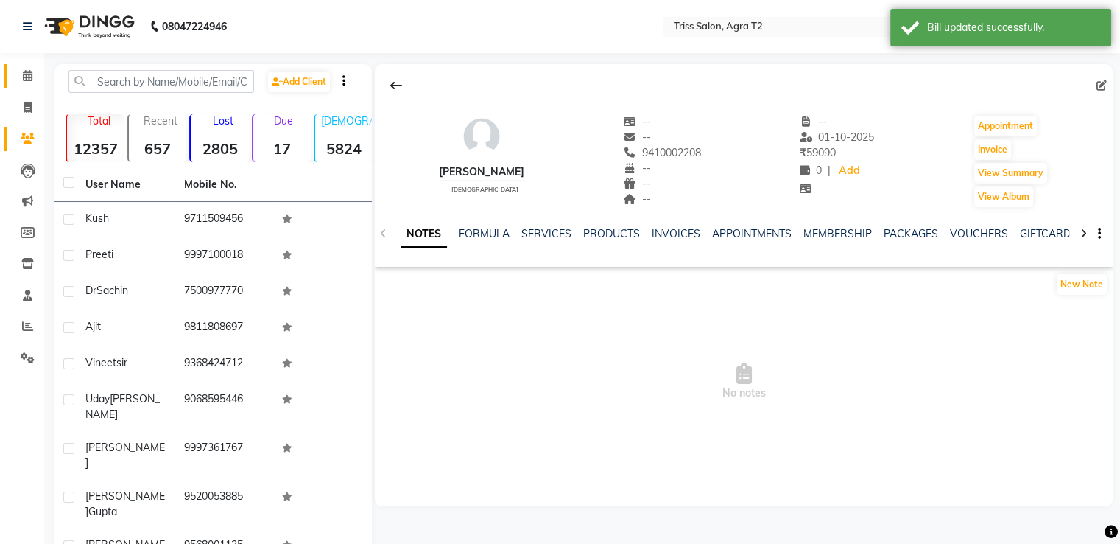
click at [28, 71] on icon at bounding box center [28, 75] width 10 height 11
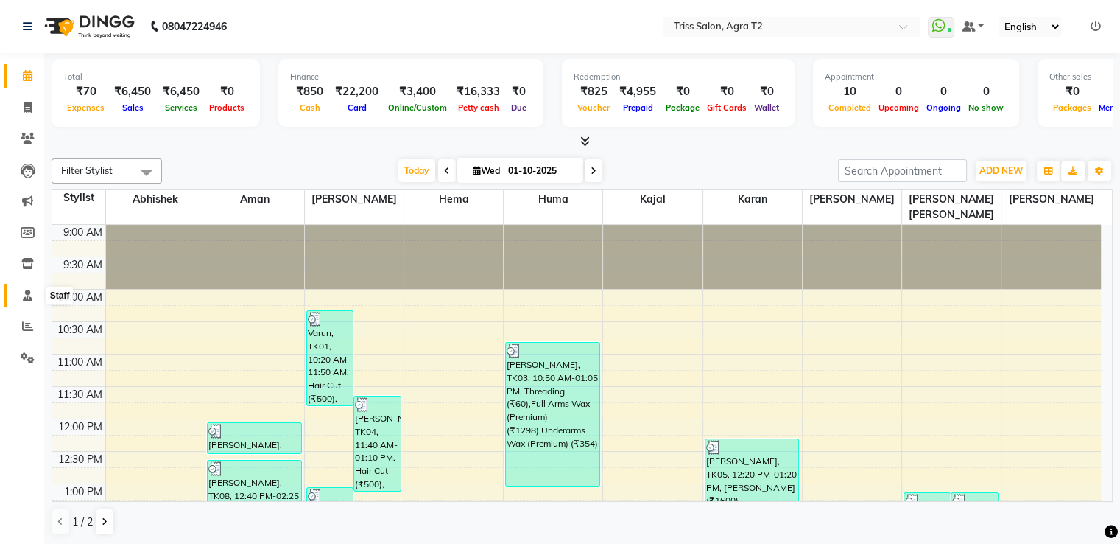
click at [32, 295] on icon at bounding box center [28, 294] width 10 height 11
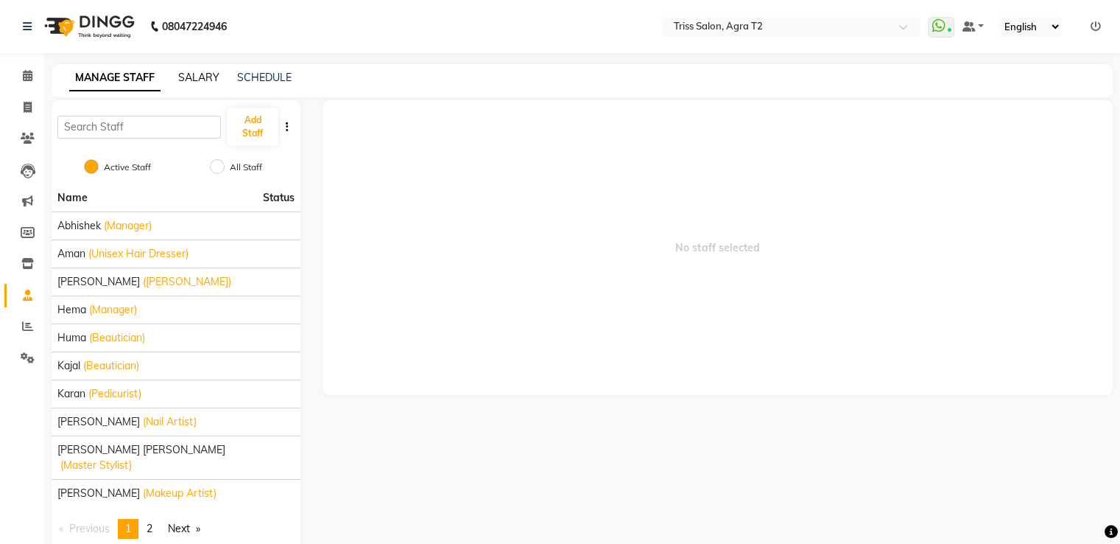
click at [201, 71] on link "SALARY" at bounding box center [198, 77] width 41 height 13
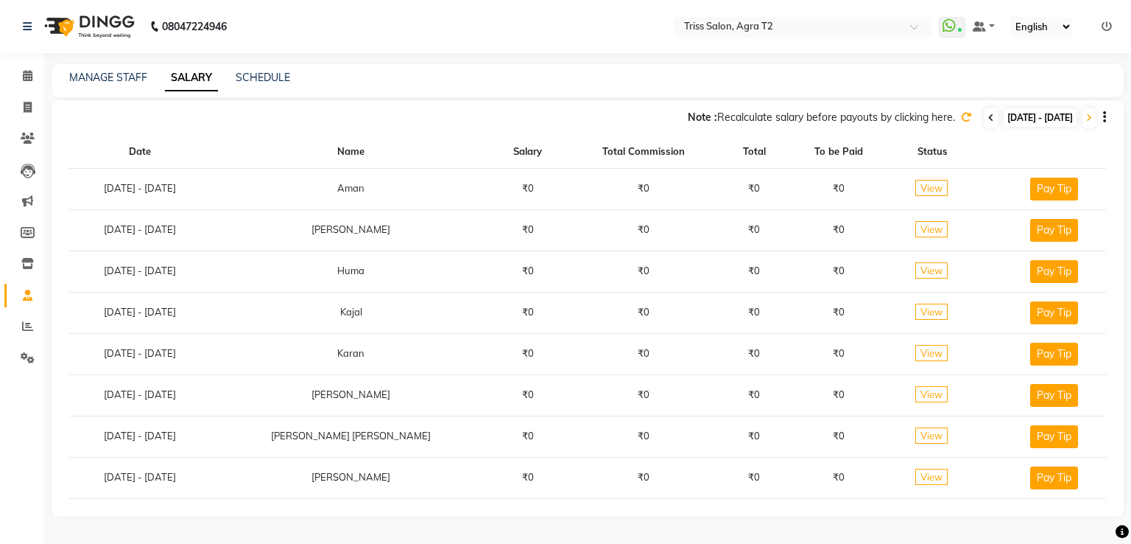
click at [988, 119] on icon at bounding box center [991, 117] width 6 height 9
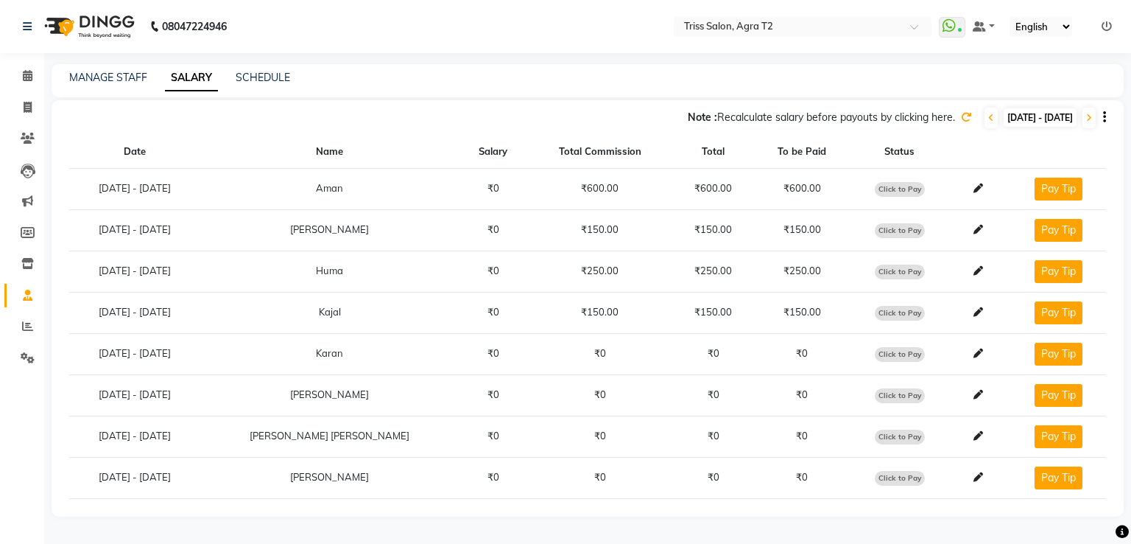
click at [961, 121] on icon at bounding box center [966, 117] width 10 height 10
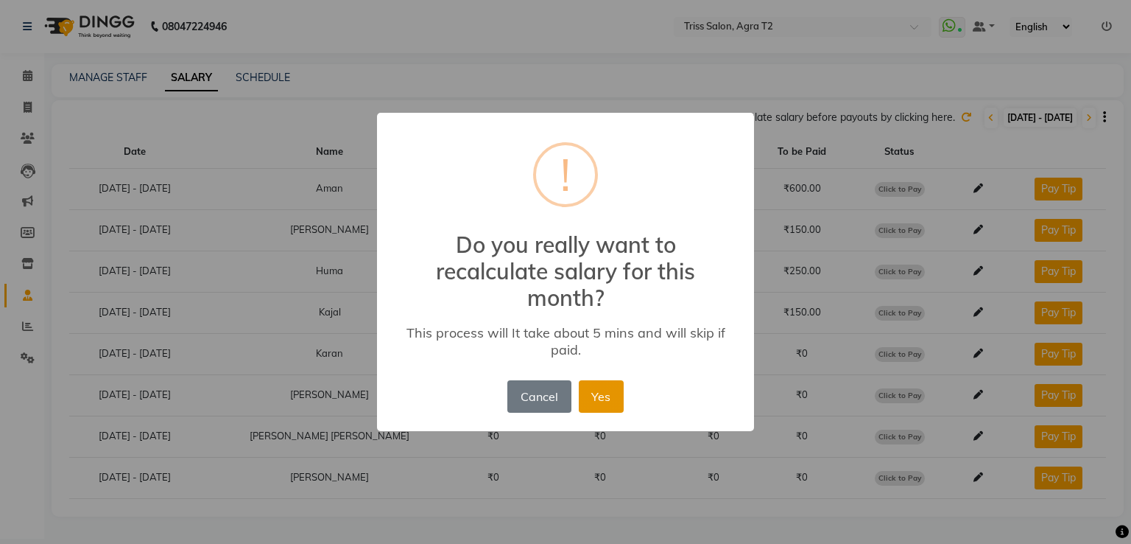
click at [611, 407] on button "Yes" at bounding box center [601, 396] width 45 height 32
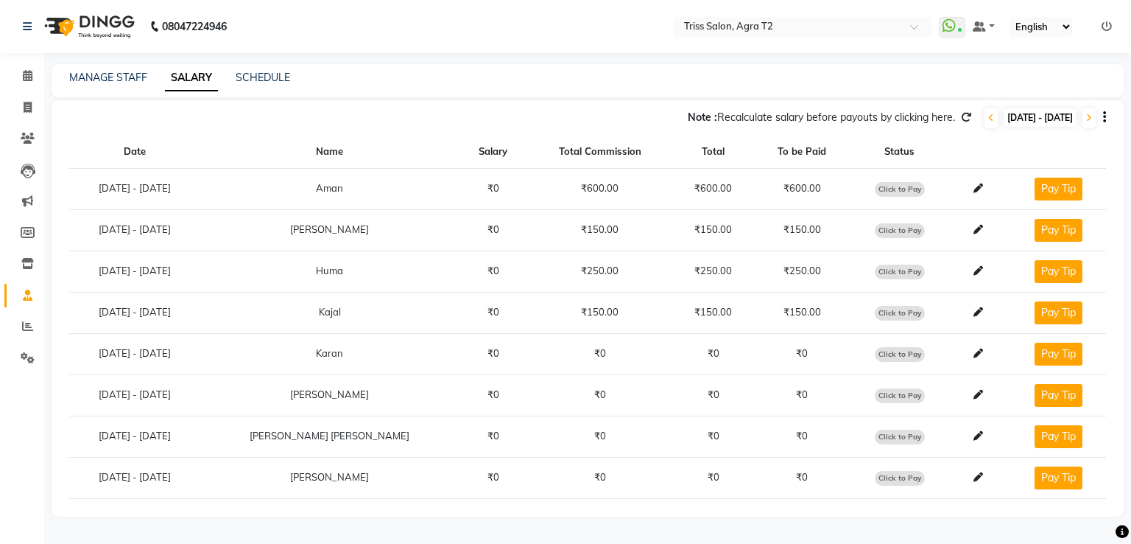
click at [890, 228] on span "Click to Pay" at bounding box center [900, 230] width 50 height 15
select select "1"
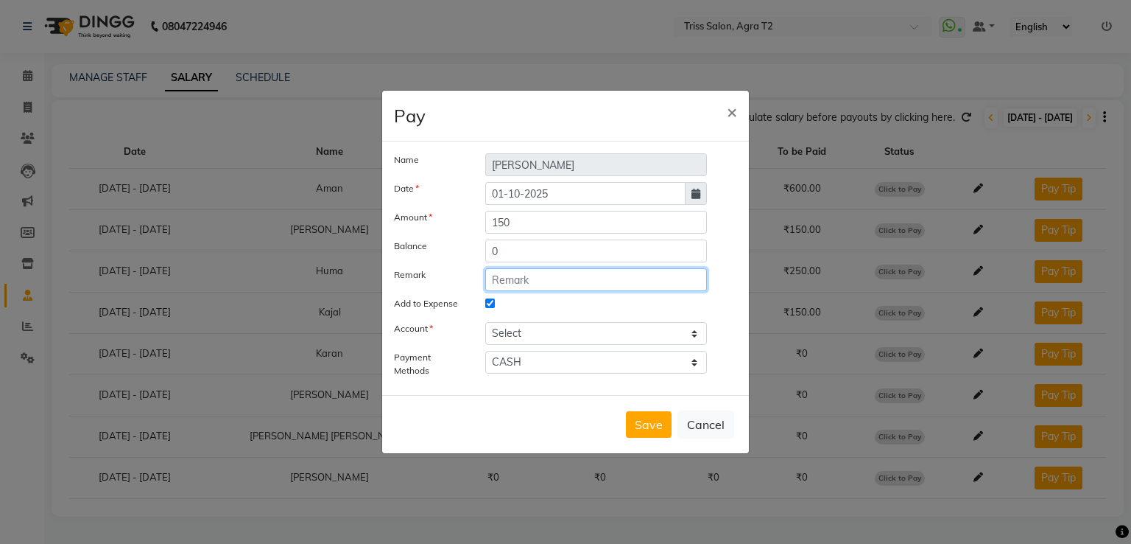
click at [563, 282] on input "text" at bounding box center [596, 279] width 222 height 23
drag, startPoint x: 486, startPoint y: 280, endPoint x: 649, endPoint y: 315, distance: 166.6
click at [649, 315] on div "Name Ayush Date 01-10-2025 Amount 150 Balance 0 Remark Daily incentive-30/9/25 …" at bounding box center [565, 268] width 343 height 230
type input "Daily incentive-30/9/25"
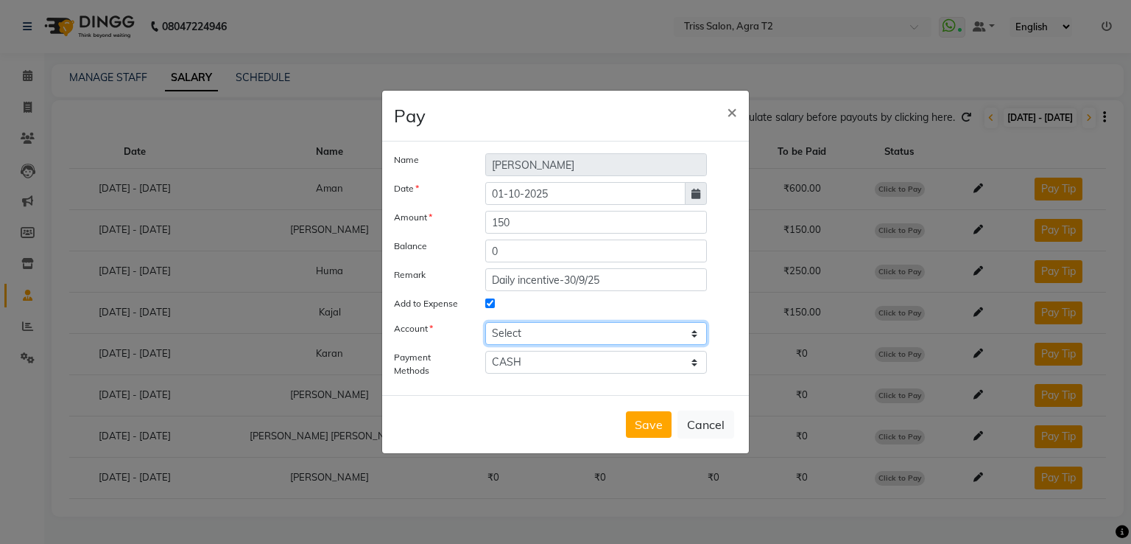
click at [558, 331] on select "Select Petty cash" at bounding box center [596, 333] width 222 height 23
select select "2533"
click at [485, 322] on select "Select Petty cash" at bounding box center [596, 333] width 222 height 23
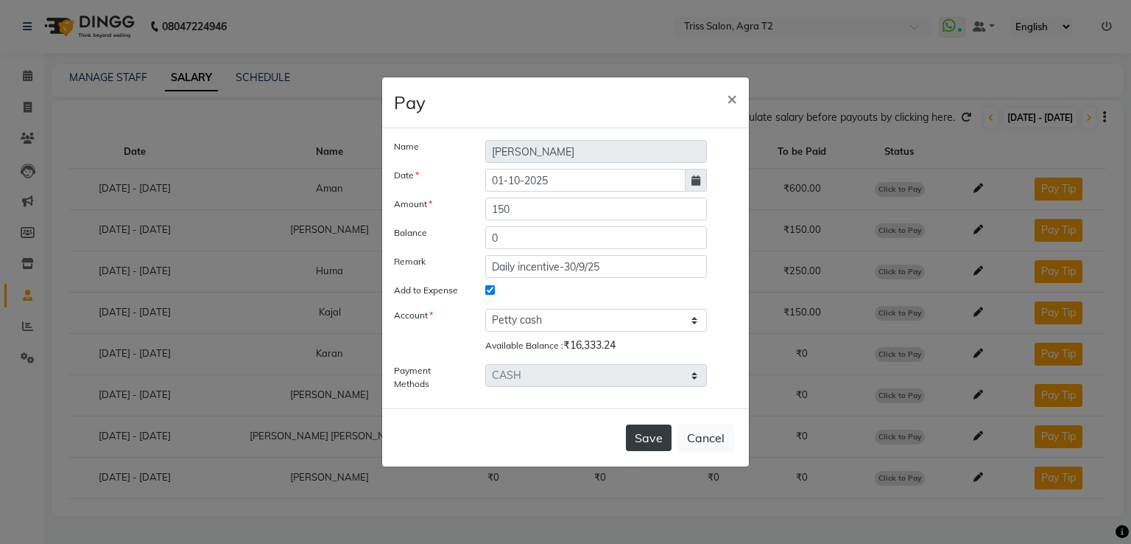
click at [661, 443] on button "Save" at bounding box center [649, 437] width 46 height 27
select select
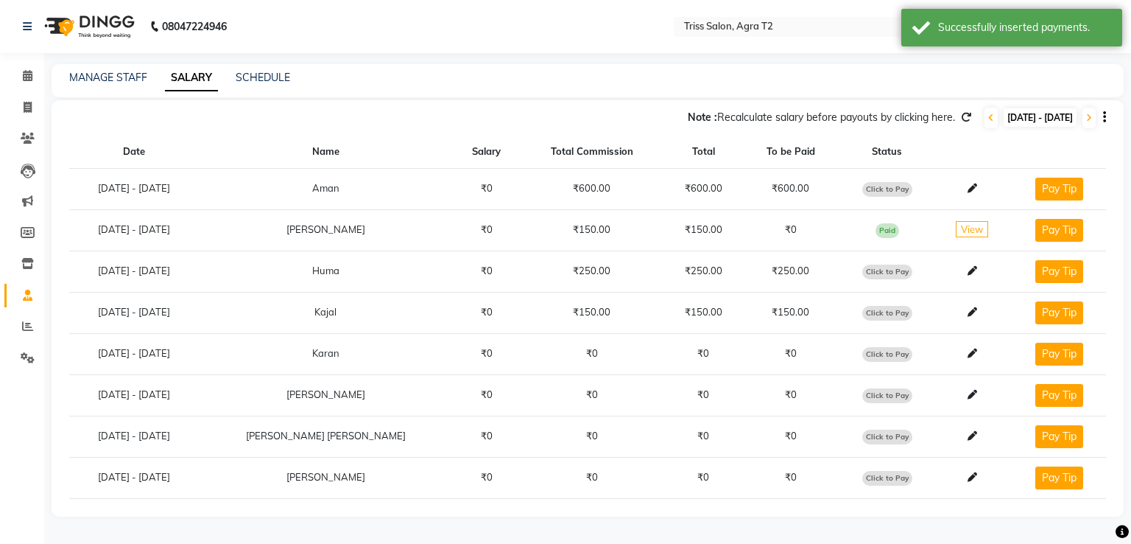
click at [864, 270] on span "Click to Pay" at bounding box center [888, 271] width 50 height 15
select select "1"
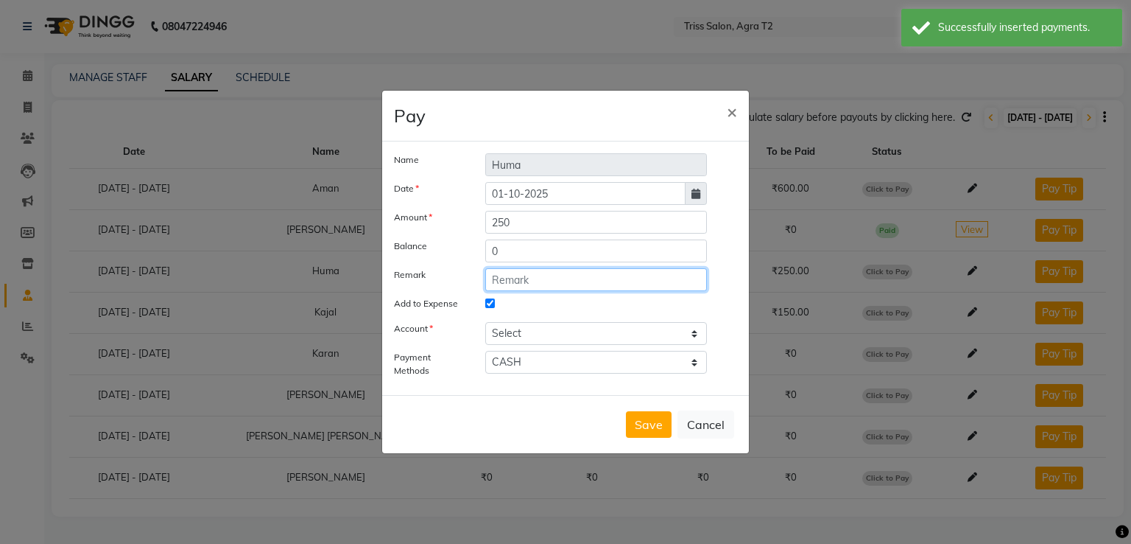
click at [519, 282] on input "text" at bounding box center [596, 279] width 222 height 23
paste input "Daily incentive-30/9/25"
type input "Daily incentive-30/9/25"
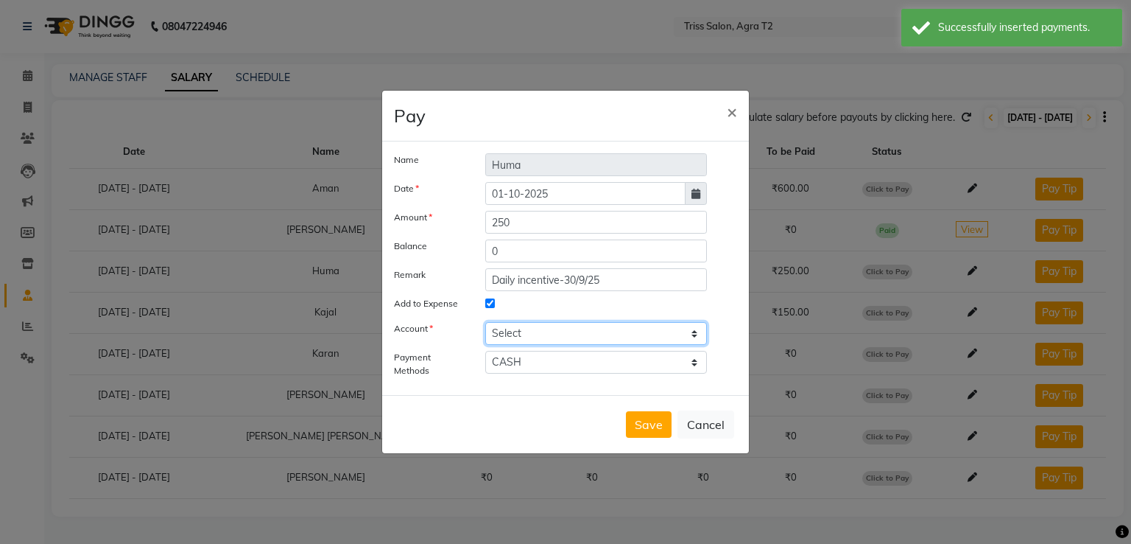
click at [526, 332] on select "Select Petty cash" at bounding box center [596, 333] width 222 height 23
select select "2533"
click at [485, 322] on select "Select Petty cash" at bounding box center [596, 333] width 222 height 23
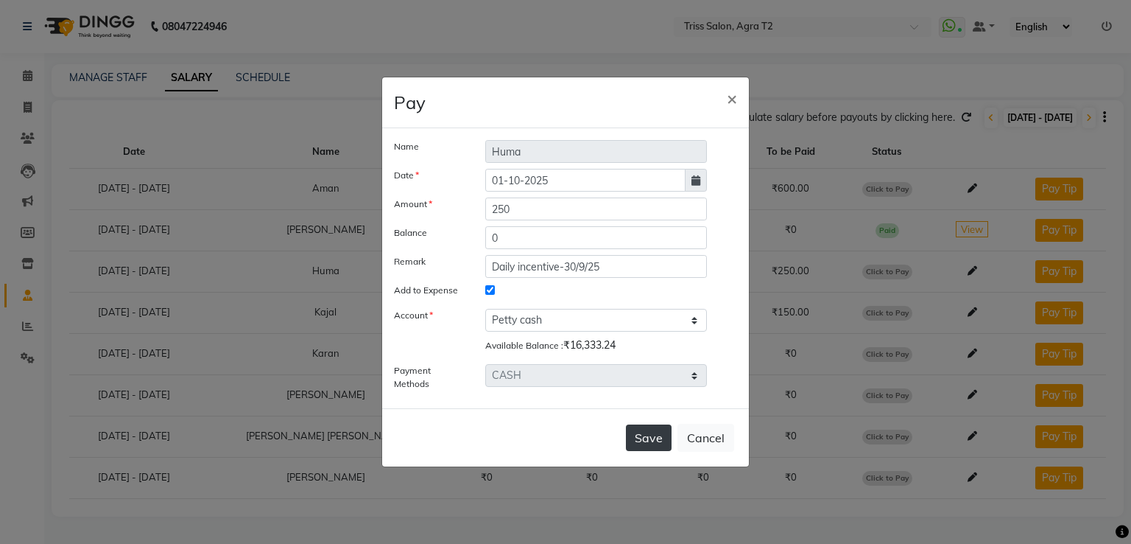
click at [650, 431] on button "Save" at bounding box center [649, 437] width 46 height 27
select select
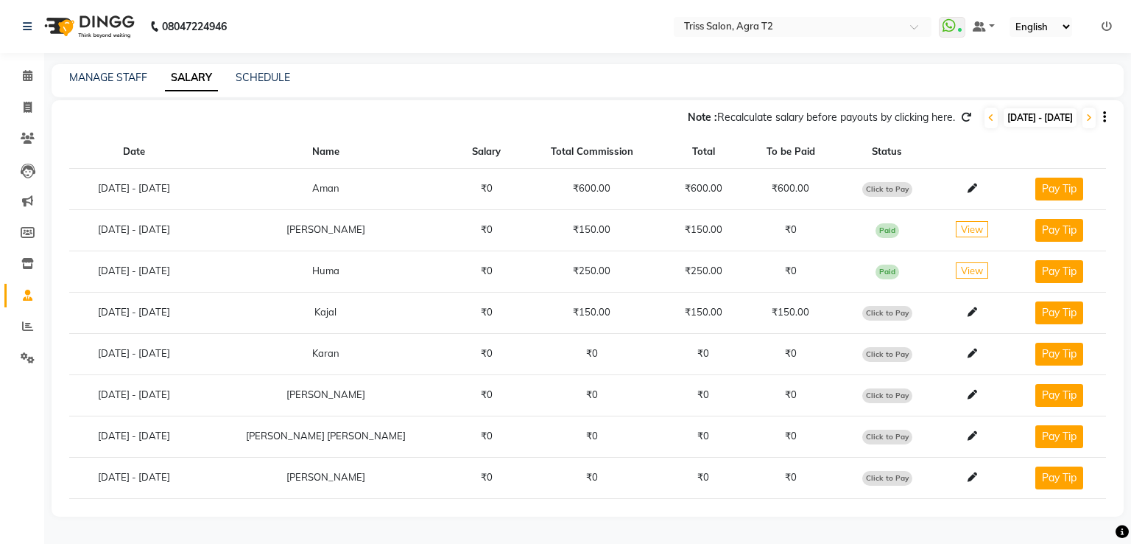
click at [866, 190] on span "Click to Pay" at bounding box center [888, 189] width 50 height 15
select select "1"
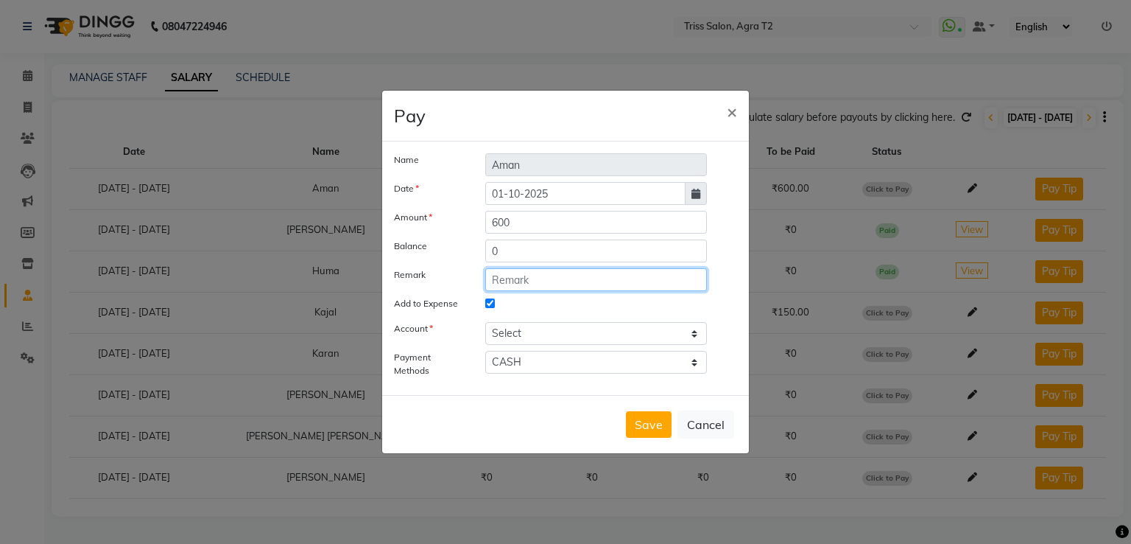
click at [572, 279] on input "text" at bounding box center [596, 279] width 222 height 23
paste input "Daily incentive-30/9/25"
type input "Daily incentive-30/9/25"
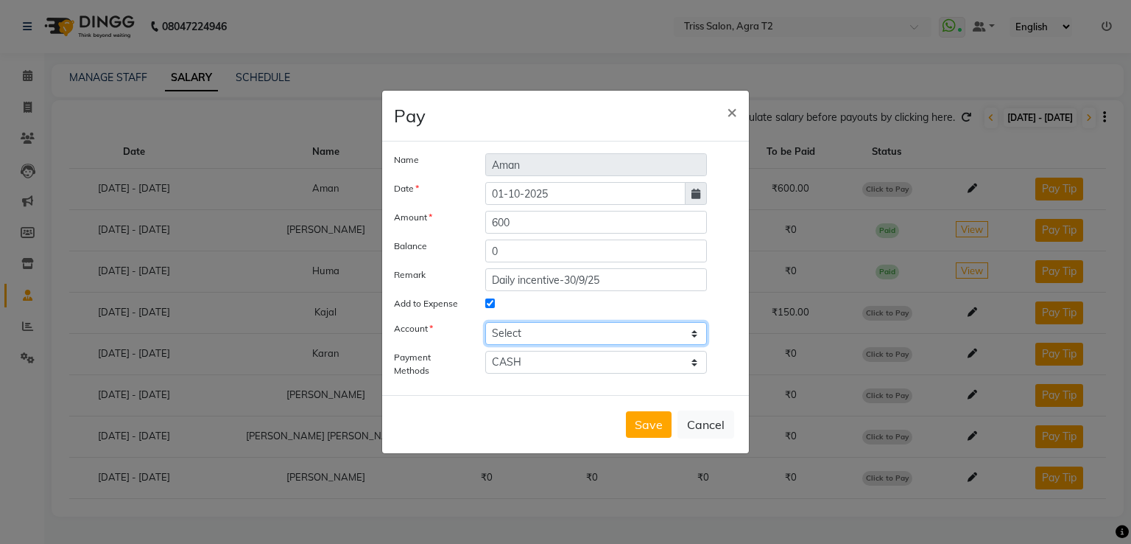
click at [572, 334] on select "Select Petty cash" at bounding box center [596, 333] width 222 height 23
select select "2533"
click at [485, 322] on select "Select Petty cash" at bounding box center [596, 333] width 222 height 23
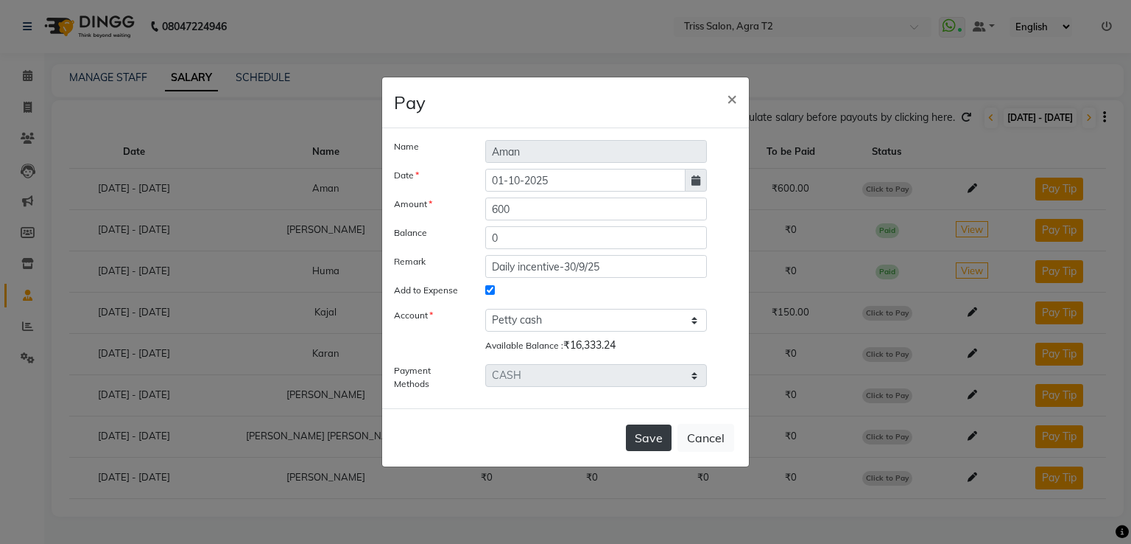
click at [646, 431] on button "Save" at bounding box center [649, 437] width 46 height 27
select select
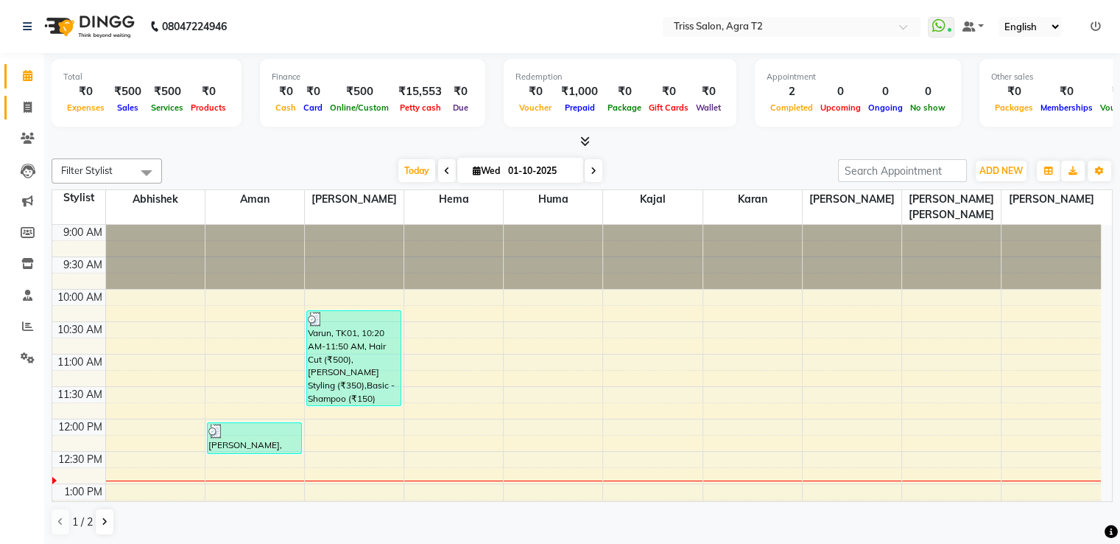
click at [24, 105] on icon at bounding box center [28, 107] width 8 height 11
select select "service"
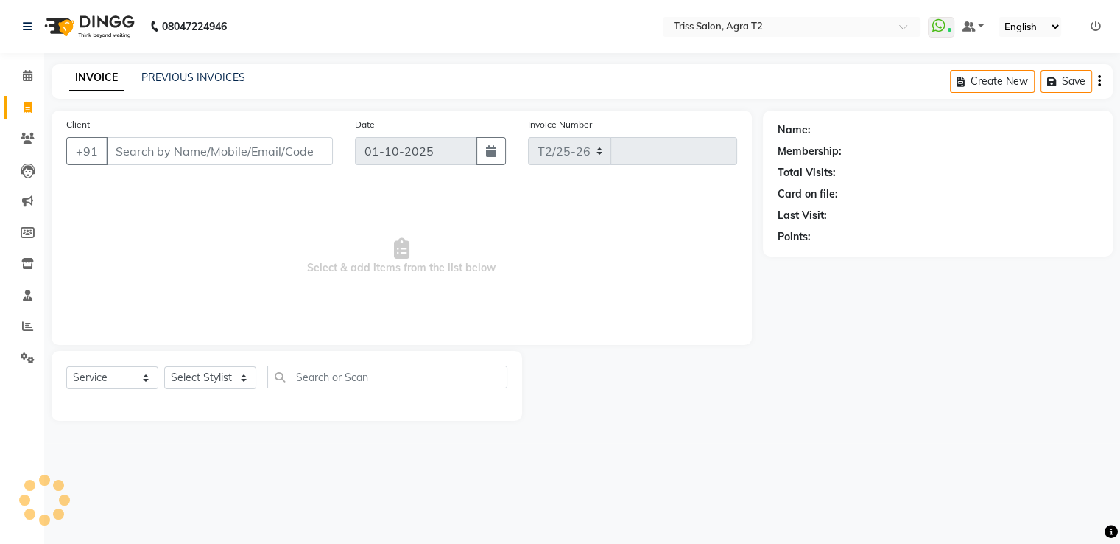
select select "4301"
type input "2641"
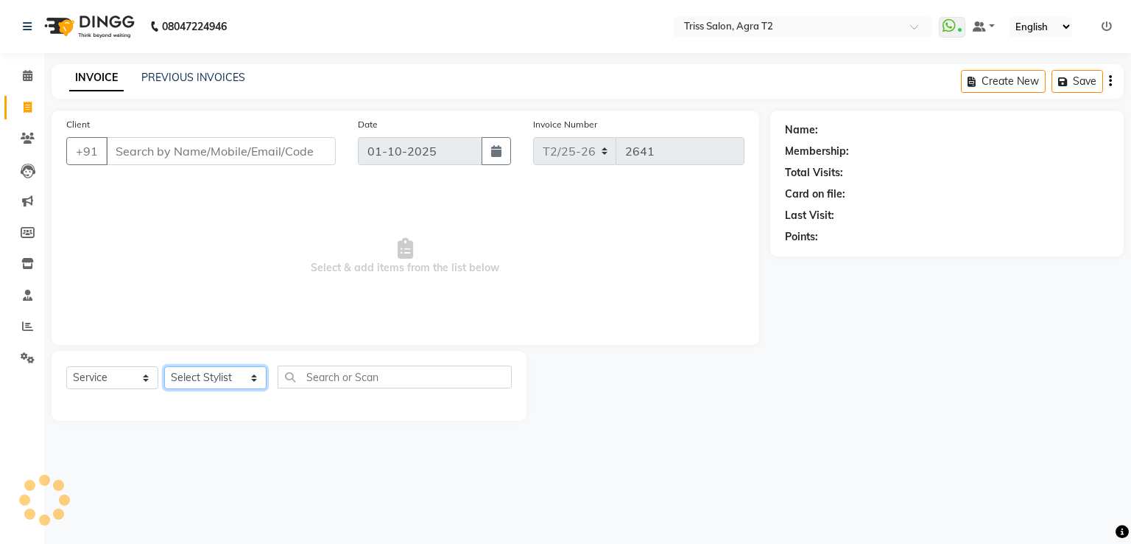
click at [228, 378] on select "Select Stylist [PERSON_NAME] [PERSON_NAME] Huma Kajal Karan [PERSON_NAME] [PERS…" at bounding box center [215, 377] width 102 height 23
select select "49099"
click at [164, 367] on select "Select Stylist [PERSON_NAME] [PERSON_NAME] Huma Kajal Karan [PERSON_NAME] [PERS…" at bounding box center [215, 377] width 102 height 23
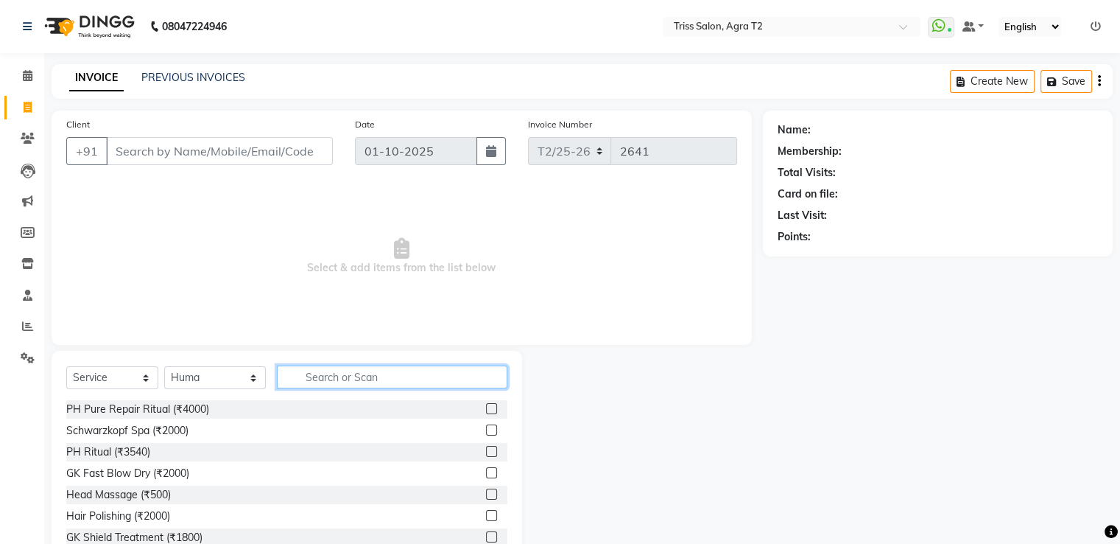
click at [297, 383] on input "text" at bounding box center [392, 376] width 230 height 23
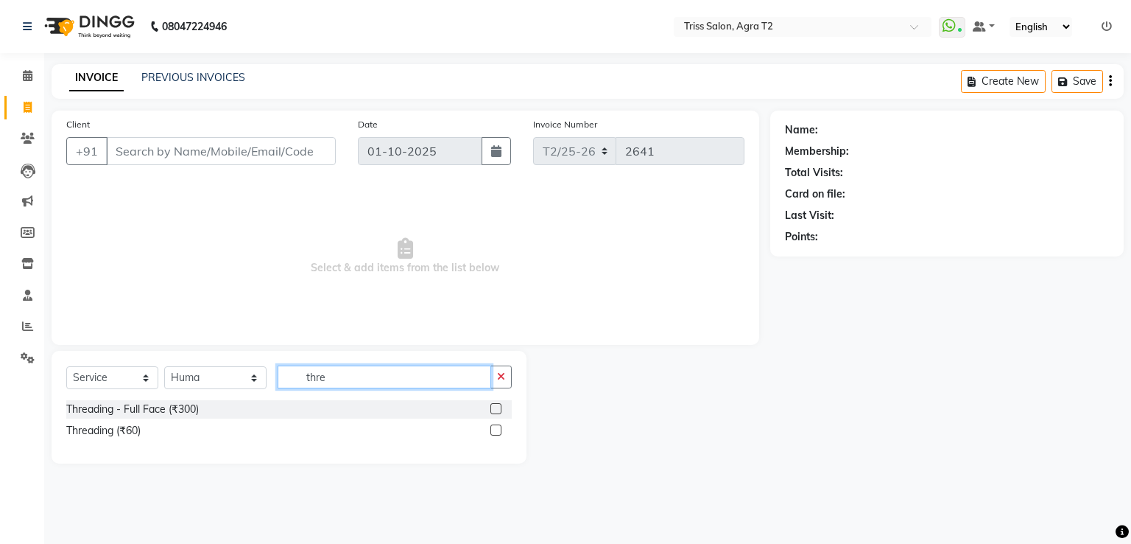
type input "thre"
click at [497, 430] on label at bounding box center [496, 429] width 11 height 11
click at [497, 430] on input "checkbox" at bounding box center [496, 431] width 10 height 10
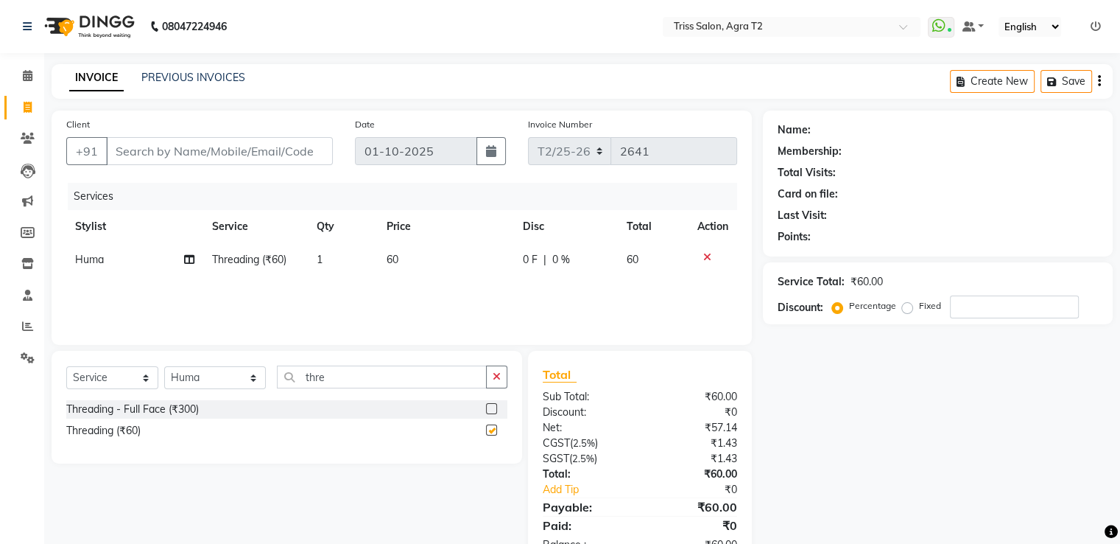
checkbox input "false"
click at [503, 368] on button "button" at bounding box center [496, 376] width 21 height 23
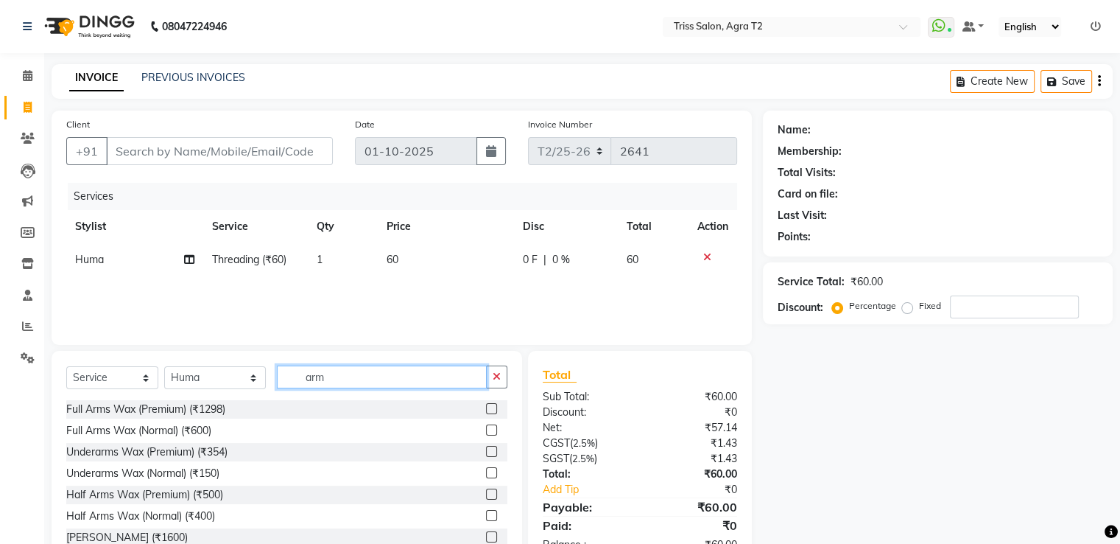
type input "arm"
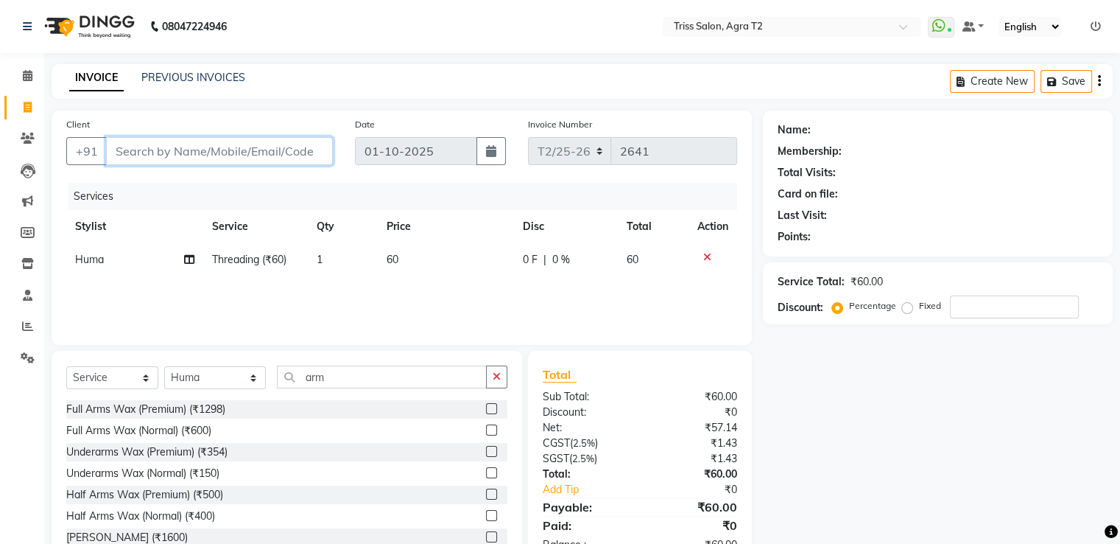
click at [156, 150] on input "Client" at bounding box center [219, 151] width 227 height 28
type input "8"
type input "0"
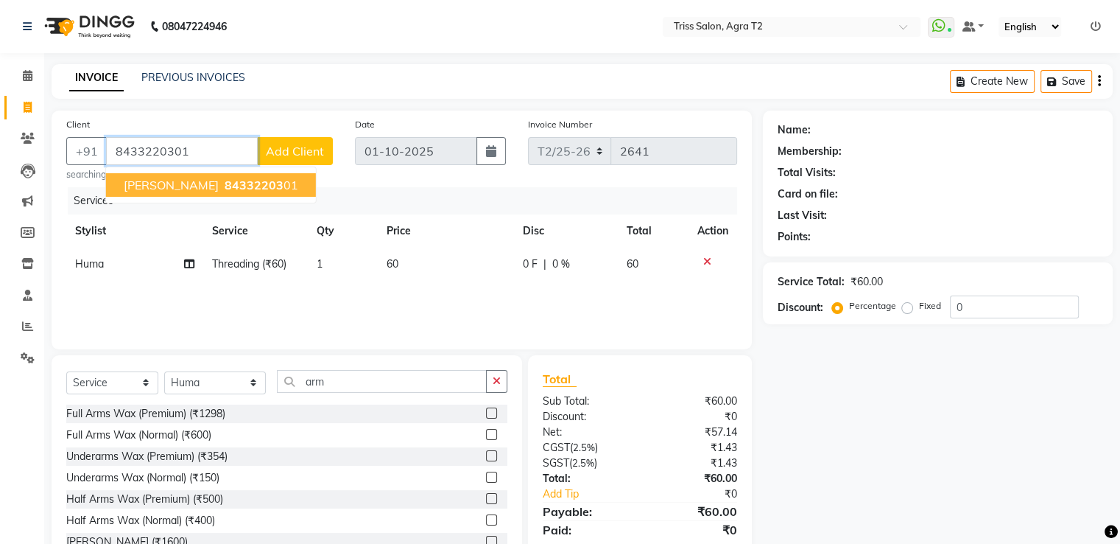
type input "8433220301"
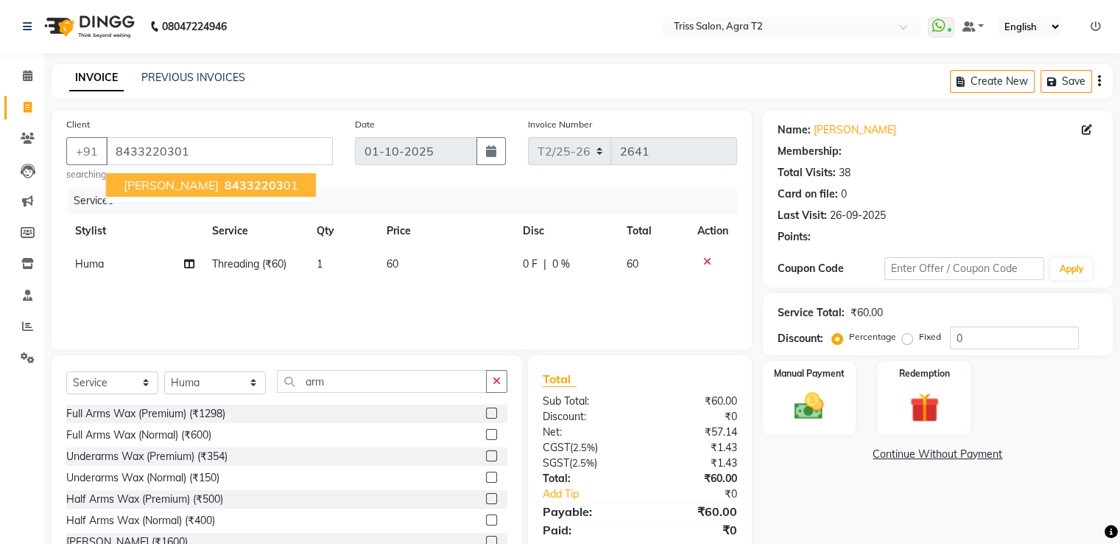
click at [225, 189] on span "84332203" at bounding box center [254, 185] width 59 height 15
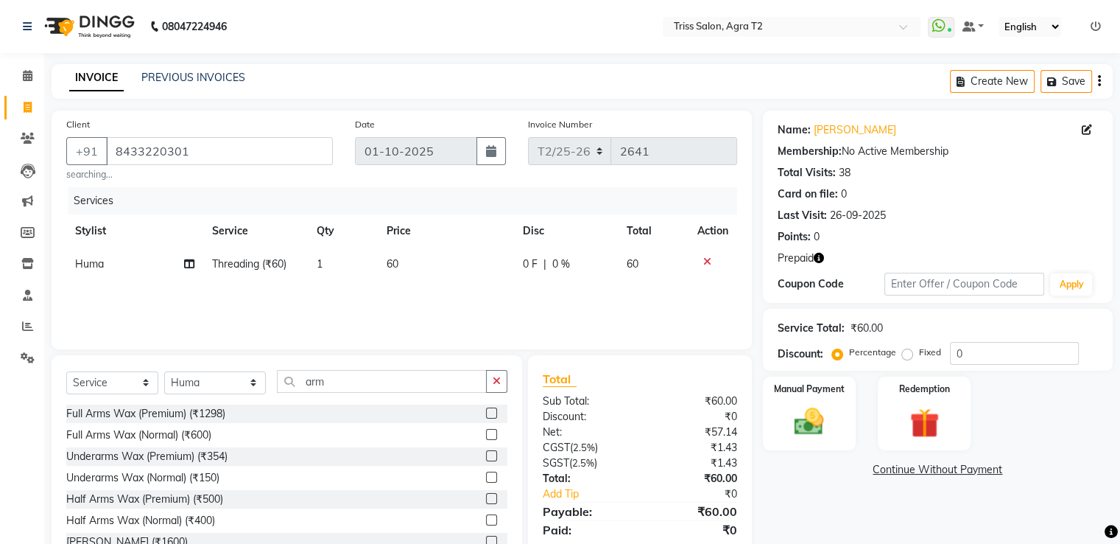
click at [327, 265] on td "1" at bounding box center [343, 263] width 70 height 33
select select "49099"
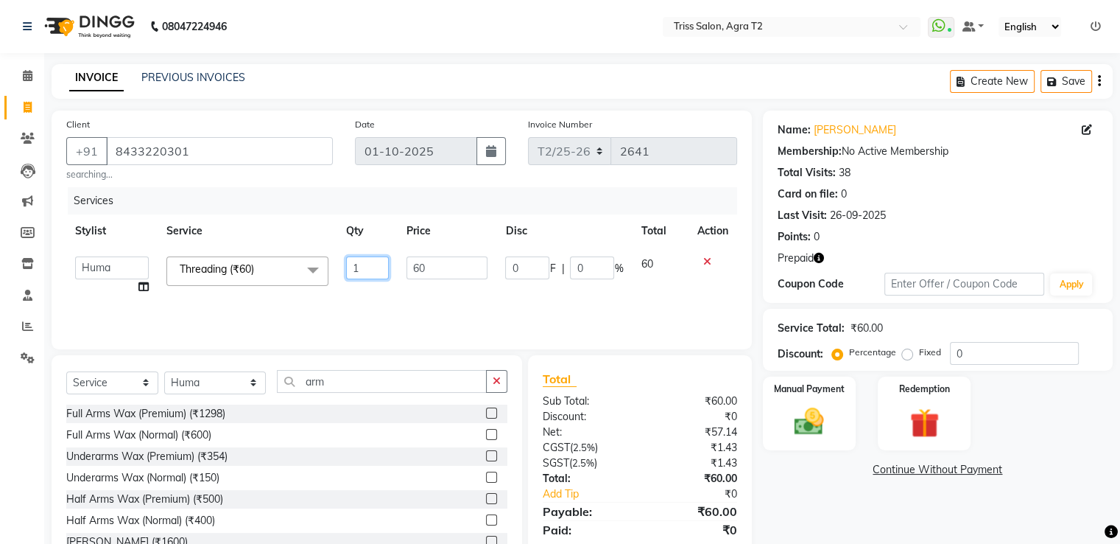
click at [367, 270] on input "1" at bounding box center [367, 267] width 43 height 23
type input "3"
click at [486, 413] on label at bounding box center [491, 412] width 11 height 11
click at [486, 413] on input "checkbox" at bounding box center [491, 414] width 10 height 10
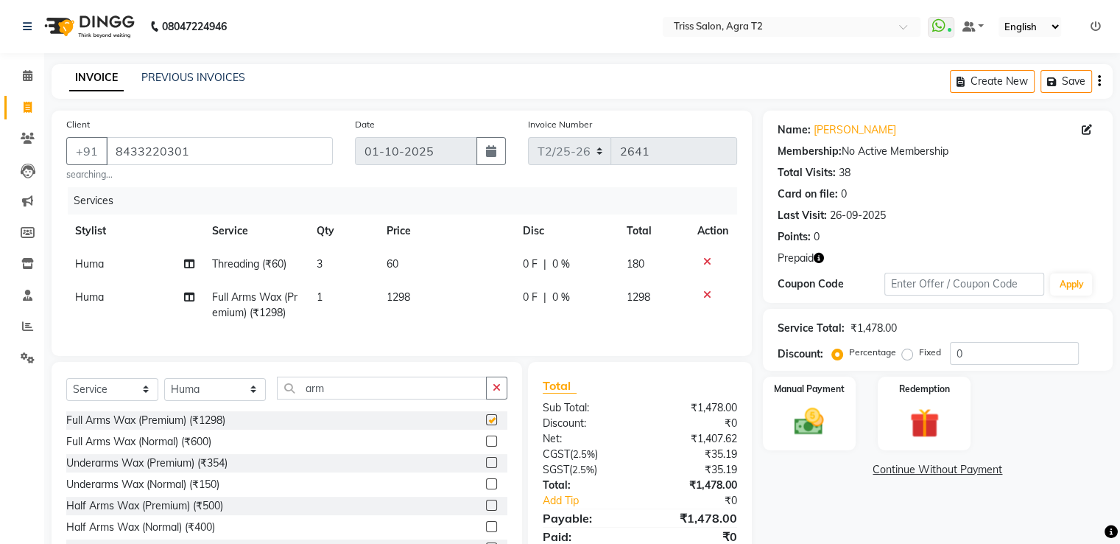
checkbox input "false"
click at [486, 468] on label at bounding box center [491, 462] width 11 height 11
click at [486, 468] on input "checkbox" at bounding box center [491, 463] width 10 height 10
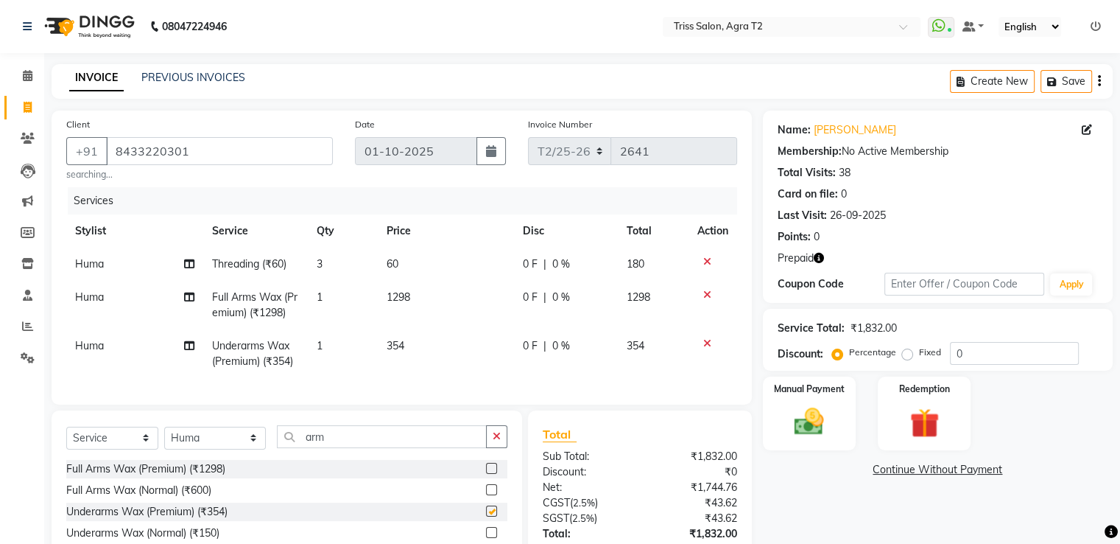
checkbox input "false"
click at [438, 319] on td "1298" at bounding box center [446, 305] width 136 height 49
select select "49099"
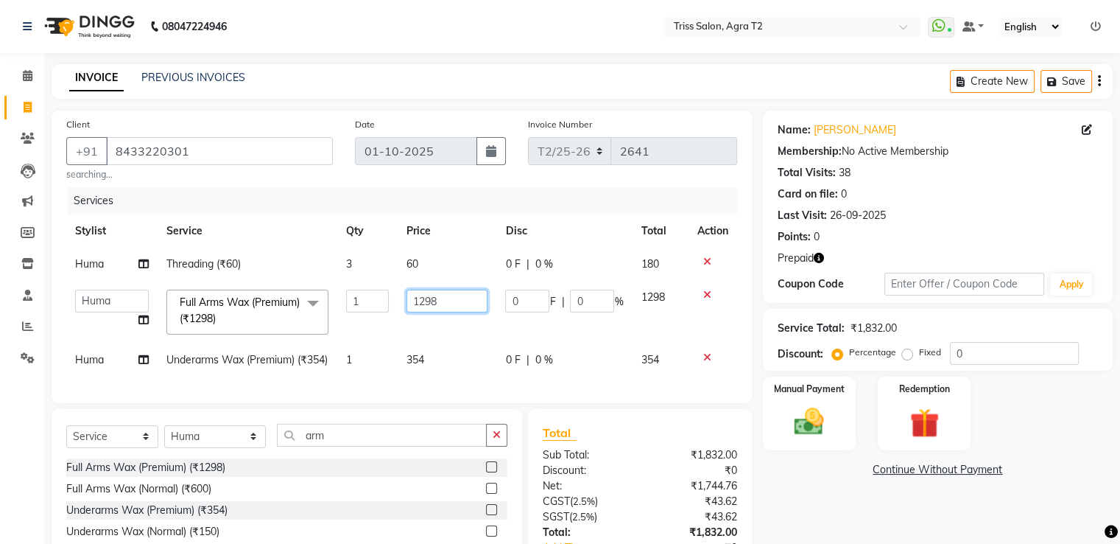
click at [451, 306] on input "1298" at bounding box center [447, 300] width 81 height 23
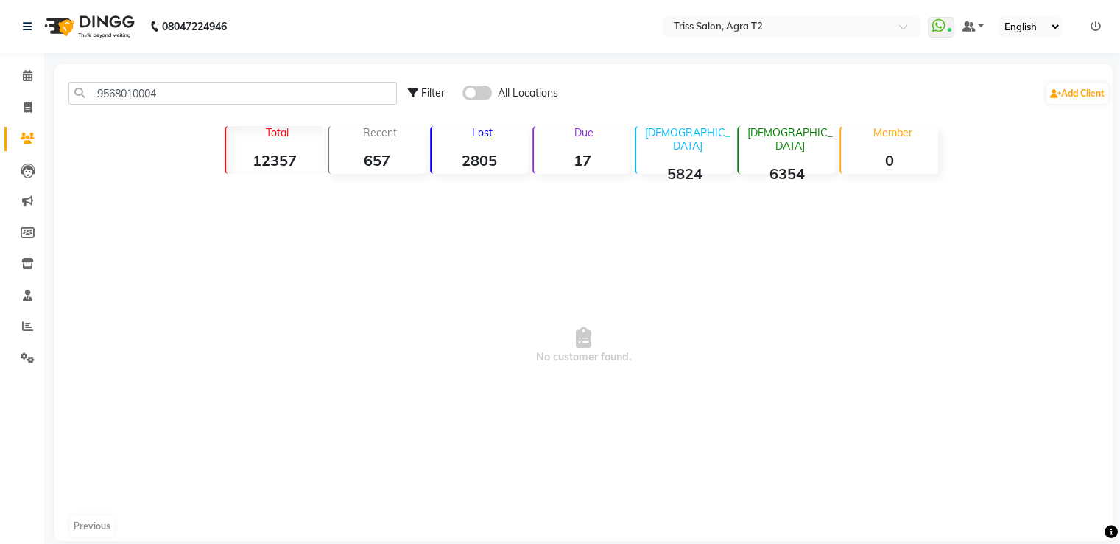
type input "9568010004"
click at [480, 94] on span at bounding box center [477, 92] width 29 height 15
click at [463, 95] on input "checkbox" at bounding box center [463, 95] width 0 height 0
click at [21, 105] on span at bounding box center [28, 107] width 26 height 17
select select "service"
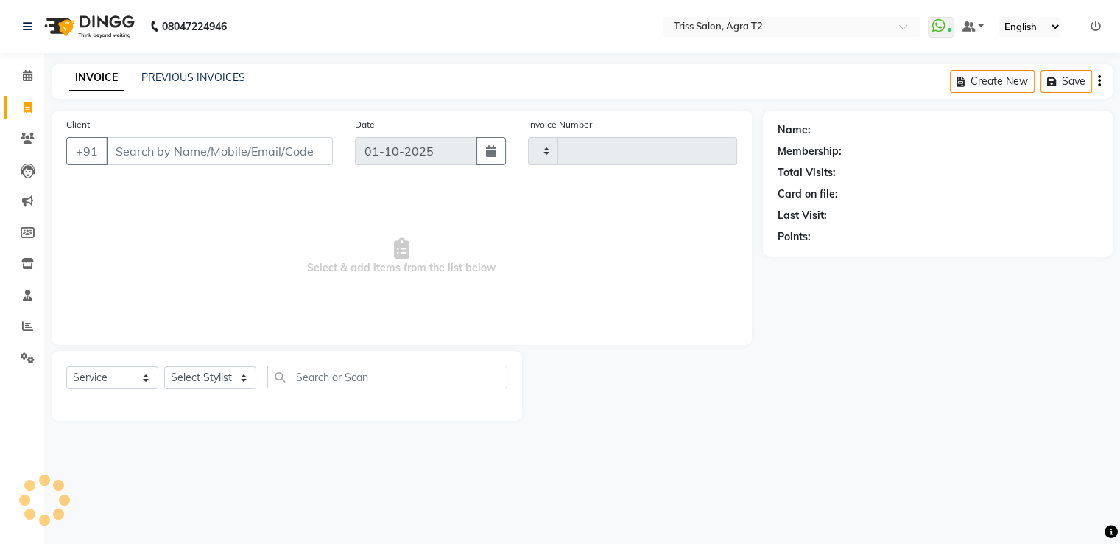
type input "2645"
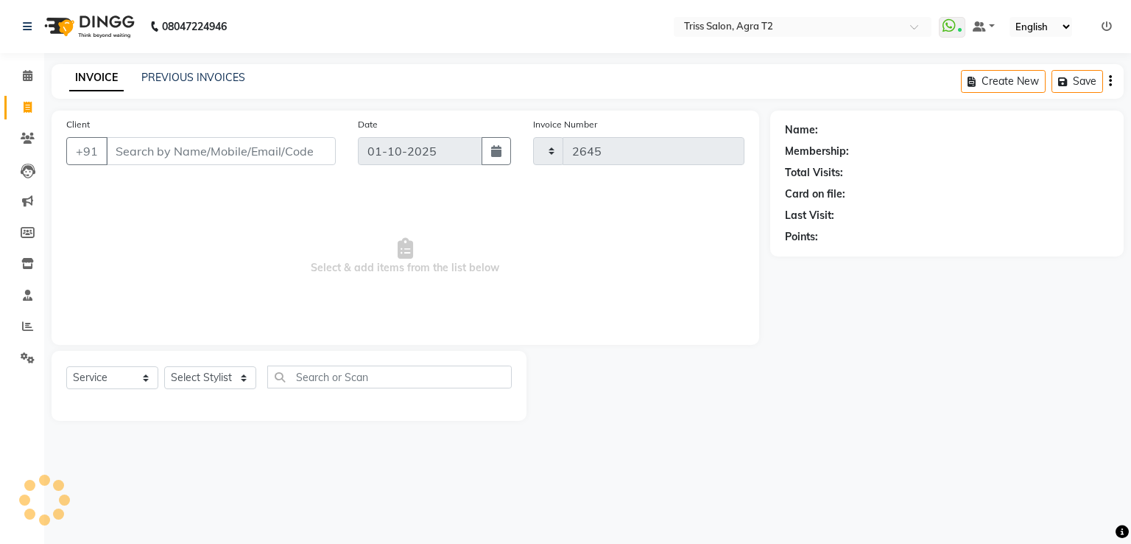
select select "4301"
select select "service"
click at [223, 384] on select "Select Stylist [PERSON_NAME] [PERSON_NAME] Huma Kajal Karan [PERSON_NAME] [PERS…" at bounding box center [215, 377] width 102 height 23
select select "33013"
click at [164, 367] on select "Select Stylist [PERSON_NAME] [PERSON_NAME] Huma Kajal Karan [PERSON_NAME] [PERS…" at bounding box center [215, 377] width 102 height 23
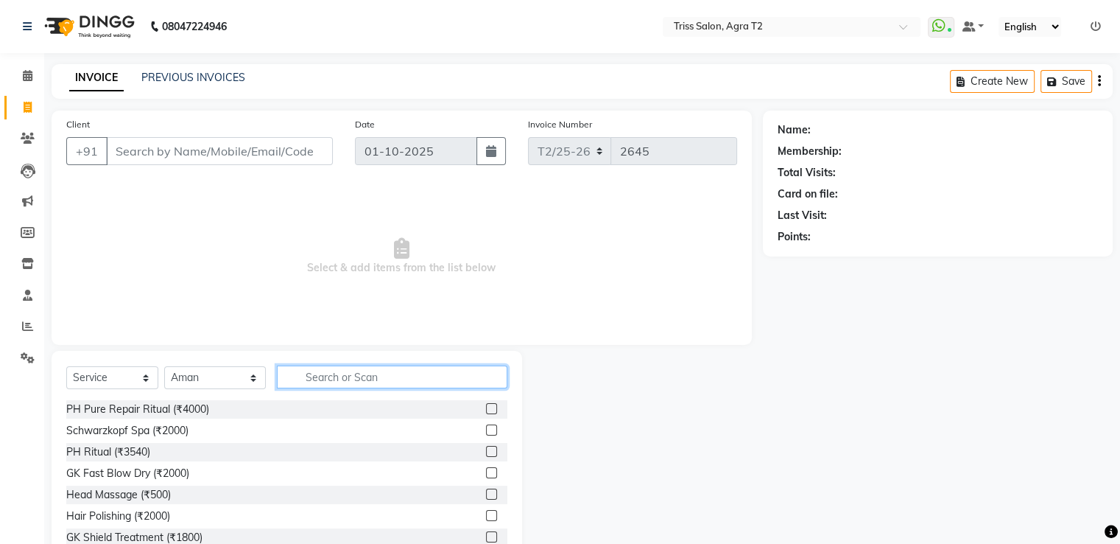
click at [302, 385] on input "text" at bounding box center [392, 376] width 230 height 23
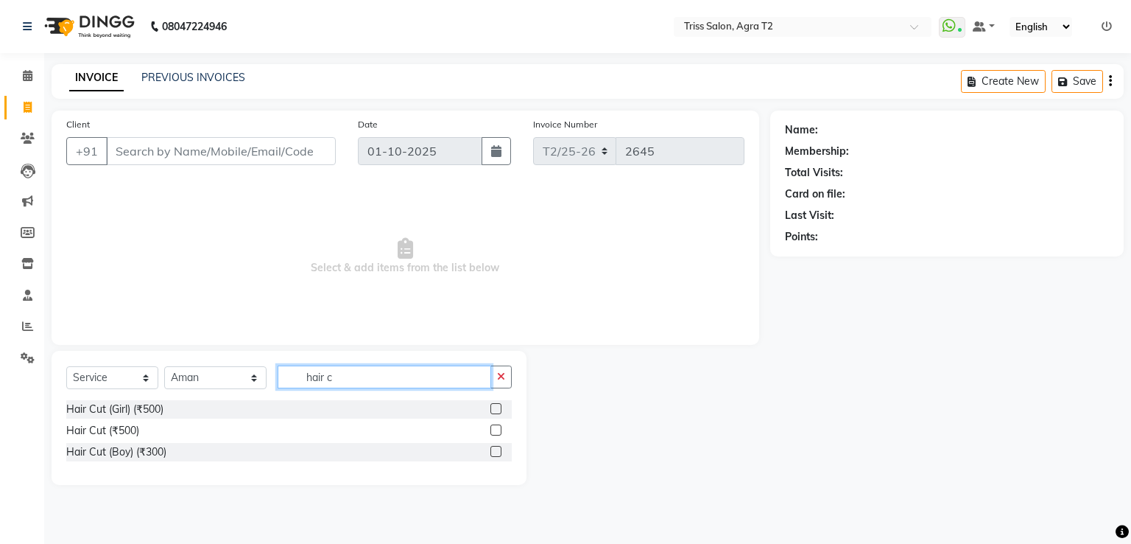
type input "hair c"
click at [499, 427] on label at bounding box center [496, 429] width 11 height 11
click at [499, 427] on input "checkbox" at bounding box center [496, 431] width 10 height 10
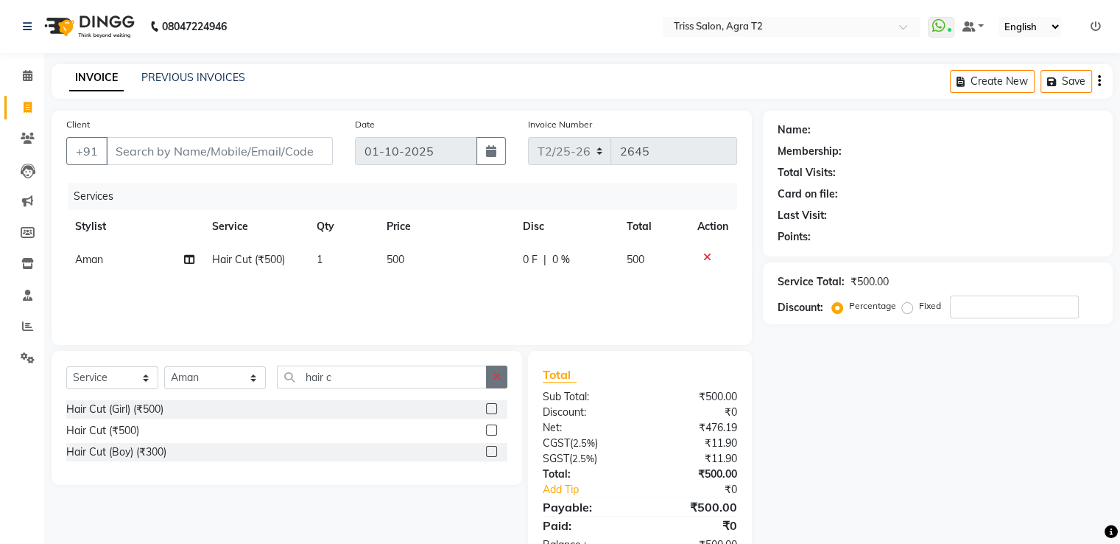
checkbox input "false"
click at [489, 380] on button "button" at bounding box center [496, 376] width 21 height 23
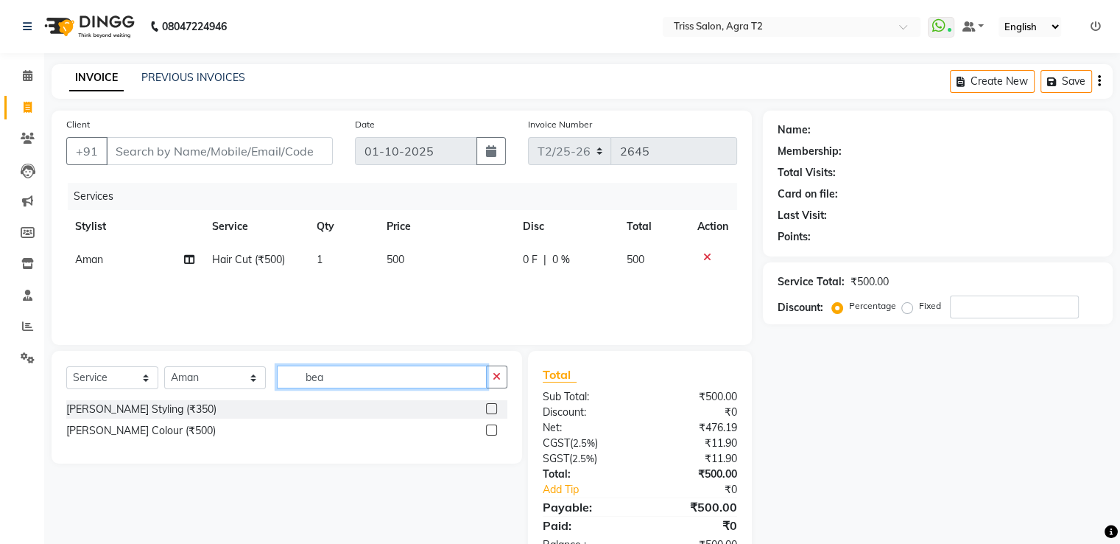
type input "bea"
click at [486, 409] on label at bounding box center [491, 408] width 11 height 11
click at [486, 409] on input "checkbox" at bounding box center [491, 409] width 10 height 10
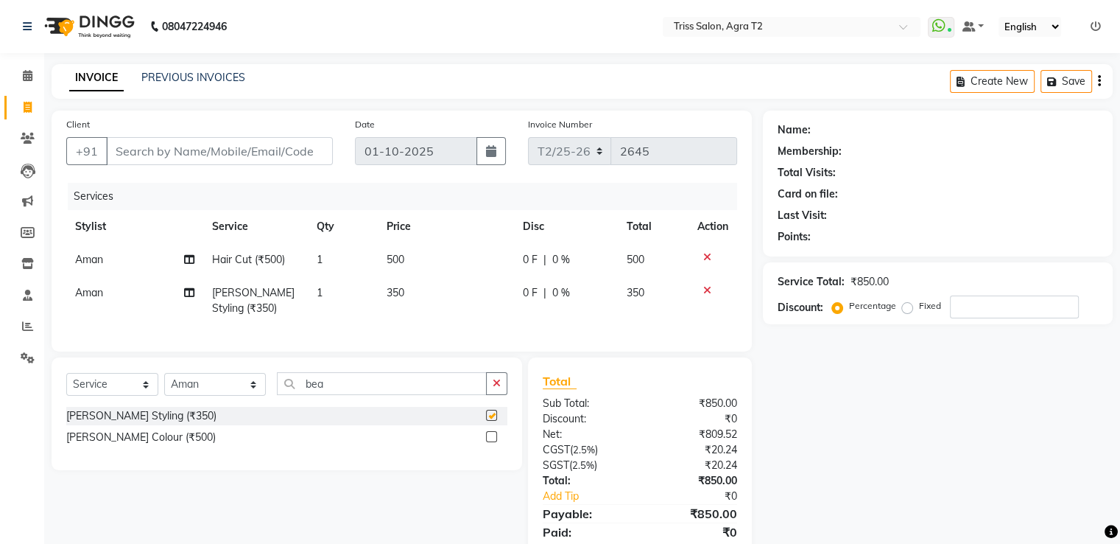
checkbox input "false"
click at [490, 442] on label at bounding box center [491, 436] width 11 height 11
click at [490, 442] on input "checkbox" at bounding box center [491, 437] width 10 height 10
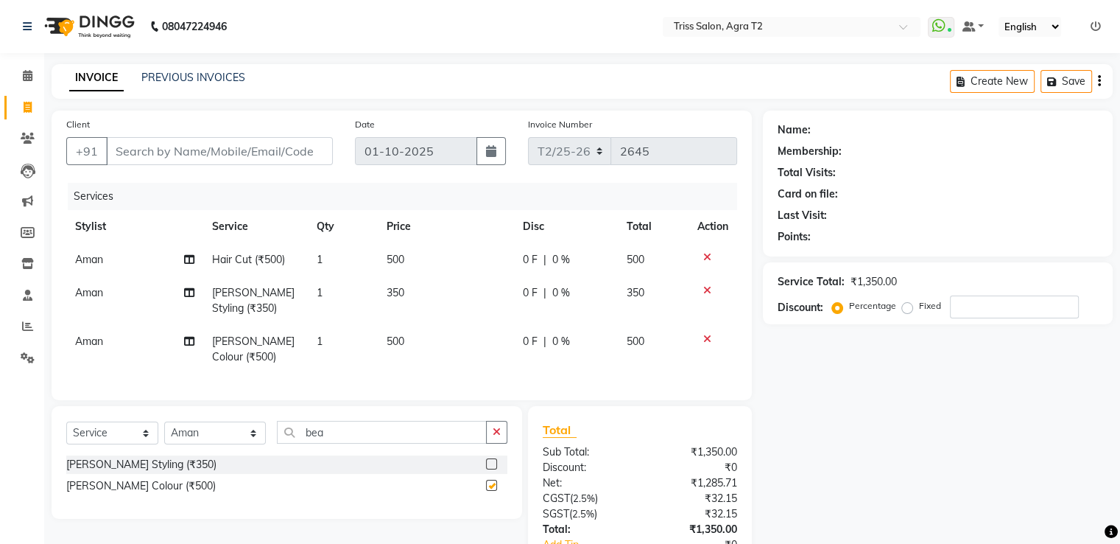
checkbox input "false"
click at [130, 157] on input "Client" at bounding box center [219, 151] width 227 height 28
type input "9"
type input "0"
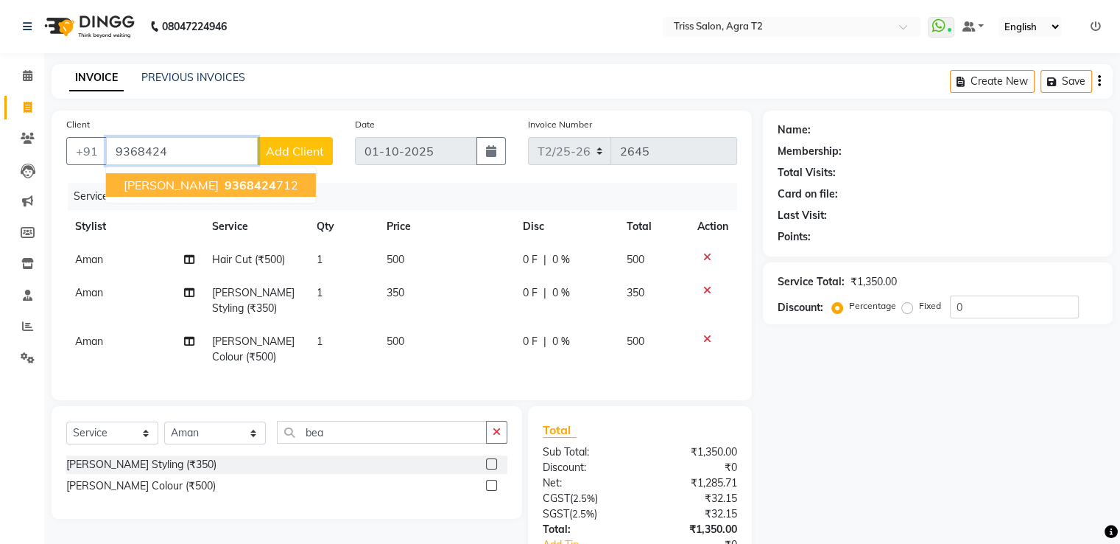
click at [225, 188] on span "9368424" at bounding box center [251, 185] width 52 height 15
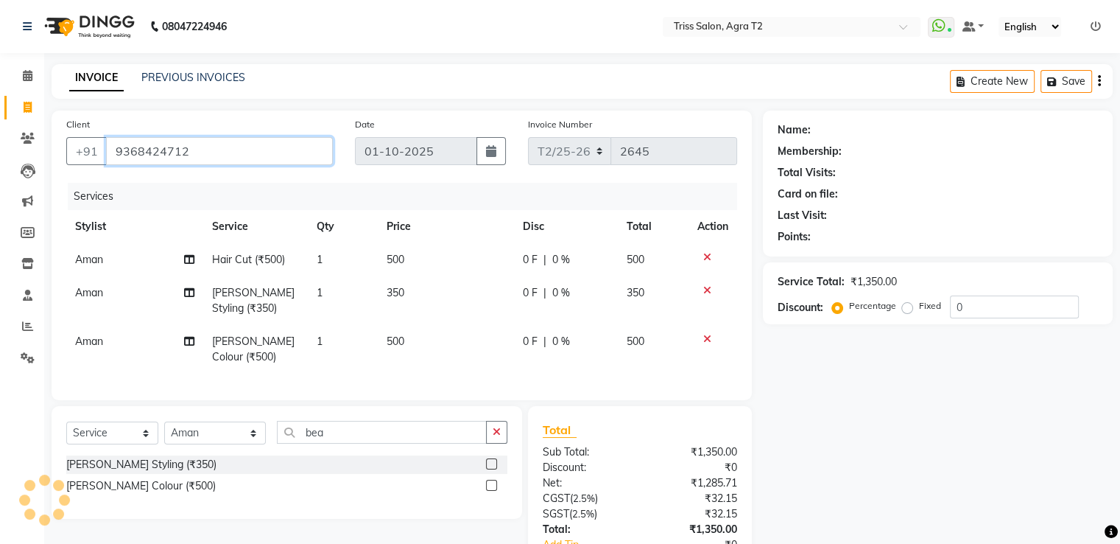
type input "9368424712"
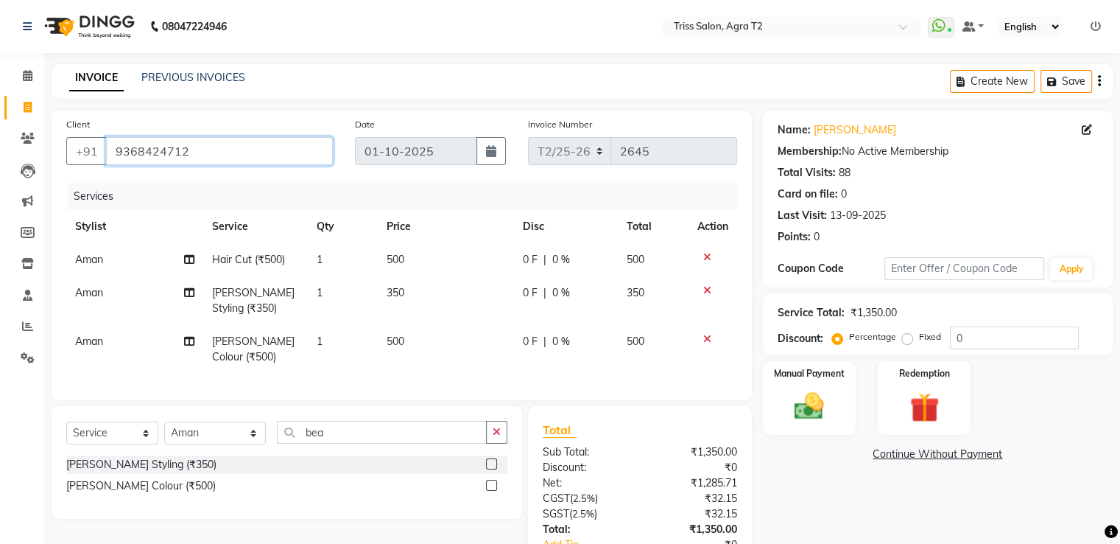
drag, startPoint x: 109, startPoint y: 144, endPoint x: 473, endPoint y: 206, distance: 369.0
click at [473, 206] on div "Client [PHONE_NUMBER] Date [DATE] Invoice Number T2/25-26 2645 Services Stylist…" at bounding box center [402, 254] width 700 height 289
click at [228, 149] on input "9368424712" at bounding box center [219, 151] width 227 height 28
click at [706, 258] on icon at bounding box center [707, 257] width 8 height 10
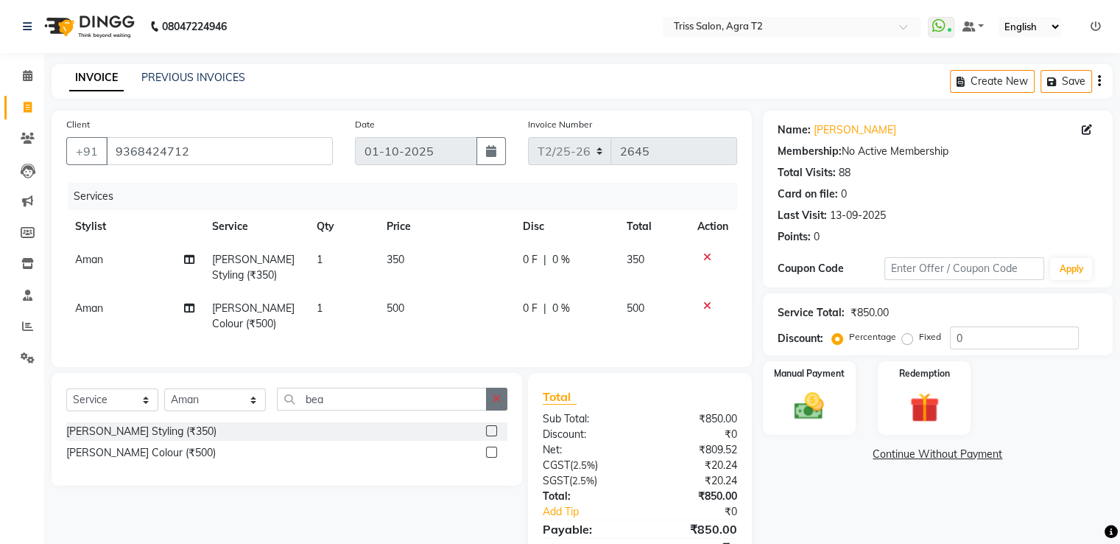
click at [498, 410] on button "button" at bounding box center [496, 398] width 21 height 23
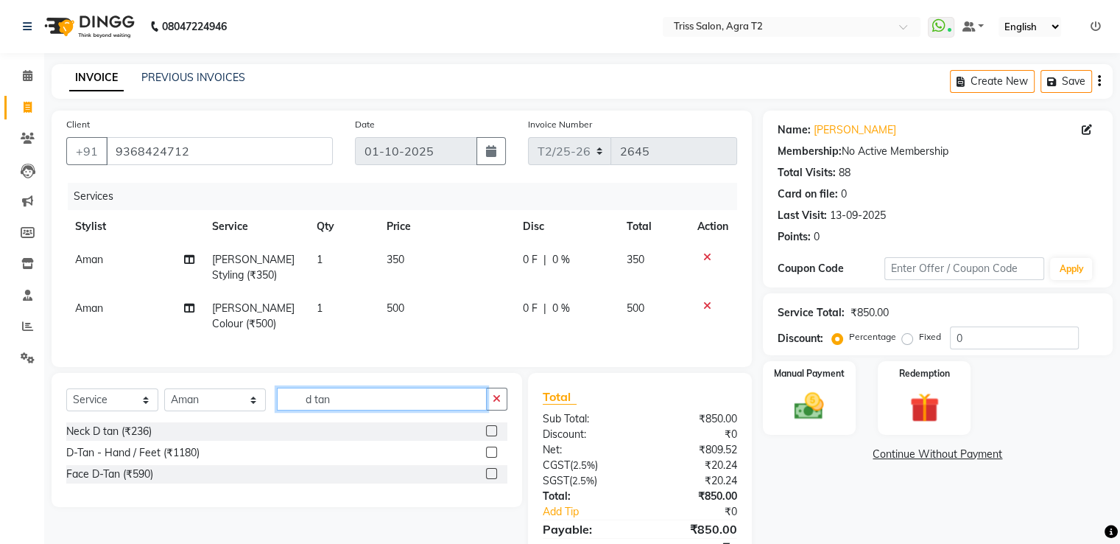
type input "d tan"
click at [492, 479] on label at bounding box center [491, 473] width 11 height 11
click at [492, 479] on input "checkbox" at bounding box center [491, 474] width 10 height 10
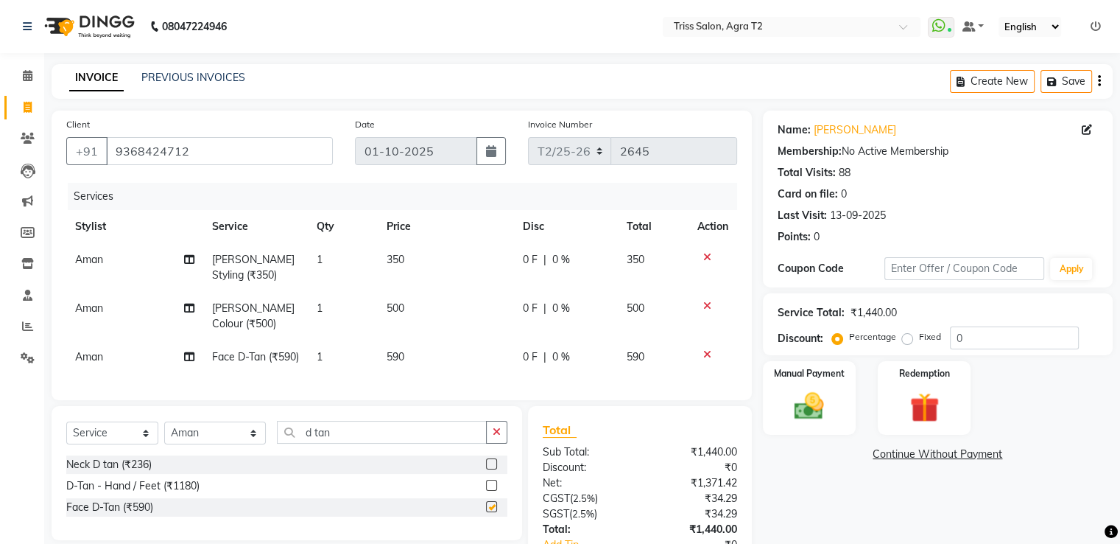
checkbox input "false"
click at [404, 350] on td "590" at bounding box center [446, 356] width 136 height 33
select select "33013"
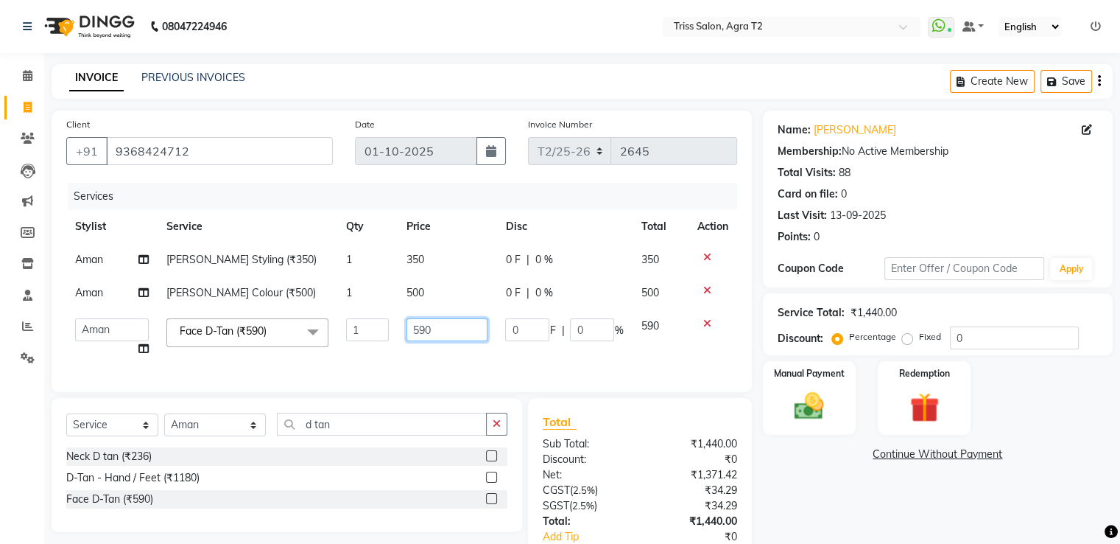
click at [427, 331] on input "590" at bounding box center [447, 329] width 81 height 23
type input "500"
click at [636, 348] on td "590" at bounding box center [660, 337] width 56 height 56
select select "33013"
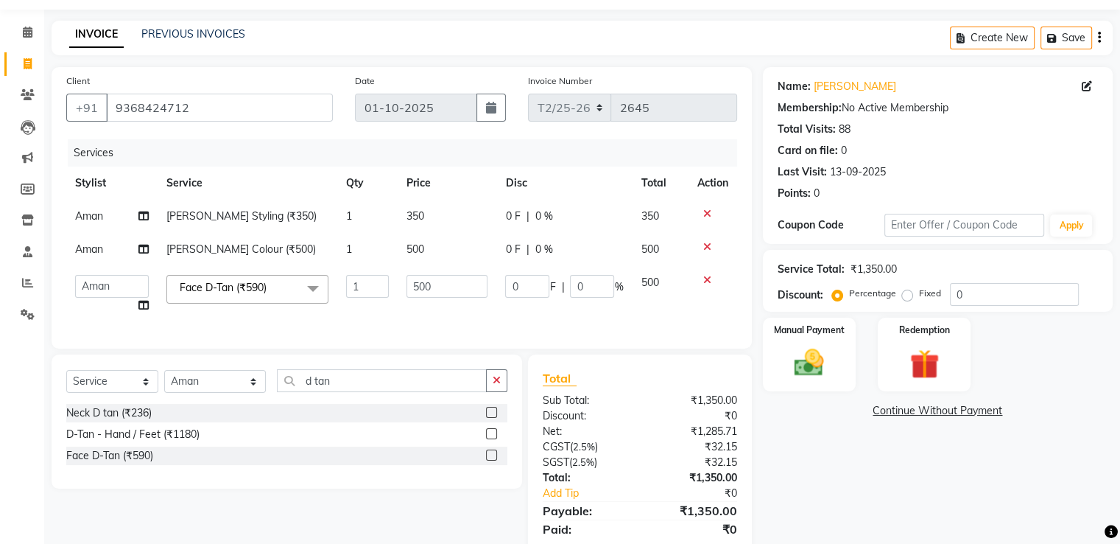
scroll to position [105, 0]
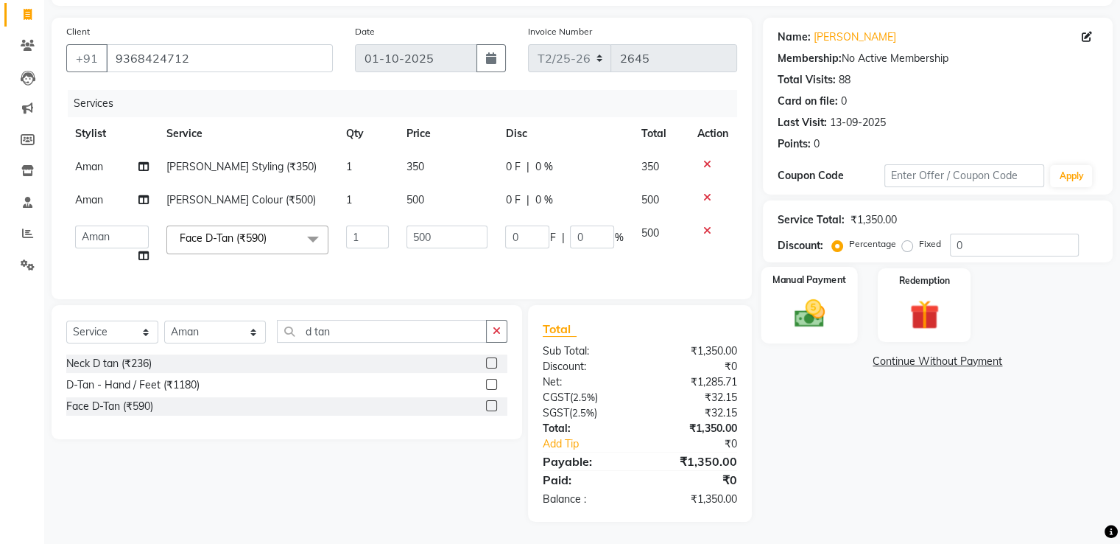
click at [812, 307] on img at bounding box center [808, 313] width 49 height 35
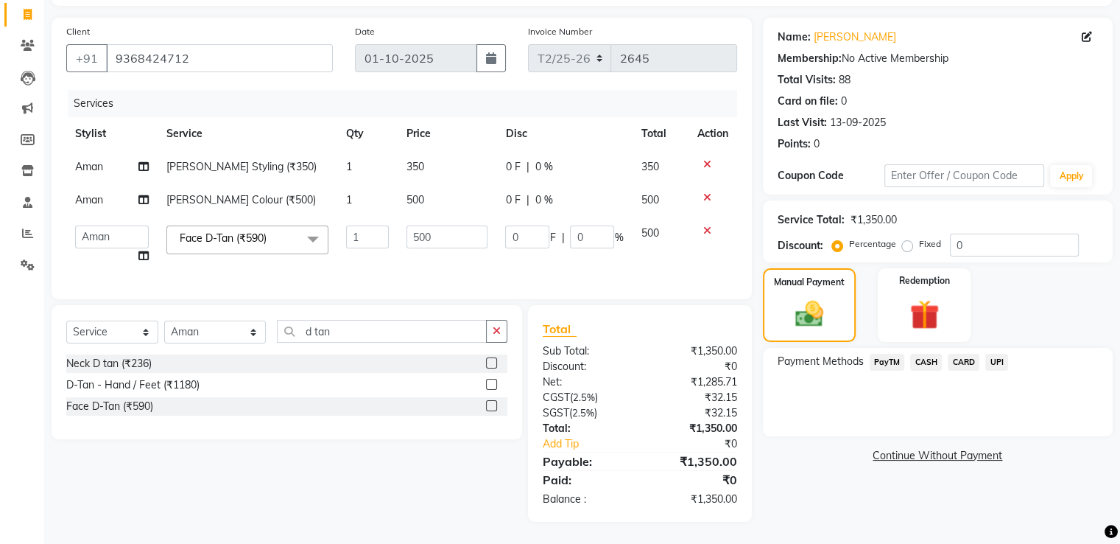
click at [964, 354] on span "CARD" at bounding box center [964, 362] width 32 height 17
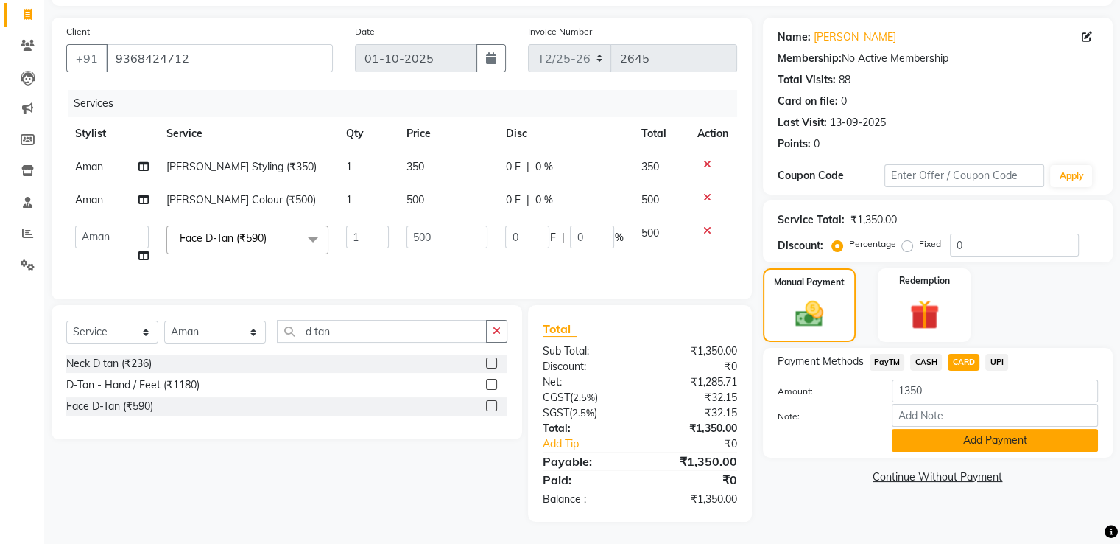
click at [992, 436] on button "Add Payment" at bounding box center [995, 440] width 206 height 23
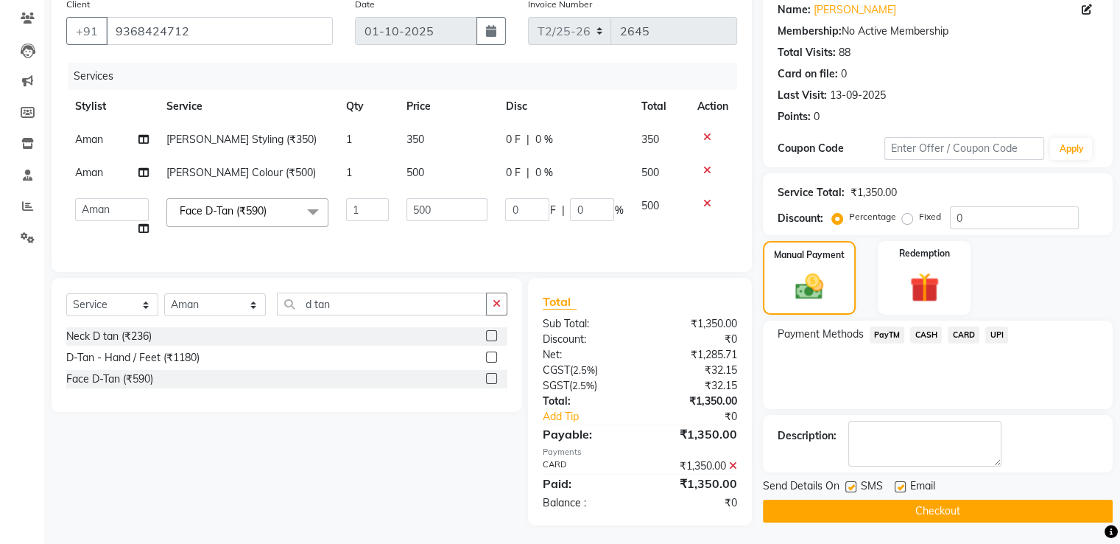
scroll to position [136, 0]
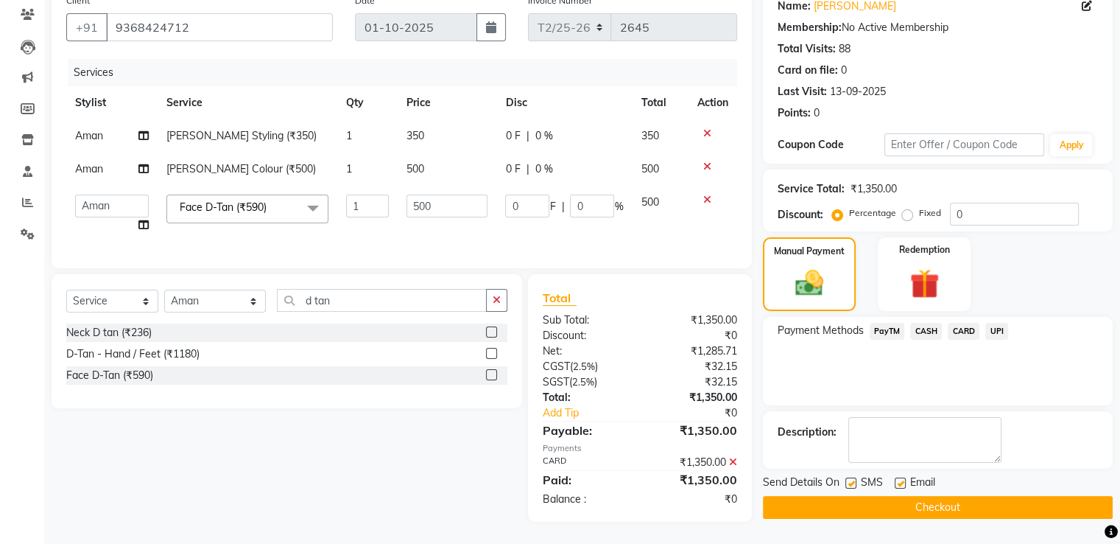
click at [916, 496] on button "Checkout" at bounding box center [938, 507] width 350 height 23
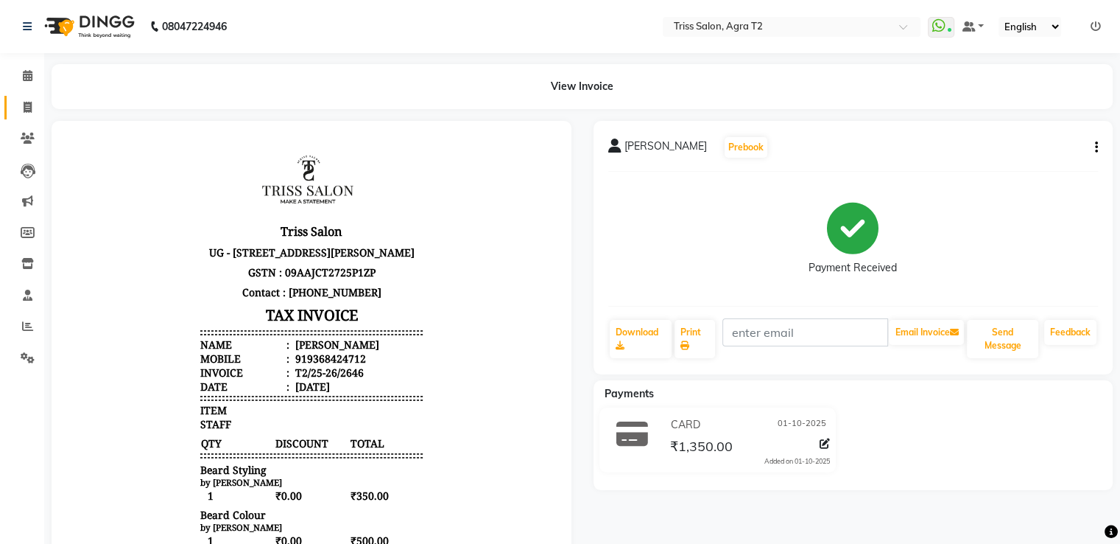
click at [33, 105] on span at bounding box center [28, 107] width 26 height 17
select select "service"
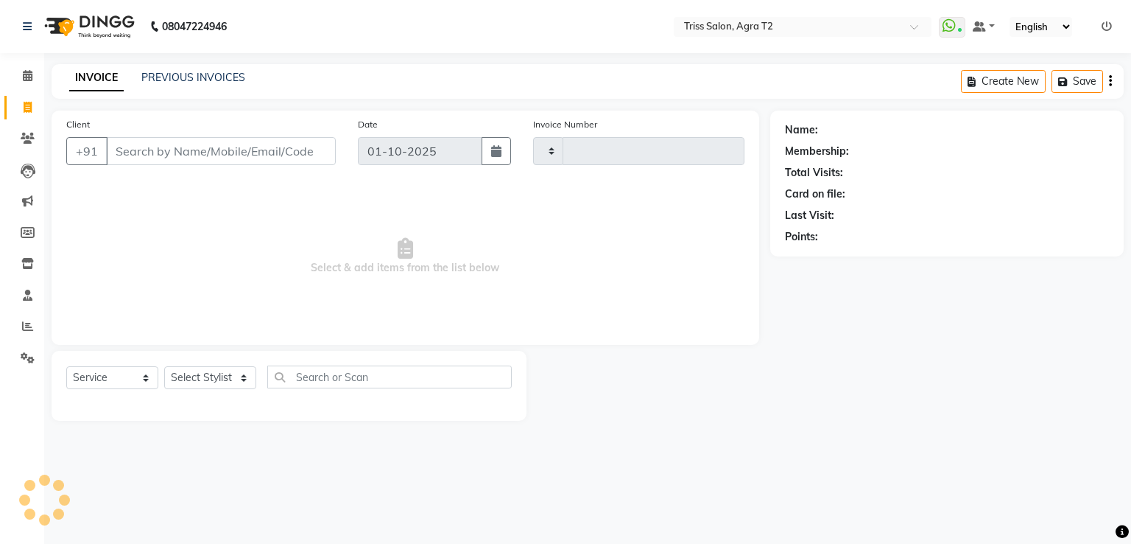
type input "2647"
select select "4301"
click at [32, 141] on icon at bounding box center [28, 138] width 14 height 11
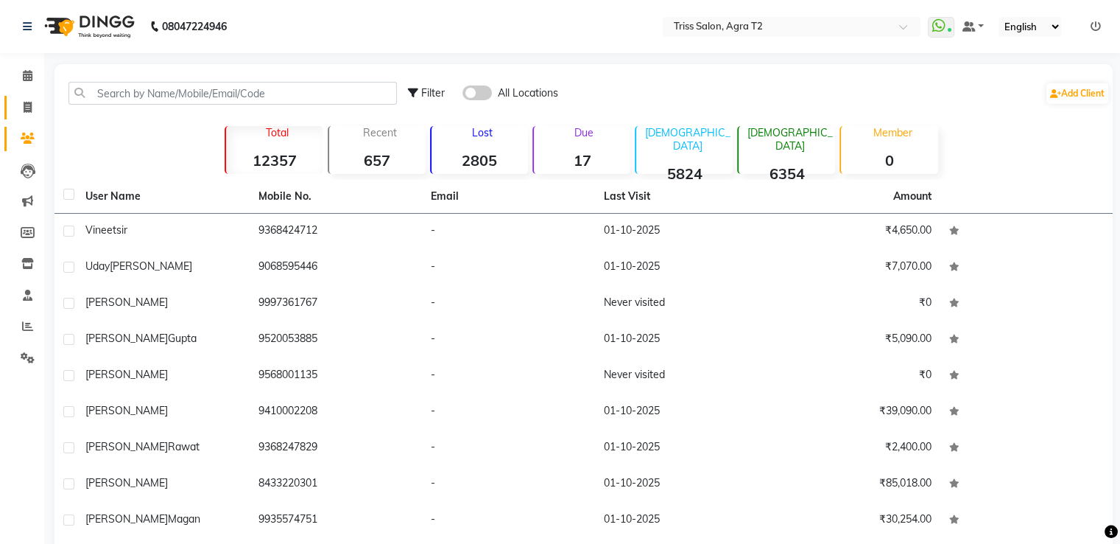
click at [30, 104] on icon at bounding box center [28, 107] width 8 height 11
select select "service"
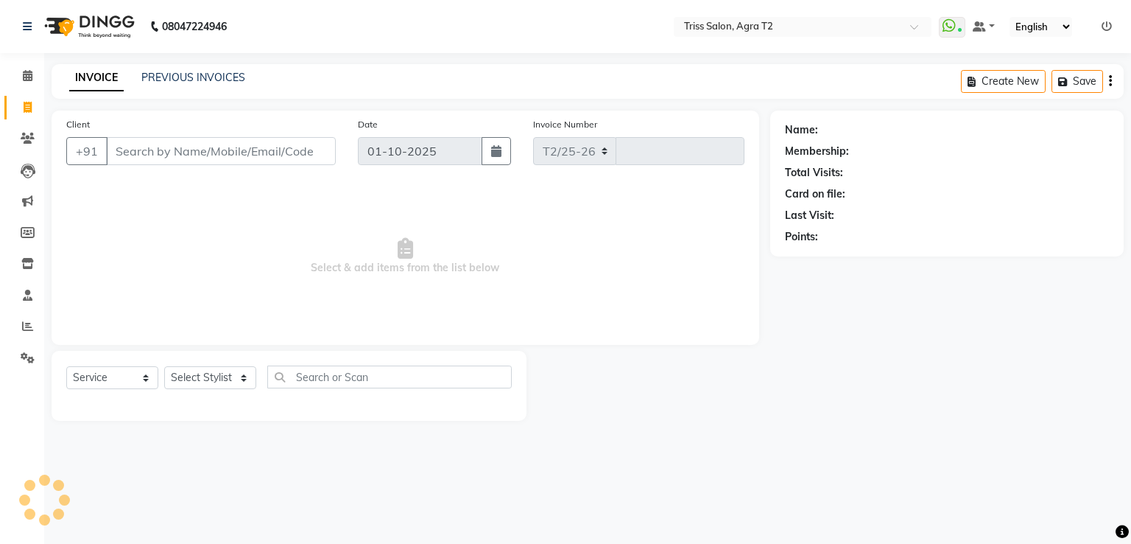
select select "4301"
type input "2647"
click at [23, 321] on icon at bounding box center [27, 325] width 11 height 11
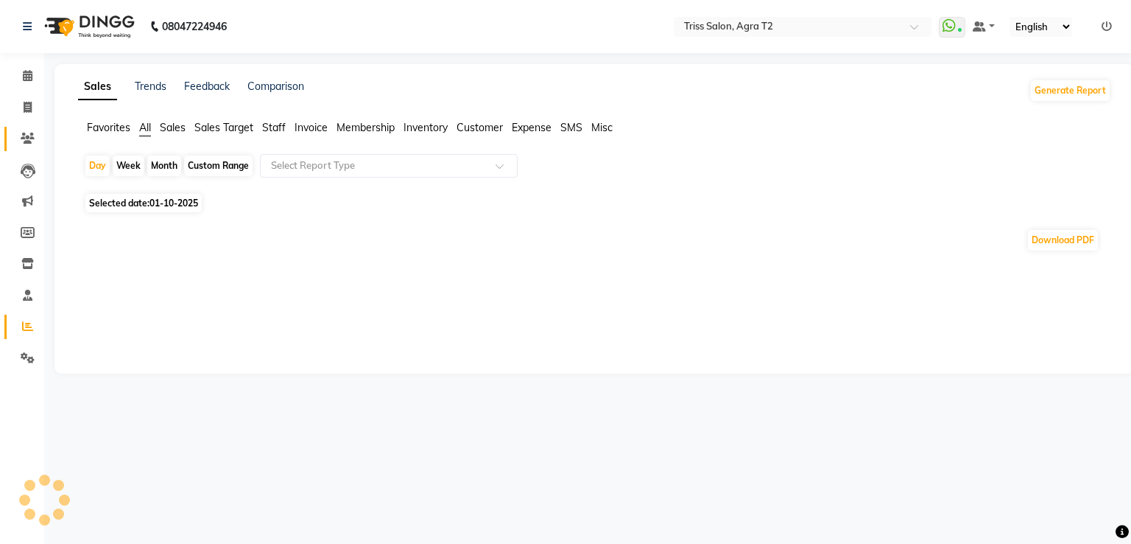
click at [28, 131] on span at bounding box center [28, 138] width 26 height 17
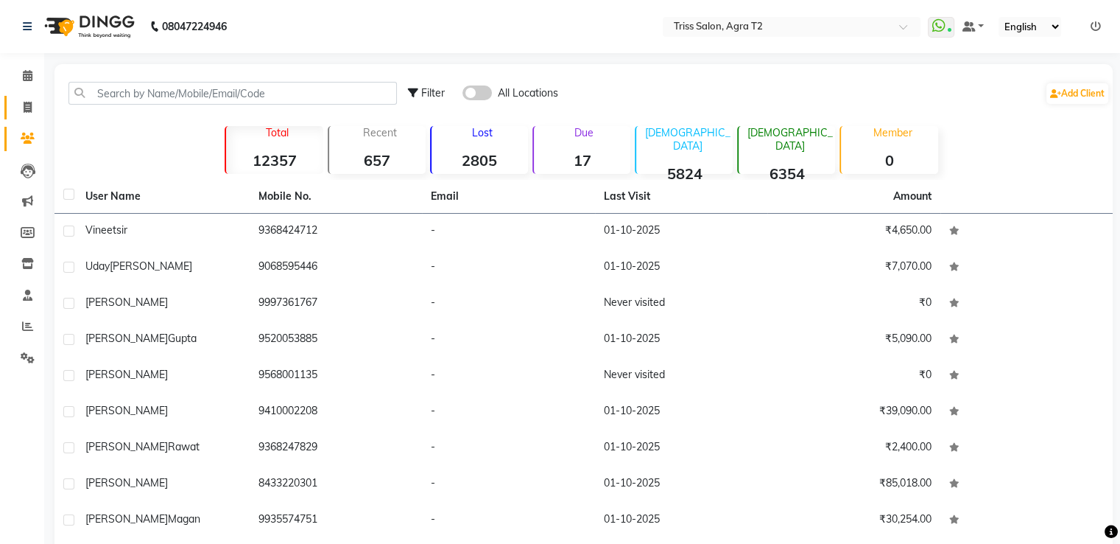
click at [35, 106] on span at bounding box center [28, 107] width 26 height 17
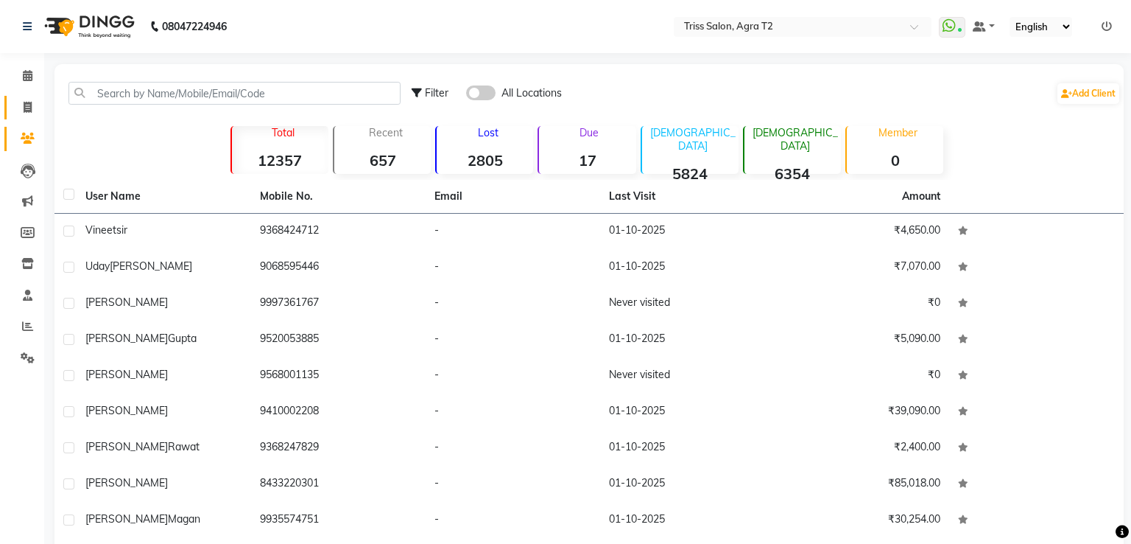
select select "service"
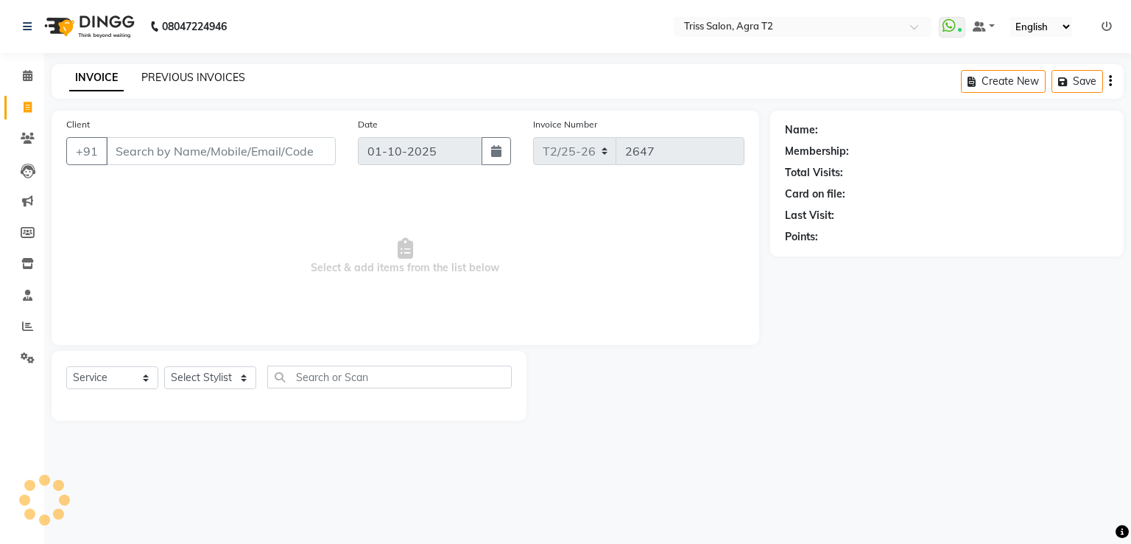
click at [193, 74] on link "PREVIOUS INVOICES" at bounding box center [193, 77] width 104 height 13
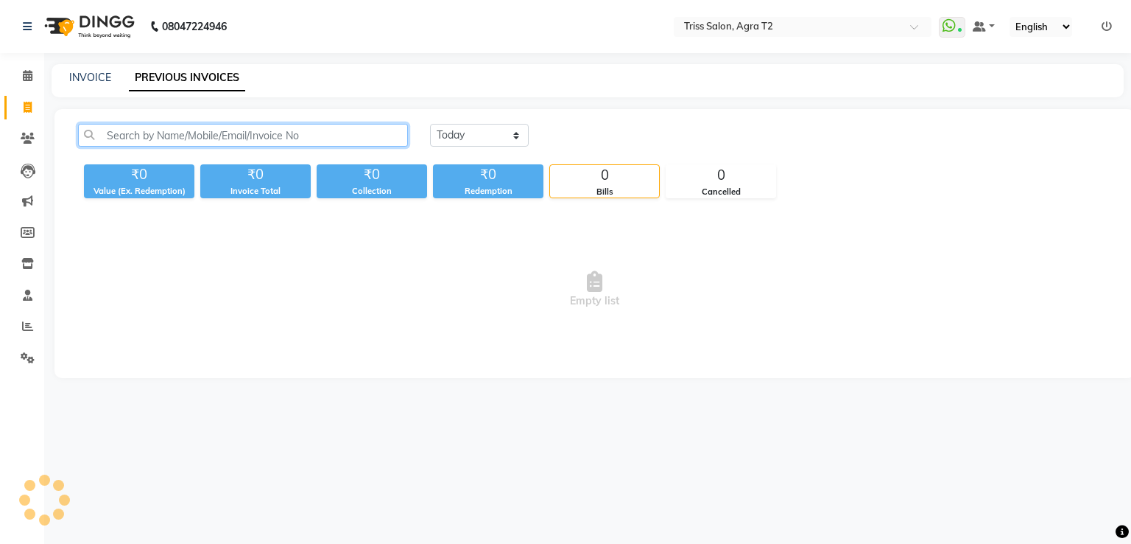
click at [165, 135] on input "text" at bounding box center [243, 135] width 330 height 23
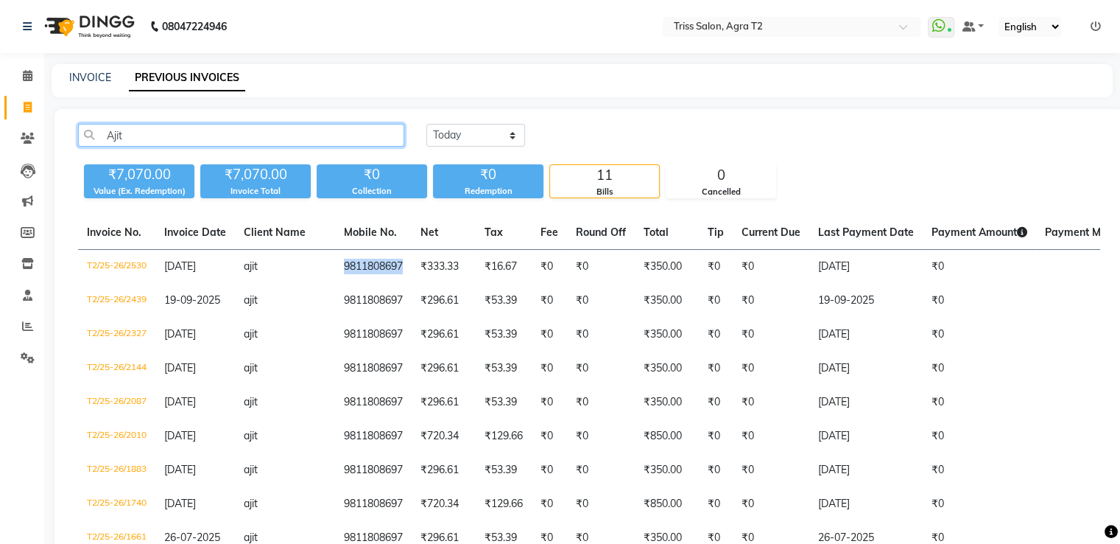
type input "Ajit"
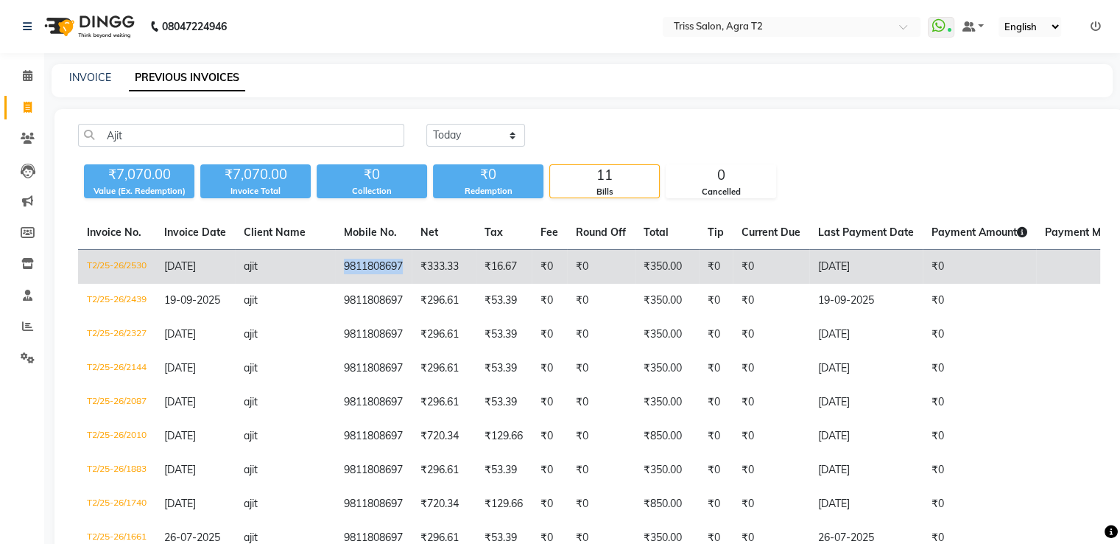
copy td "9811808697"
